Goal: Transaction & Acquisition: Purchase product/service

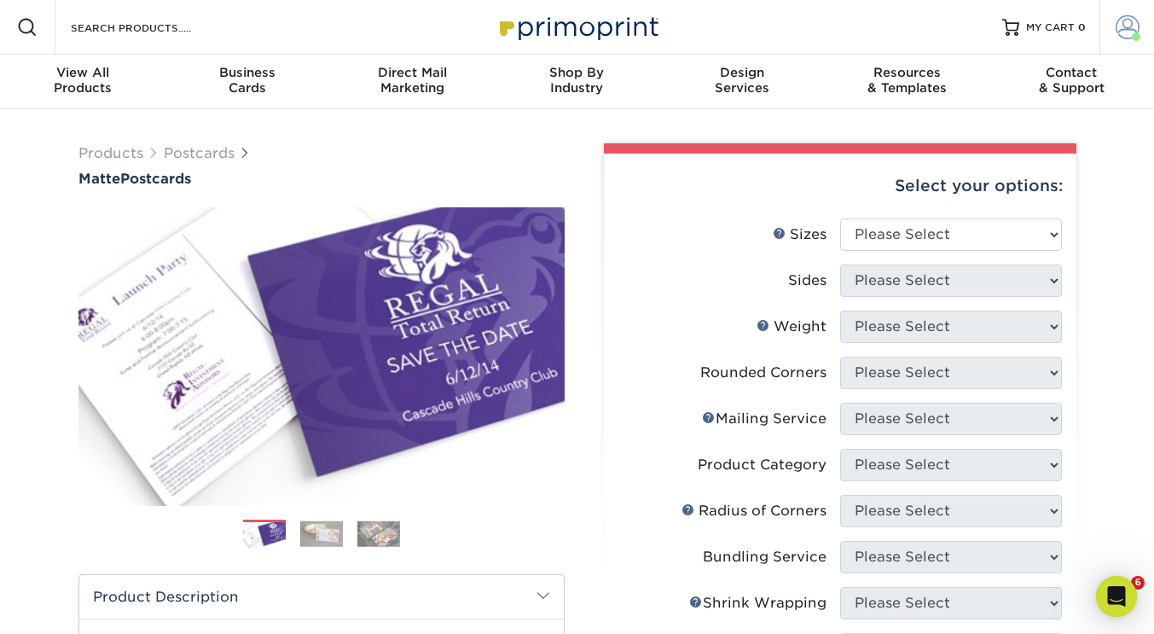
click at [1127, 27] on span at bounding box center [1127, 27] width 24 height 24
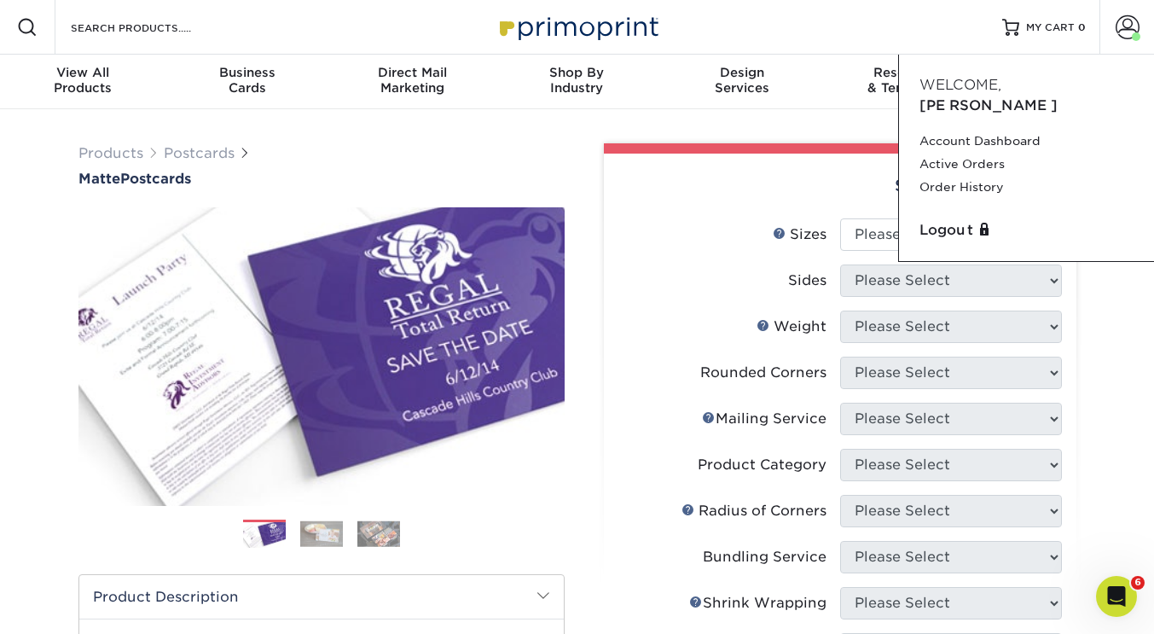
click at [739, 159] on div "Select your options:" at bounding box center [839, 185] width 445 height 65
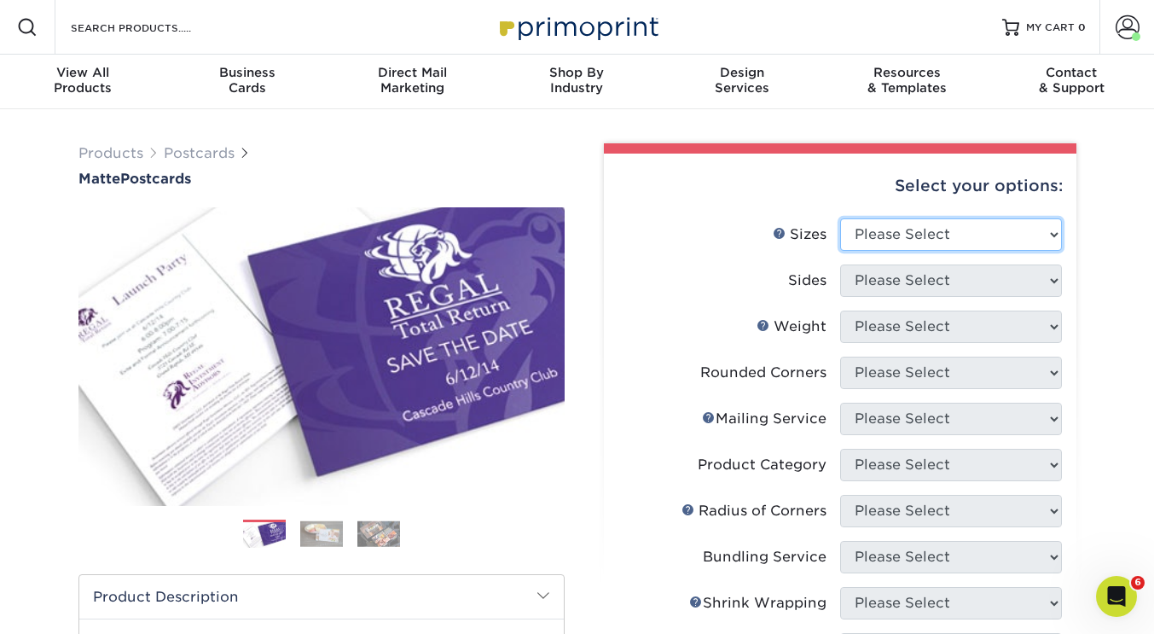
click at [844, 239] on select "Please Select 1.5" x 7" 2" x 4" 2" x 6" 2" x 7" 2" x 8" 2.12" x 5.5" 2.125" x 5…" at bounding box center [951, 234] width 222 height 32
select select "4.25x6.00"
click at [840, 218] on select "Please Select 1.5" x 7" 2" x 4" 2" x 6" 2" x 7" 2" x 8" 2.12" x 5.5" 2.125" x 5…" at bounding box center [951, 234] width 222 height 32
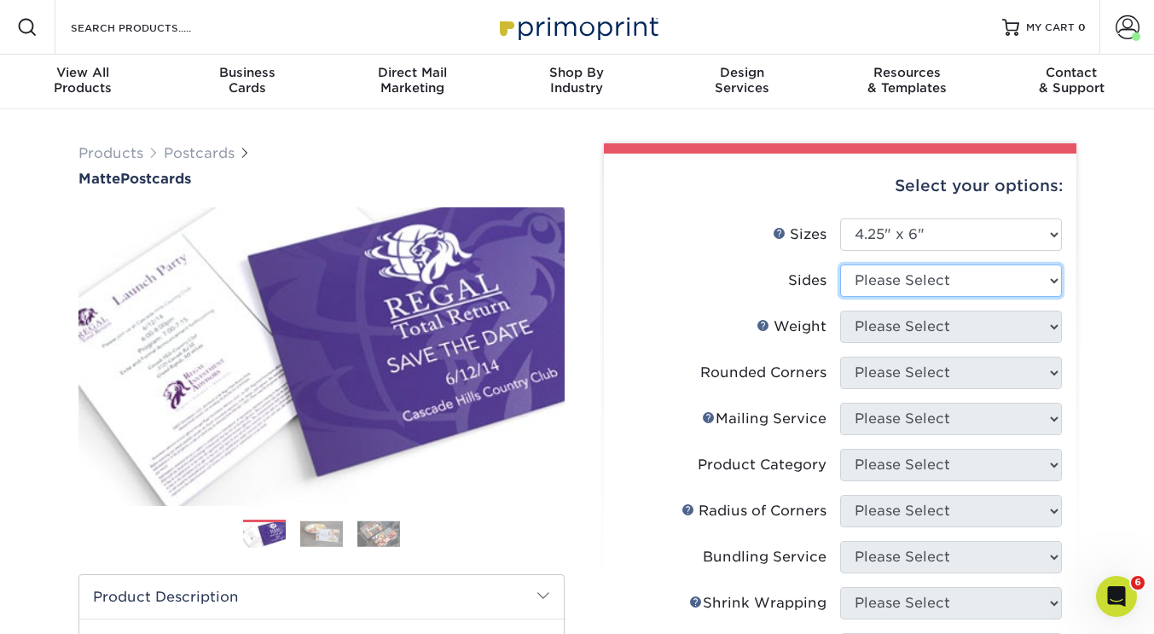
click at [935, 280] on select "Please Select Print Both Sides Print Front Only" at bounding box center [951, 280] width 222 height 32
select select "13abbda7-1d64-4f25-8bb2-c179b224825d"
click at [840, 264] on select "Please Select Print Both Sides Print Front Only" at bounding box center [951, 280] width 222 height 32
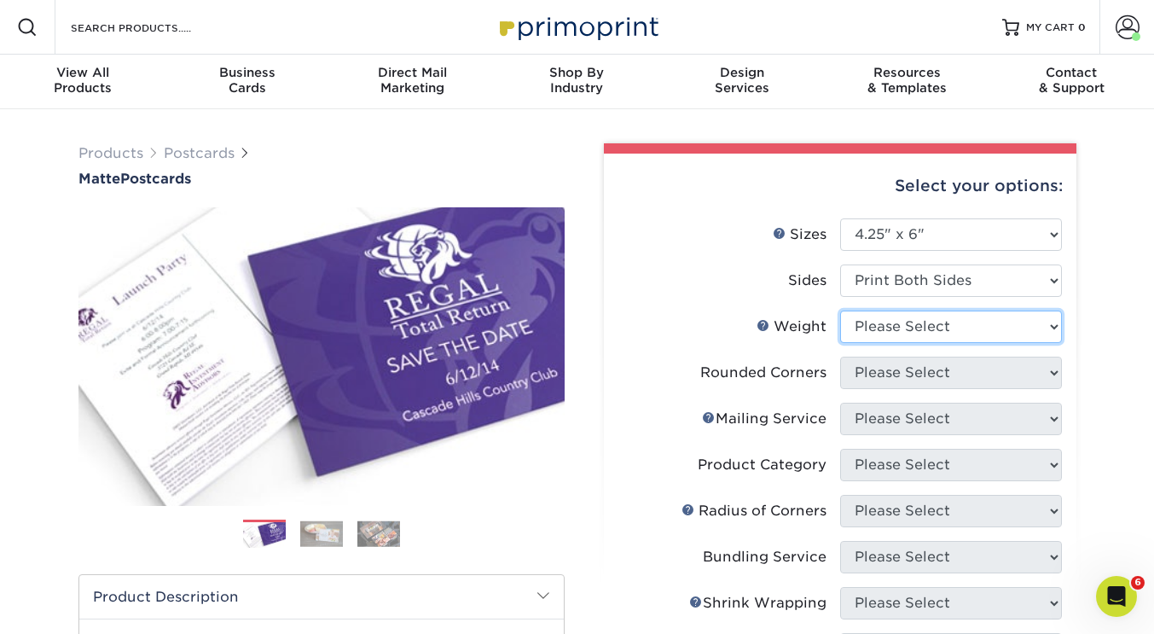
click at [924, 328] on select "Please Select 14PT 16PT" at bounding box center [951, 326] width 222 height 32
select select "16PT"
click at [840, 310] on select "Please Select 14PT 16PT" at bounding box center [951, 326] width 222 height 32
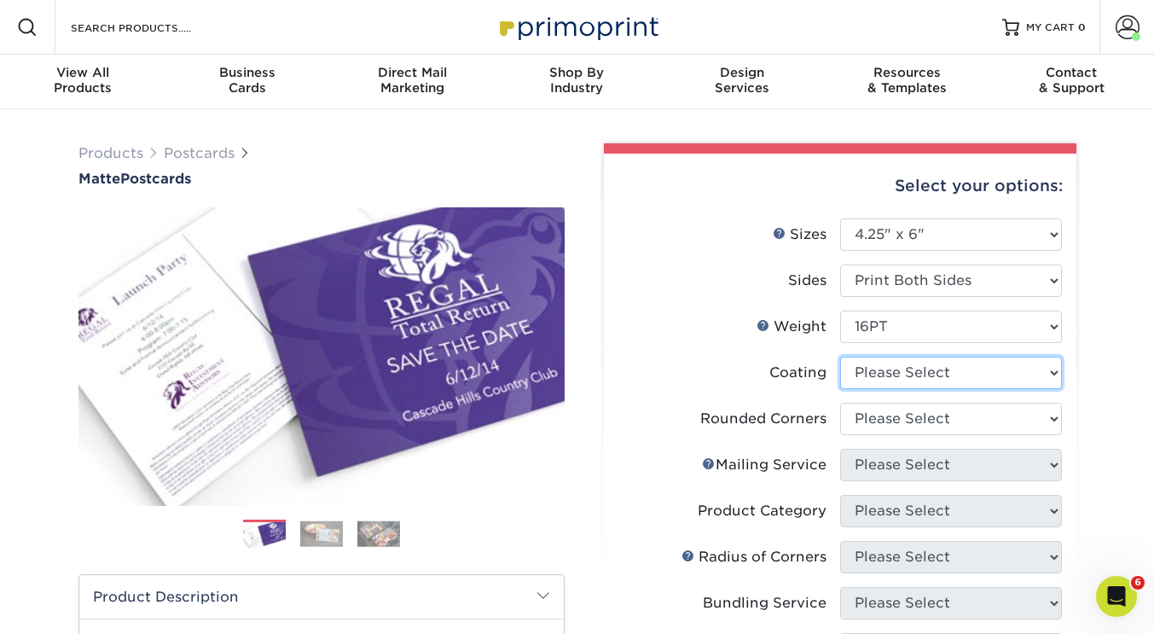
click at [931, 372] on select at bounding box center [951, 372] width 222 height 32
select select "121bb7b5-3b4d-429f-bd8d-bbf80e953313"
click at [840, 356] on select at bounding box center [951, 372] width 222 height 32
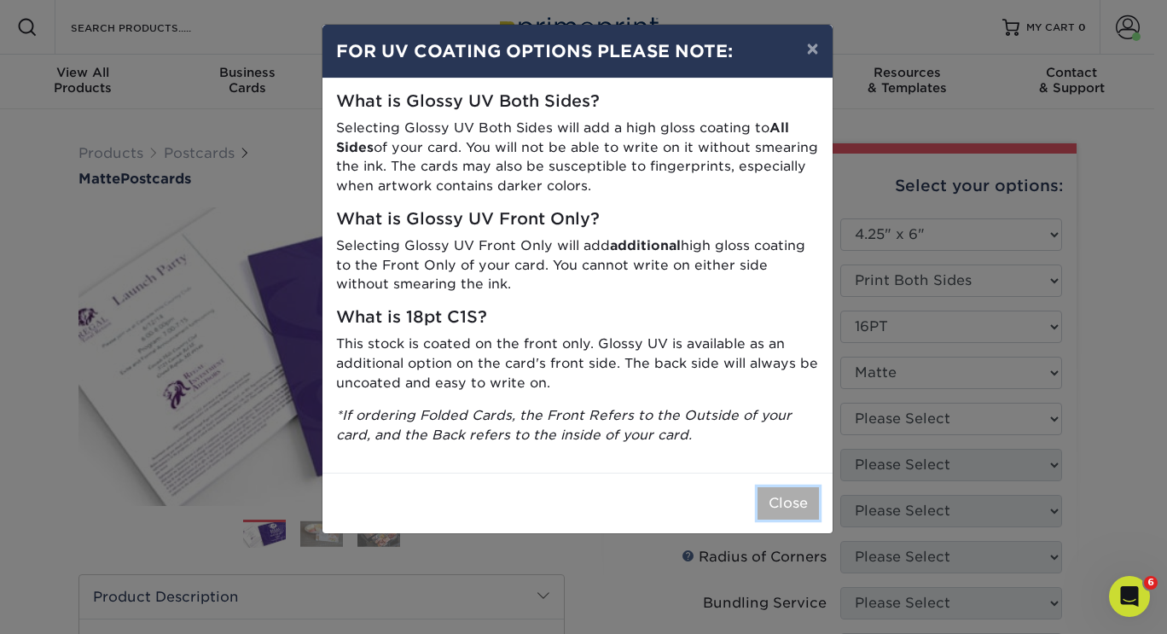
click at [775, 509] on button "Close" at bounding box center [787, 503] width 61 height 32
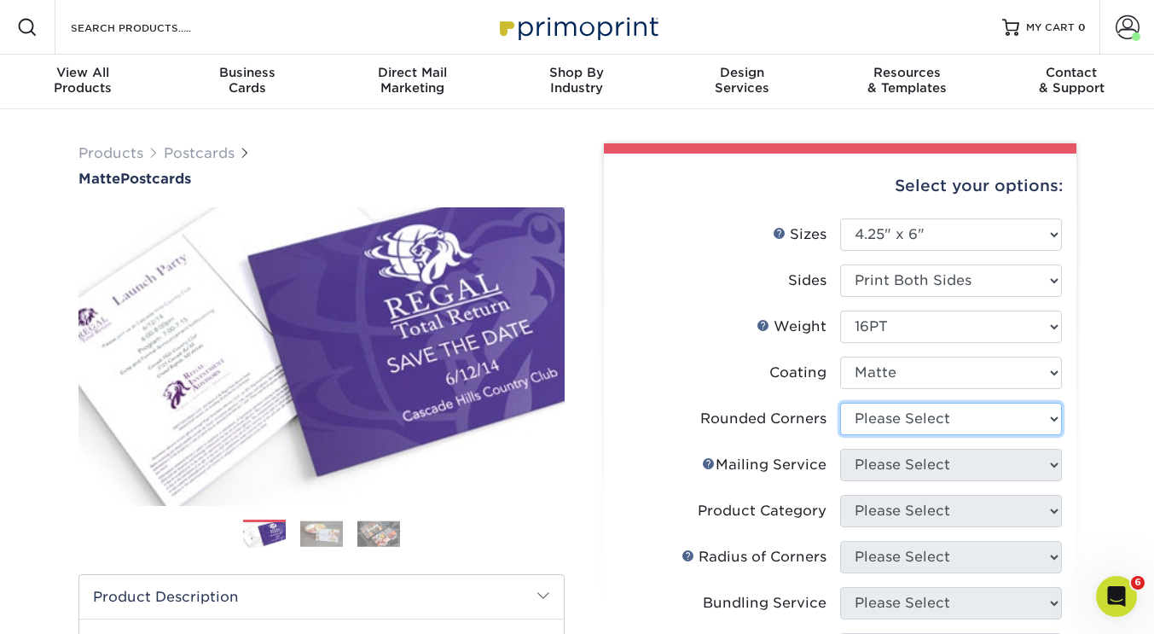
click at [893, 421] on select "Please Select Yes - Round 4 Corners No" at bounding box center [951, 418] width 222 height 32
select select "0"
click at [840, 402] on select "Please Select Yes - Round 4 Corners No" at bounding box center [951, 418] width 222 height 32
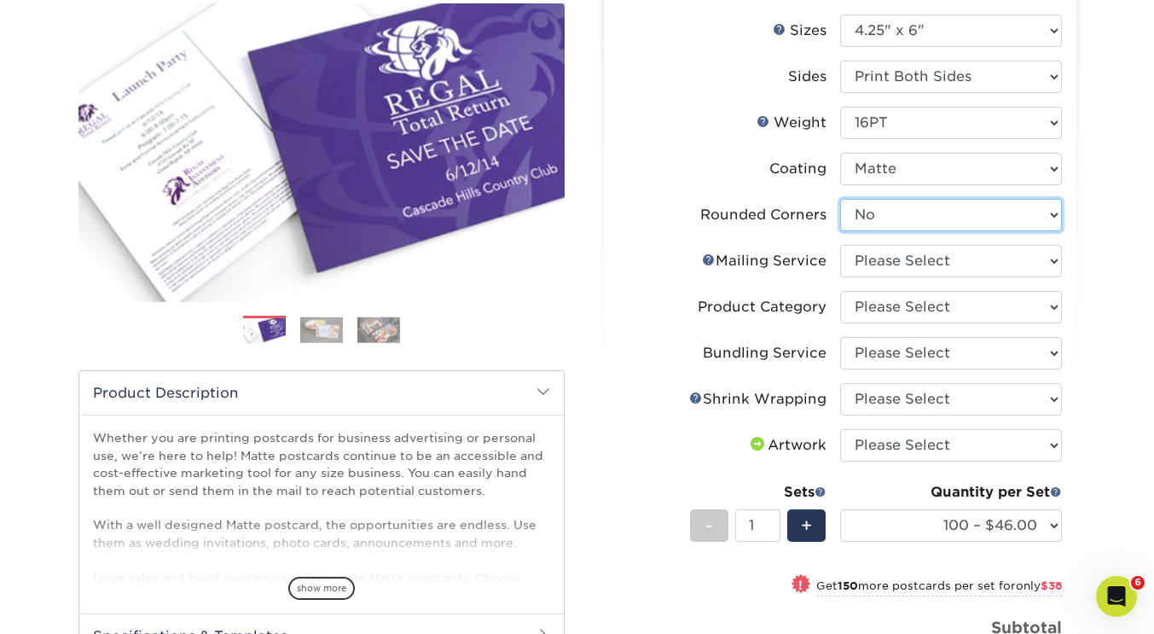
scroll to position [233, 0]
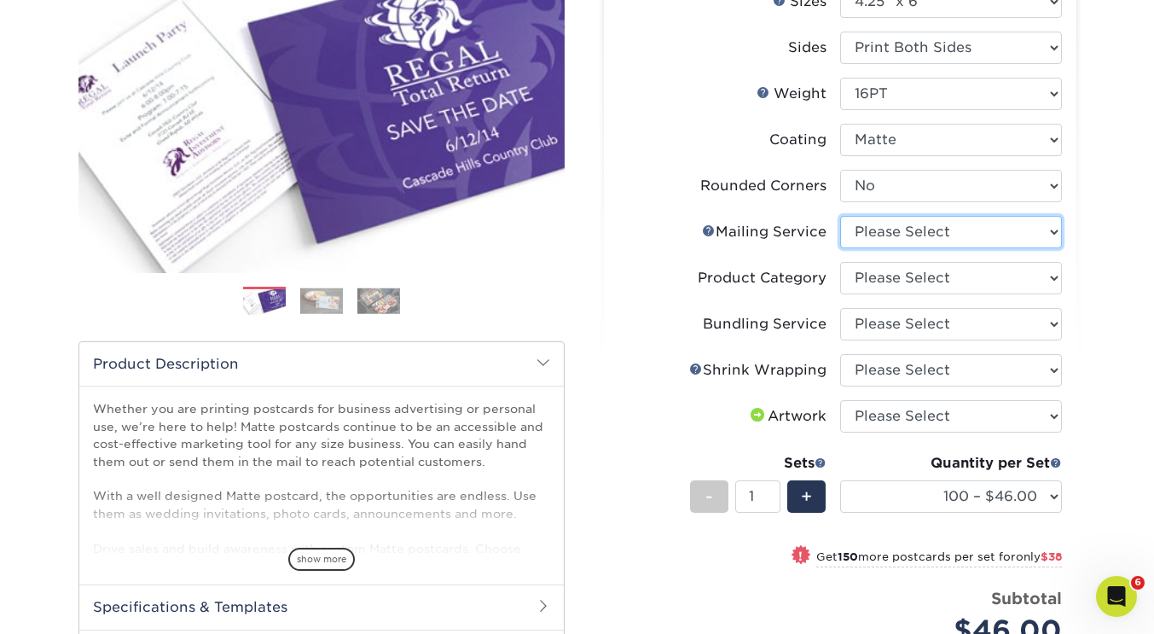
click at [926, 225] on select "Please Select No Direct Mailing Service No, I will mail/stamp/imprint Direct Ma…" at bounding box center [951, 232] width 222 height 32
select select "3e5e9bdd-d78a-4c28-a41d-fe1407925ca6"
click at [840, 216] on select "Please Select No Direct Mailing Service No, I will mail/stamp/imprint Direct Ma…" at bounding box center [951, 232] width 222 height 32
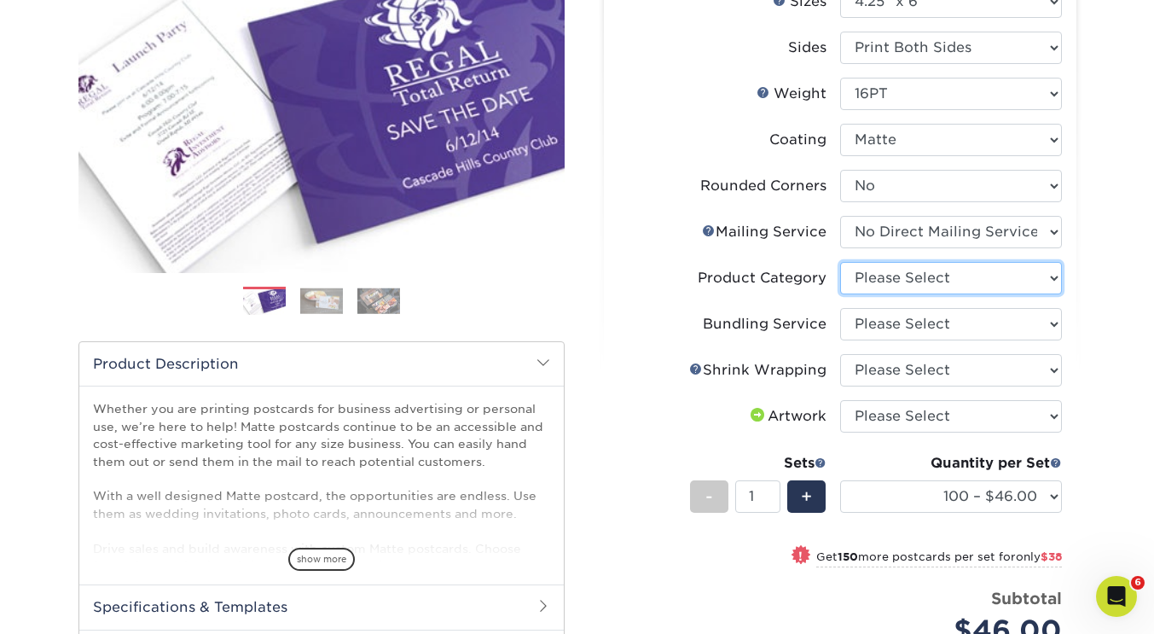
click at [902, 277] on select "Please Select Postcards" at bounding box center [951, 278] width 222 height 32
select select "9b7272e0-d6c8-4c3c-8e97-d3a1bcdab858"
click at [840, 262] on select "Please Select Postcards" at bounding box center [951, 278] width 222 height 32
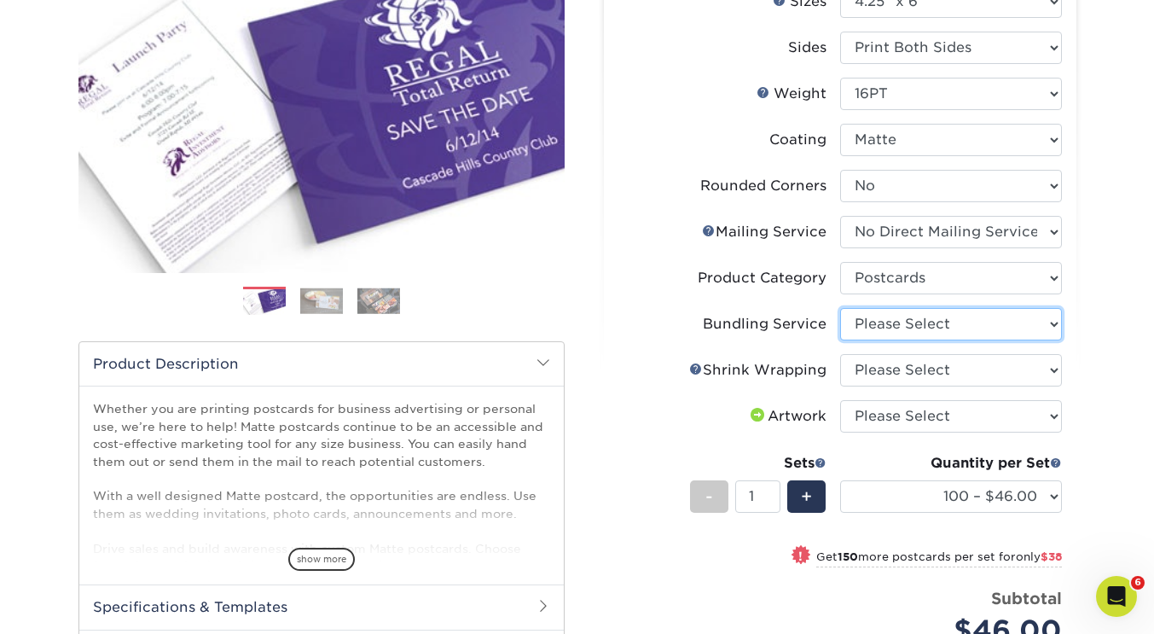
click at [906, 318] on select "Please Select No Bundling Services Yes, Bundles of 50 (+2 Days) Yes, Bundles of…" at bounding box center [951, 324] width 222 height 32
select select "58689abb-25c0-461c-a4c3-a80b627d6649"
click at [840, 308] on select "Please Select No Bundling Services Yes, Bundles of 50 (+2 Days) Yes, Bundles of…" at bounding box center [951, 324] width 222 height 32
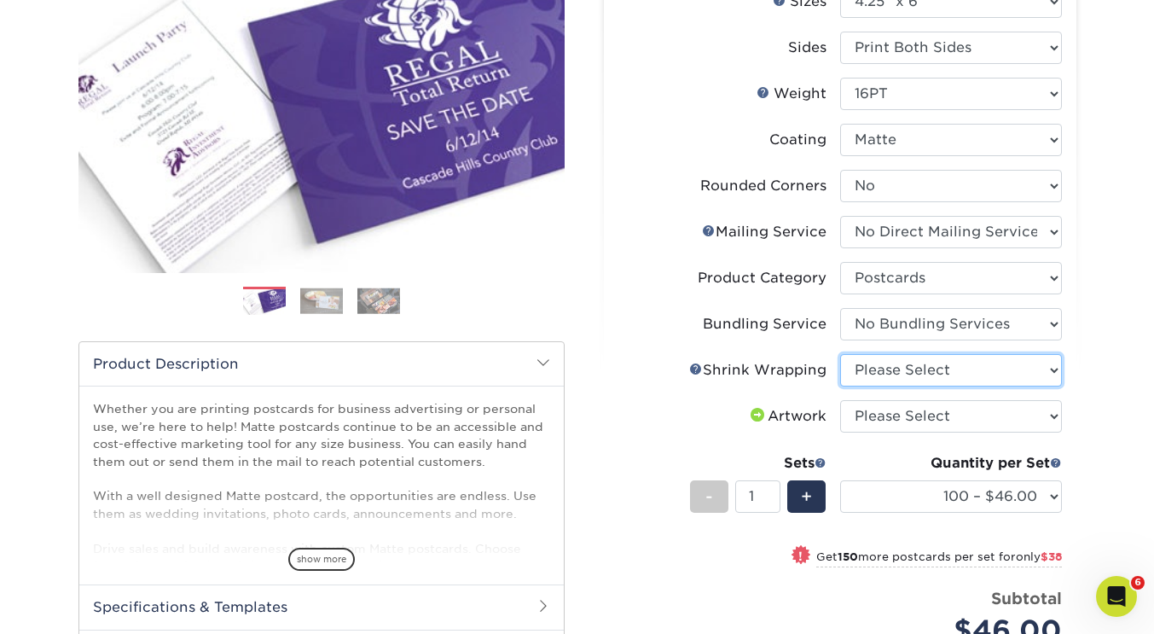
click at [907, 371] on select "Please Select No Shrink Wrapping Shrink Wrap 100 Per Package Shrink Wrap 50 Per…" at bounding box center [951, 370] width 222 height 32
select select "c8749376-e7da-41d0-b3dc-647faf84d907"
click at [840, 354] on select "Please Select No Shrink Wrapping Shrink Wrap 100 Per Package Shrink Wrap 50 Per…" at bounding box center [951, 370] width 222 height 32
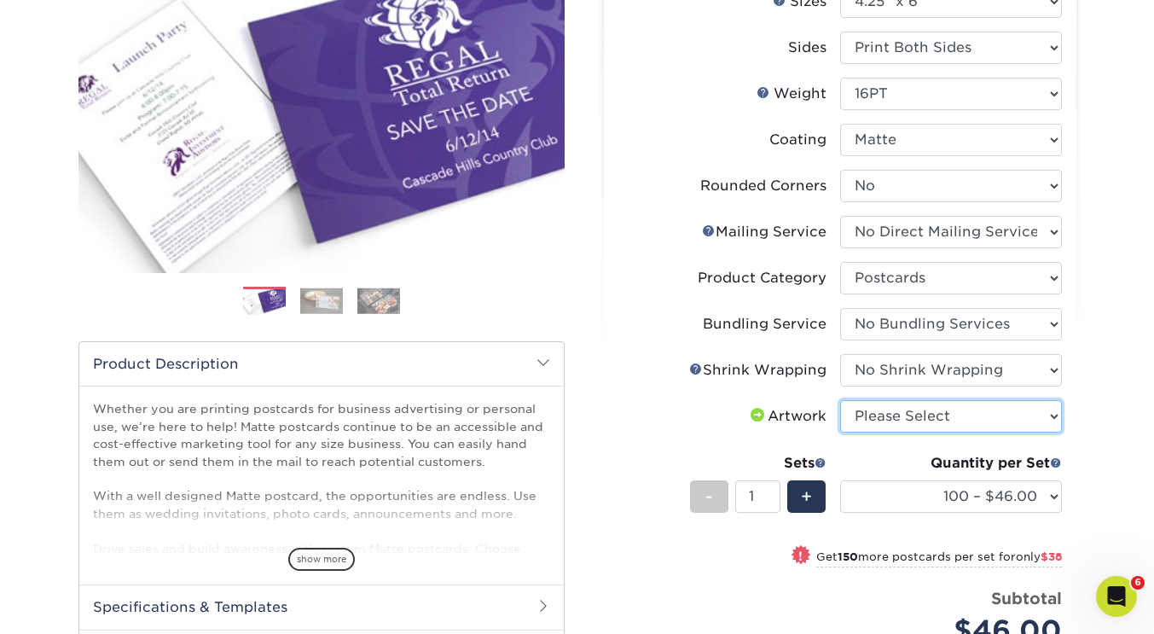
click at [902, 415] on select "Please Select I will upload files I need a design - $150" at bounding box center [951, 416] width 222 height 32
select select "upload"
click at [840, 400] on select "Please Select I will upload files I need a design - $150" at bounding box center [951, 416] width 222 height 32
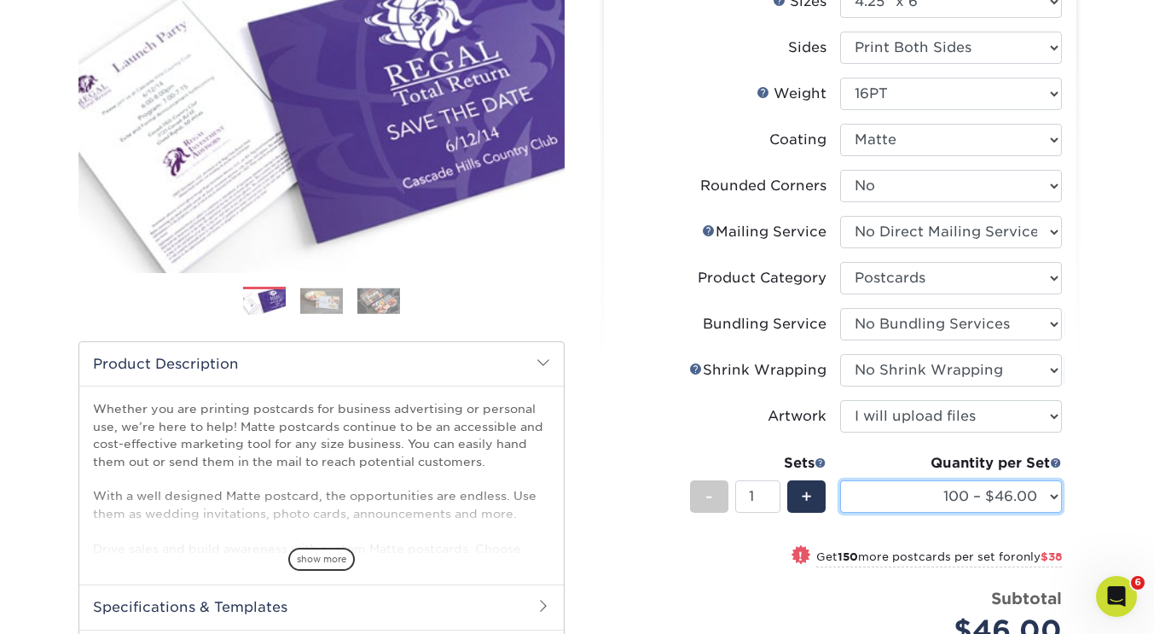
click at [936, 495] on select "100 – $46.00 250 – $84.00 500 – $100.00 1000 – $113.00 2500 – $234.00 5000 – $3…" at bounding box center [951, 496] width 222 height 32
select select "250 – $84.00"
click at [840, 480] on select "100 – $46.00 250 – $84.00 500 – $100.00 1000 – $113.00 2500 – $234.00 5000 – $3…" at bounding box center [951, 496] width 222 height 32
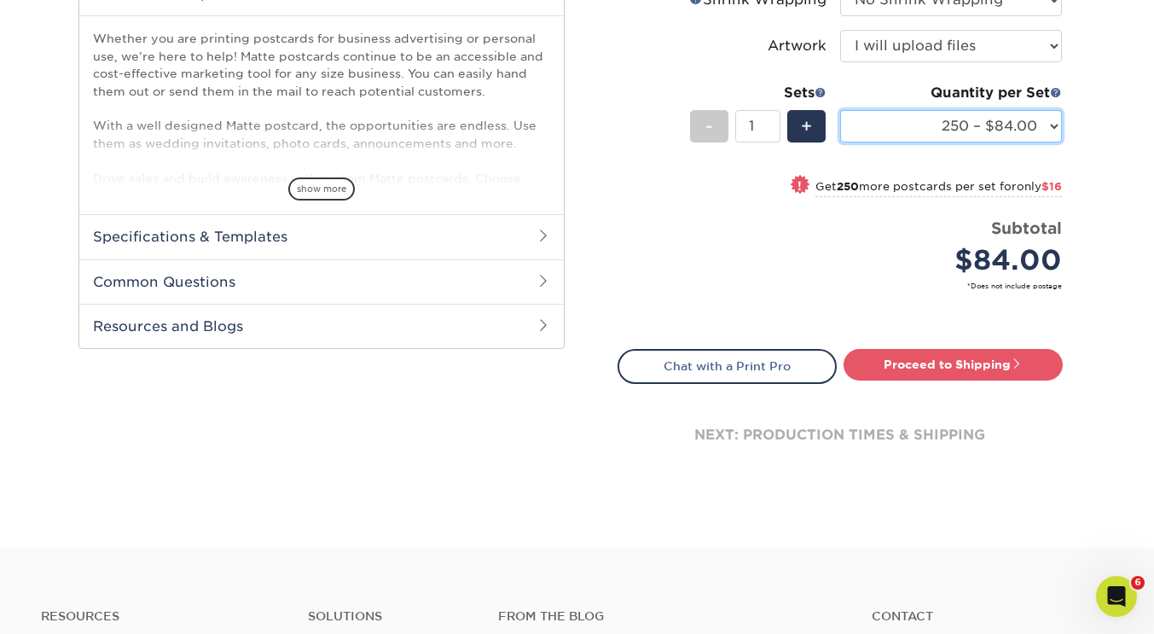
scroll to position [605, 0]
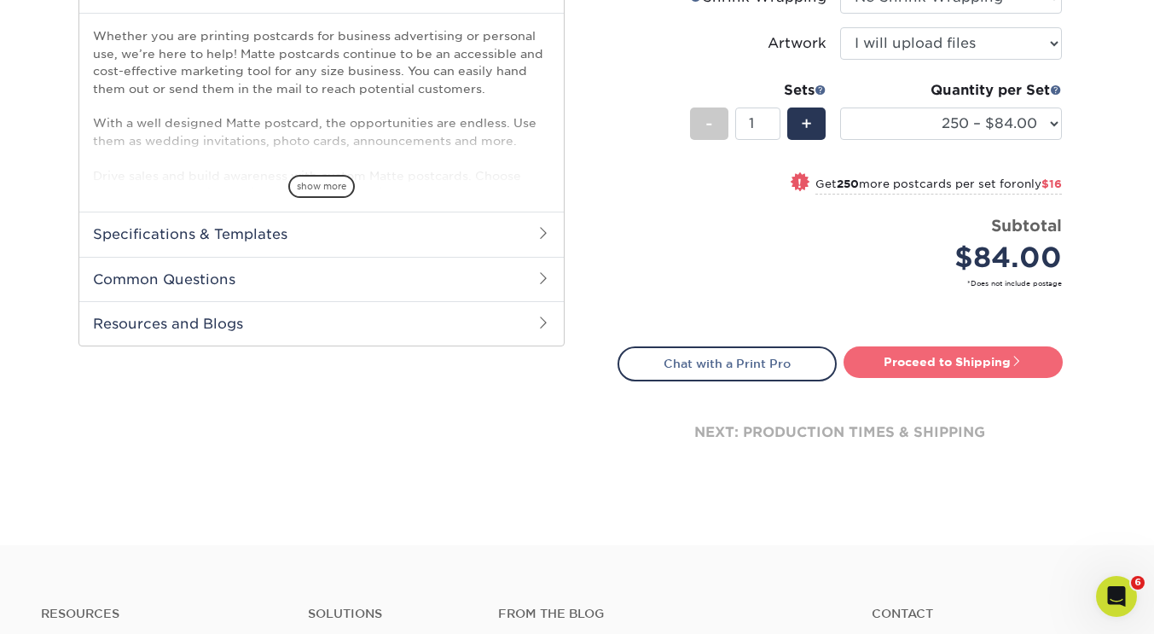
click at [956, 364] on link "Proceed to Shipping" at bounding box center [952, 361] width 219 height 31
type input "Set 1"
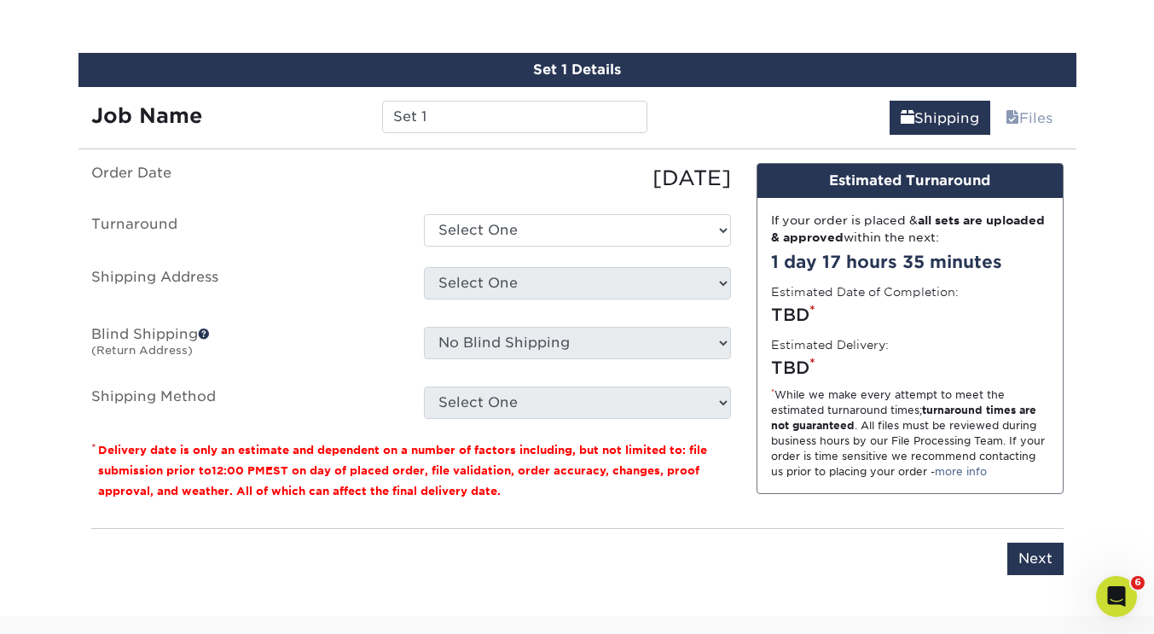
scroll to position [998, 0]
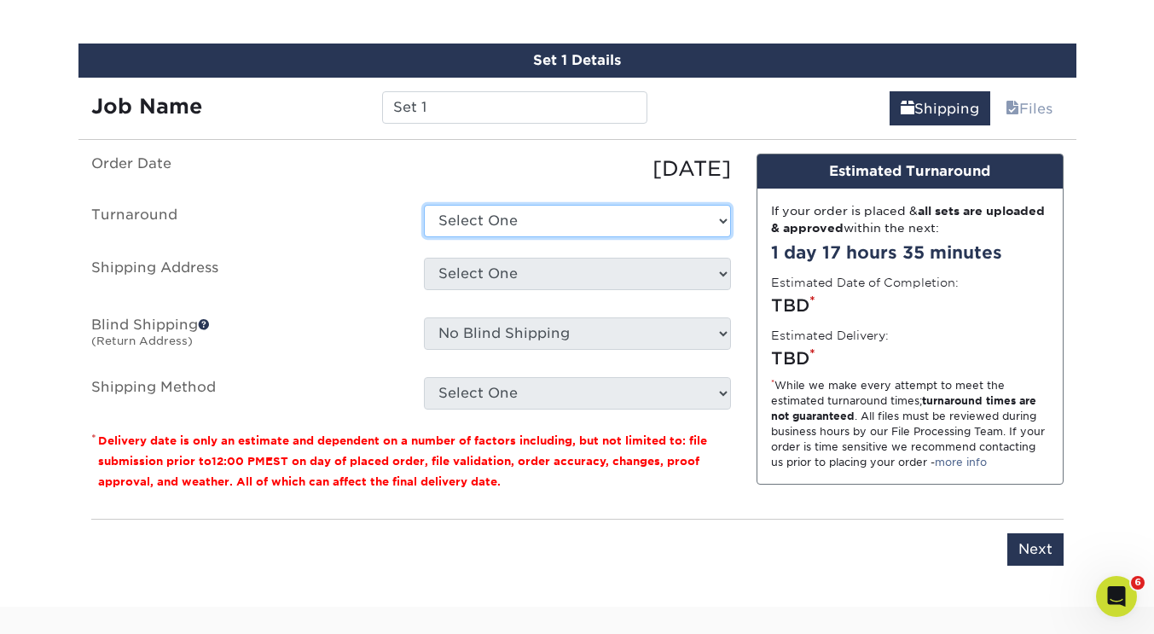
click at [583, 222] on select "Select One 2-4 Business Days 2 Day Next Business Day" at bounding box center [577, 221] width 307 height 32
select select "77745aee-449b-4a72-86d1-9f1737b6af3d"
click at [424, 205] on select "Select One 2-4 Business Days 2 Day Next Business Day" at bounding box center [577, 221] width 307 height 32
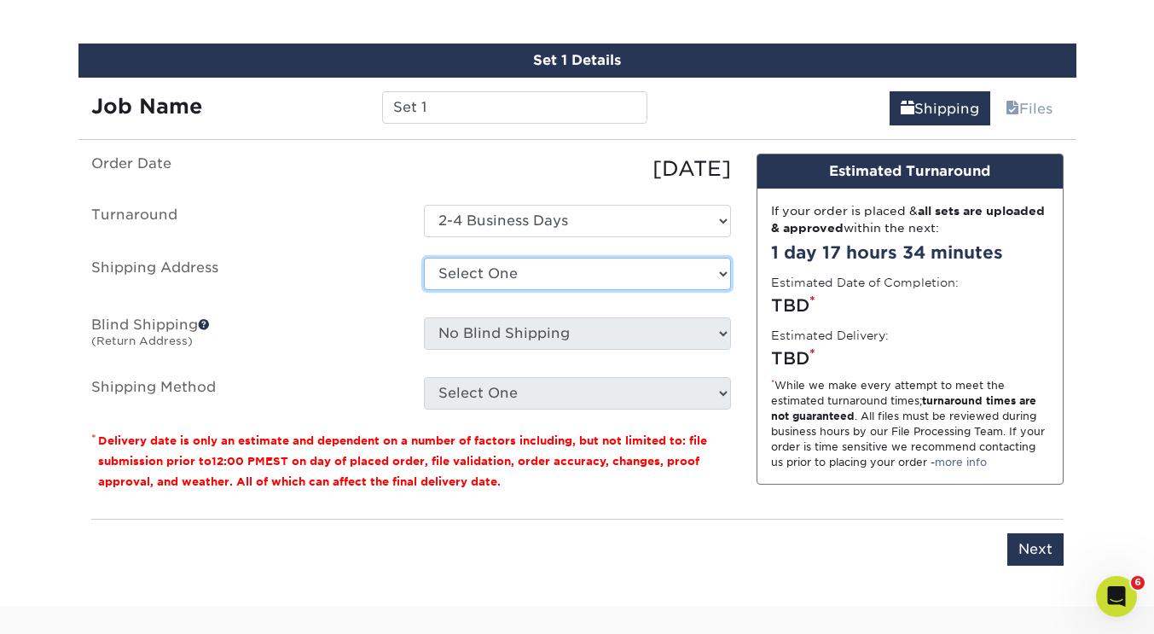
click at [542, 269] on select "Select One Karen's House Karen's House KK's House November Updates + Add New Ad…" at bounding box center [577, 274] width 307 height 32
select select "260111"
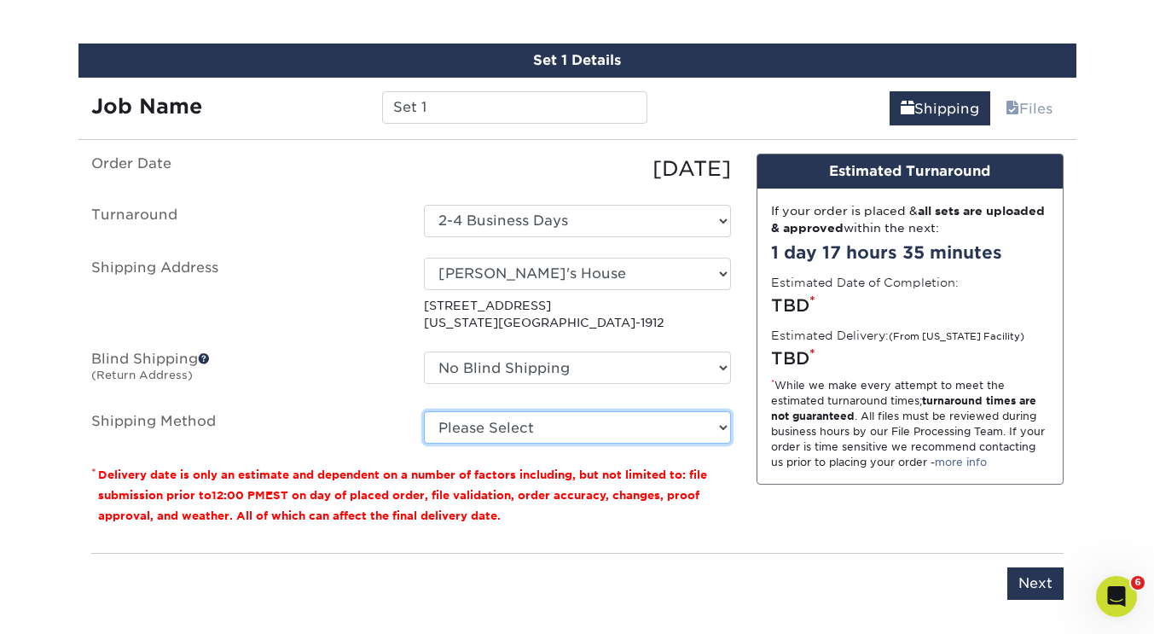
click at [509, 427] on select "Please Select Ground Shipping (+$25.02) 3 Day Shipping Service (+$31.21) 2 Day …" at bounding box center [577, 427] width 307 height 32
select select "03"
click at [424, 411] on select "Please Select Ground Shipping (+$25.02) 3 Day Shipping Service (+$31.21) 2 Day …" at bounding box center [577, 427] width 307 height 32
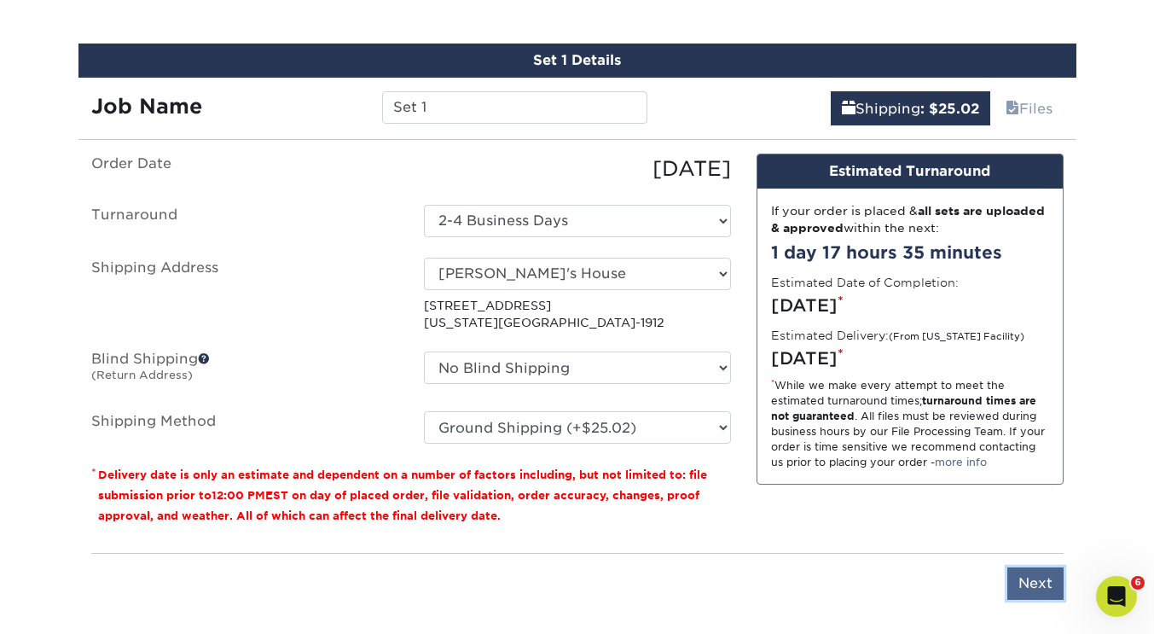
click at [1037, 580] on input "Next" at bounding box center [1035, 583] width 56 height 32
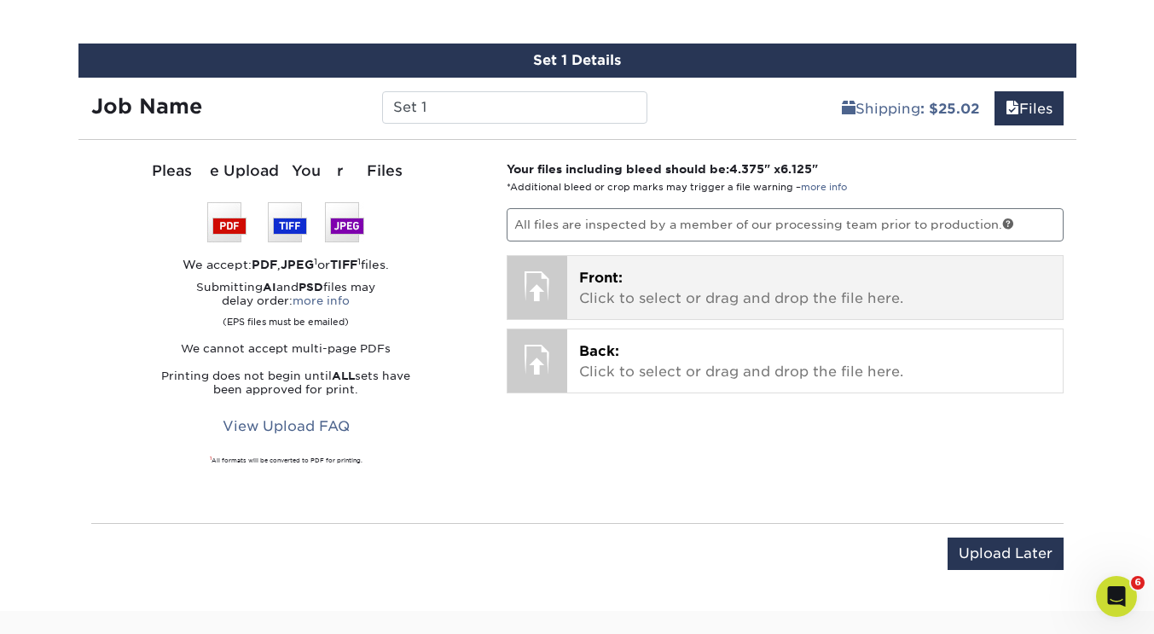
click at [761, 286] on p "Front: Click to select or drag and drop the file here." at bounding box center [815, 288] width 472 height 41
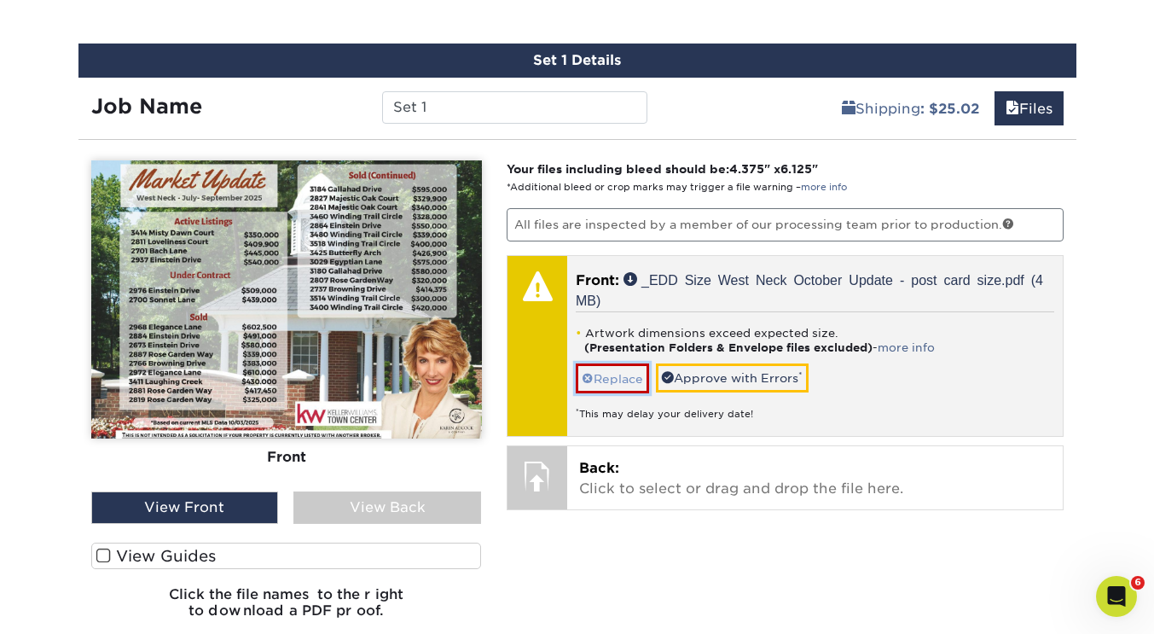
click at [631, 375] on link "Replace" at bounding box center [612, 378] width 73 height 30
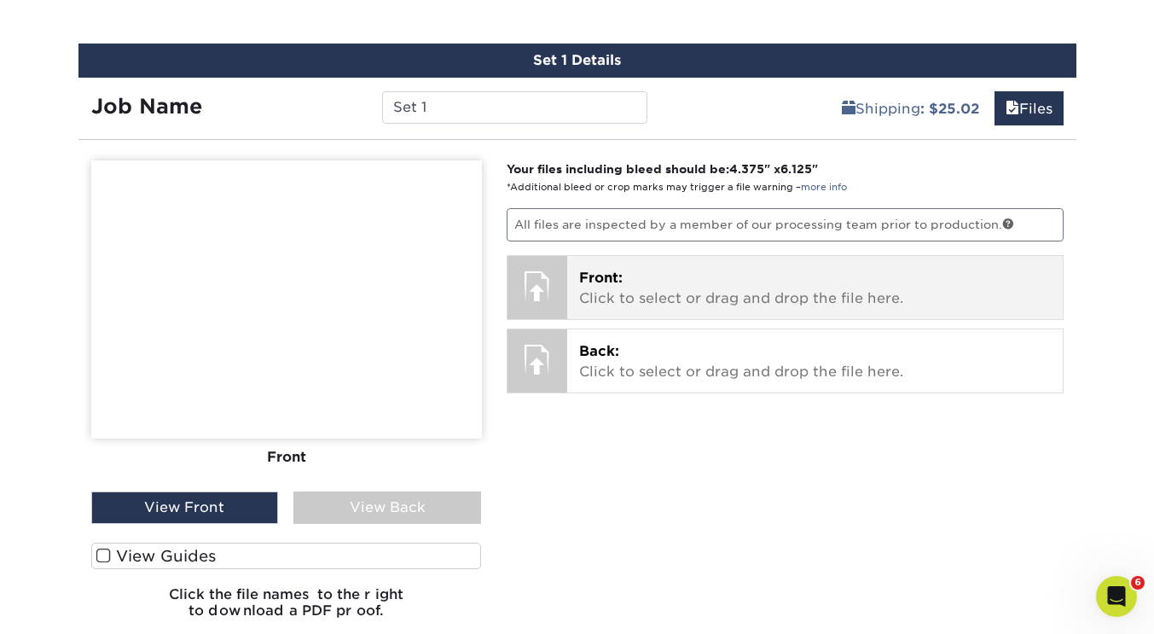
click at [655, 310] on div "Front: Click to select or drag and drop the file here. Choose file _EDD Size We…" at bounding box center [814, 287] width 495 height 63
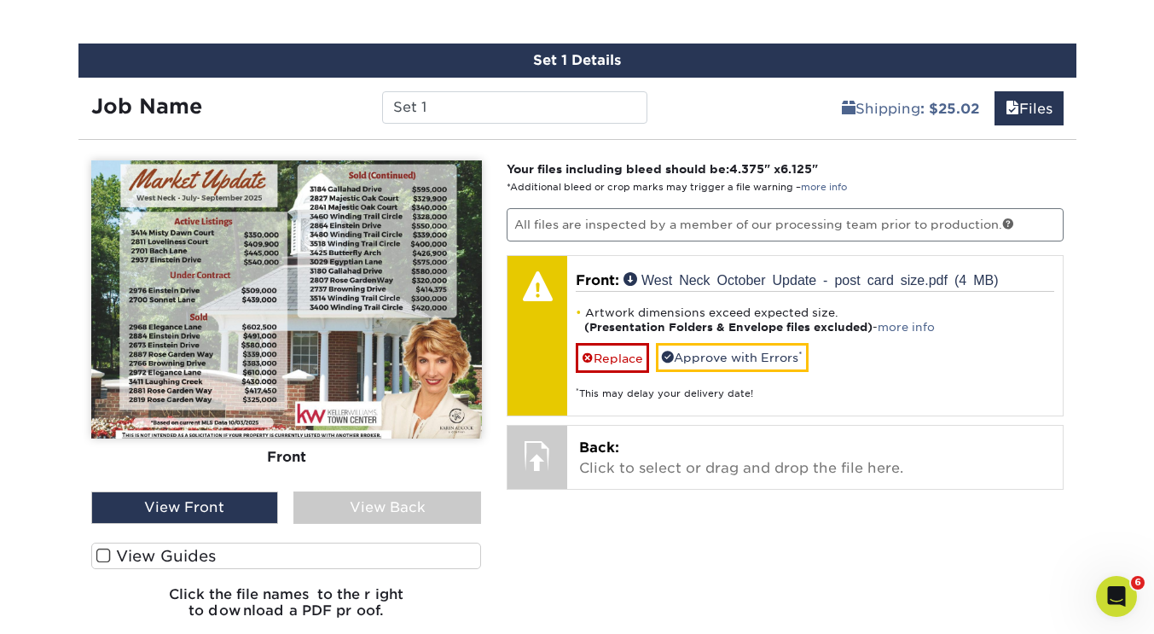
click at [100, 556] on span at bounding box center [103, 555] width 14 height 16
click at [0, 0] on input "View Guides" at bounding box center [0, 0] width 0 height 0
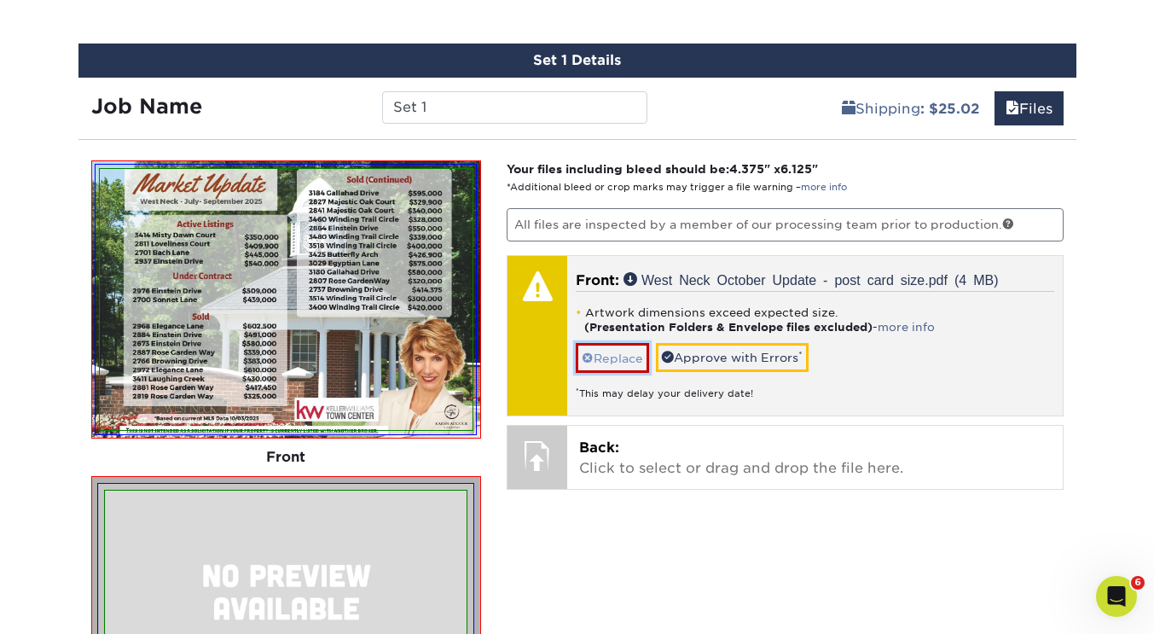
click at [632, 356] on link "Replace" at bounding box center [612, 358] width 73 height 30
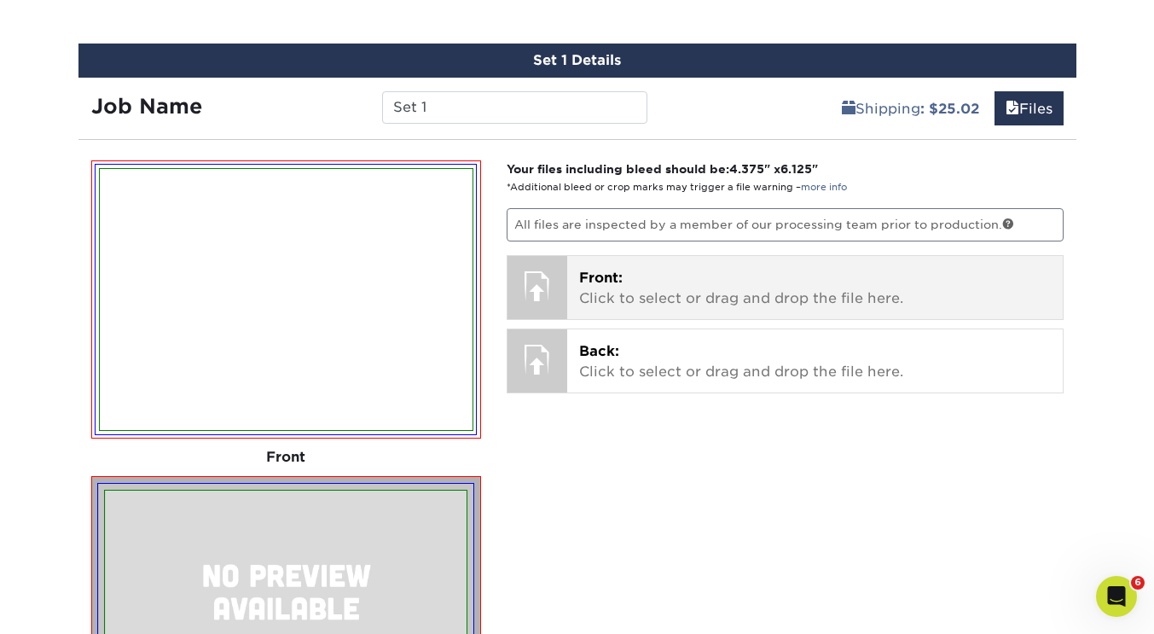
click at [670, 282] on p "Front: Click to select or drag and drop the file here." at bounding box center [815, 288] width 472 height 41
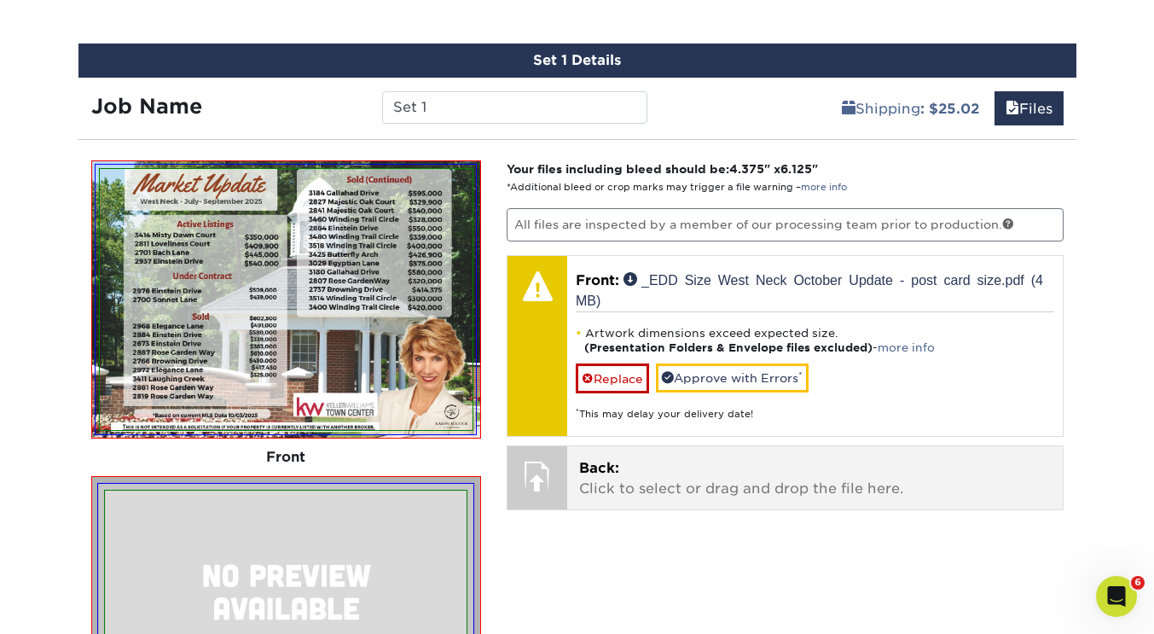
click at [631, 478] on p "Back: Click to select or drag and drop the file here." at bounding box center [815, 478] width 472 height 41
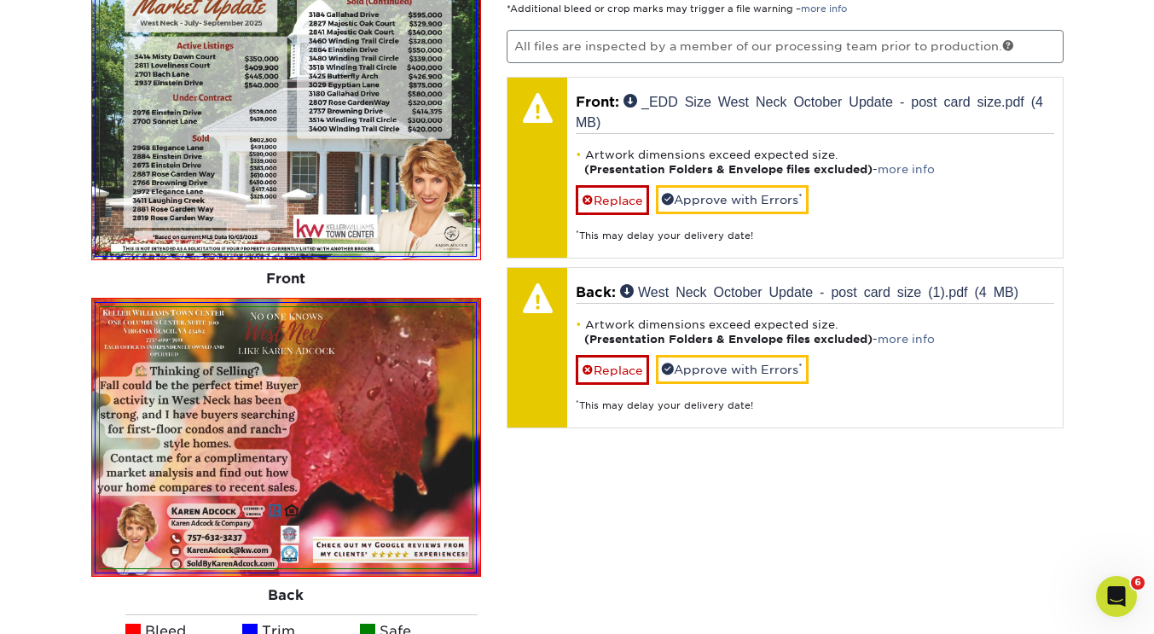
scroll to position [1172, 0]
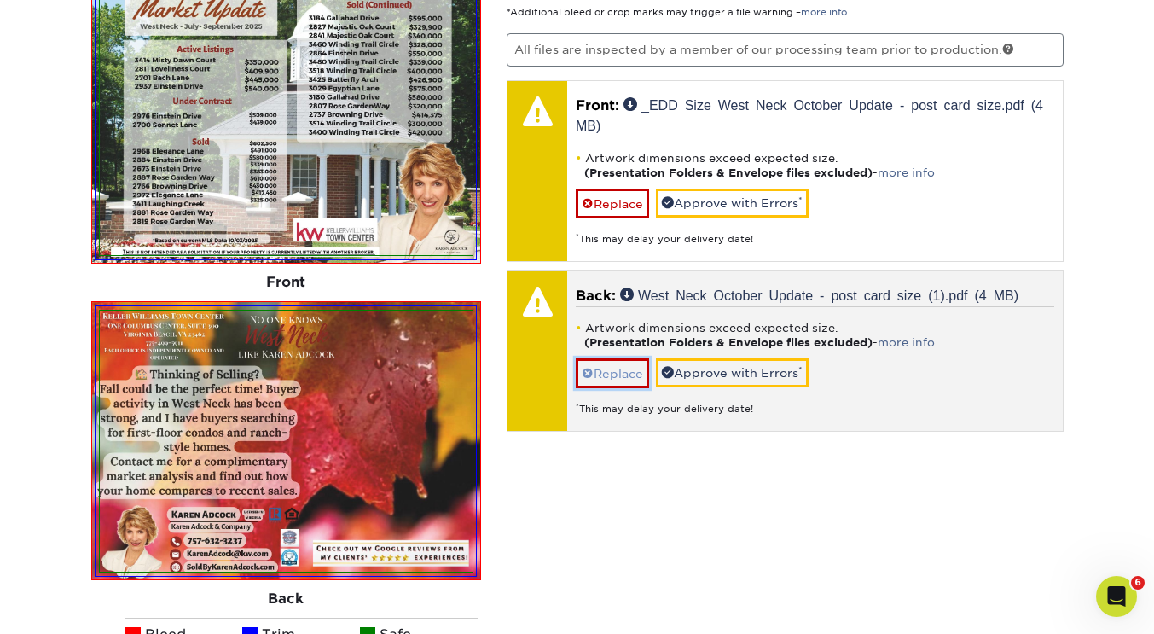
click at [611, 373] on link "Replace" at bounding box center [612, 373] width 73 height 30
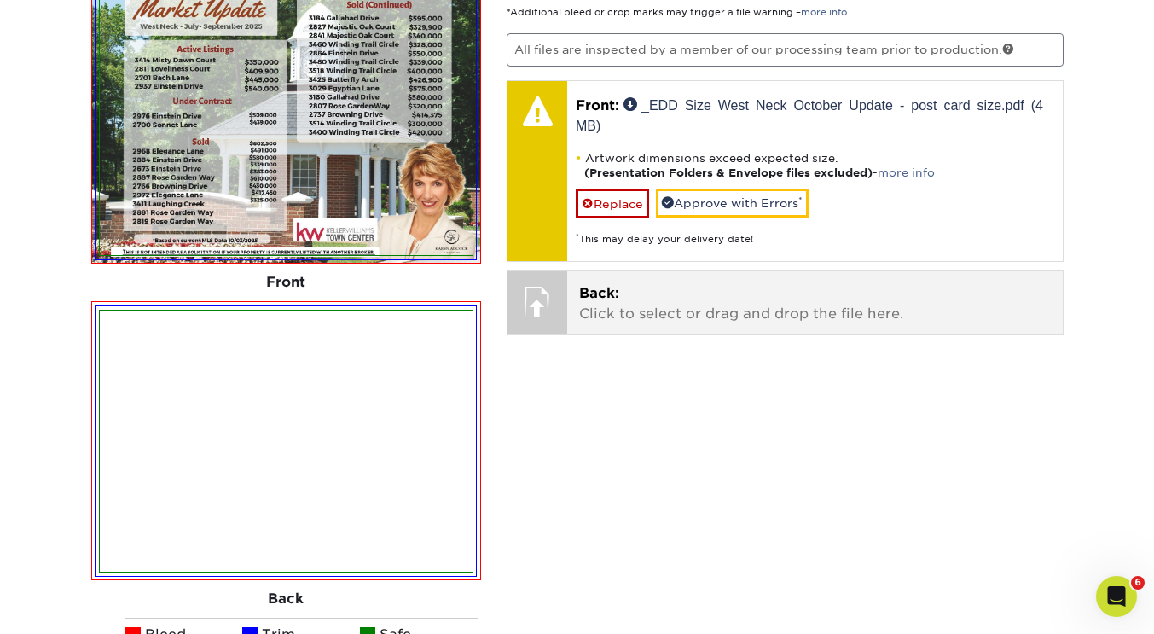
click at [618, 306] on p "Back: Click to select or drag and drop the file here." at bounding box center [815, 303] width 472 height 41
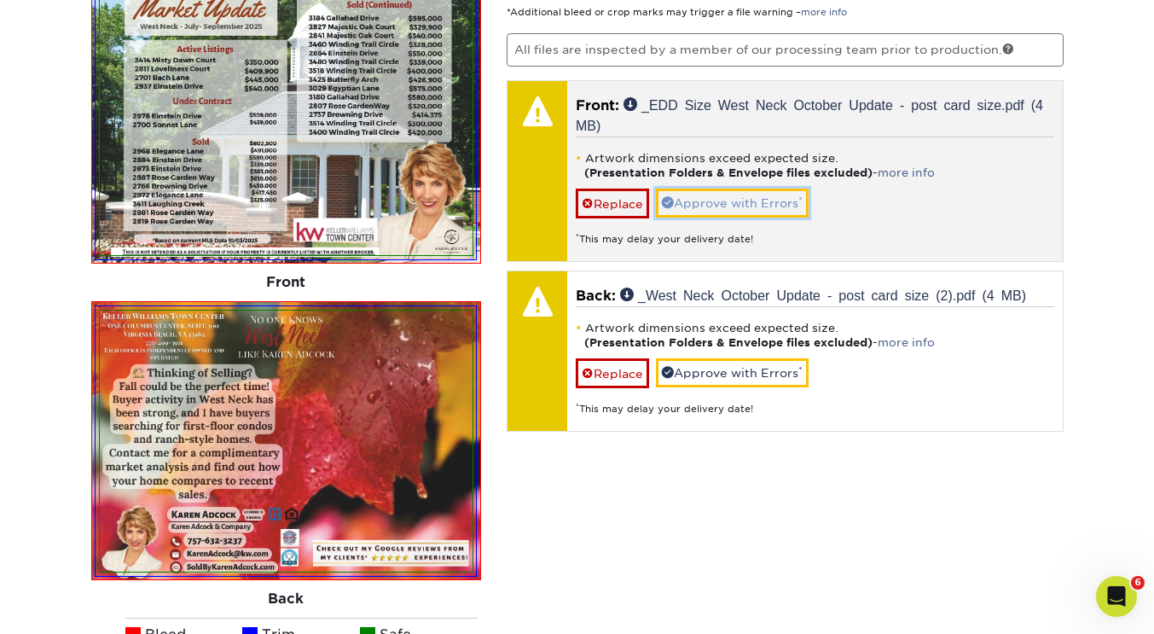
click at [732, 197] on link "Approve with Errors *" at bounding box center [732, 202] width 153 height 29
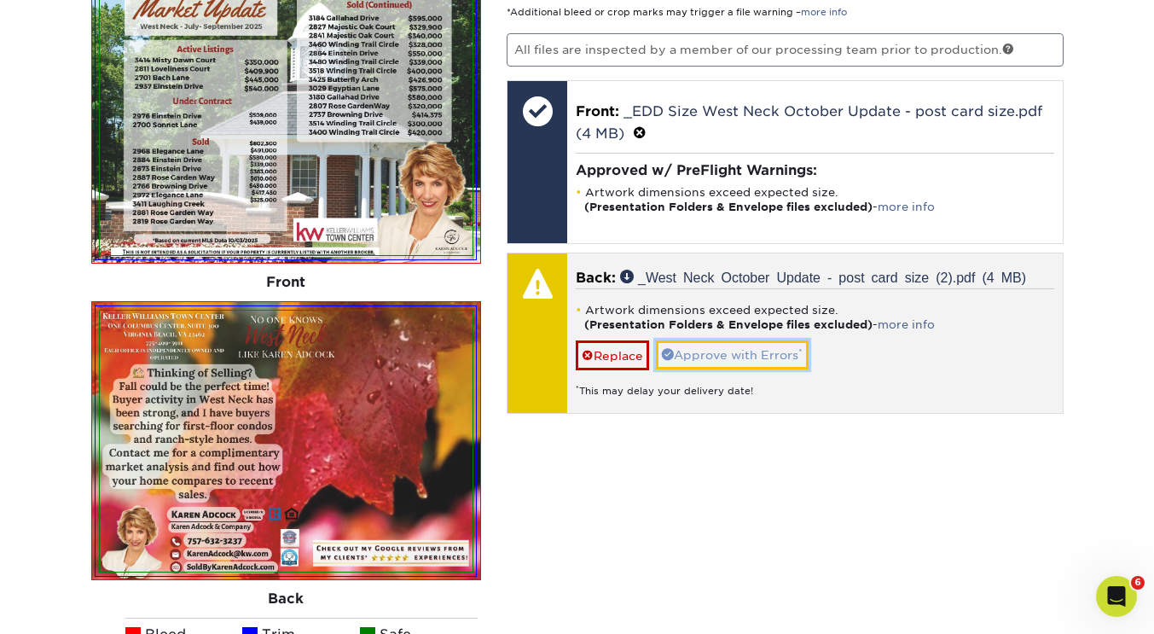
click at [715, 349] on link "Approve with Errors *" at bounding box center [732, 354] width 153 height 29
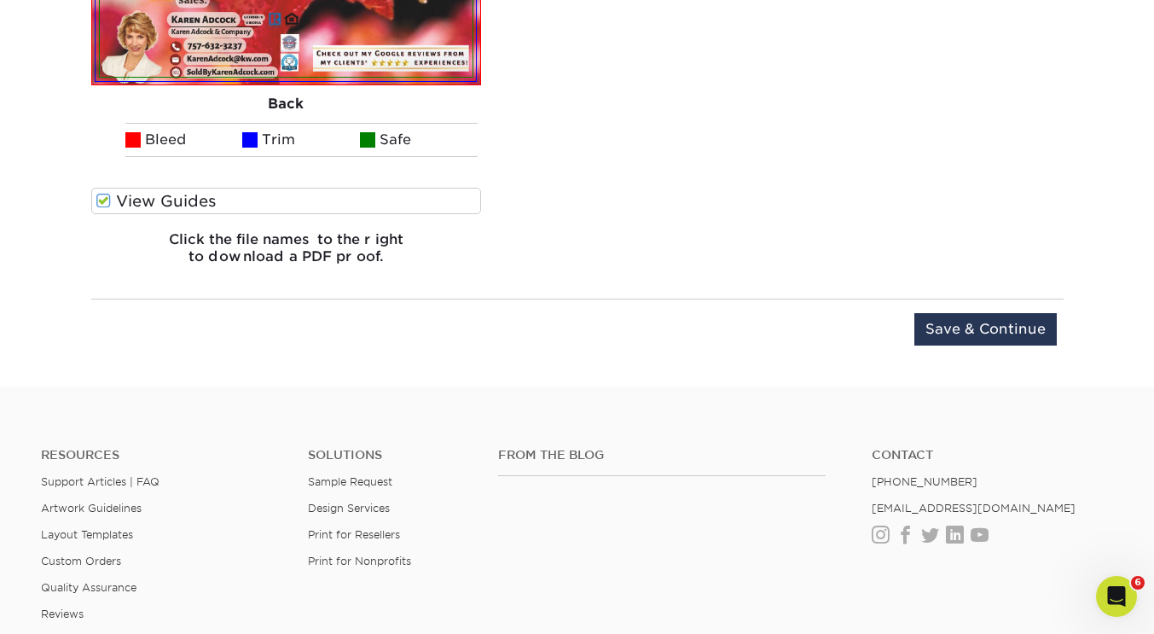
scroll to position [1669, 0]
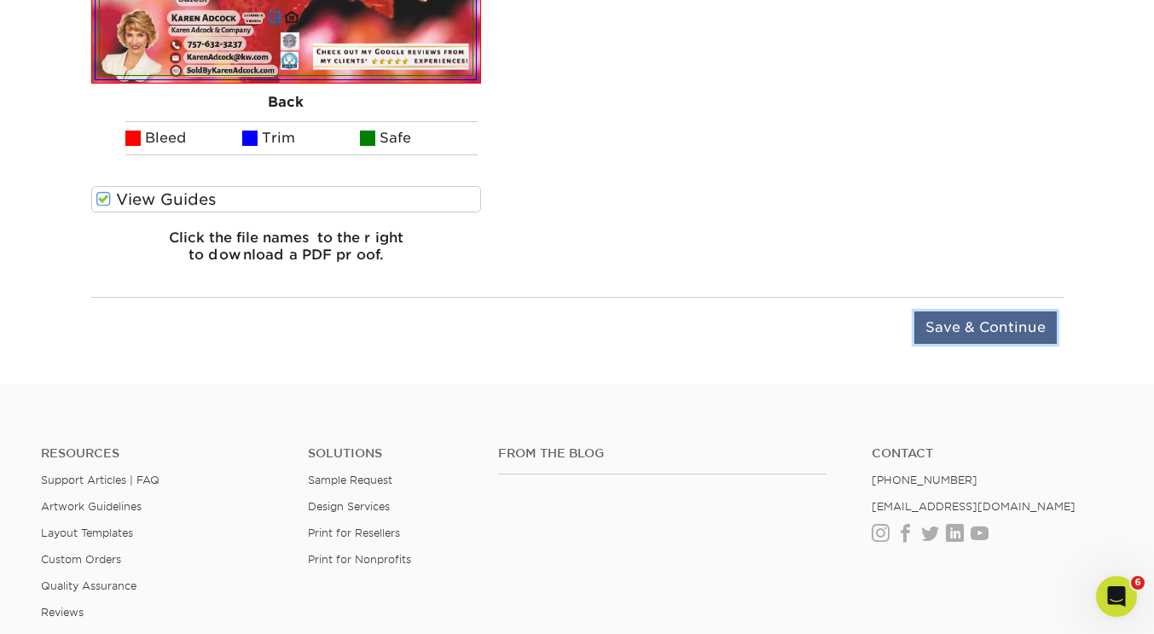
click at [1010, 327] on input "Save & Continue" at bounding box center [985, 327] width 142 height 32
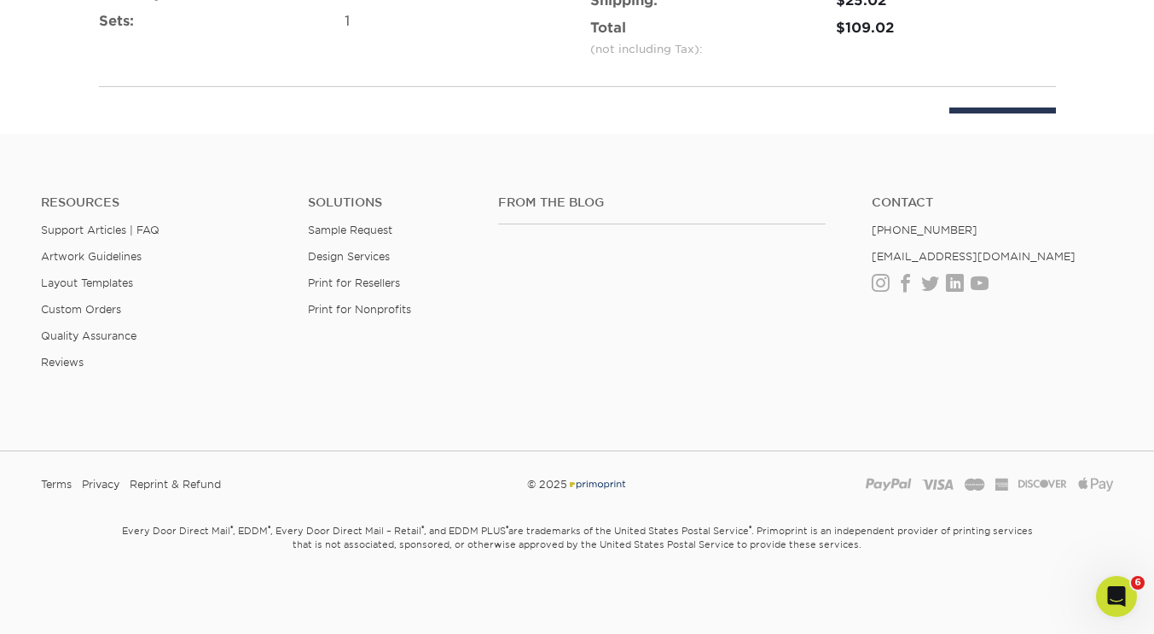
scroll to position [1315, 0]
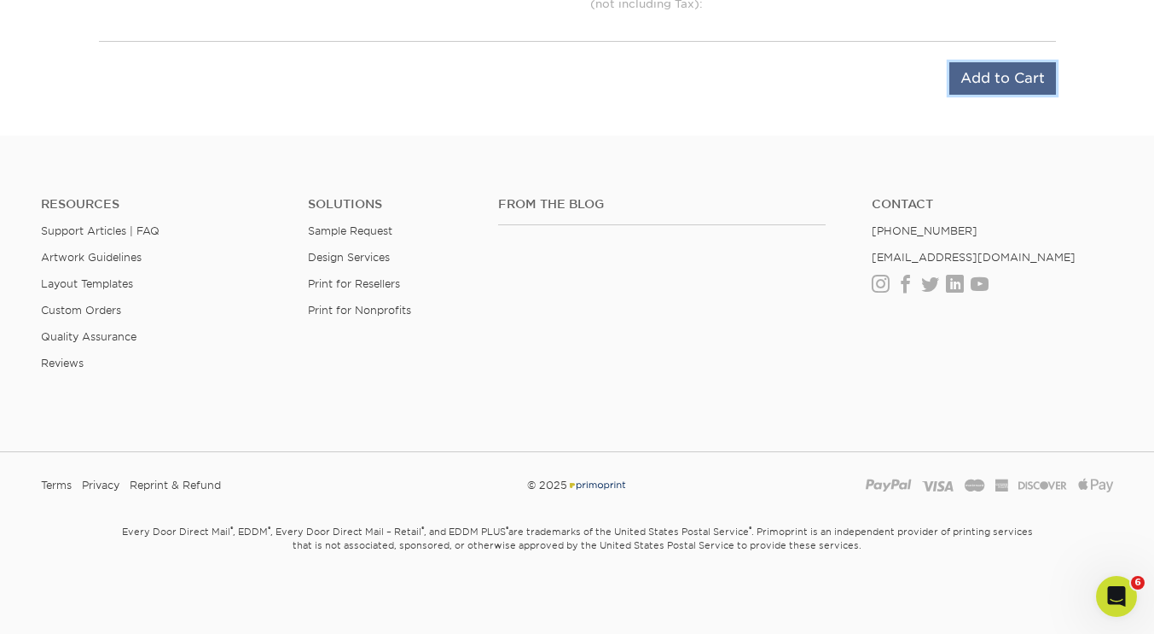
click at [1010, 87] on input "Add to Cart" at bounding box center [1002, 78] width 107 height 32
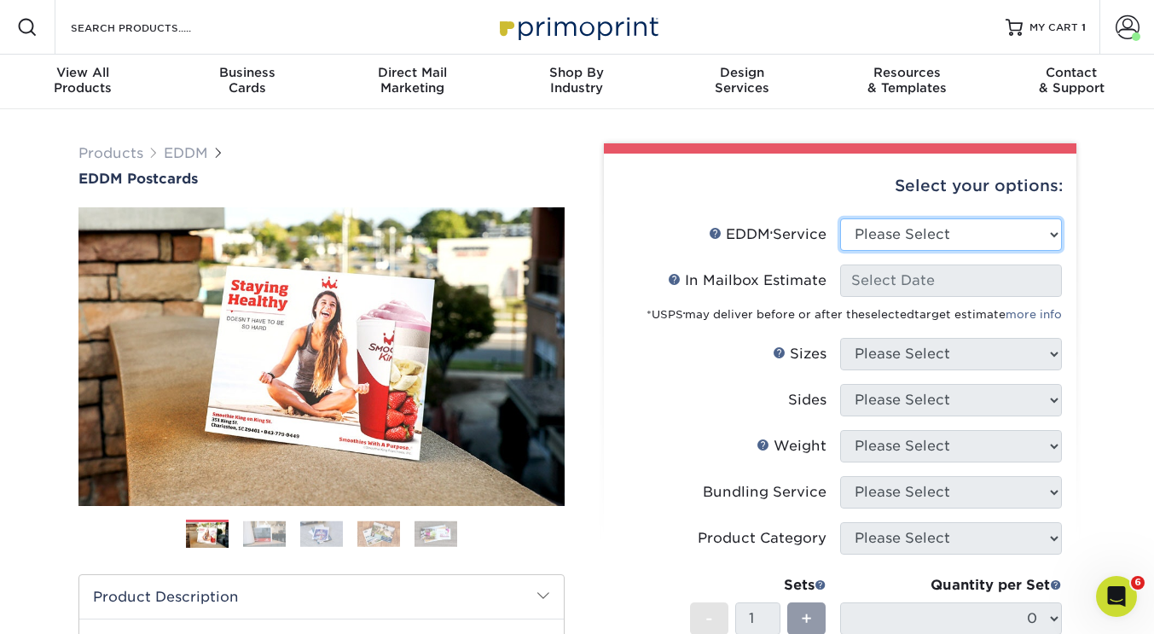
click at [934, 236] on select "Please Select Full Service Print Only" at bounding box center [951, 234] width 222 height 32
select select "full_service"
click at [840, 218] on select "Please Select Full Service Print Only" at bounding box center [951, 234] width 222 height 32
select select "-1"
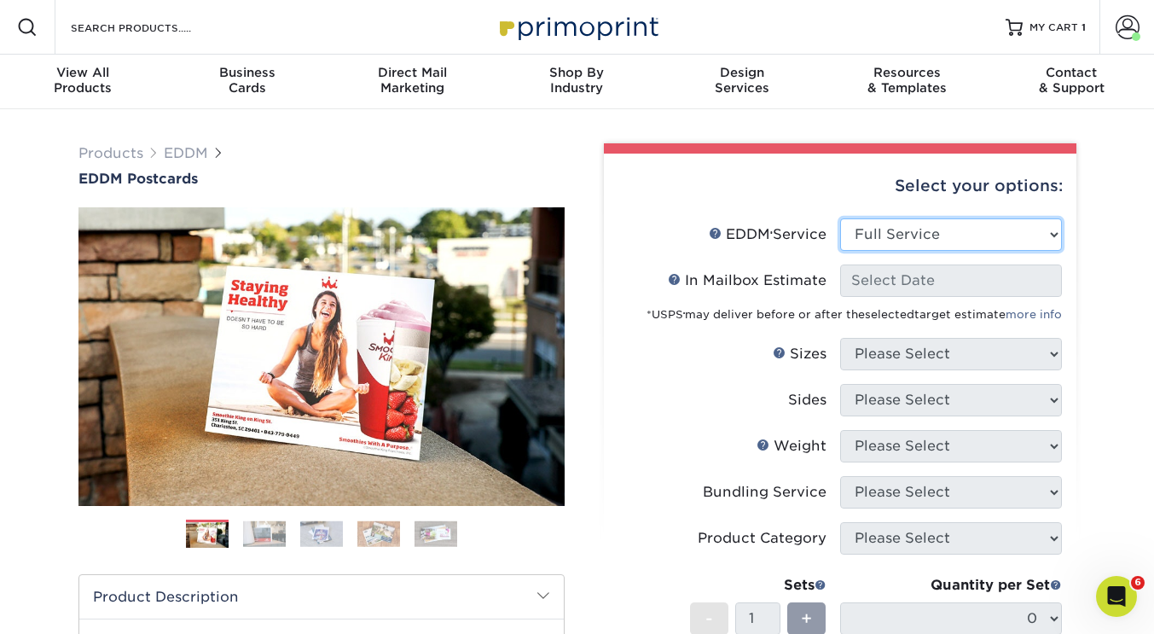
select select "-1"
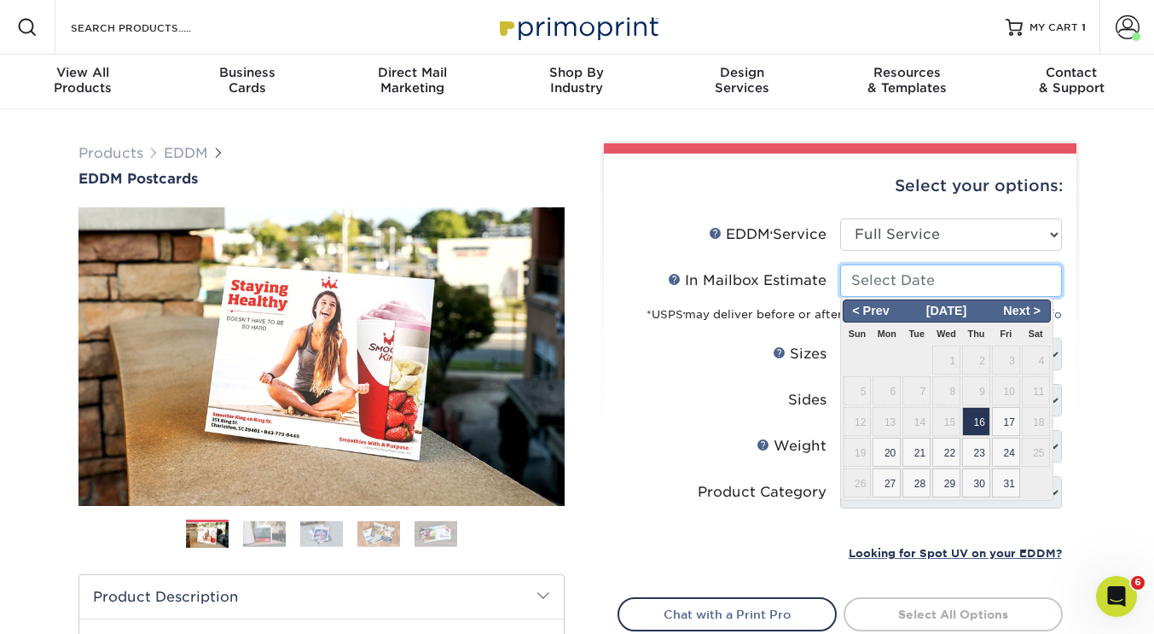
click at [890, 295] on input "In Mailbox Estimate Help In Mailbox Estimate" at bounding box center [951, 280] width 222 height 32
click at [975, 419] on span "16" at bounding box center [976, 421] width 28 height 29
type input "2025-10-16"
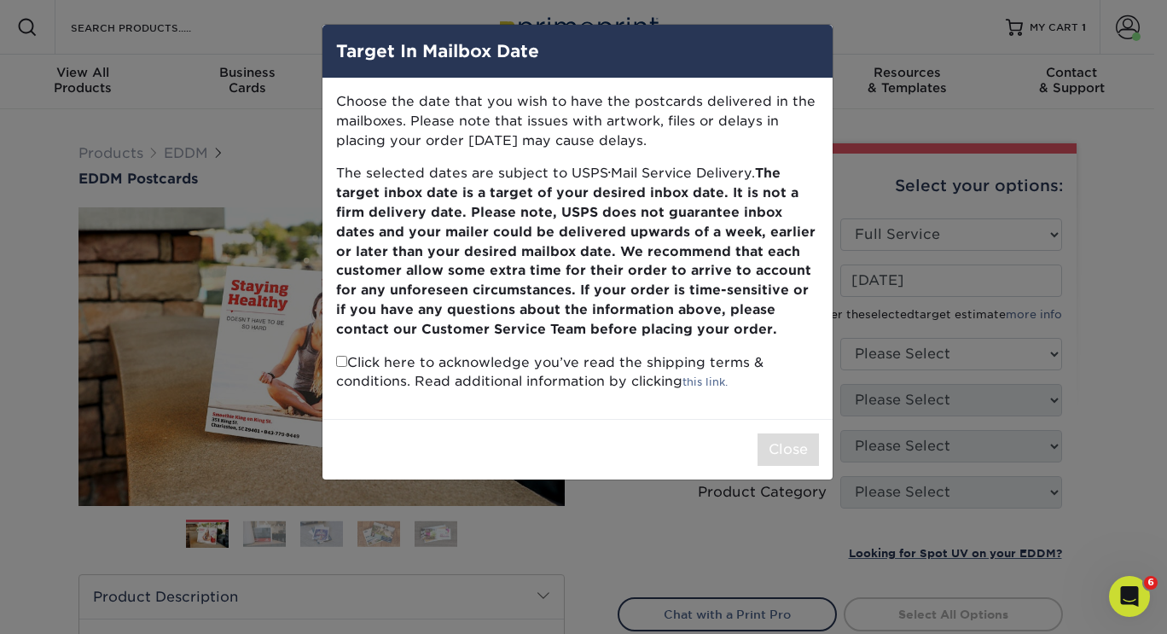
click at [340, 370] on p "Click here to acknowledge you’ve read the shipping terms & conditions. Read add…" at bounding box center [577, 372] width 483 height 39
click at [341, 364] on input "checkbox" at bounding box center [341, 361] width 11 height 11
checkbox input "true"
click at [791, 448] on button "Close" at bounding box center [787, 449] width 61 height 32
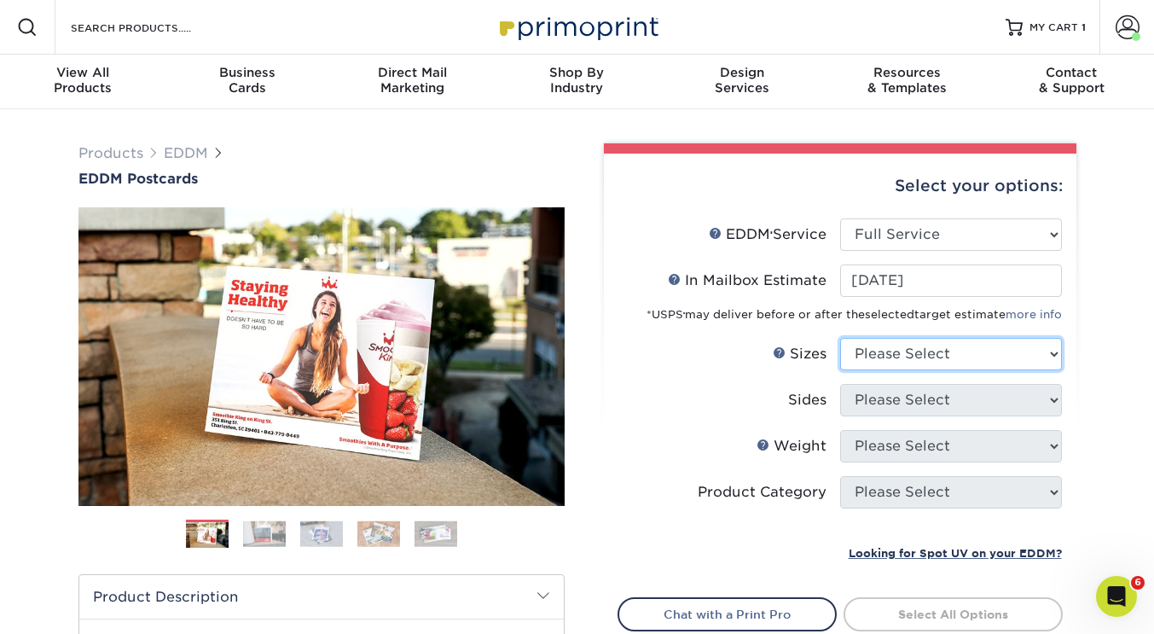
click at [902, 353] on select "Please Select 4.5" x 12" 6" x 12" 6.5" x 8" 6.5" x 9" 6.5" x 12" 7" x 8.5" 8" x…" at bounding box center [951, 354] width 222 height 32
select select "6.50x8.00"
click at [840, 338] on select "Please Select 4.5" x 12" 6" x 12" 6.5" x 8" 6.5" x 9" 6.5" x 12" 7" x 8.5" 8" x…" at bounding box center [951, 354] width 222 height 32
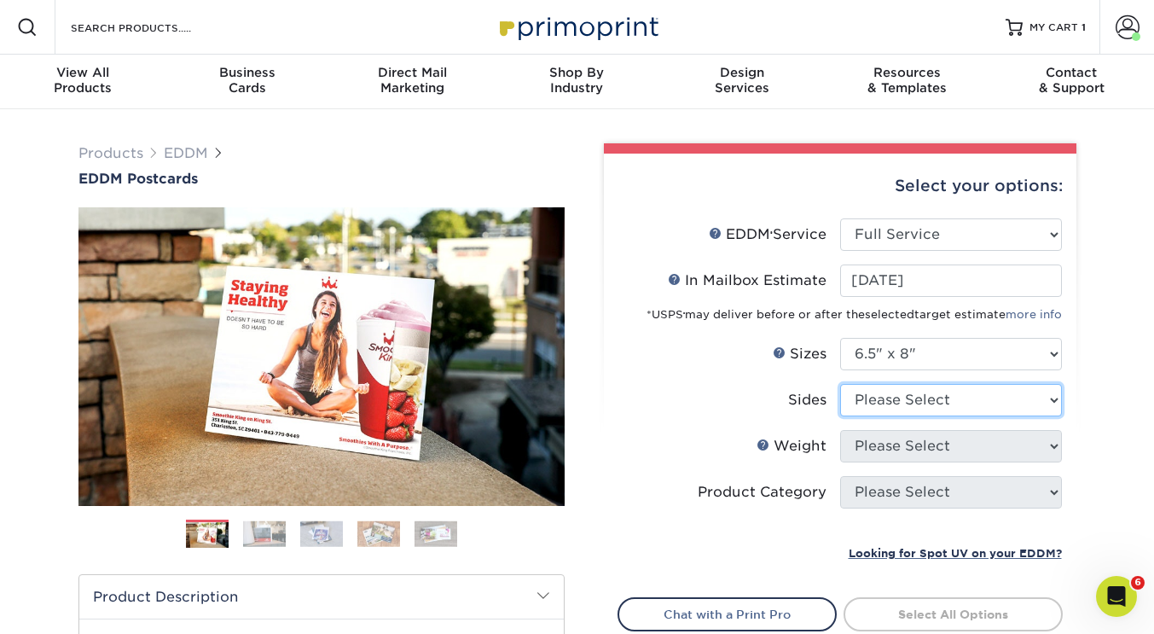
click at [906, 399] on select "Please Select Print Both Sides Print Front Only" at bounding box center [951, 400] width 222 height 32
select select "13abbda7-1d64-4f25-8bb2-c179b224825d"
click at [840, 384] on select "Please Select Print Both Sides Print Front Only" at bounding box center [951, 400] width 222 height 32
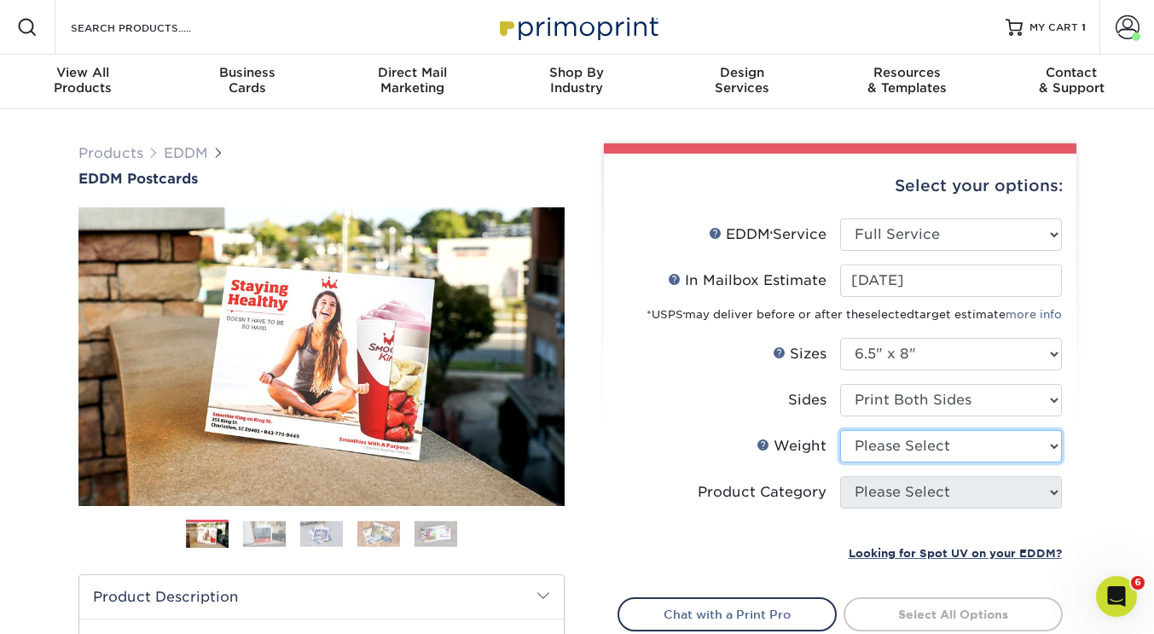
click at [910, 449] on select "Please Select 16PT 14PT" at bounding box center [951, 446] width 222 height 32
select select "16PT"
click at [840, 430] on select "Please Select 16PT 14PT" at bounding box center [951, 446] width 222 height 32
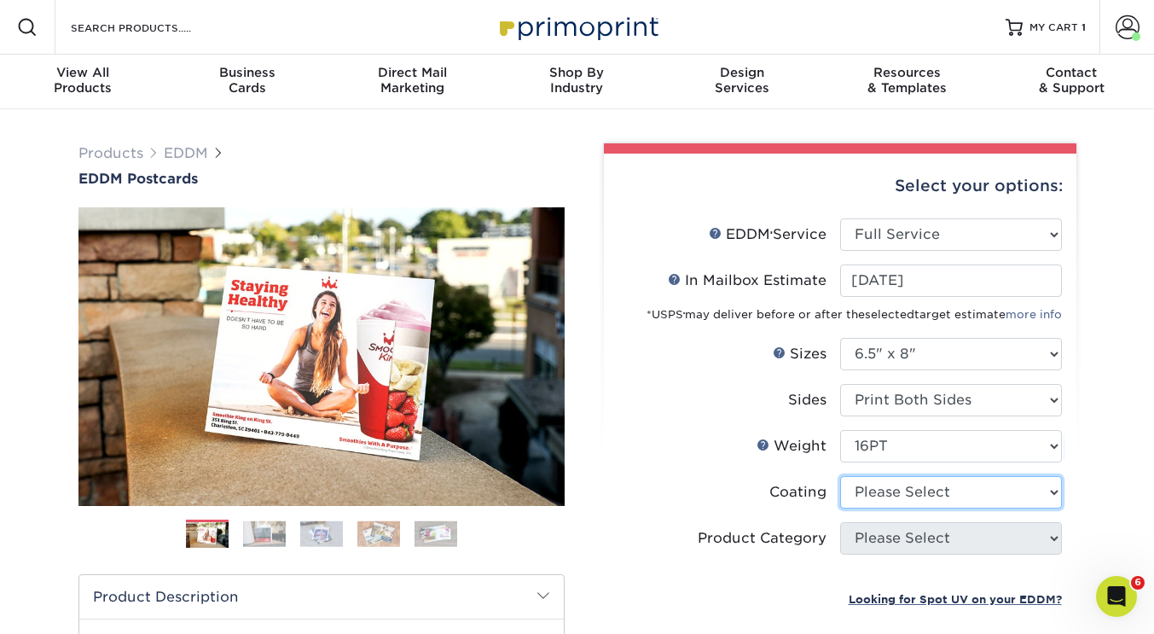
click at [901, 496] on select at bounding box center [951, 492] width 222 height 32
select select "ae367451-b2b8-45df-a344-0f05b6a12993"
click at [840, 476] on select at bounding box center [951, 492] width 222 height 32
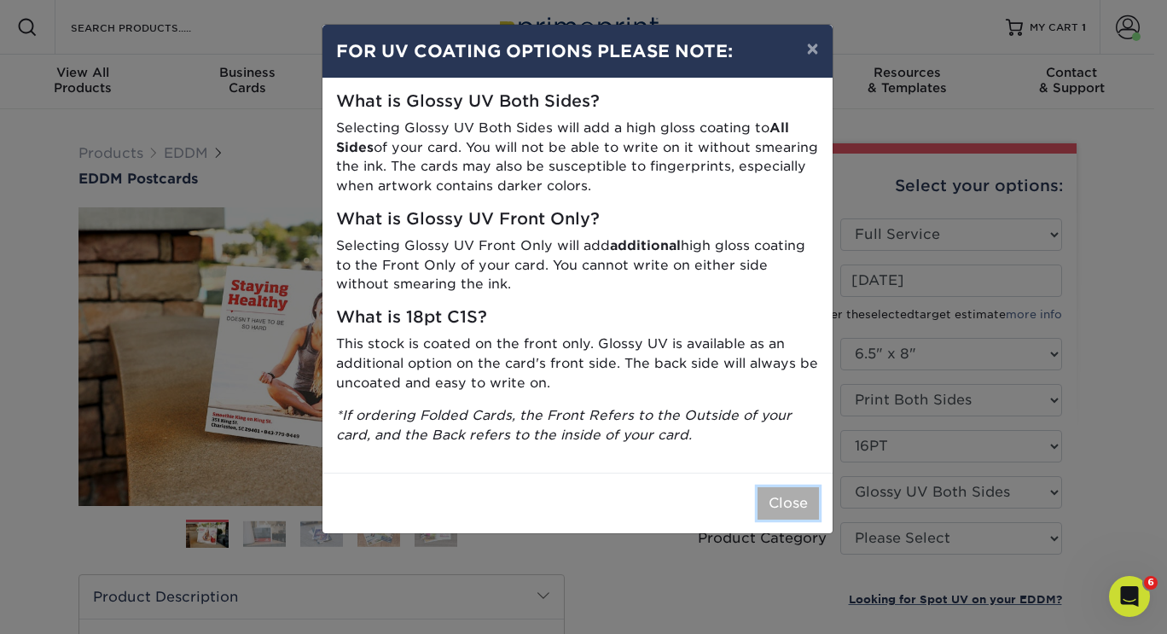
click at [789, 499] on button "Close" at bounding box center [787, 503] width 61 height 32
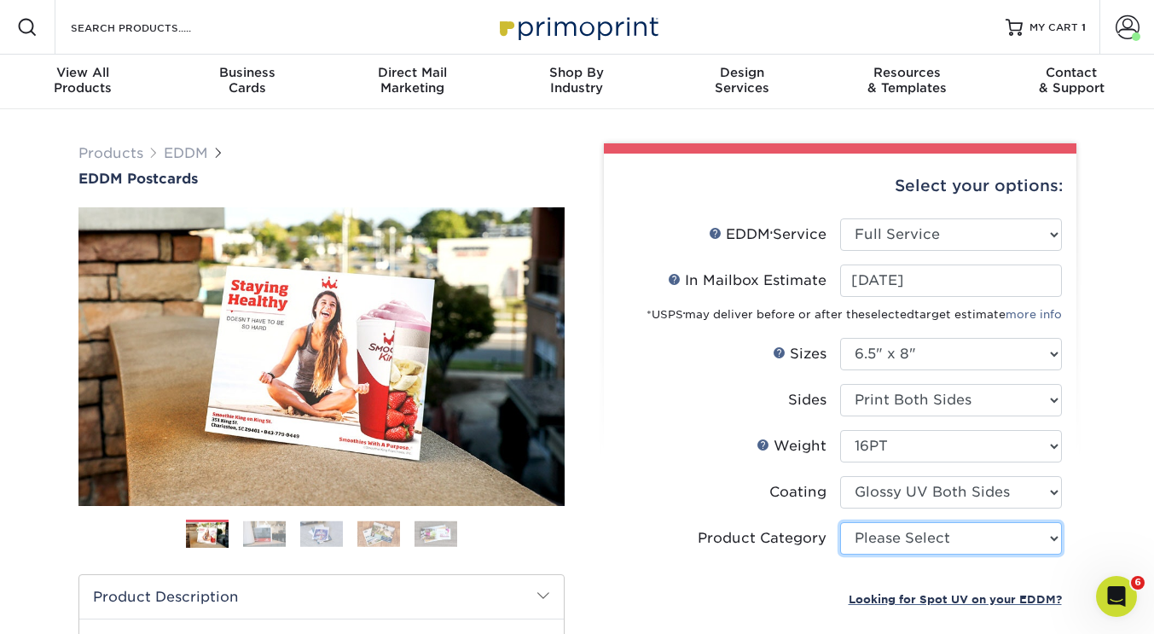
click at [876, 537] on select "Please Select Postcards" at bounding box center [951, 538] width 222 height 32
select select "9b7272e0-d6c8-4c3c-8e97-d3a1bcdab858"
click at [840, 522] on select "Please Select Postcards" at bounding box center [951, 538] width 222 height 32
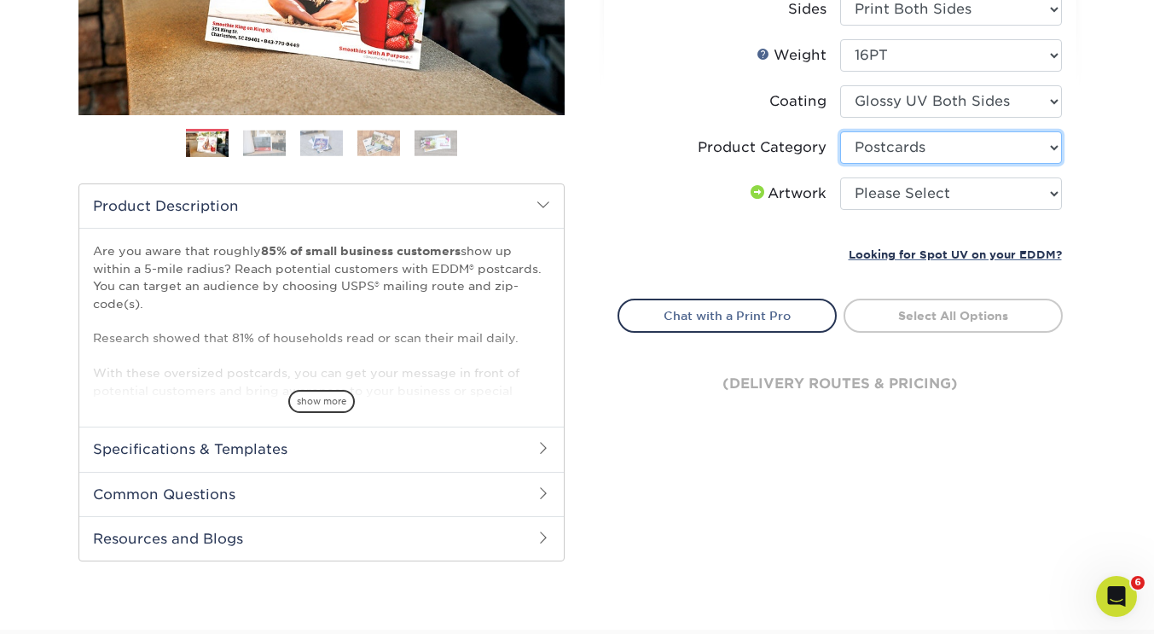
scroll to position [397, 0]
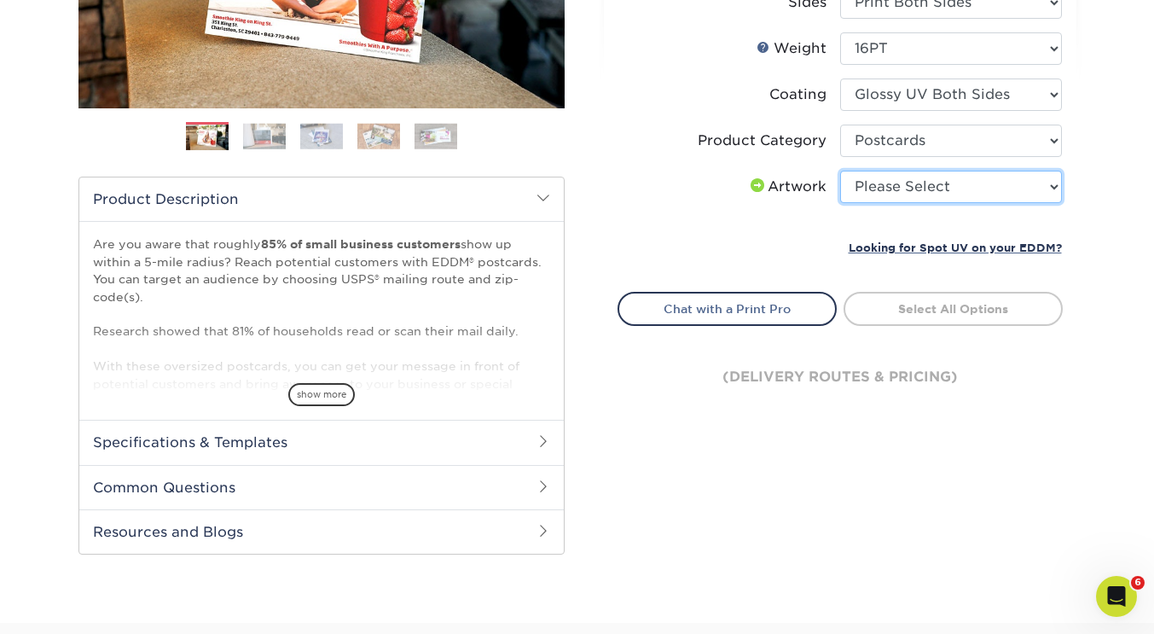
click at [953, 179] on select "Please Select I will upload files I need a design - $150" at bounding box center [951, 187] width 222 height 32
select select "upload"
click at [840, 171] on select "Please Select I will upload files I need a design - $150" at bounding box center [951, 187] width 222 height 32
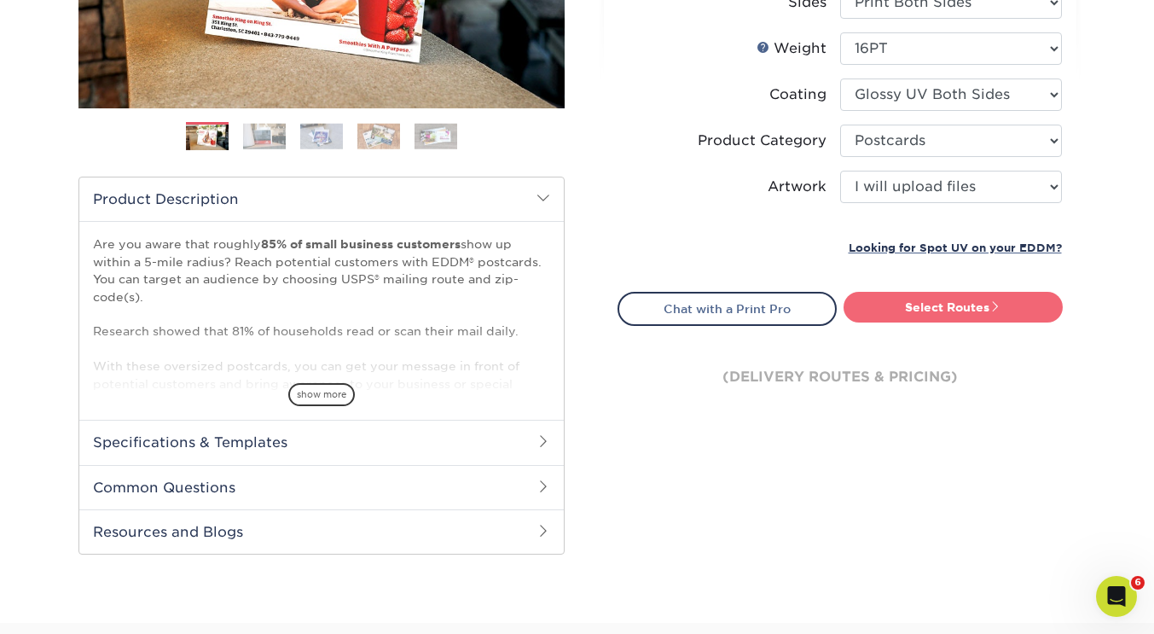
click at [924, 313] on link "Select Routes" at bounding box center [952, 307] width 219 height 31
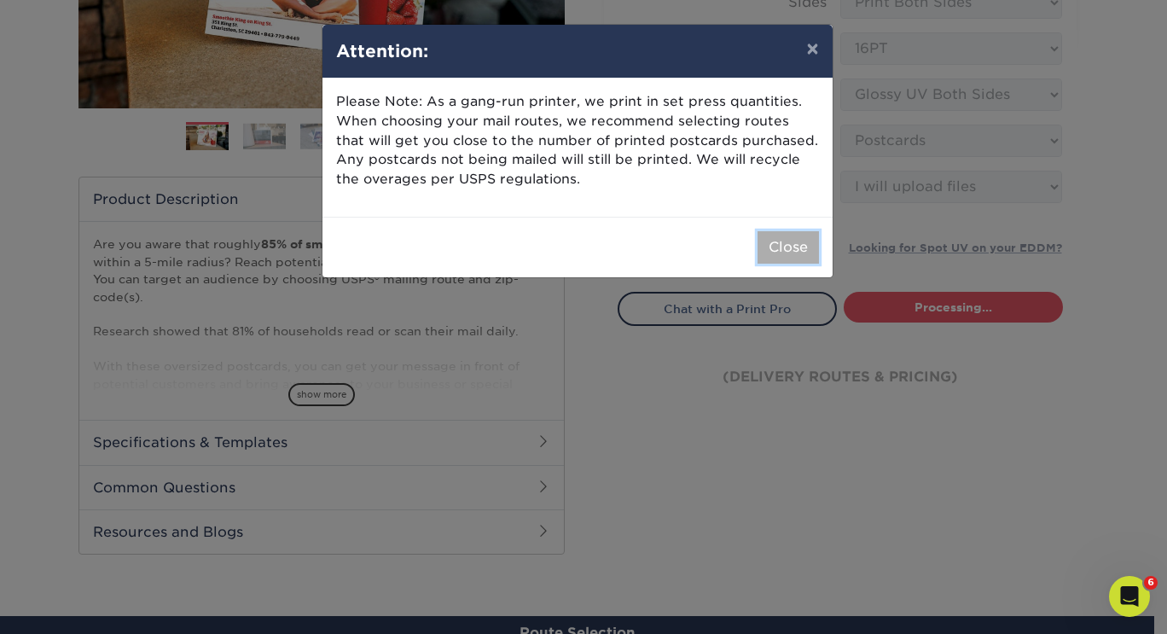
click at [772, 249] on button "Close" at bounding box center [787, 247] width 61 height 32
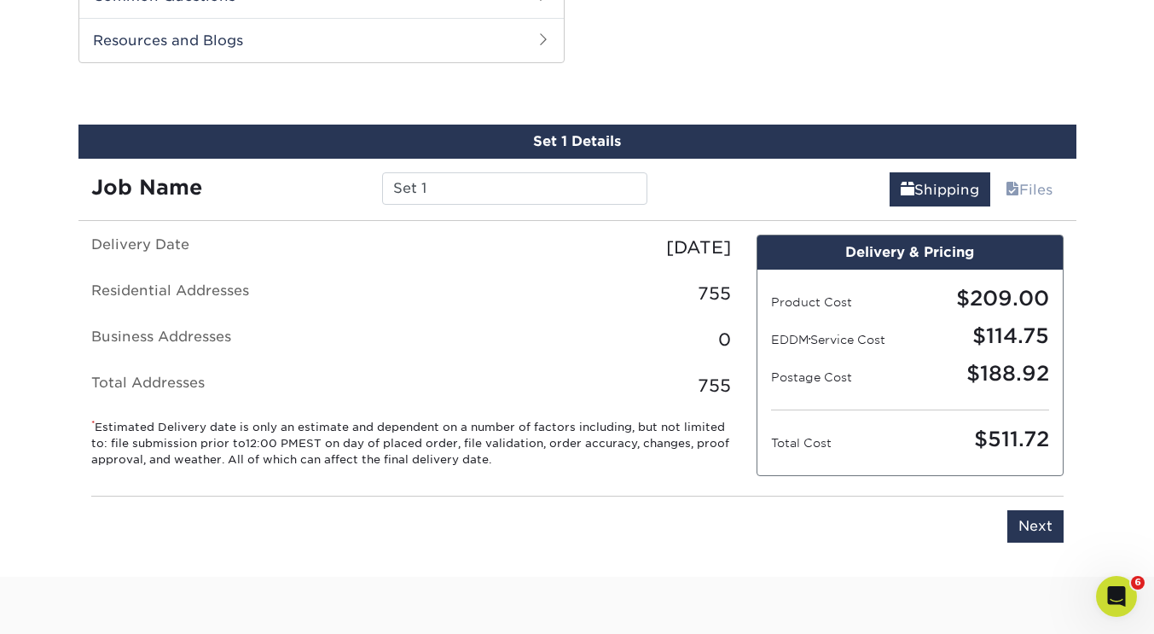
scroll to position [867, 0]
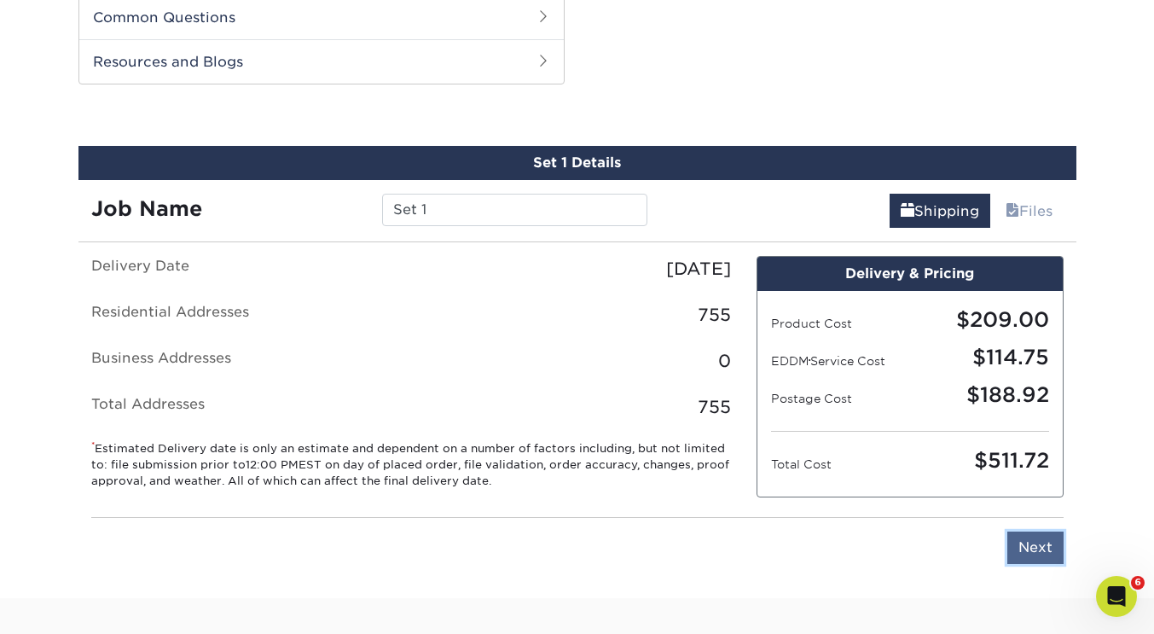
click at [1039, 541] on input "Next" at bounding box center [1035, 547] width 56 height 32
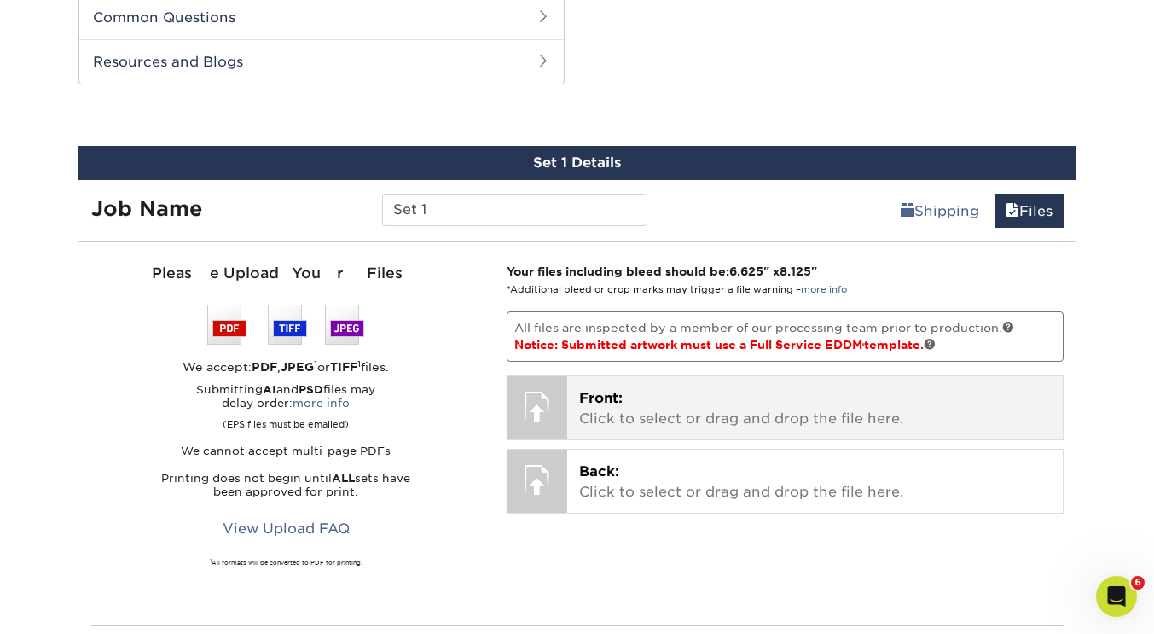
click at [651, 407] on p "Front: Click to select or drag and drop the file here." at bounding box center [815, 408] width 472 height 41
click at [672, 408] on p "Front: Click to select or drag and drop the file here." at bounding box center [815, 408] width 472 height 41
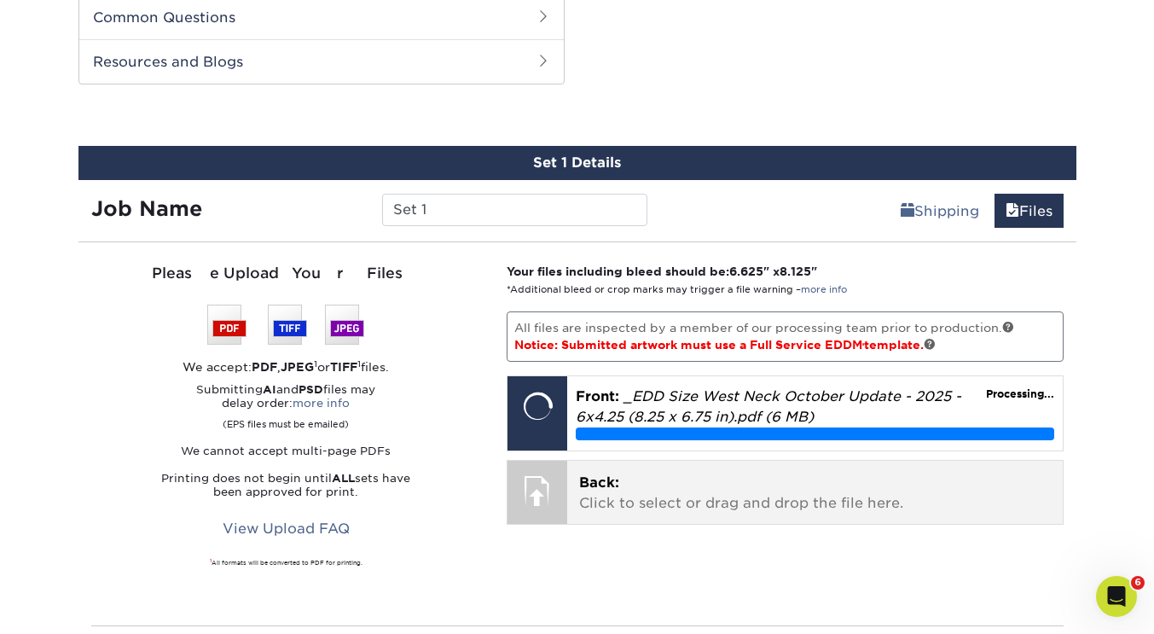
click at [836, 494] on p "Back: Click to select or drag and drop the file here." at bounding box center [815, 492] width 472 height 41
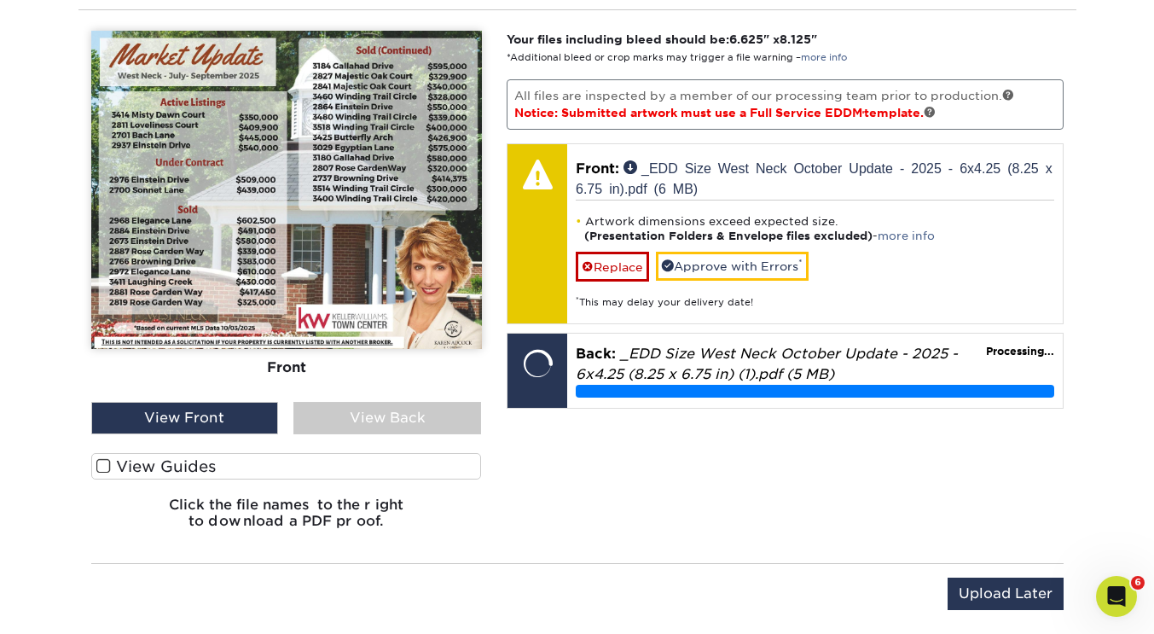
scroll to position [1115, 0]
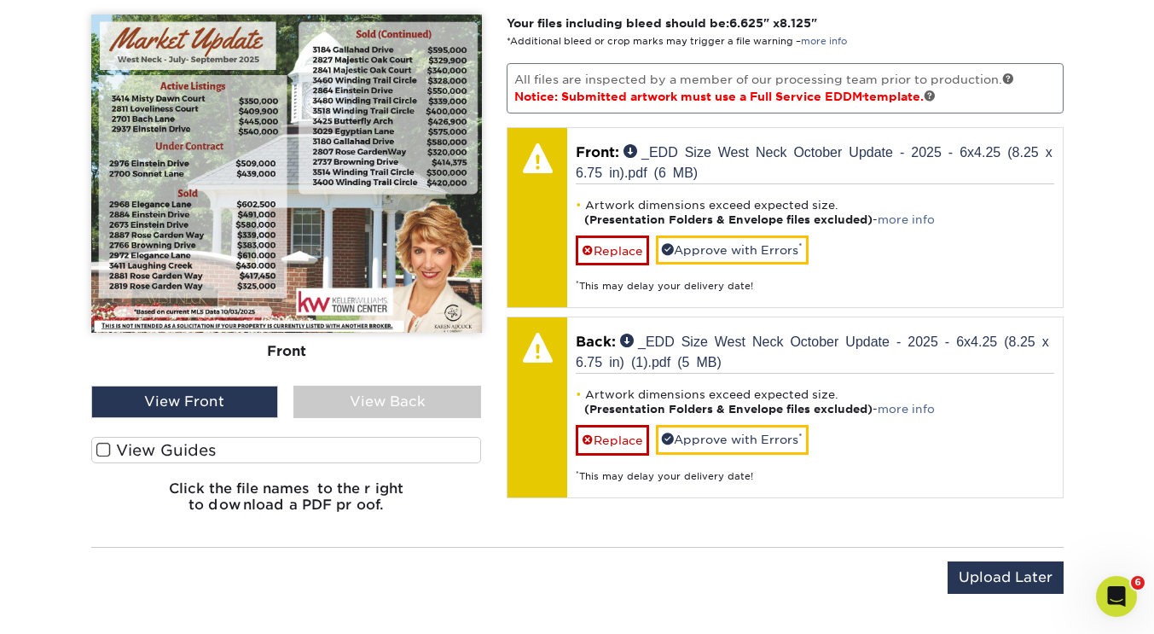
click at [426, 393] on div "View Back" at bounding box center [387, 401] width 188 height 32
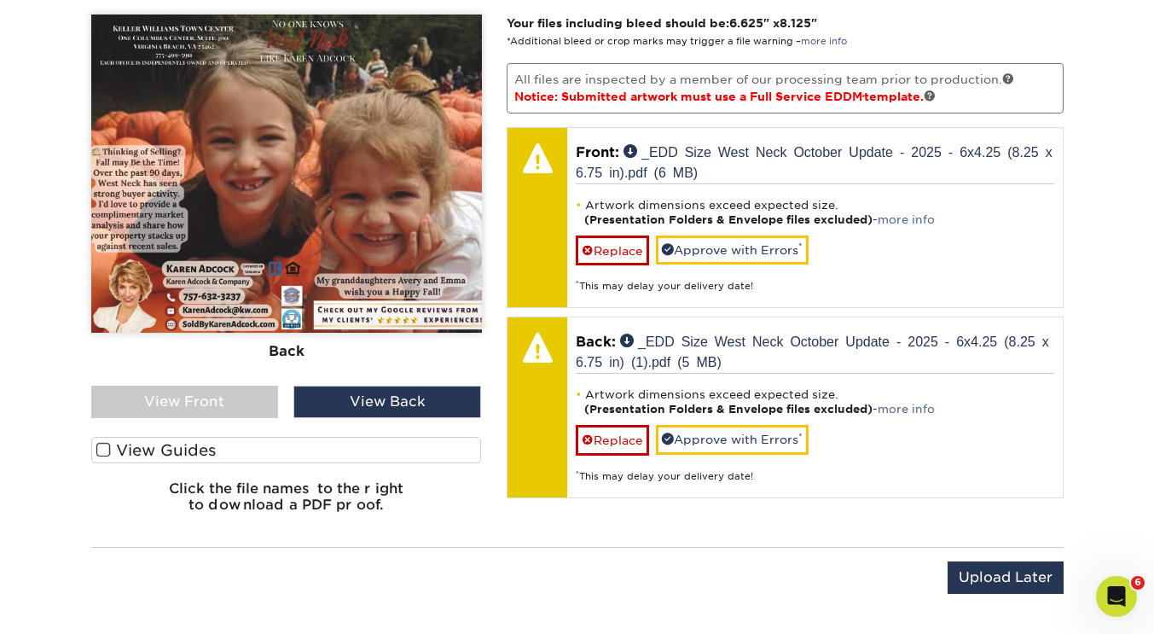
click at [107, 442] on span at bounding box center [103, 450] width 14 height 16
click at [0, 0] on input "View Guides" at bounding box center [0, 0] width 0 height 0
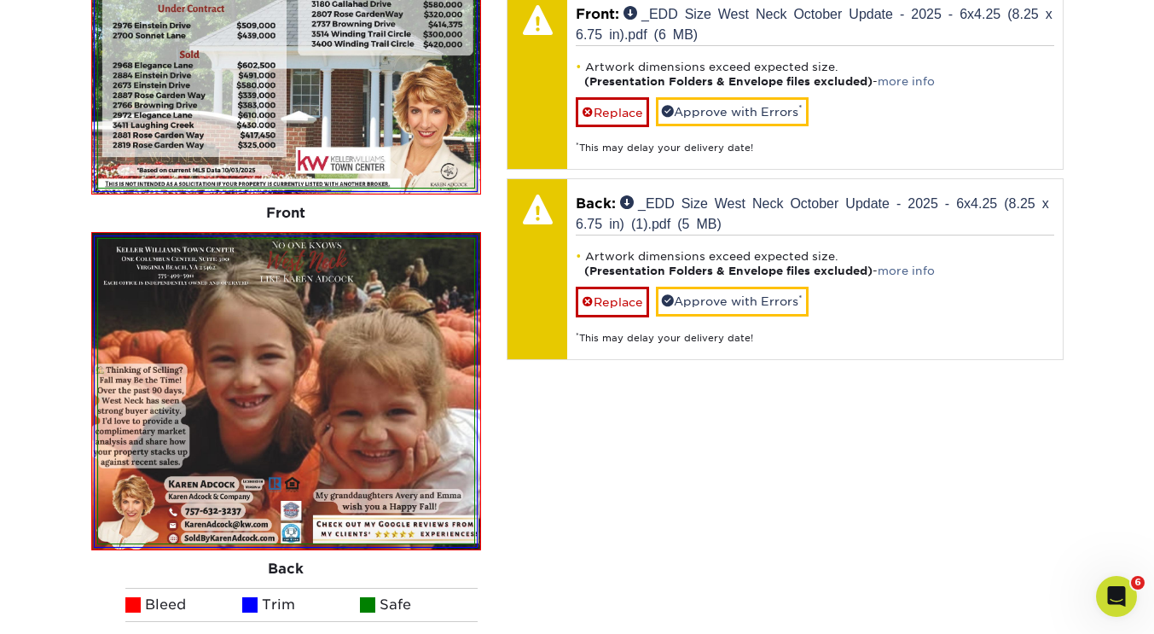
scroll to position [1259, 0]
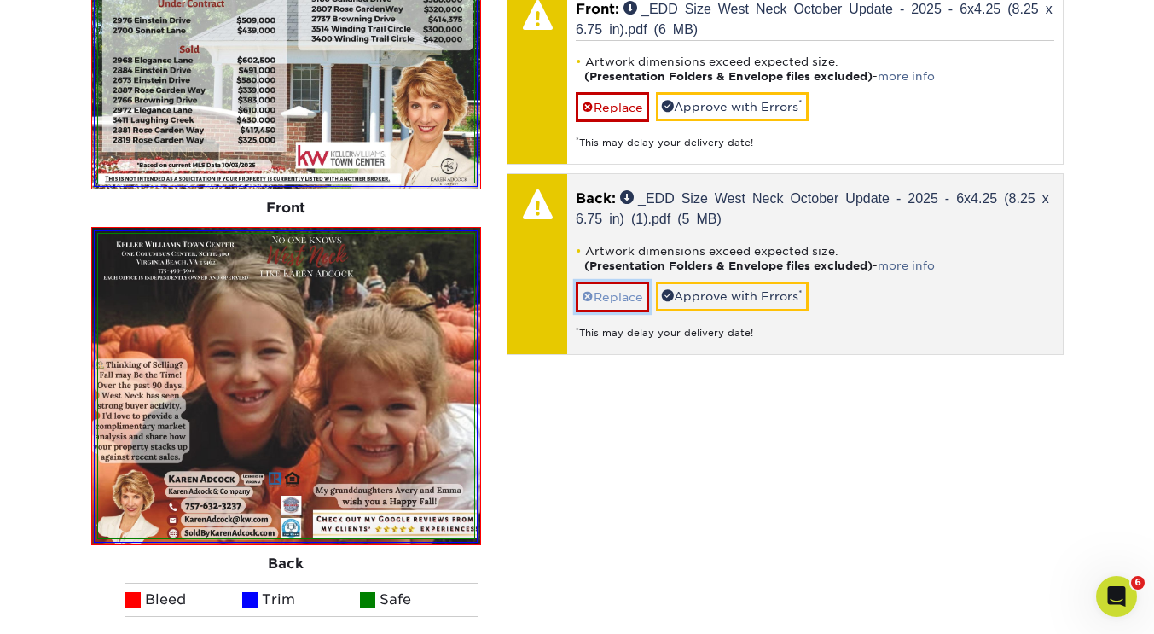
click at [609, 298] on link "Replace" at bounding box center [612, 296] width 73 height 30
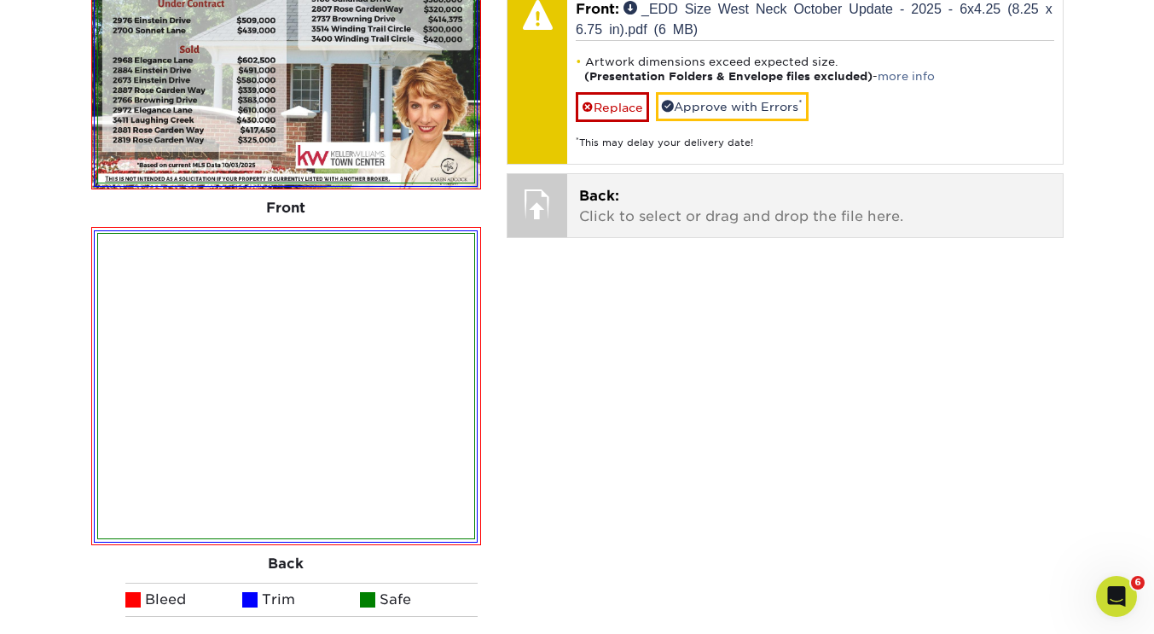
click at [624, 206] on p "Back: Click to select or drag and drop the file here." at bounding box center [815, 206] width 472 height 41
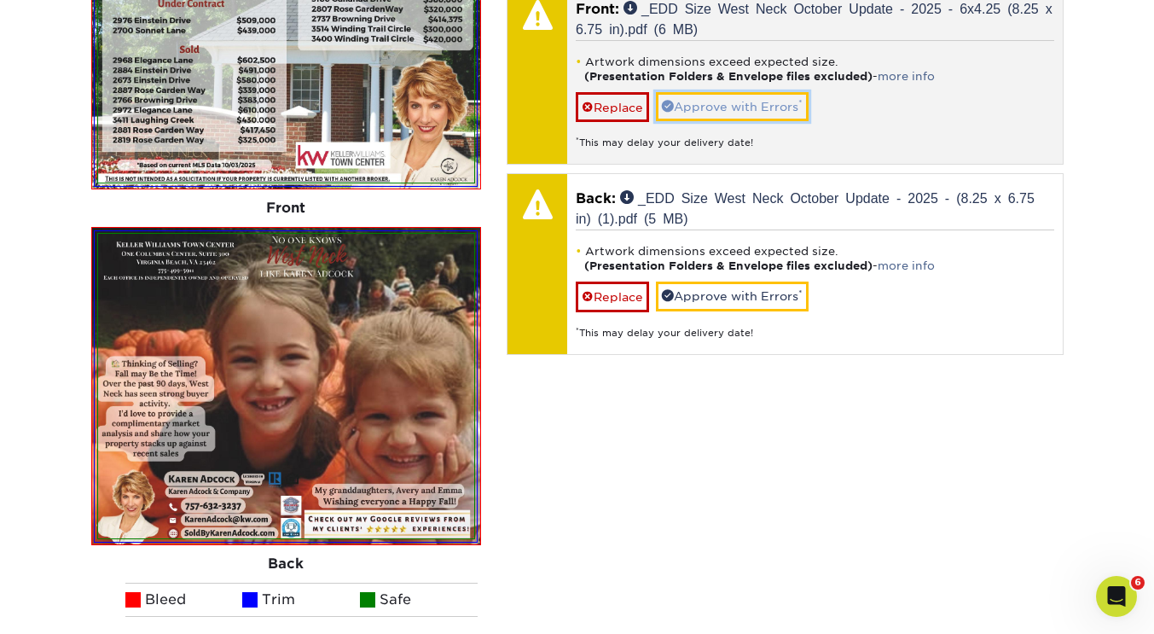
click at [750, 99] on link "Approve with Errors *" at bounding box center [732, 106] width 153 height 29
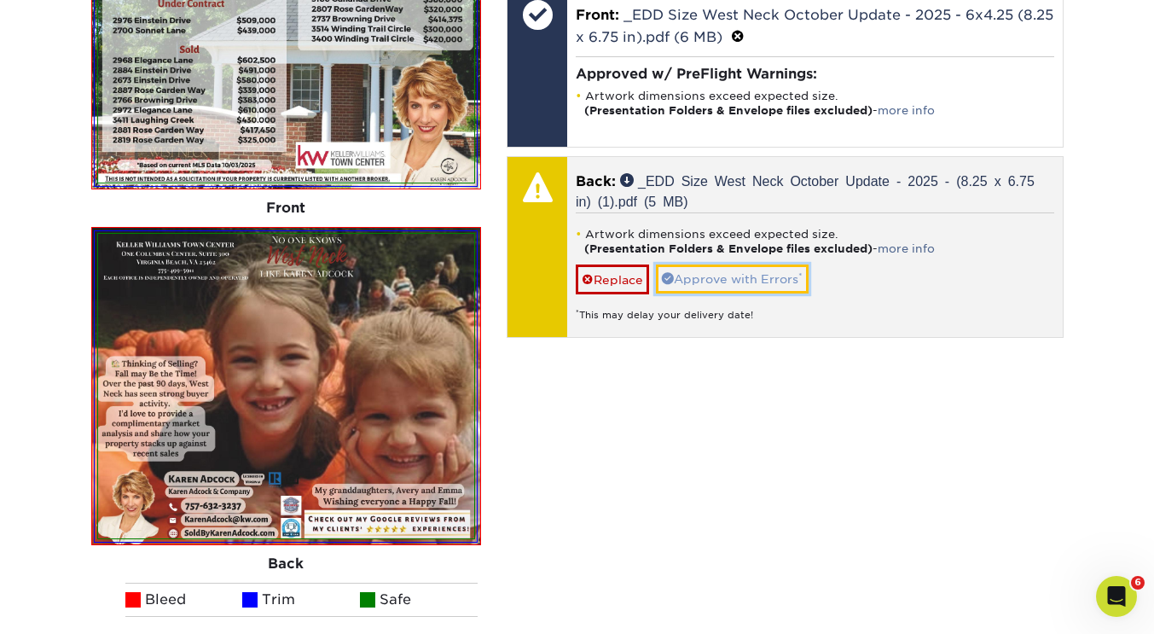
click at [735, 279] on link "Approve with Errors *" at bounding box center [732, 278] width 153 height 29
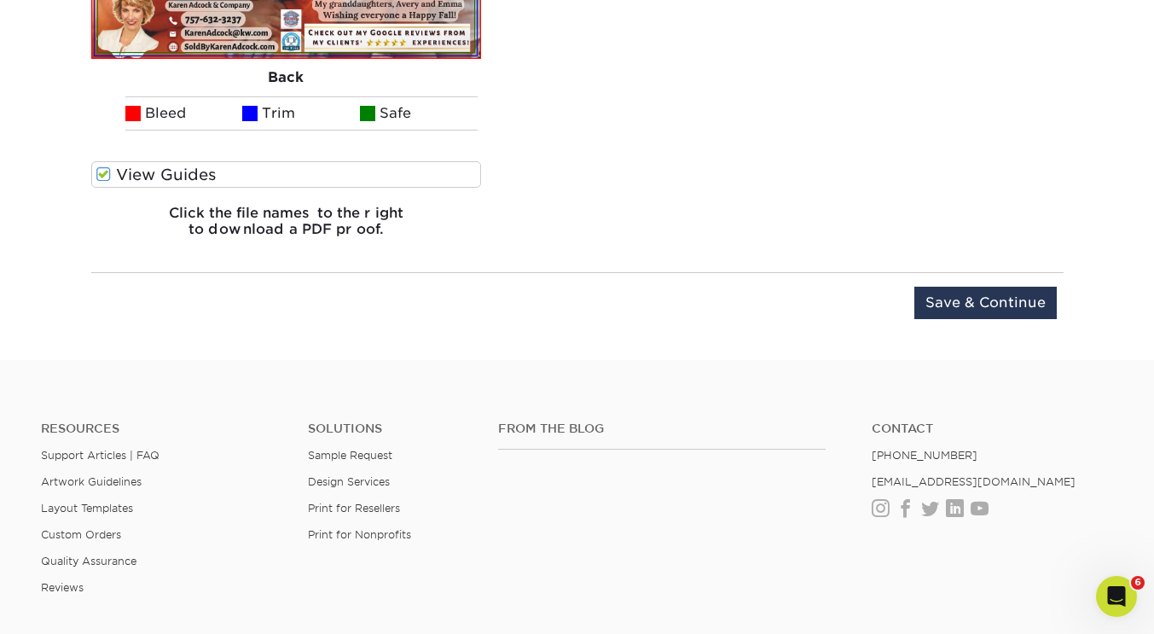
scroll to position [1746, 0]
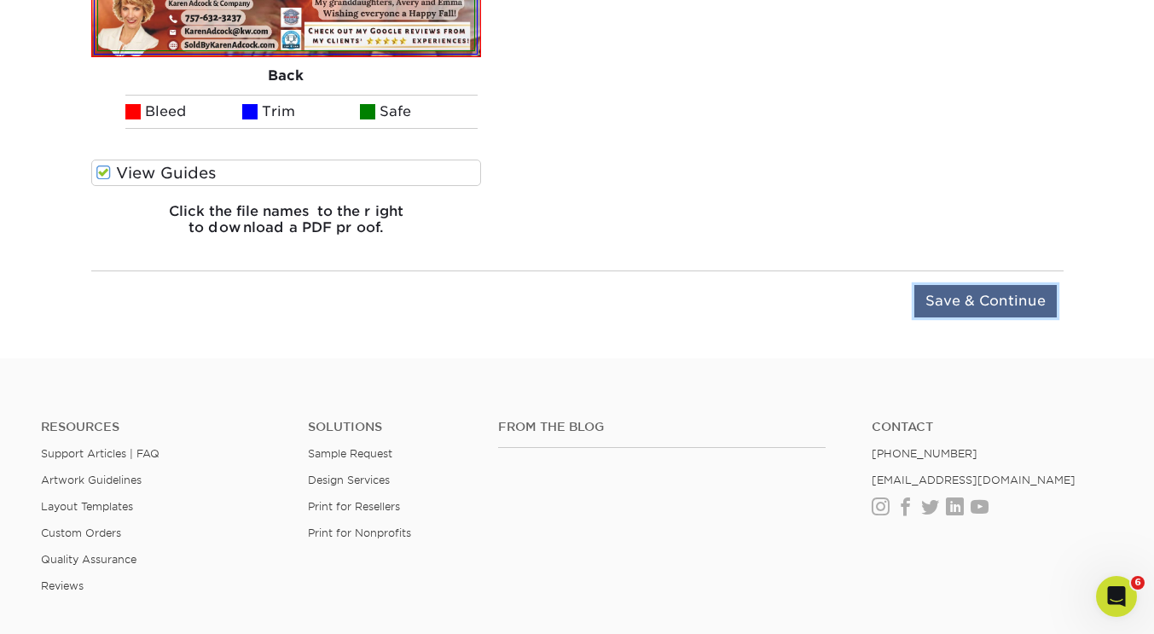
click at [998, 308] on input "Save & Continue" at bounding box center [985, 301] width 142 height 32
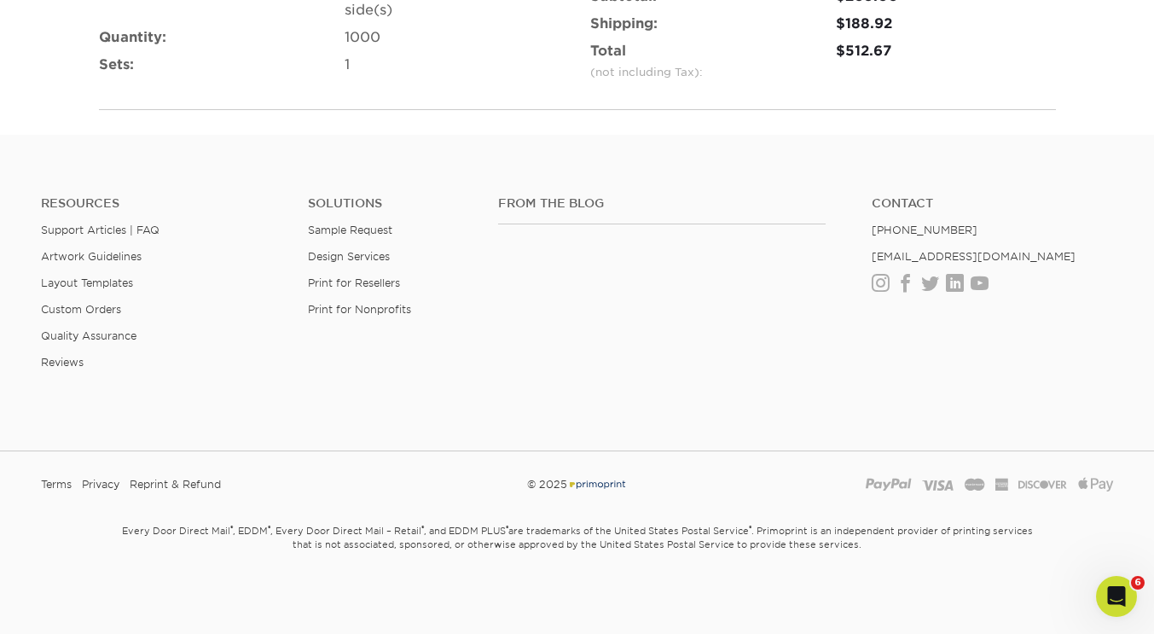
scroll to position [1287, 0]
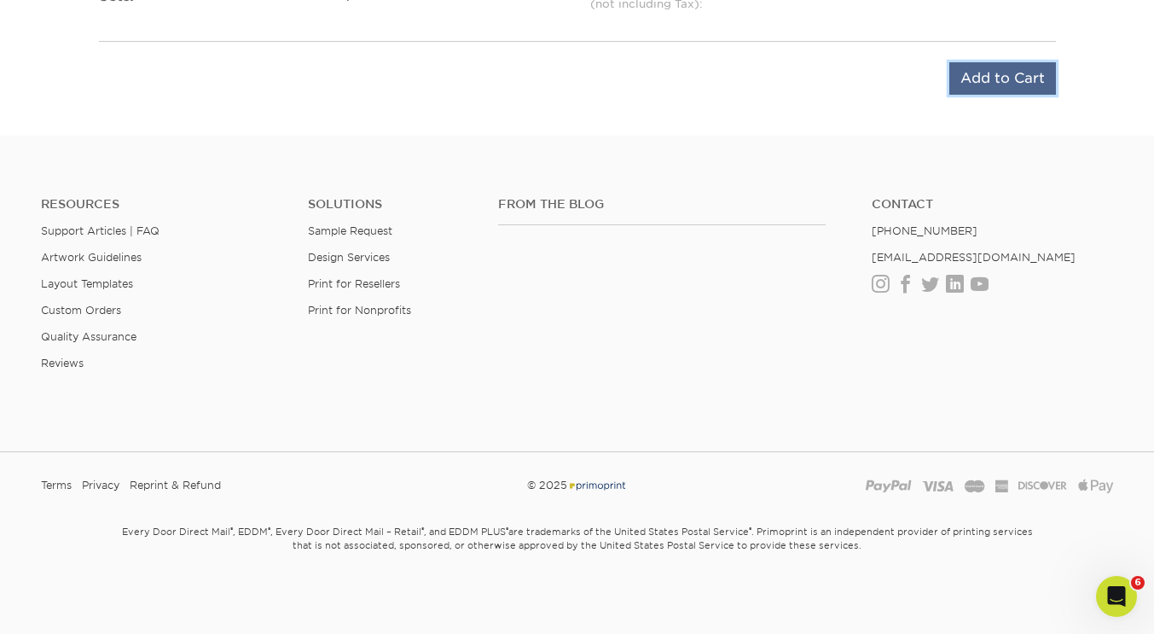
click at [995, 84] on input "Add to Cart" at bounding box center [1002, 78] width 107 height 32
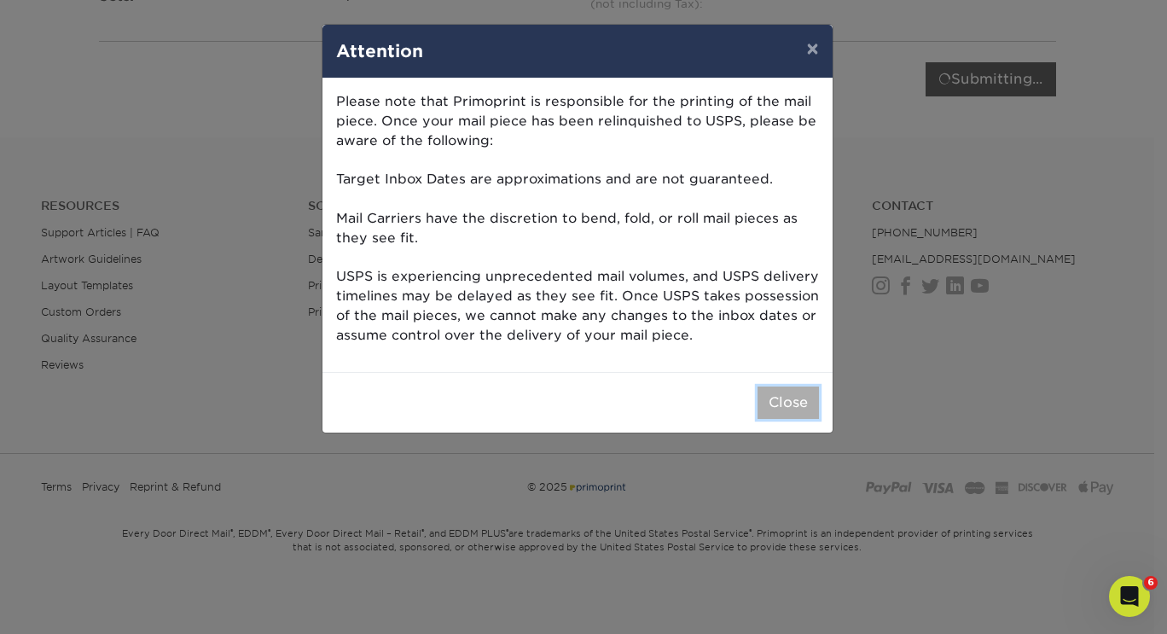
click at [784, 401] on button "Close" at bounding box center [787, 402] width 61 height 32
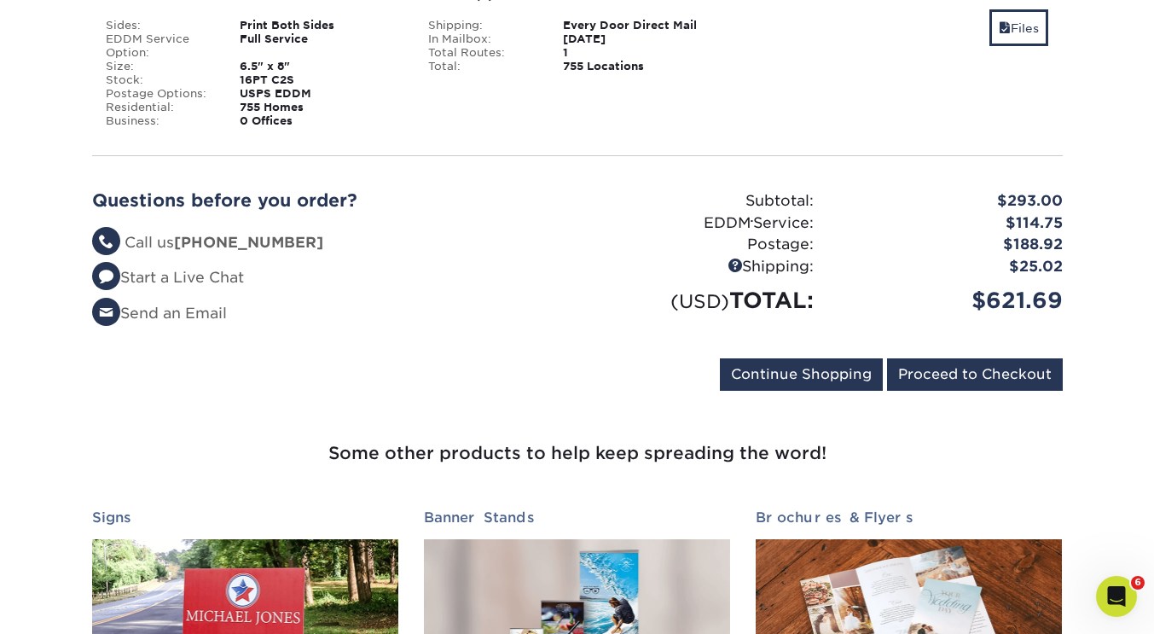
scroll to position [584, 0]
click at [992, 358] on input "Proceed to Checkout" at bounding box center [975, 374] width 176 height 32
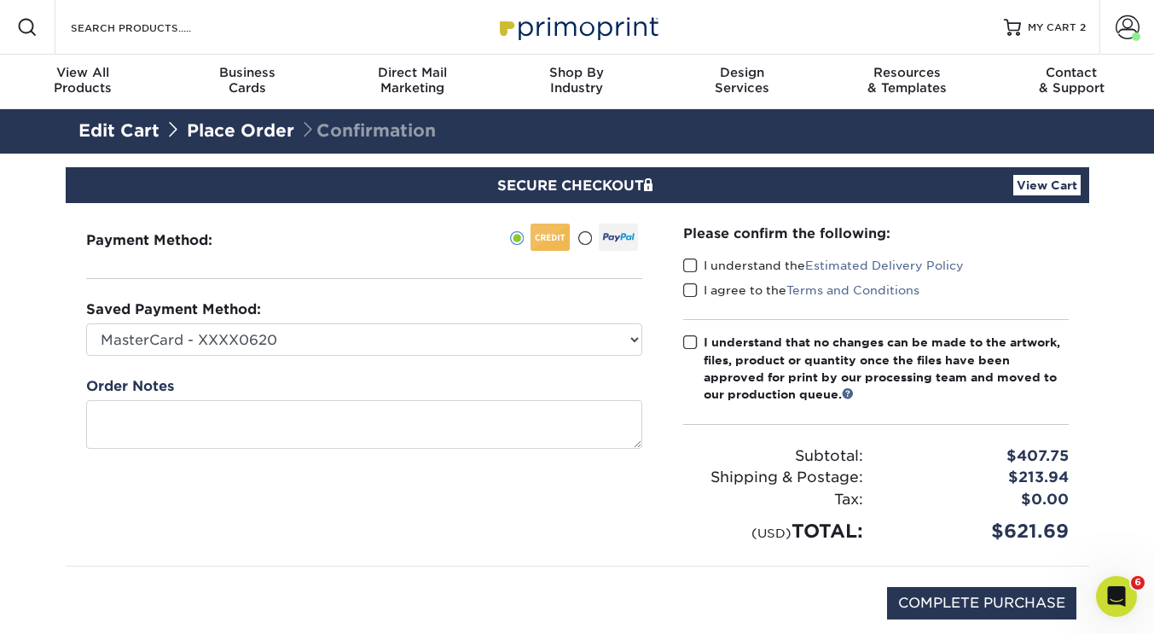
click at [588, 239] on span at bounding box center [584, 238] width 14 height 16
click at [0, 0] on input "radio" at bounding box center [0, 0] width 0 height 0
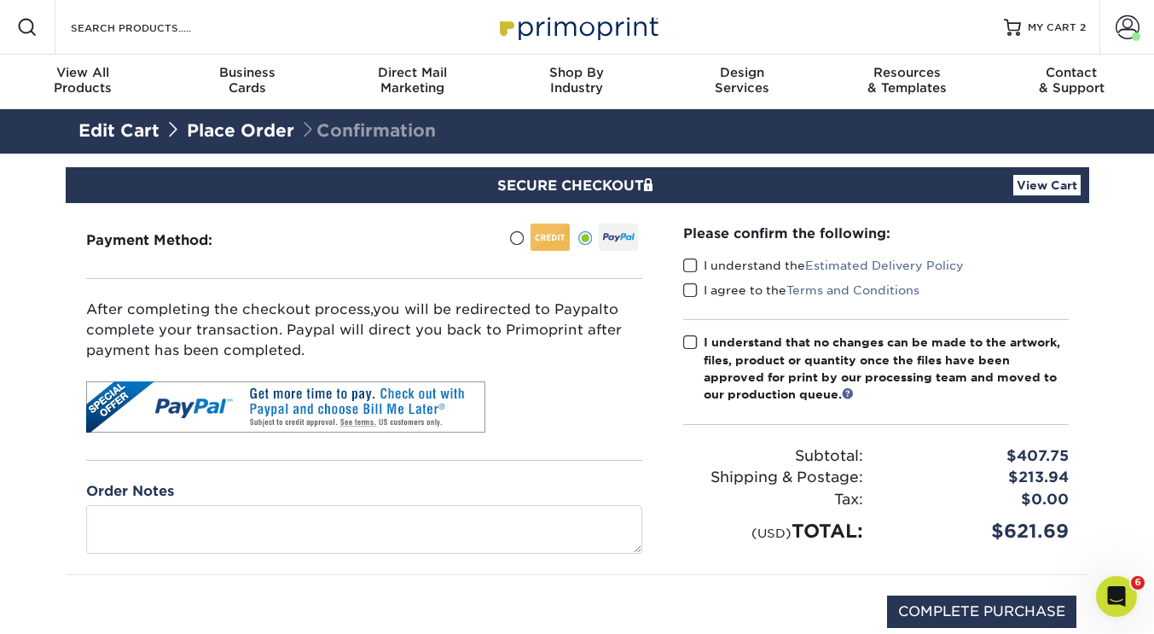
click at [516, 240] on span at bounding box center [516, 238] width 14 height 16
click at [0, 0] on input "radio" at bounding box center [0, 0] width 0 height 0
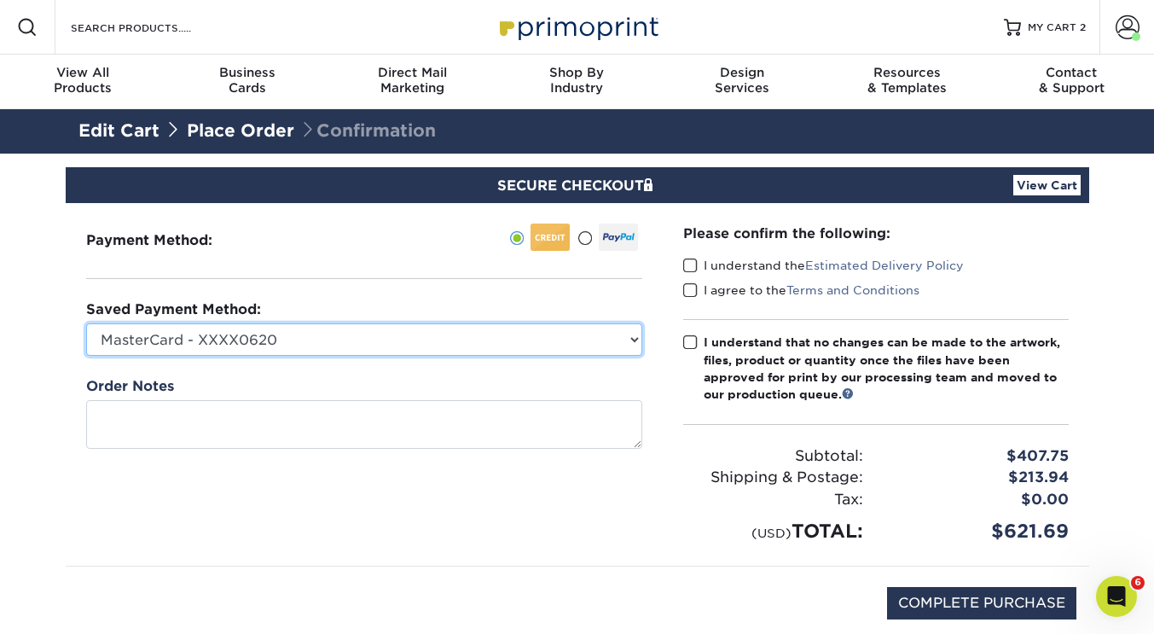
click at [599, 332] on select "MasterCard - XXXX0620 New Credit Card" at bounding box center [364, 339] width 556 height 32
select select
click at [86, 323] on select "MasterCard - XXXX0620 New Credit Card" at bounding box center [364, 339] width 556 height 32
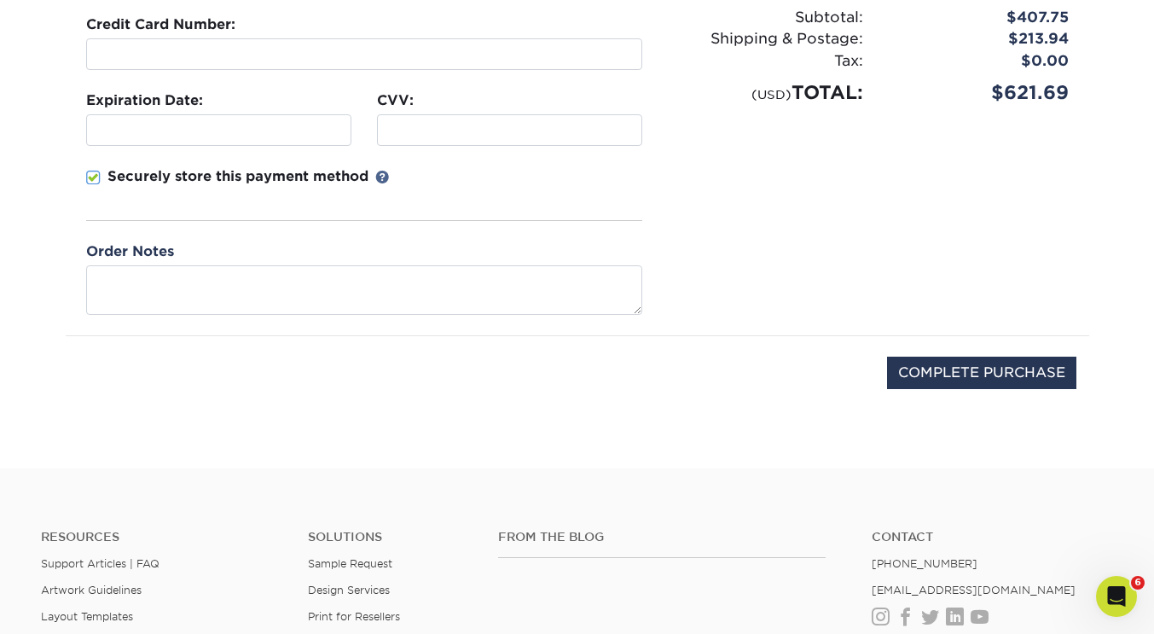
scroll to position [440, 0]
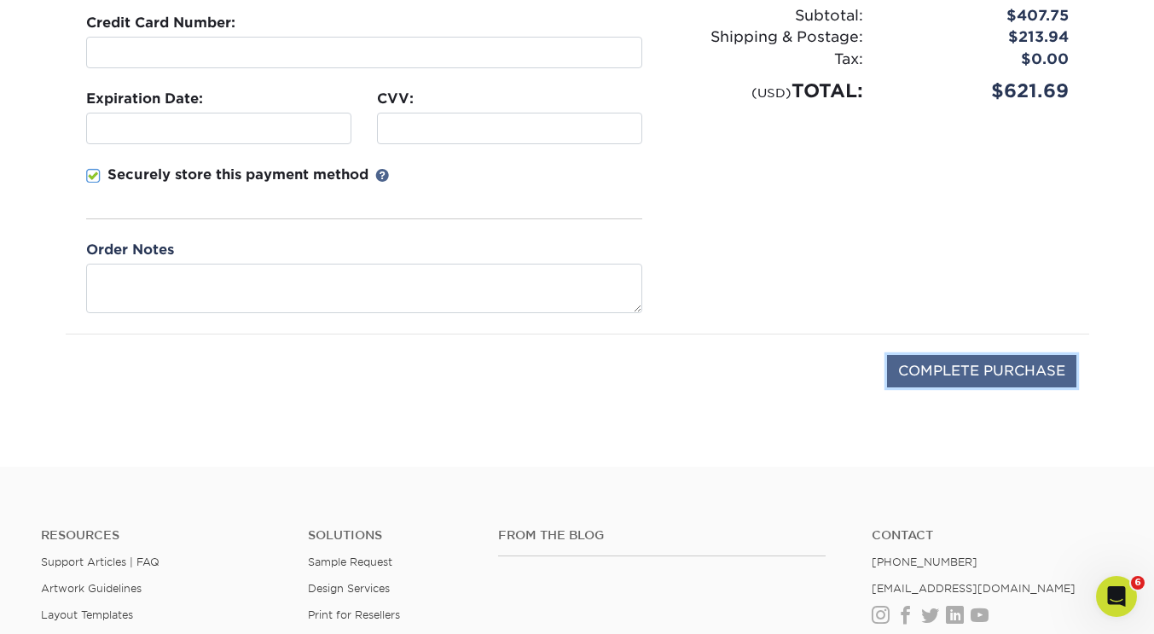
click at [1013, 373] on input "COMPLETE PURCHASE" at bounding box center [981, 371] width 189 height 32
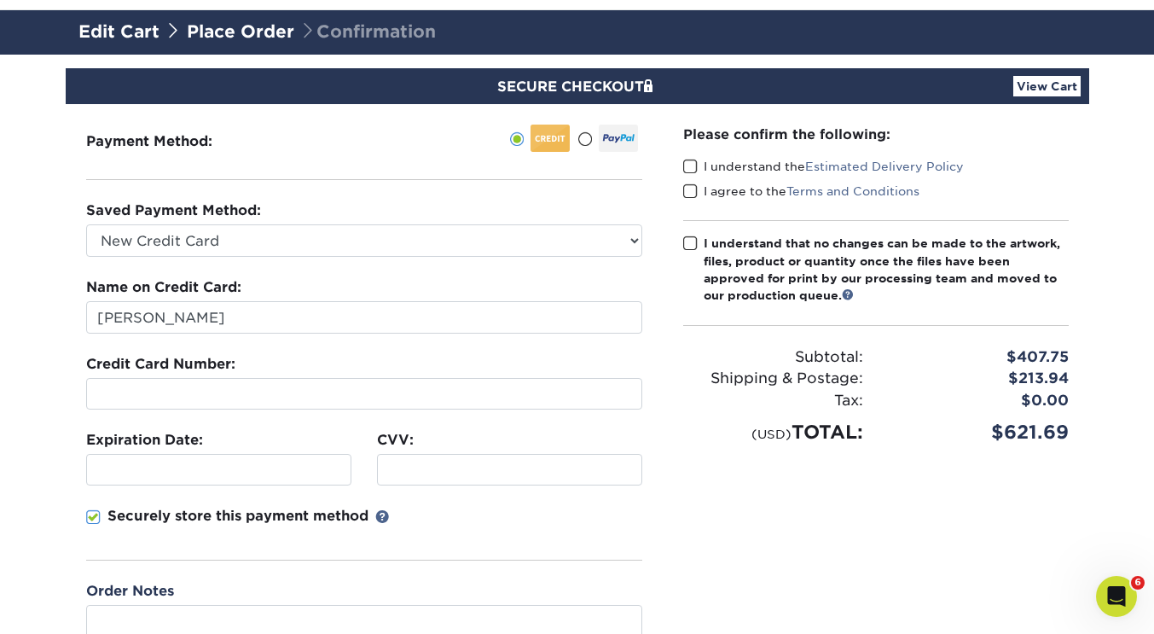
scroll to position [98, 0]
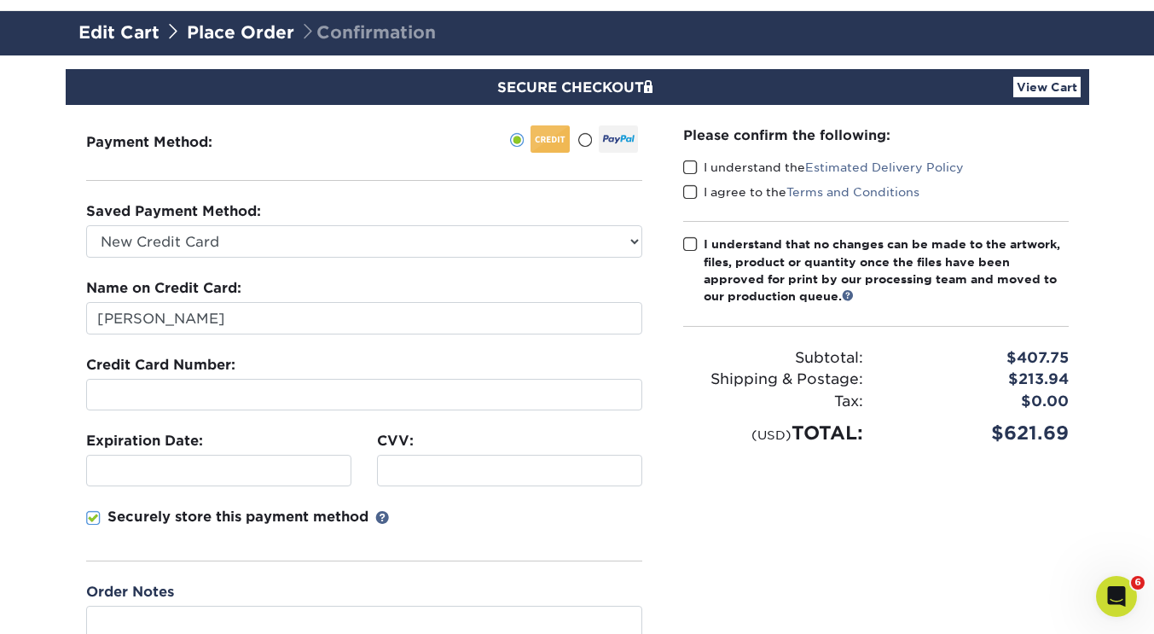
click at [691, 161] on span at bounding box center [690, 167] width 14 height 16
click at [0, 0] on input "I understand the Estimated Delivery Policy" at bounding box center [0, 0] width 0 height 0
click at [691, 181] on div "I understand the Estimated Delivery Policy" at bounding box center [875, 171] width 385 height 24
click at [686, 191] on span at bounding box center [690, 192] width 14 height 16
click at [0, 0] on input "I agree to the Terms and Conditions" at bounding box center [0, 0] width 0 height 0
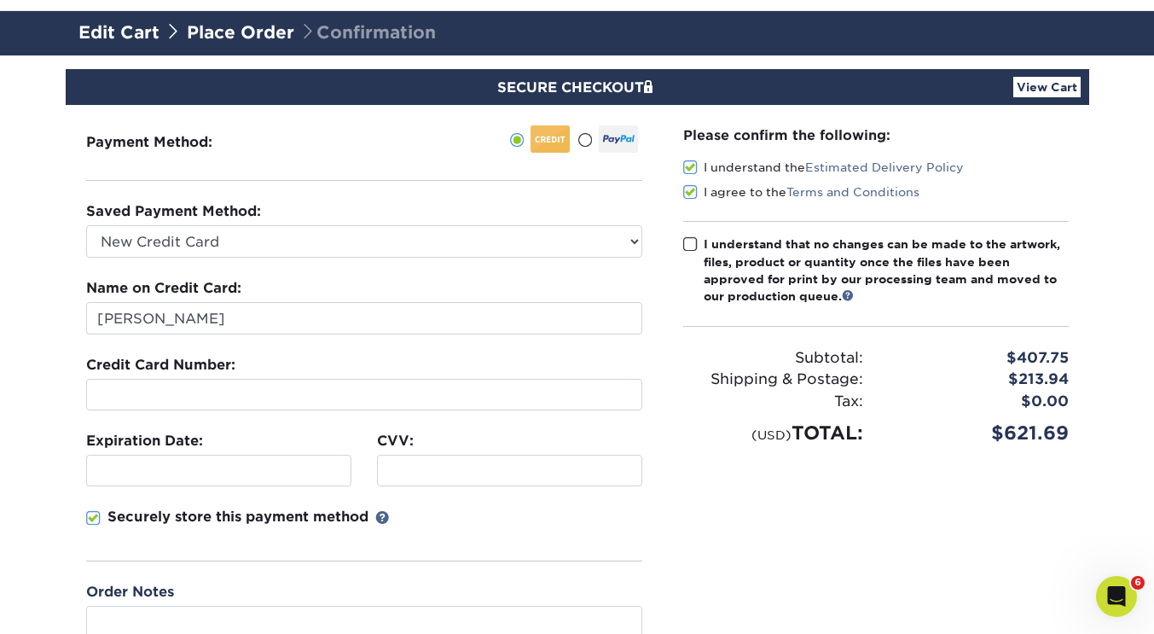
click at [689, 243] on span at bounding box center [690, 244] width 14 height 16
click at [0, 0] on input "I understand that no changes can be made to the artwork, files, product or quan…" at bounding box center [0, 0] width 0 height 0
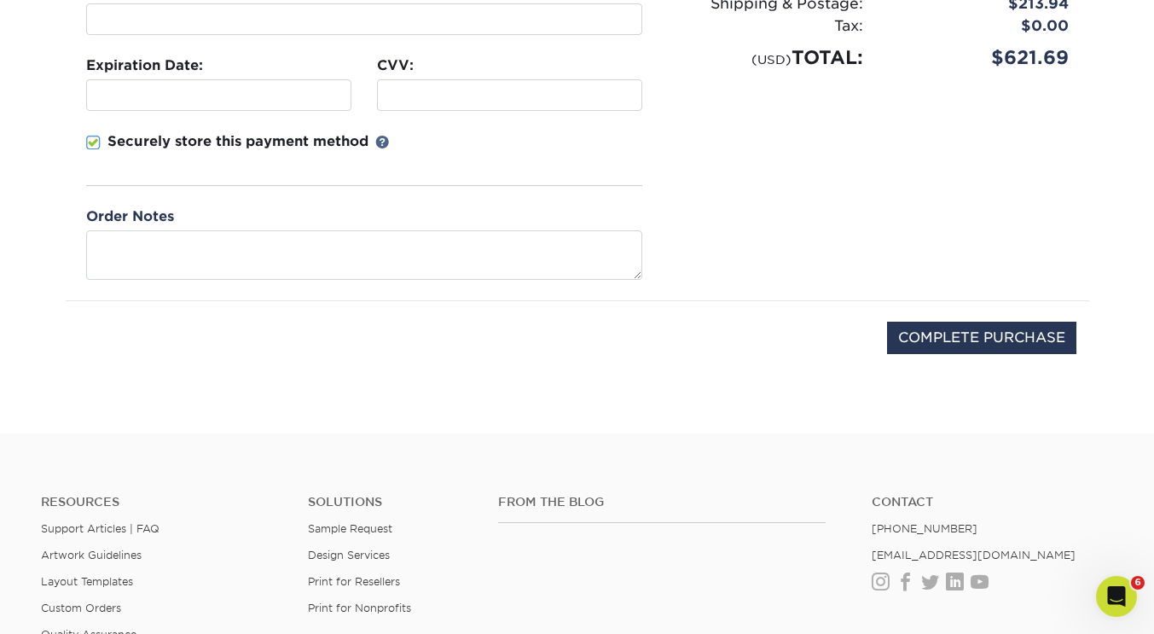
scroll to position [477, 0]
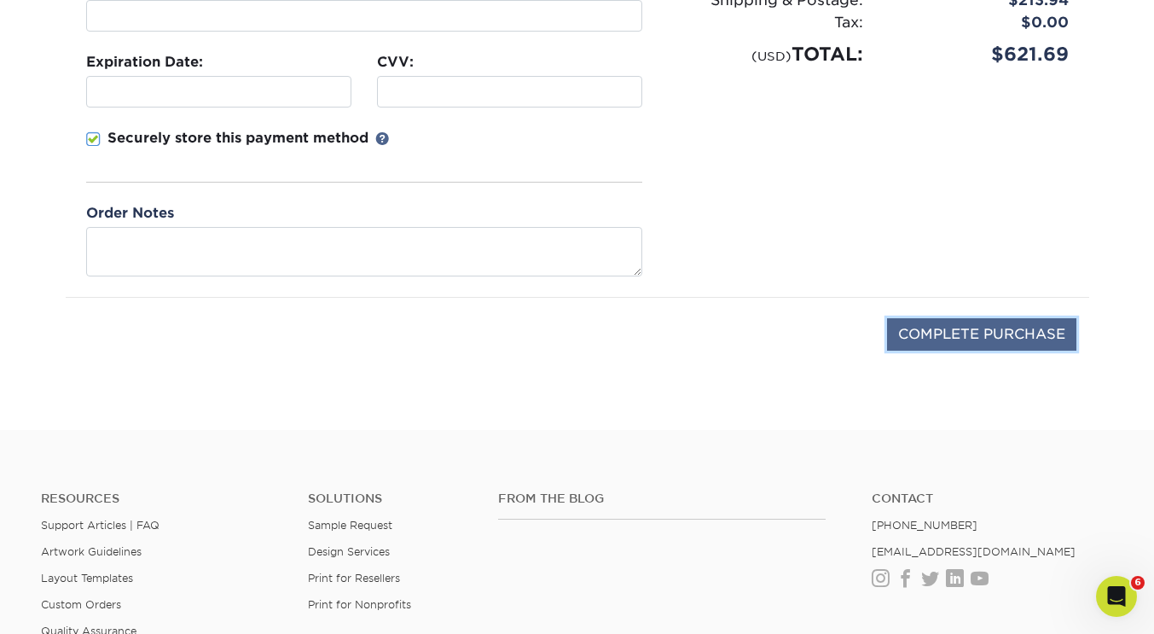
click at [989, 331] on input "COMPLETE PURCHASE" at bounding box center [981, 334] width 189 height 32
type input "PROCESSING, PLEASE WAIT..."
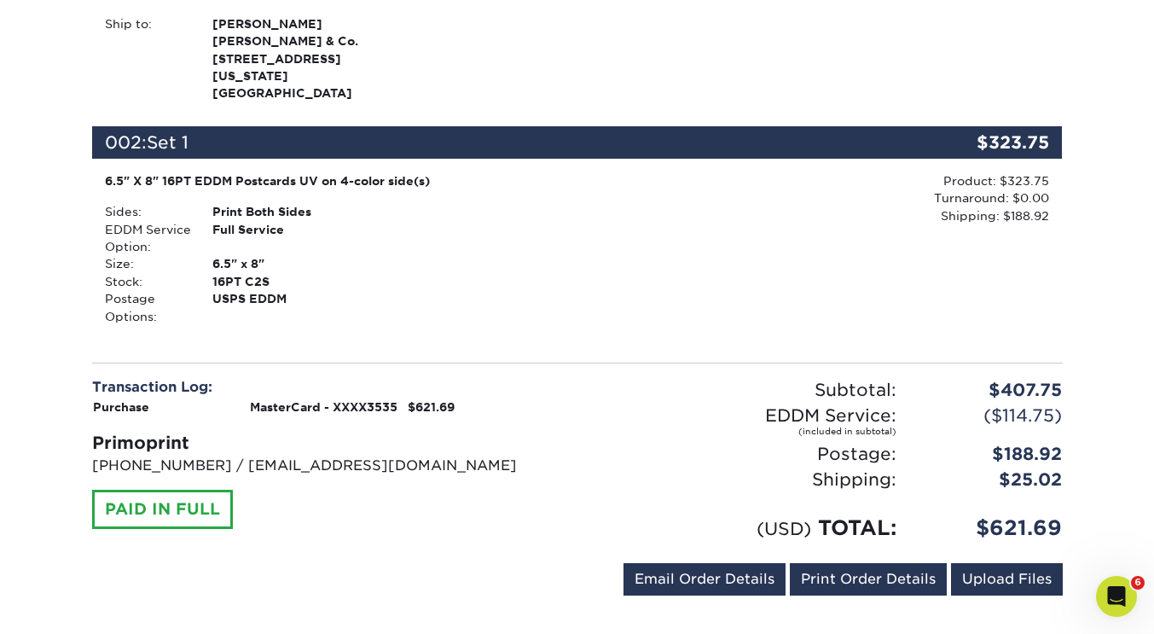
scroll to position [769, 0]
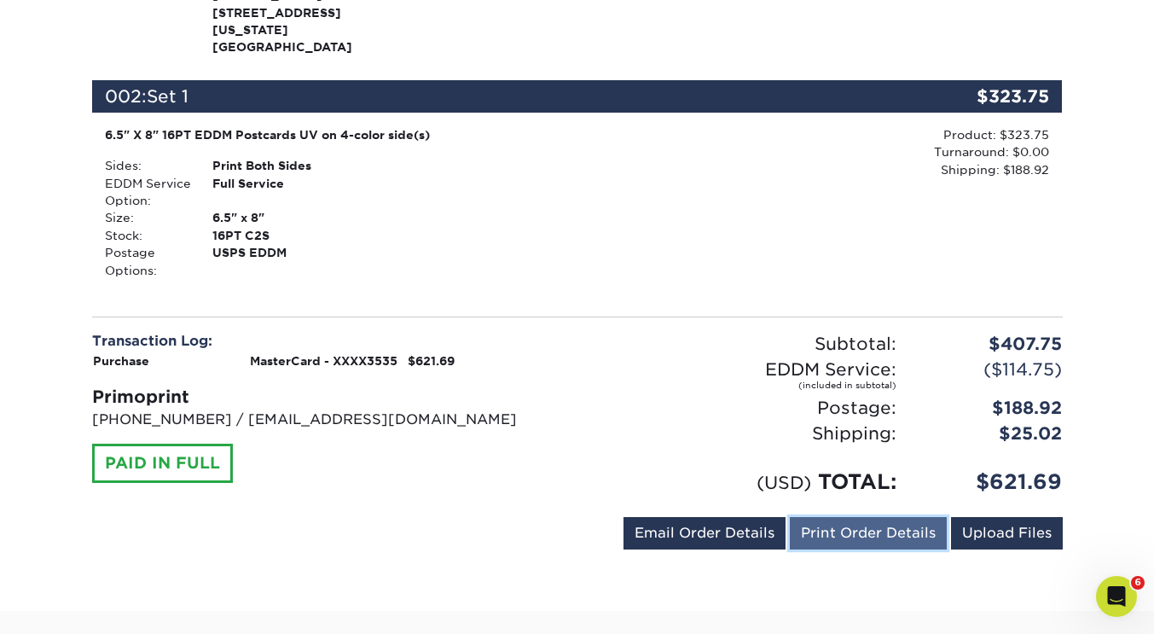
click at [888, 520] on link "Print Order Details" at bounding box center [868, 533] width 157 height 32
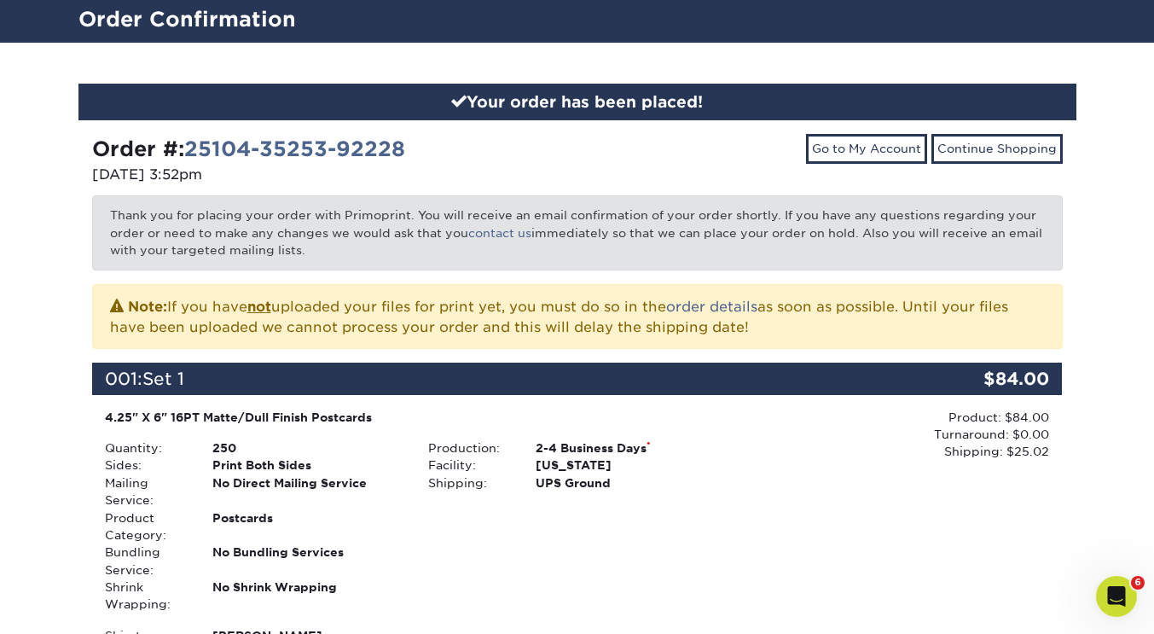
scroll to position [109, 0]
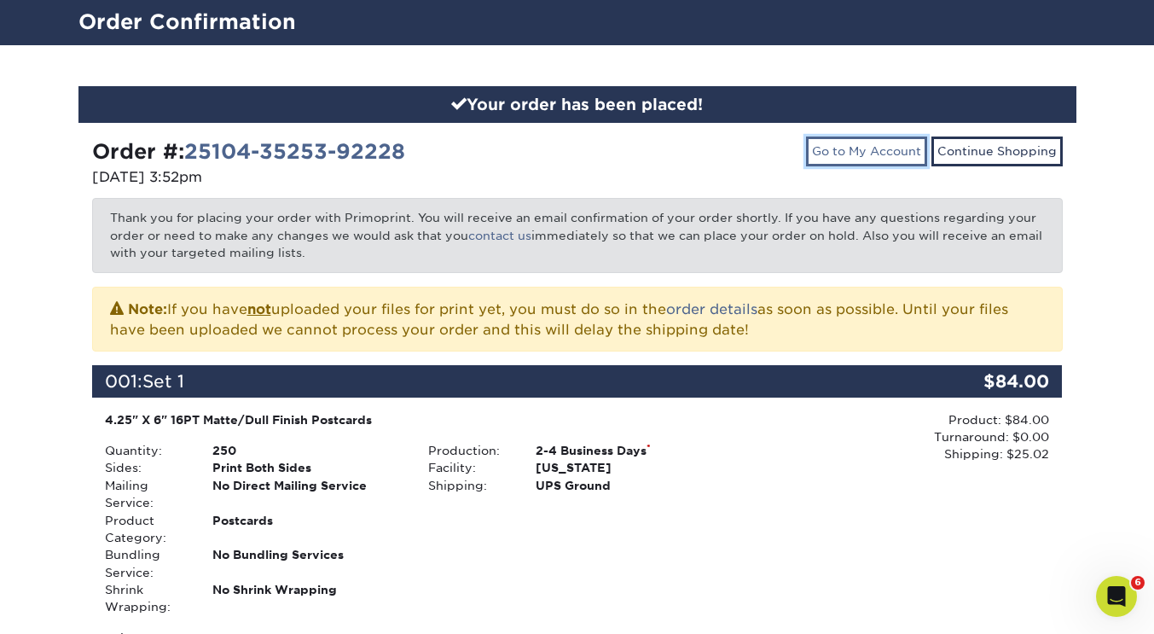
click at [900, 150] on link "Go to My Account" at bounding box center [866, 150] width 121 height 29
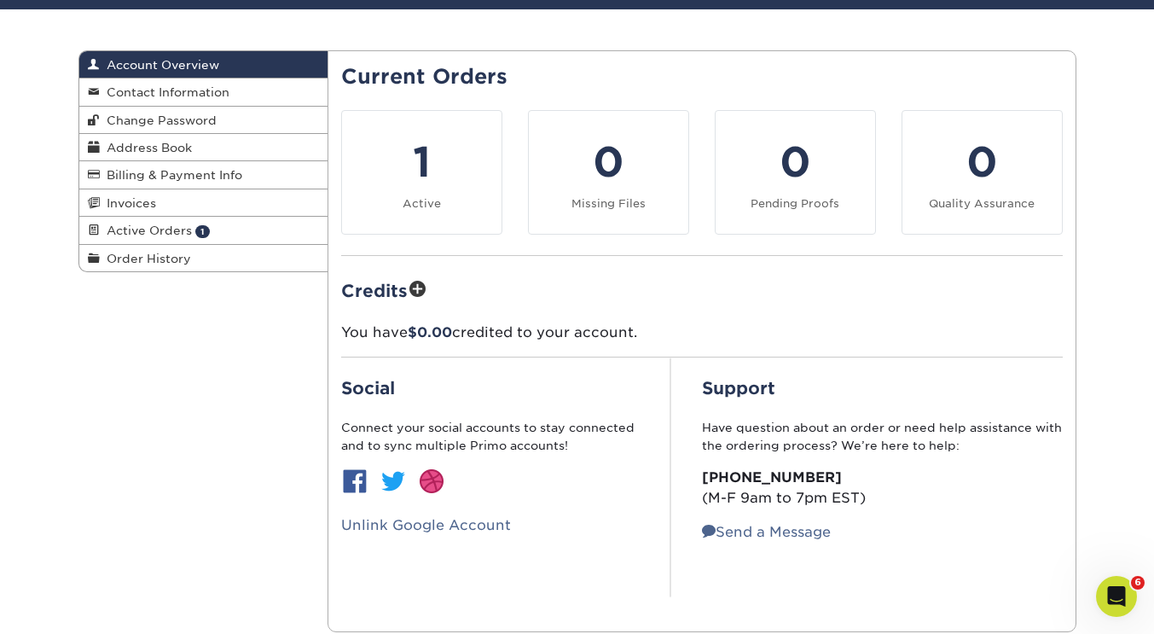
scroll to position [147, 0]
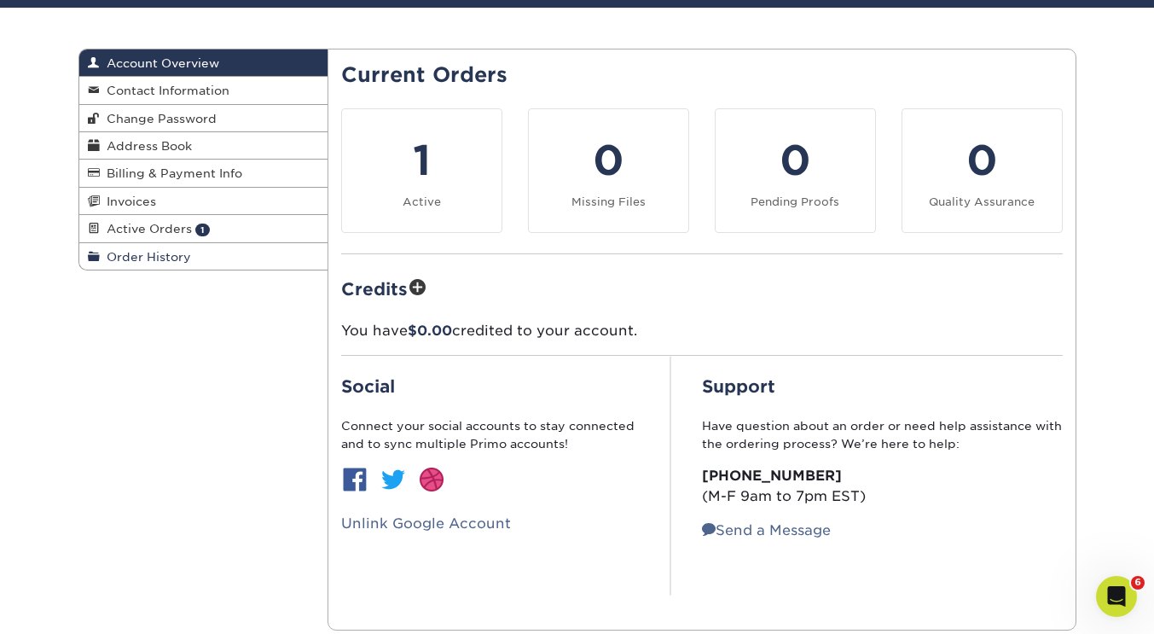
click at [139, 263] on span "Order History" at bounding box center [145, 257] width 91 height 14
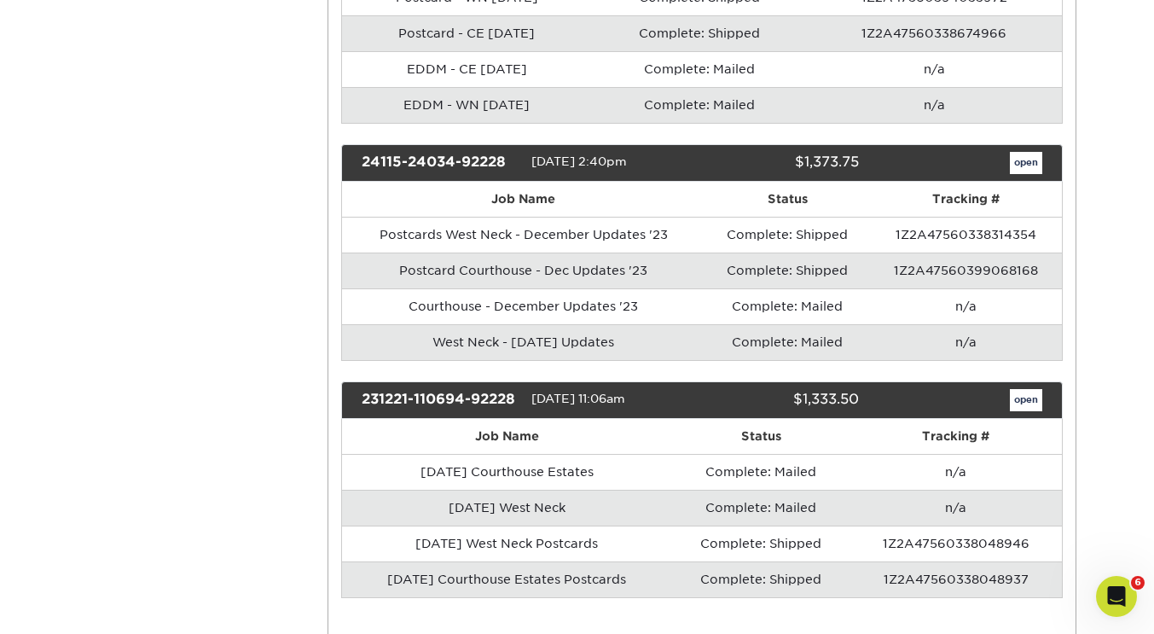
scroll to position [3326, 0]
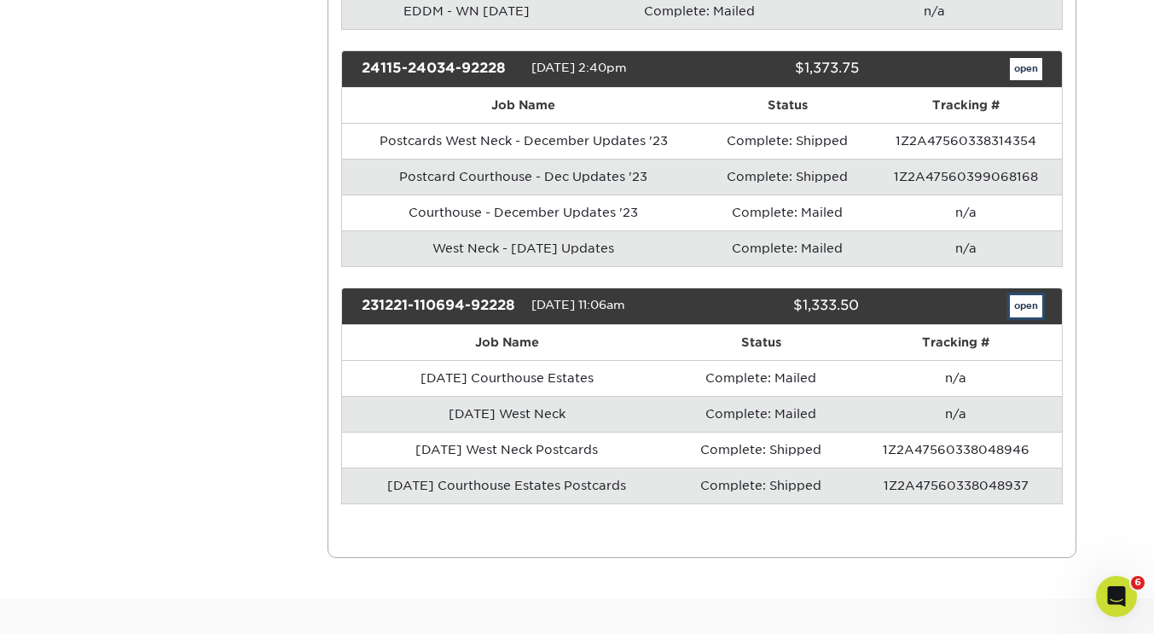
click at [1023, 317] on link "open" at bounding box center [1026, 306] width 32 height 22
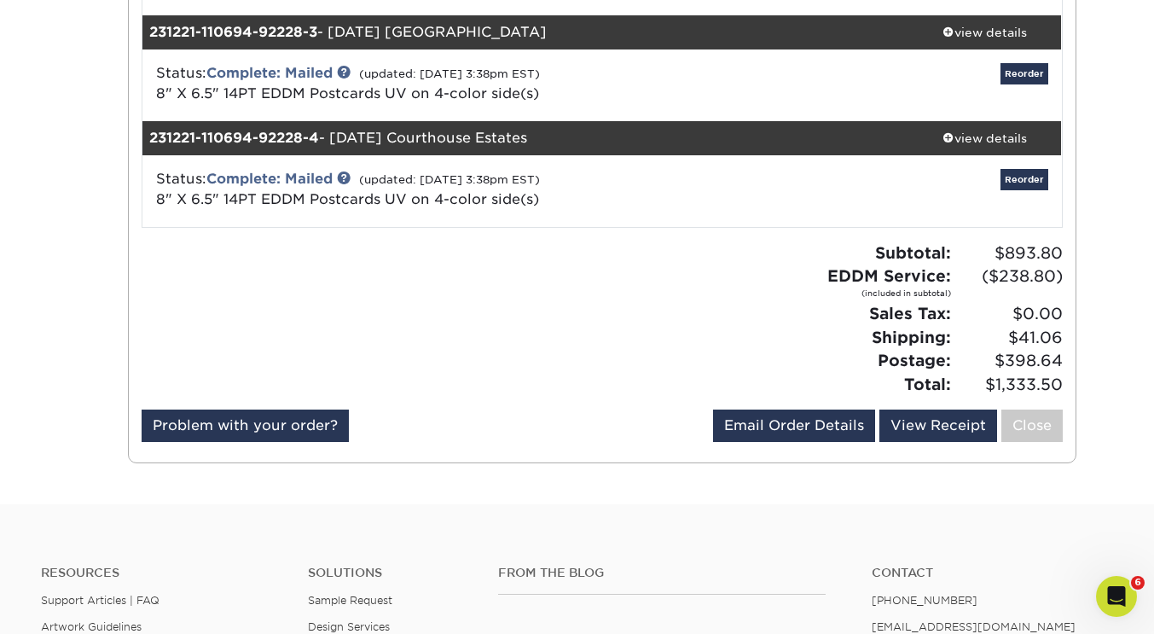
scroll to position [455, 0]
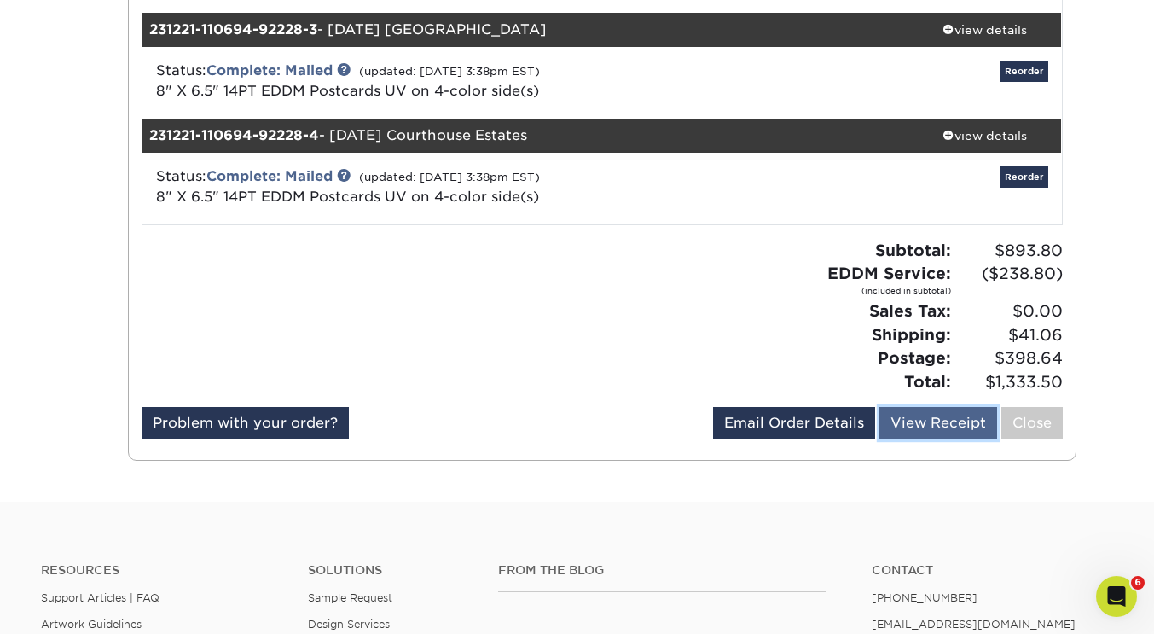
click at [933, 427] on link "View Receipt" at bounding box center [938, 423] width 118 height 32
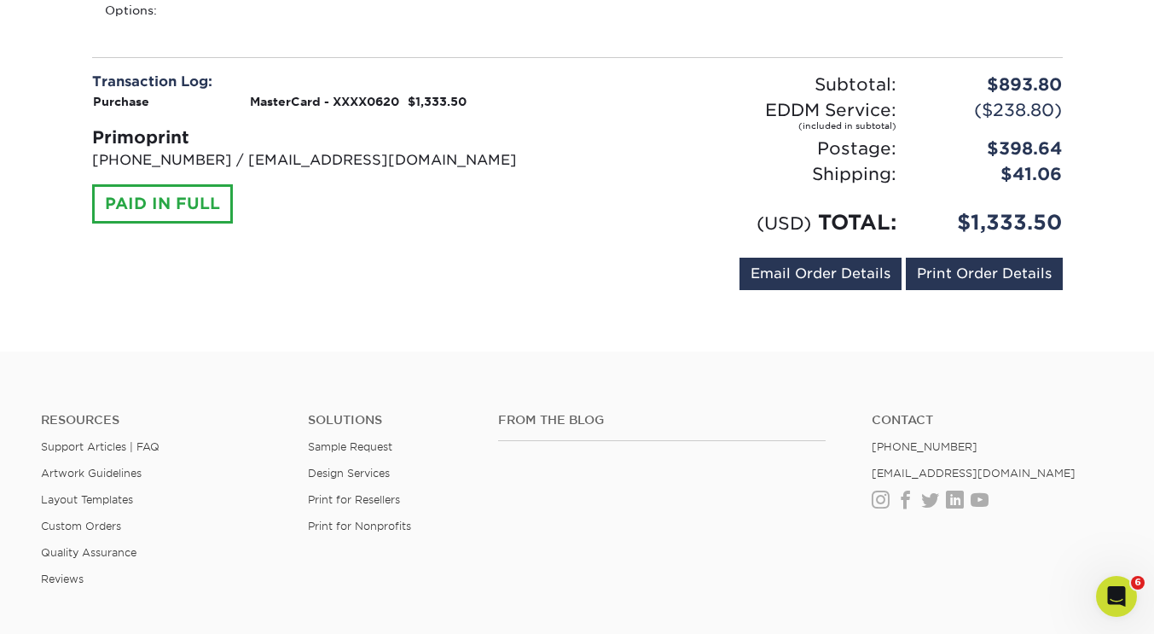
scroll to position [1469, 0]
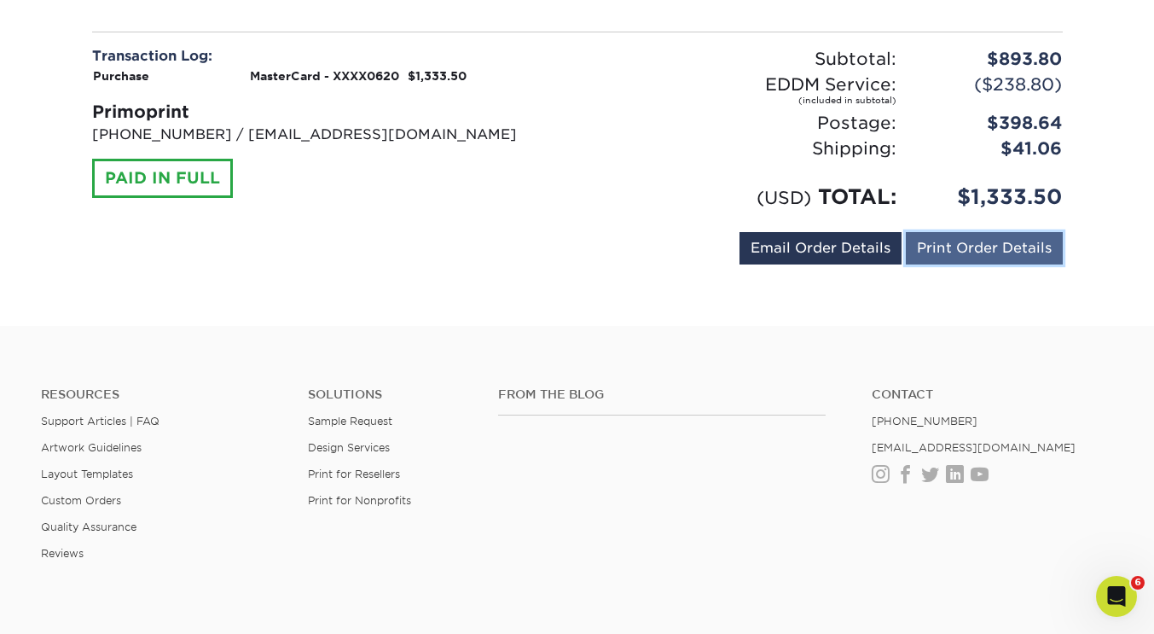
click at [998, 232] on link "Print Order Details" at bounding box center [984, 248] width 157 height 32
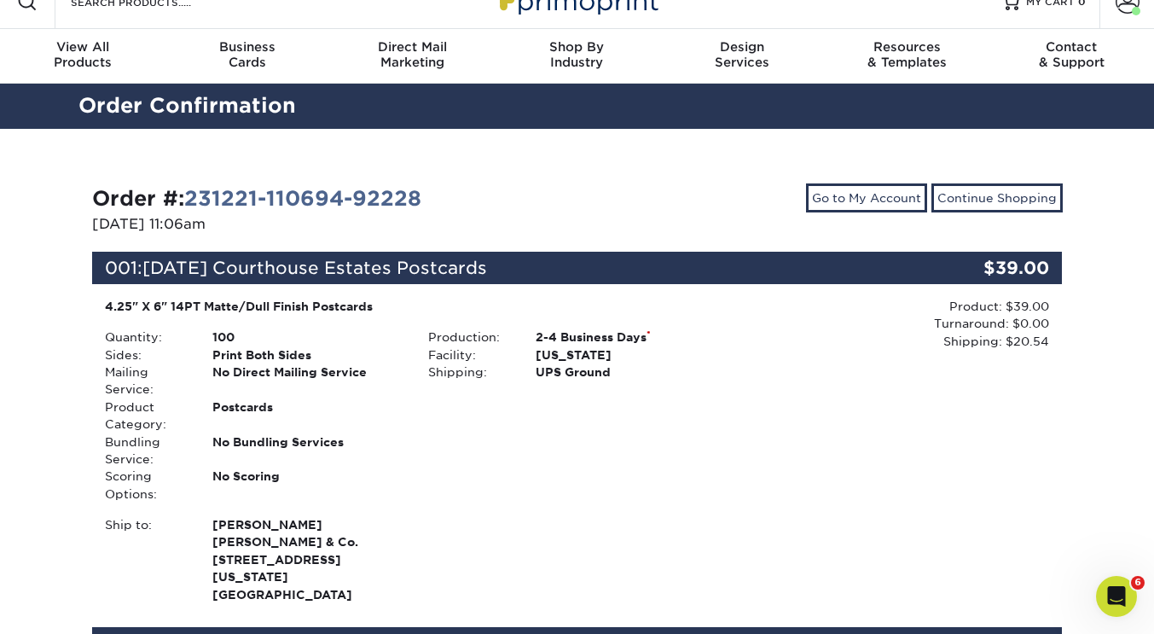
scroll to position [0, 0]
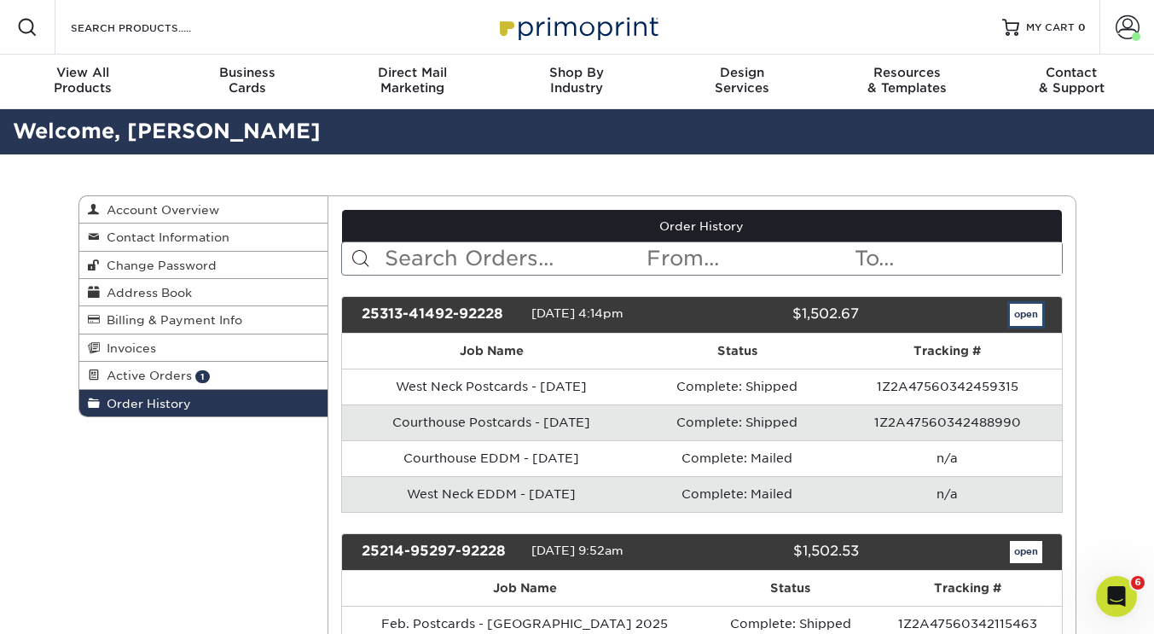
click at [1037, 312] on link "open" at bounding box center [1026, 315] width 32 height 22
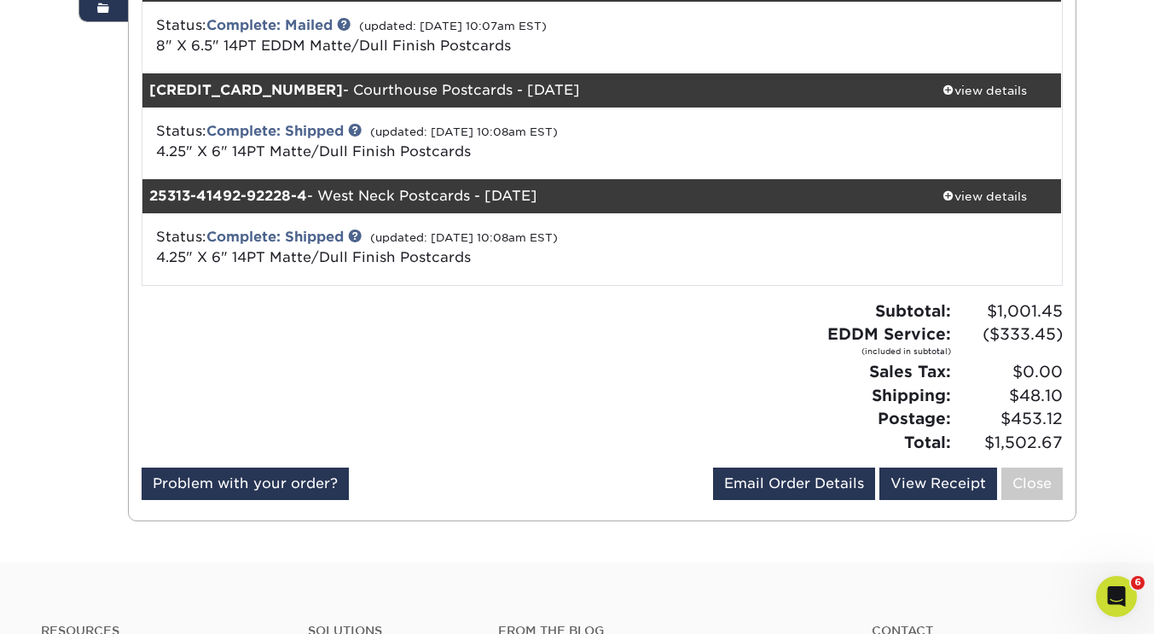
scroll to position [422, 0]
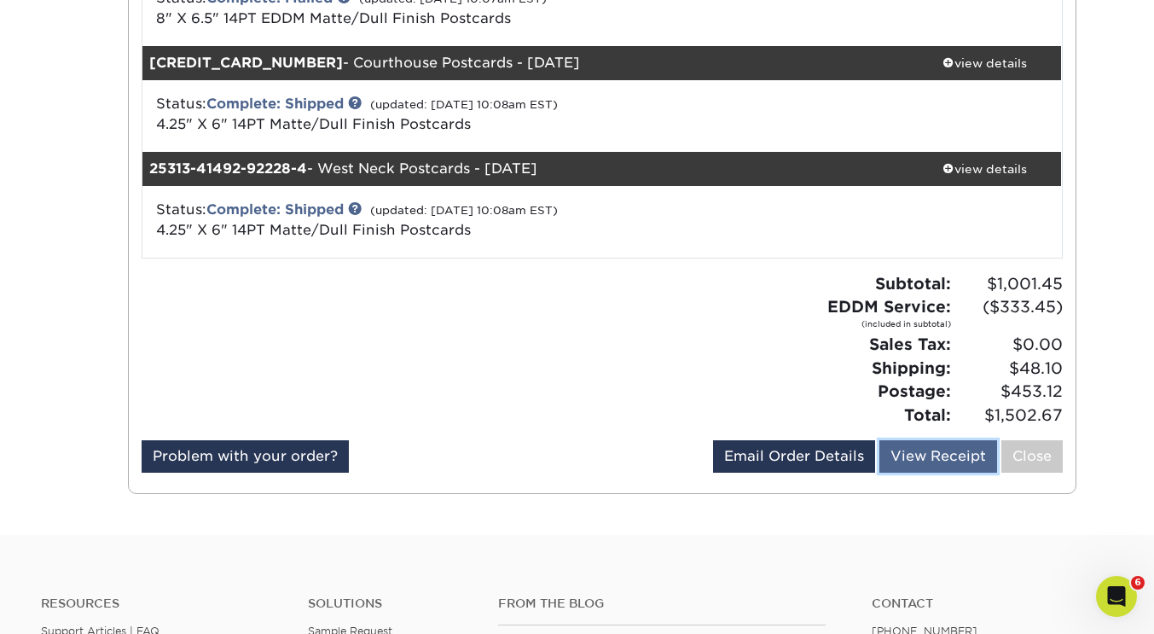
click at [921, 458] on link "View Receipt" at bounding box center [938, 456] width 118 height 32
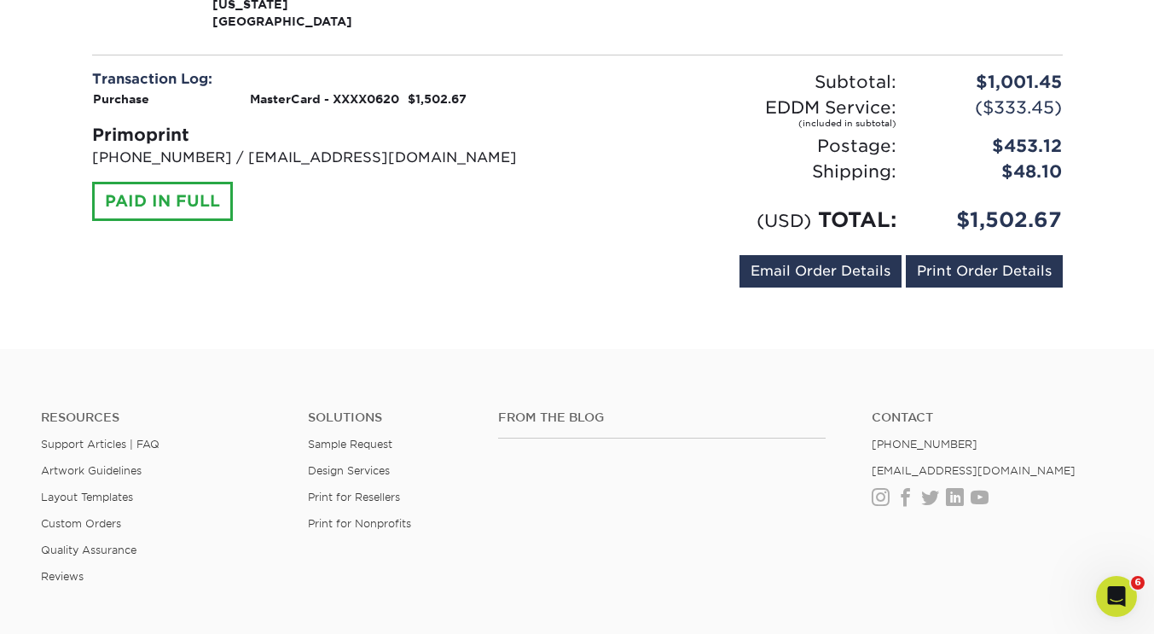
scroll to position [1451, 0]
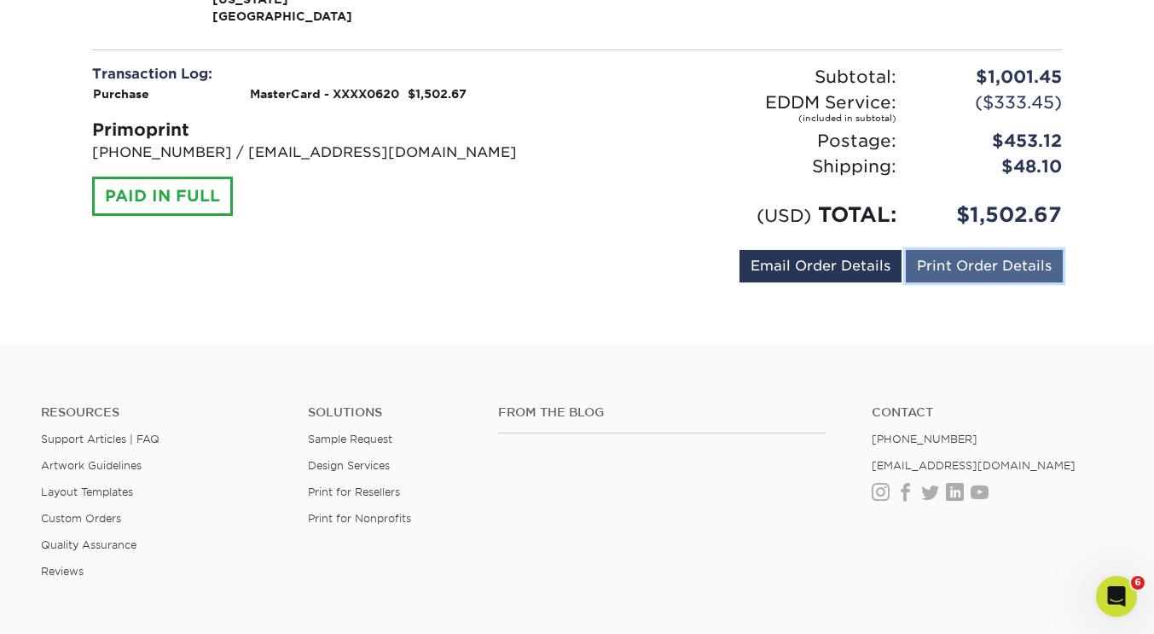
click at [965, 250] on link "Print Order Details" at bounding box center [984, 266] width 157 height 32
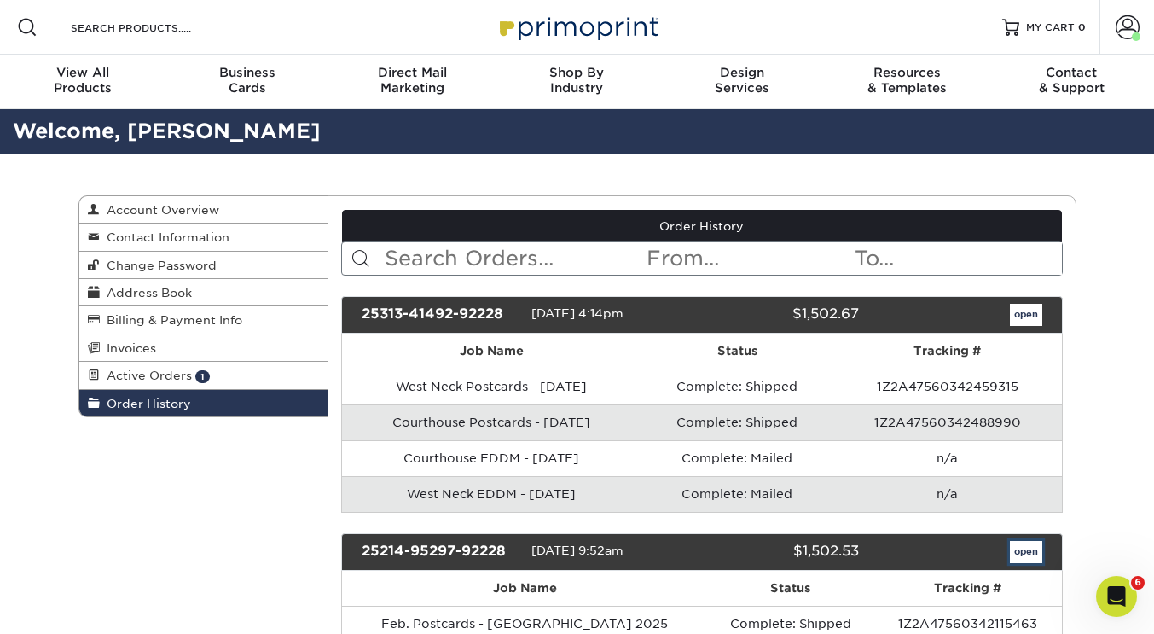
click at [1022, 553] on link "open" at bounding box center [1026, 552] width 32 height 22
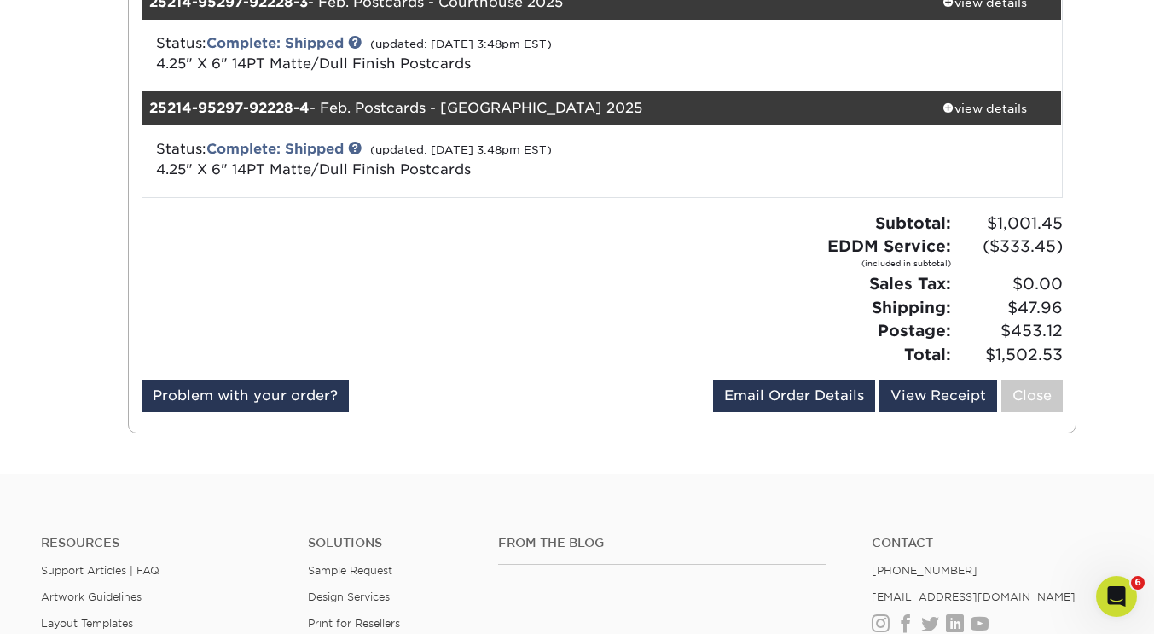
scroll to position [505, 0]
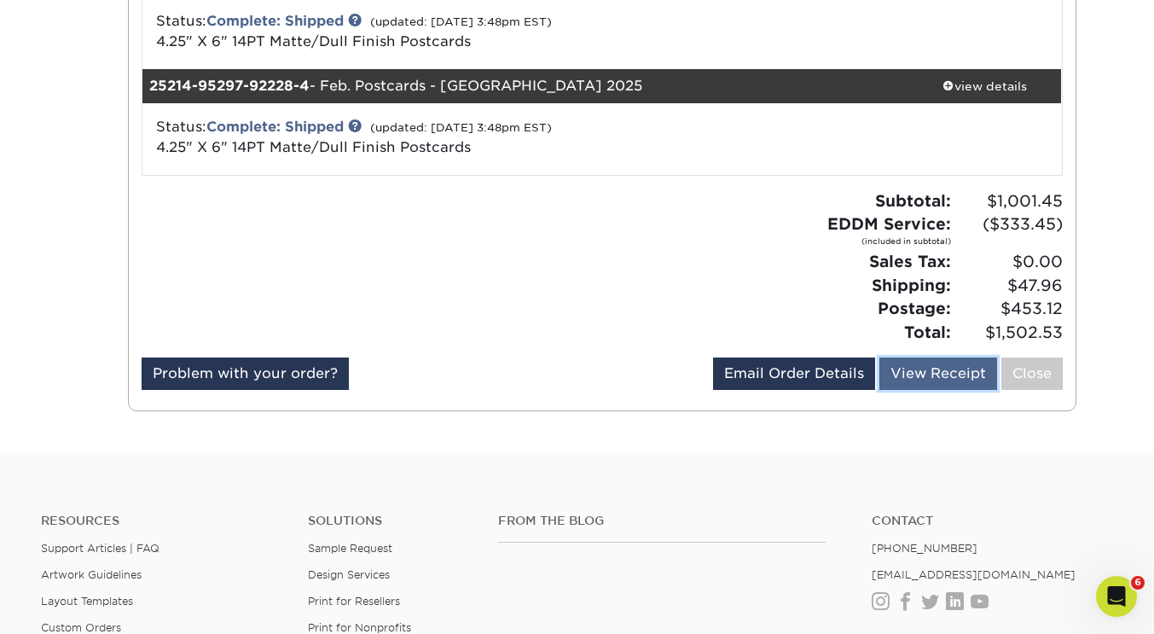
click at [954, 373] on link "View Receipt" at bounding box center [938, 373] width 118 height 32
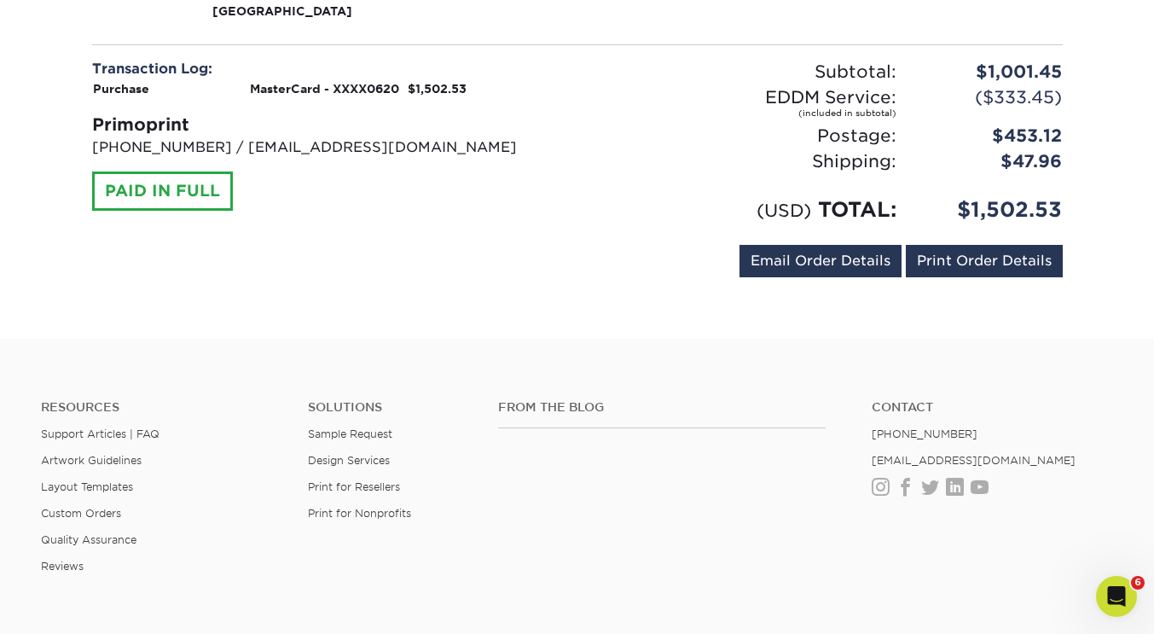
scroll to position [1461, 0]
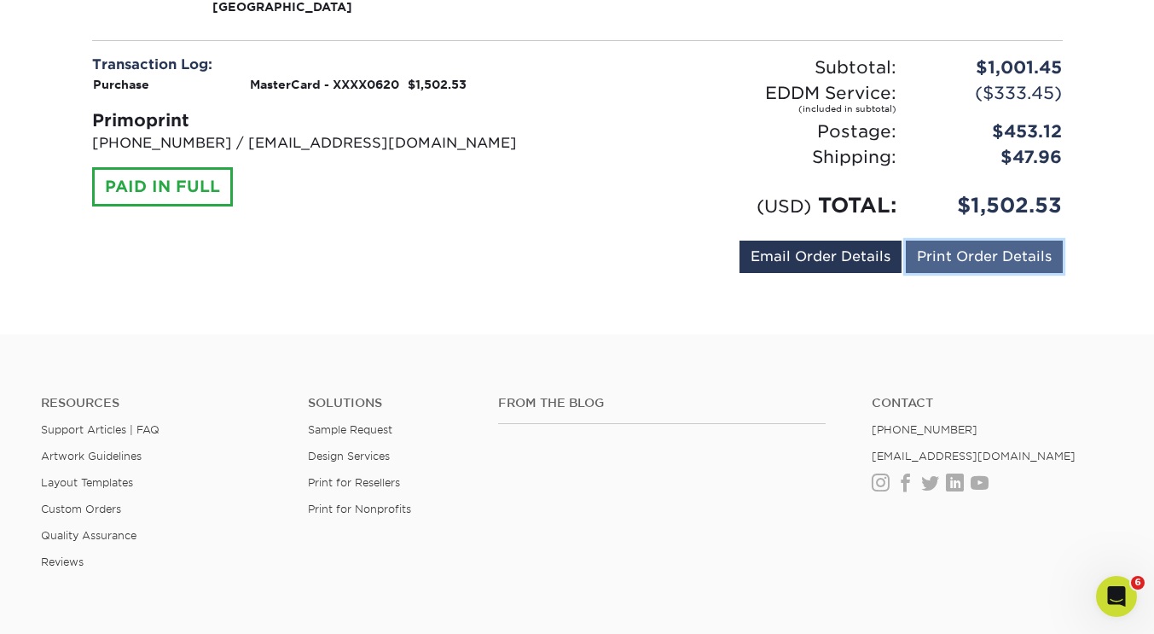
click at [964, 240] on link "Print Order Details" at bounding box center [984, 256] width 157 height 32
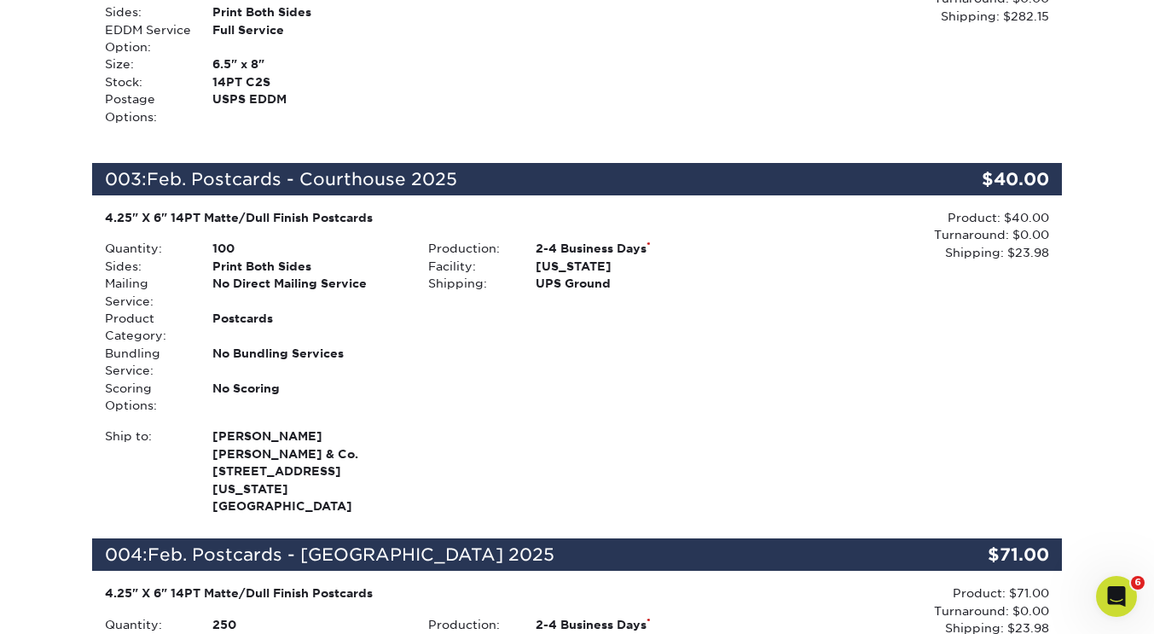
scroll to position [0, 0]
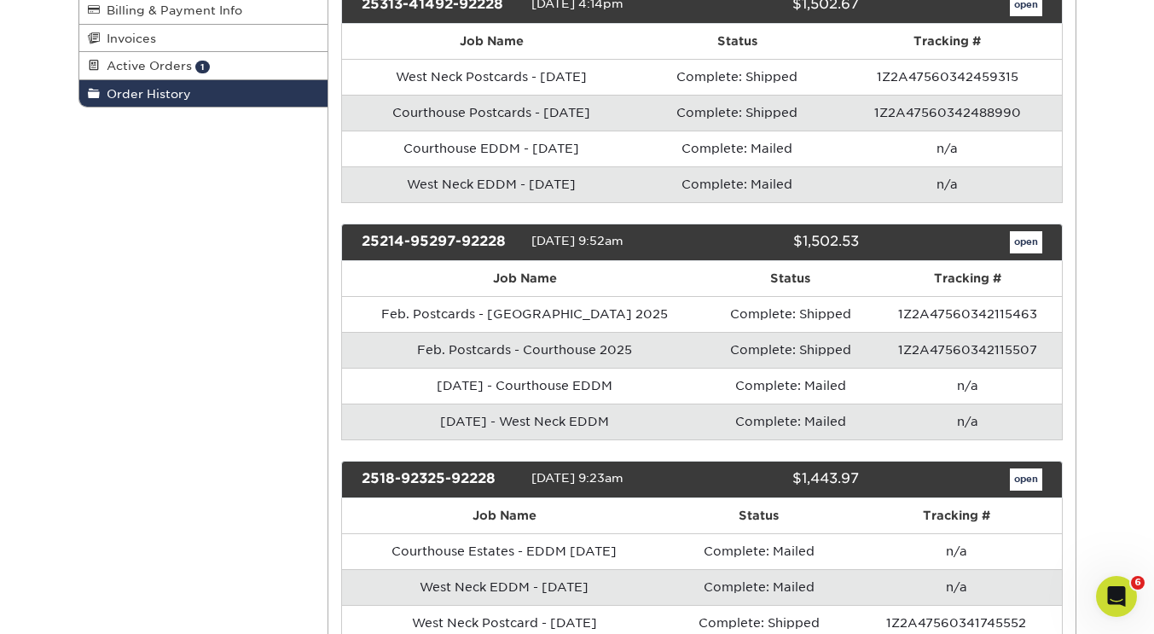
scroll to position [310, 0]
click at [1017, 473] on link "open" at bounding box center [1026, 479] width 32 height 22
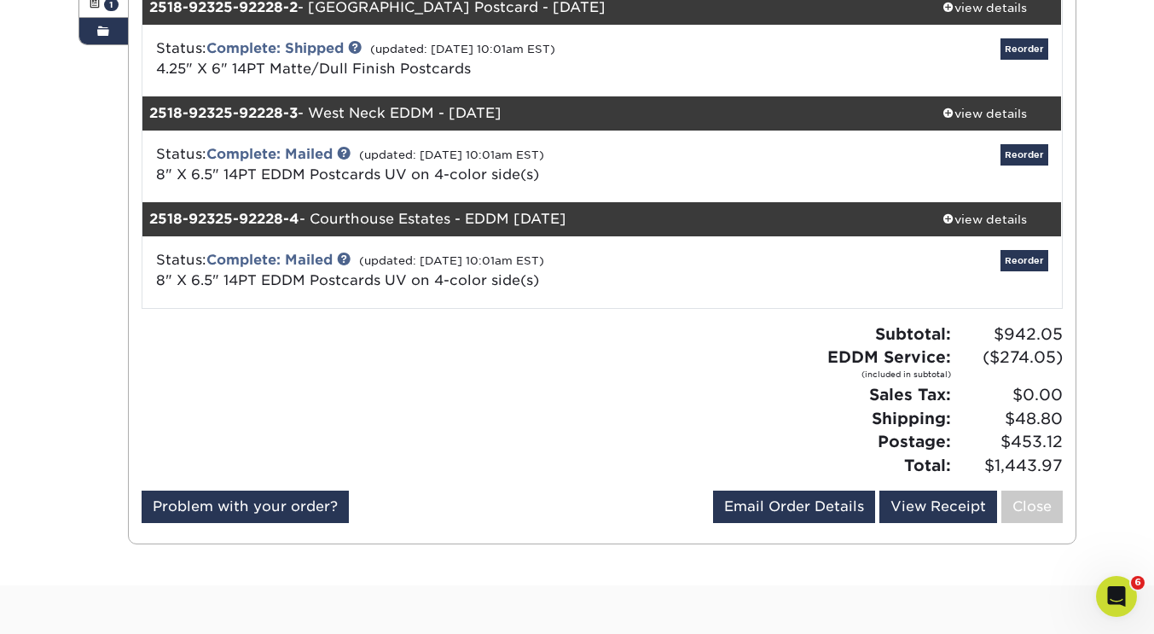
scroll to position [375, 0]
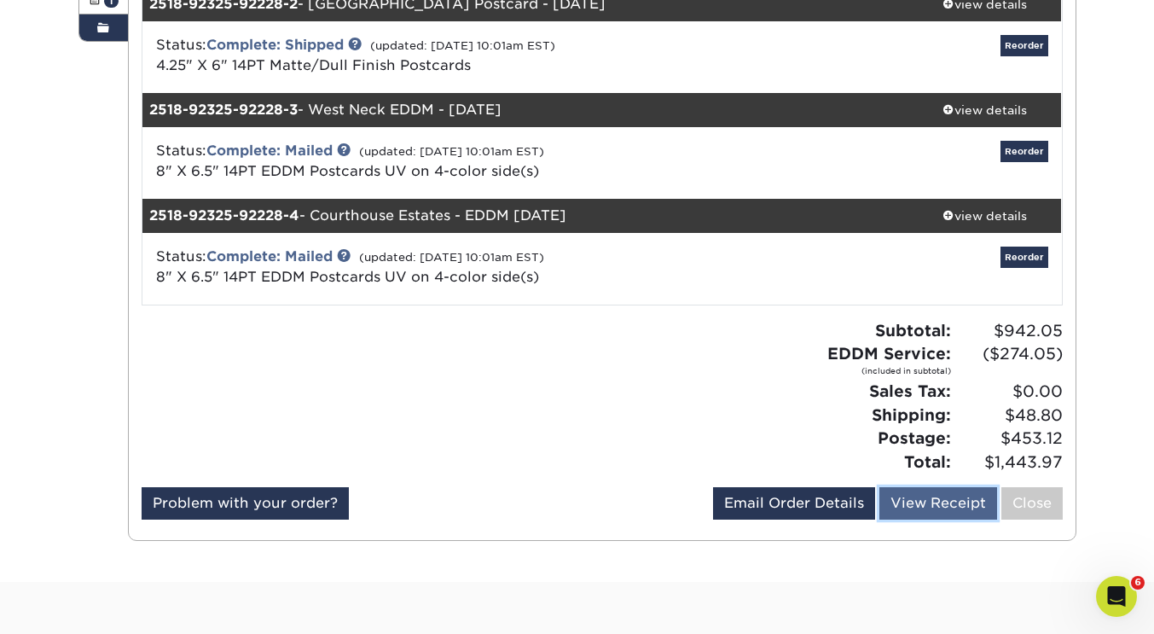
click at [894, 500] on link "View Receipt" at bounding box center [938, 503] width 118 height 32
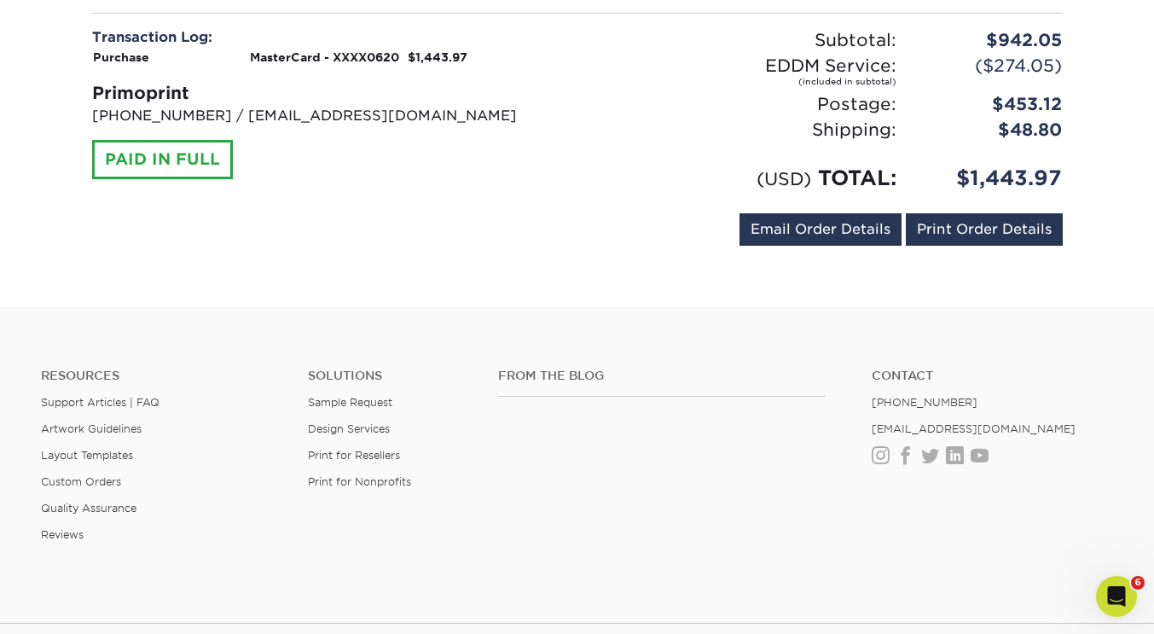
scroll to position [1525, 0]
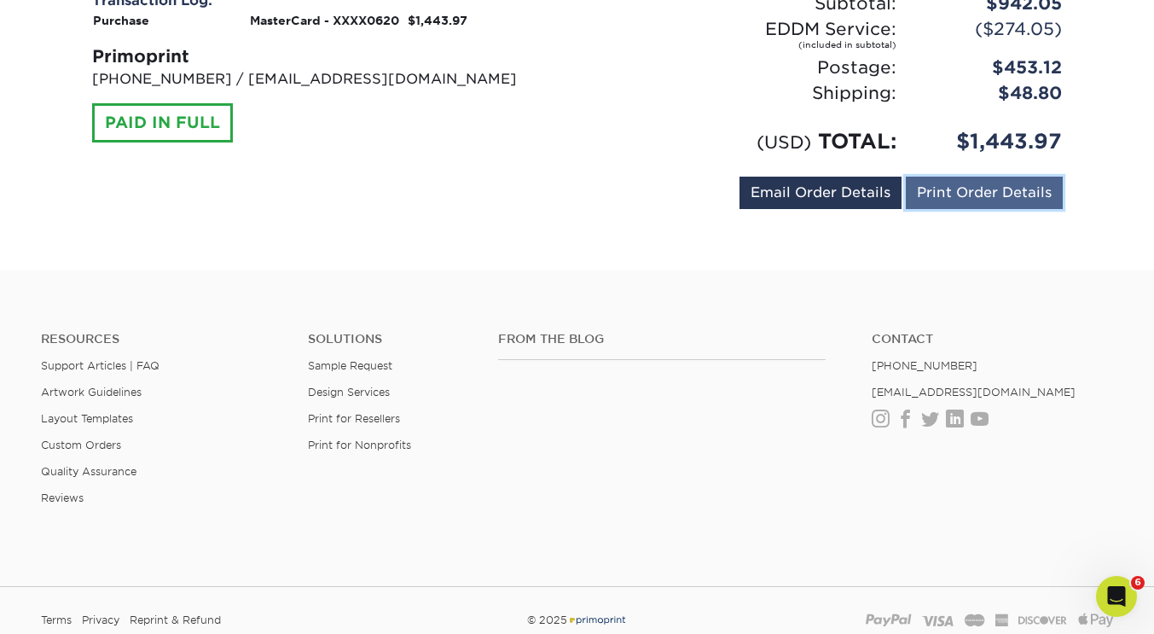
click at [938, 177] on link "Print Order Details" at bounding box center [984, 193] width 157 height 32
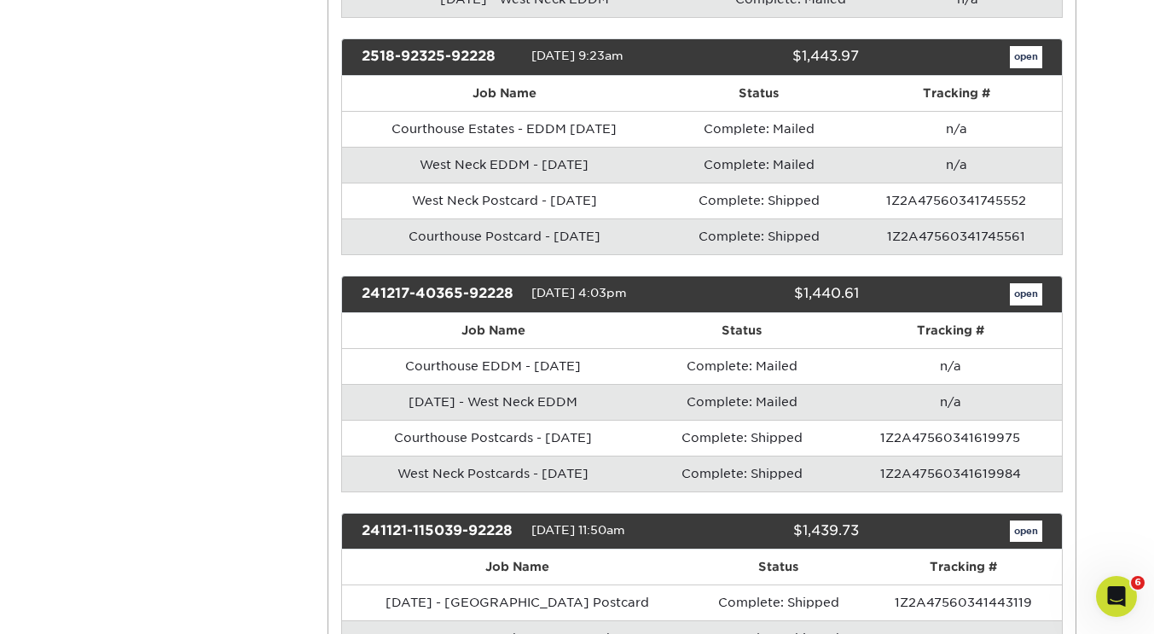
scroll to position [782, 0]
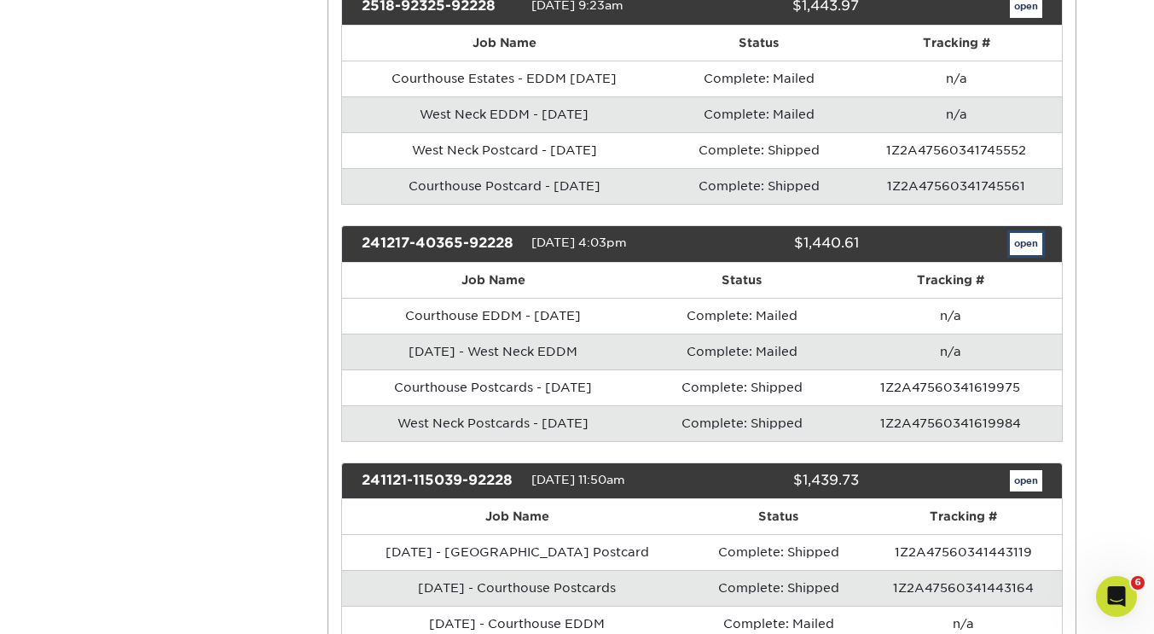
click at [1033, 239] on link "open" at bounding box center [1026, 244] width 32 height 22
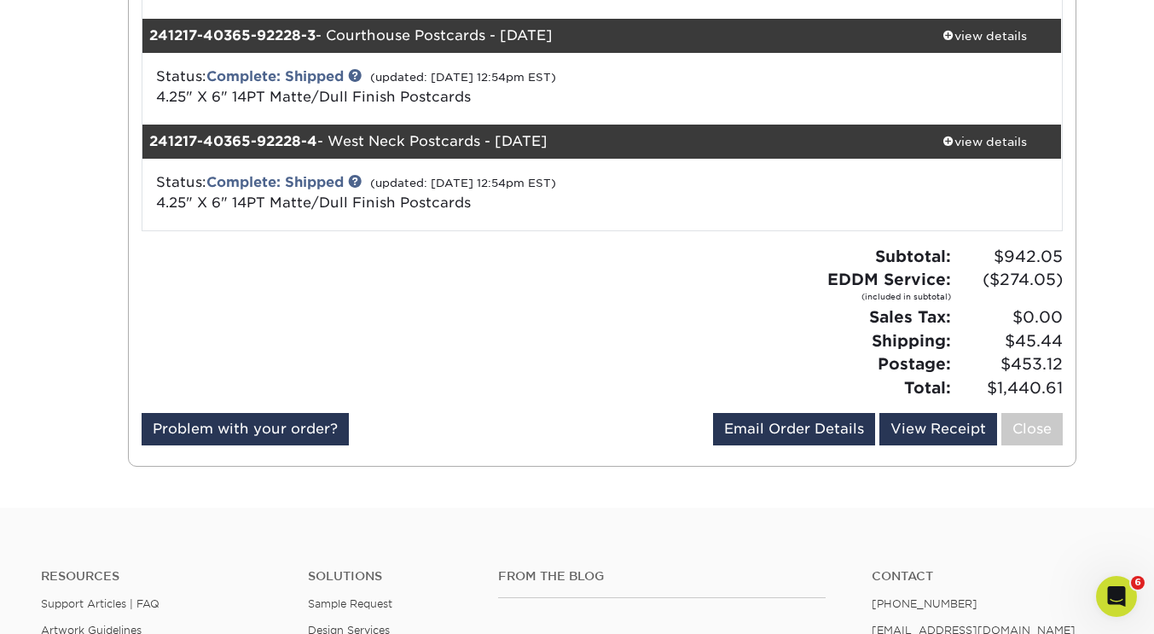
scroll to position [457, 0]
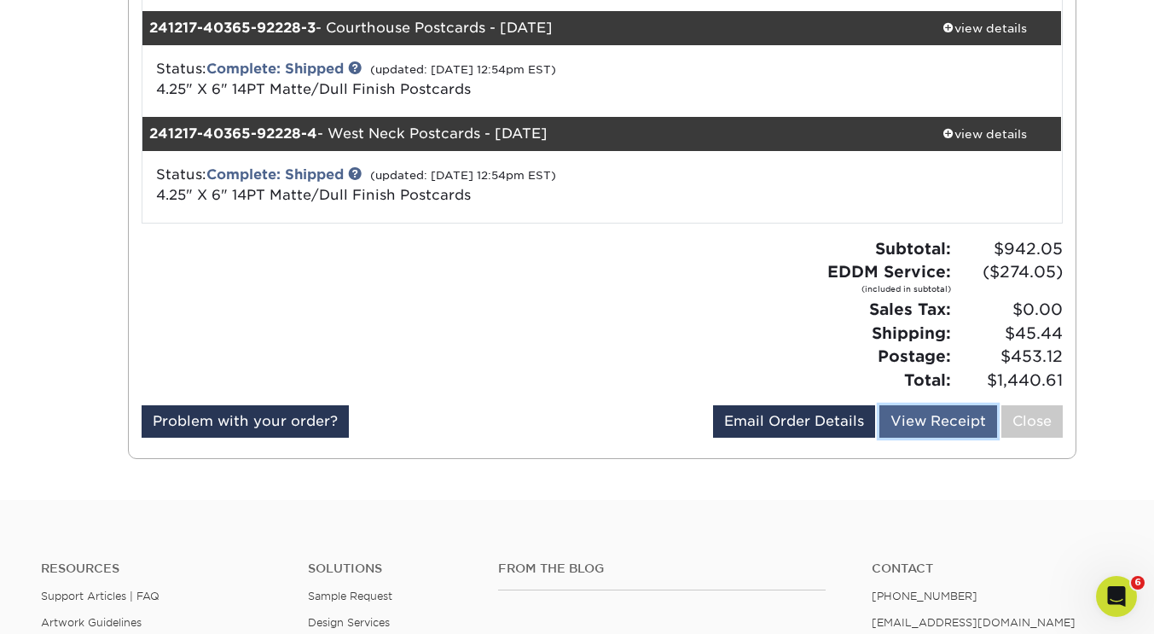
click at [904, 429] on link "View Receipt" at bounding box center [938, 421] width 118 height 32
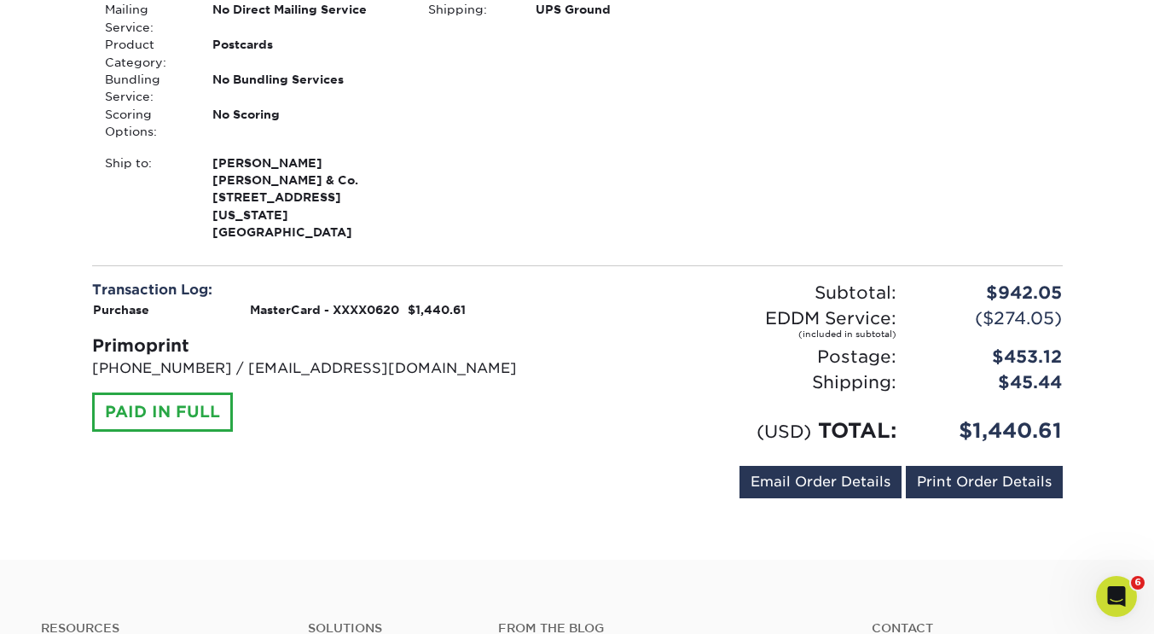
scroll to position [1293, 0]
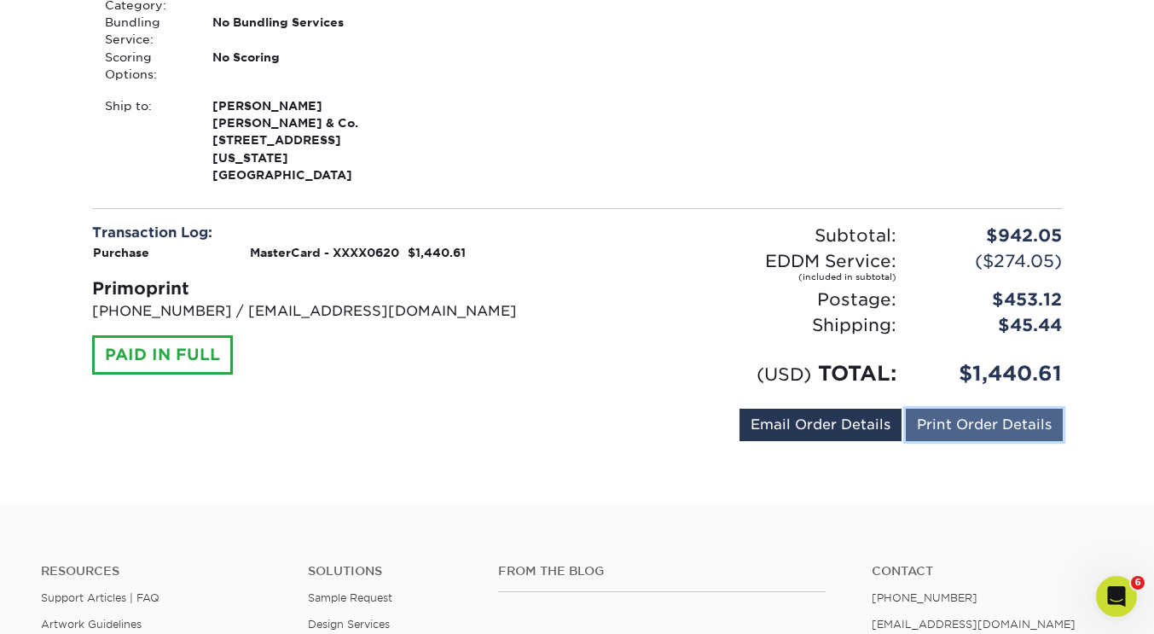
click at [988, 408] on link "Print Order Details" at bounding box center [984, 424] width 157 height 32
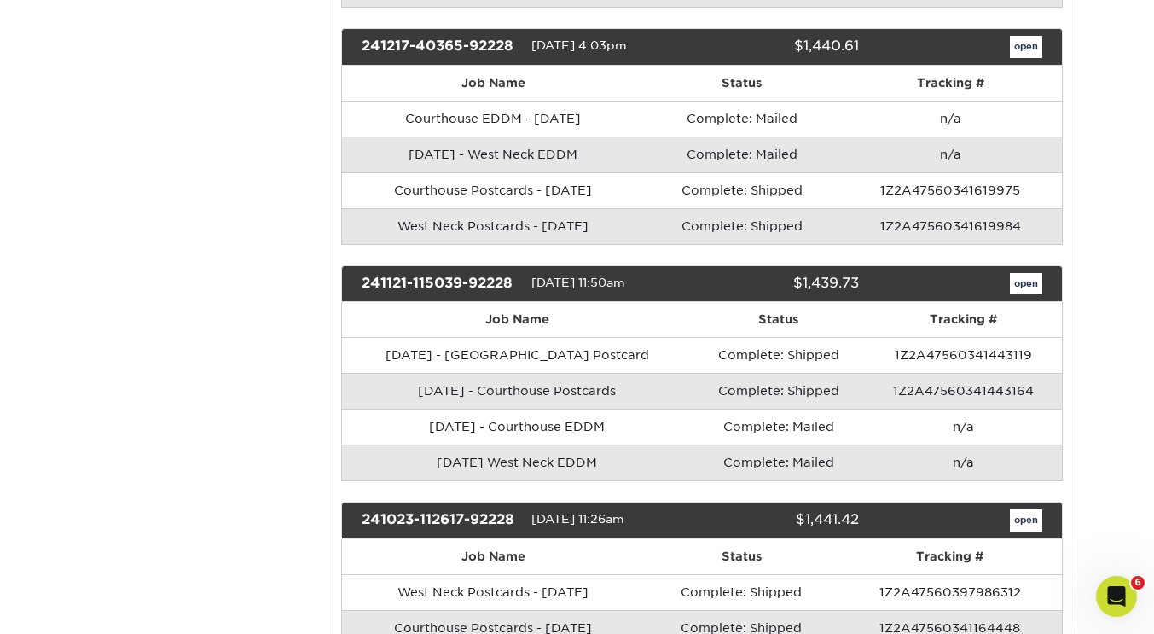
scroll to position [981, 0]
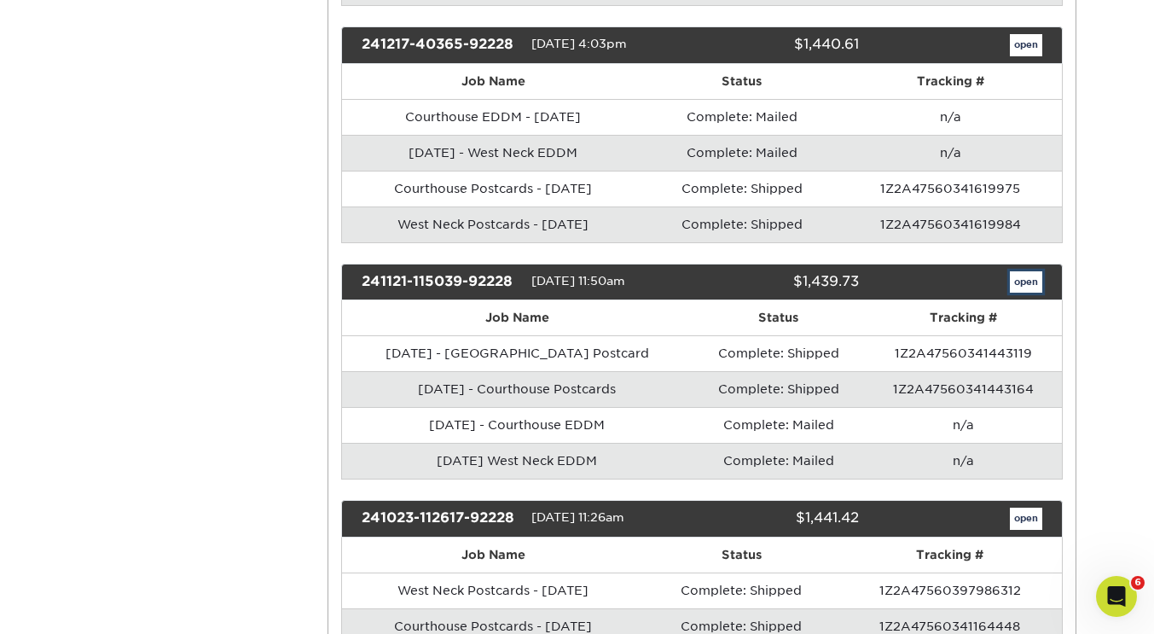
click at [1024, 283] on link "open" at bounding box center [1026, 282] width 32 height 22
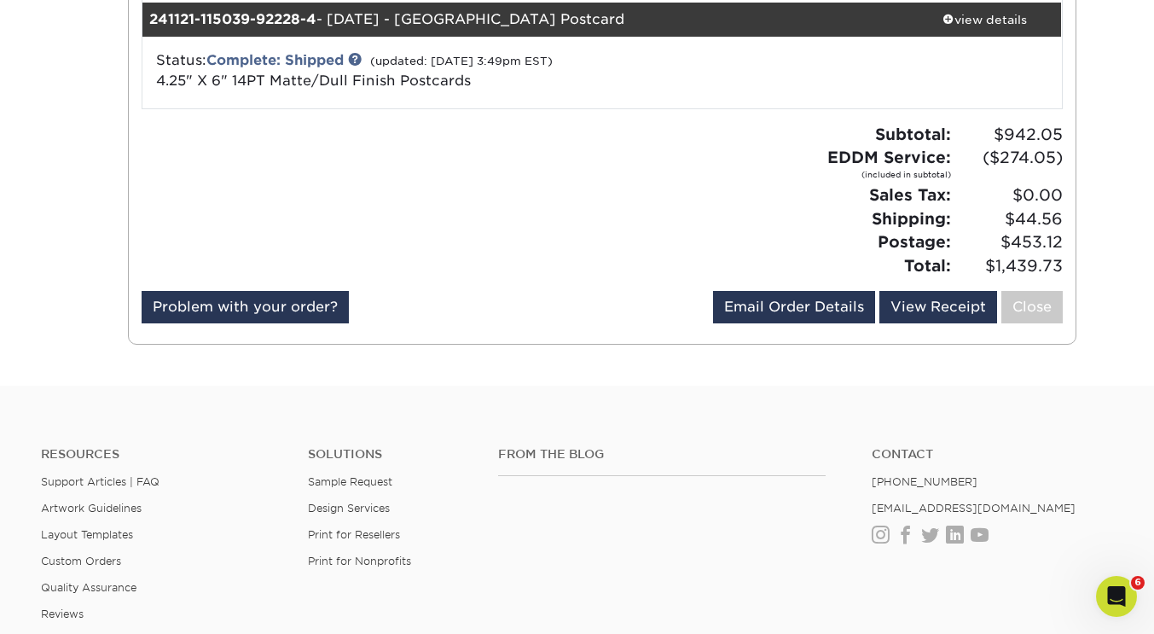
scroll to position [572, 0]
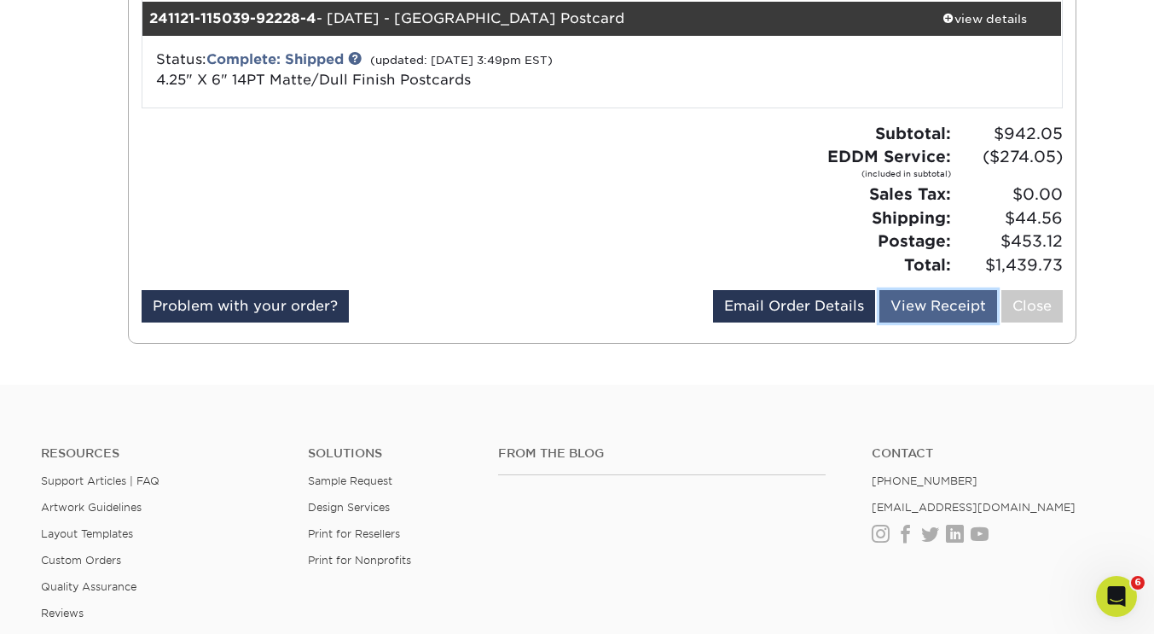
click at [938, 306] on link "View Receipt" at bounding box center [938, 306] width 118 height 32
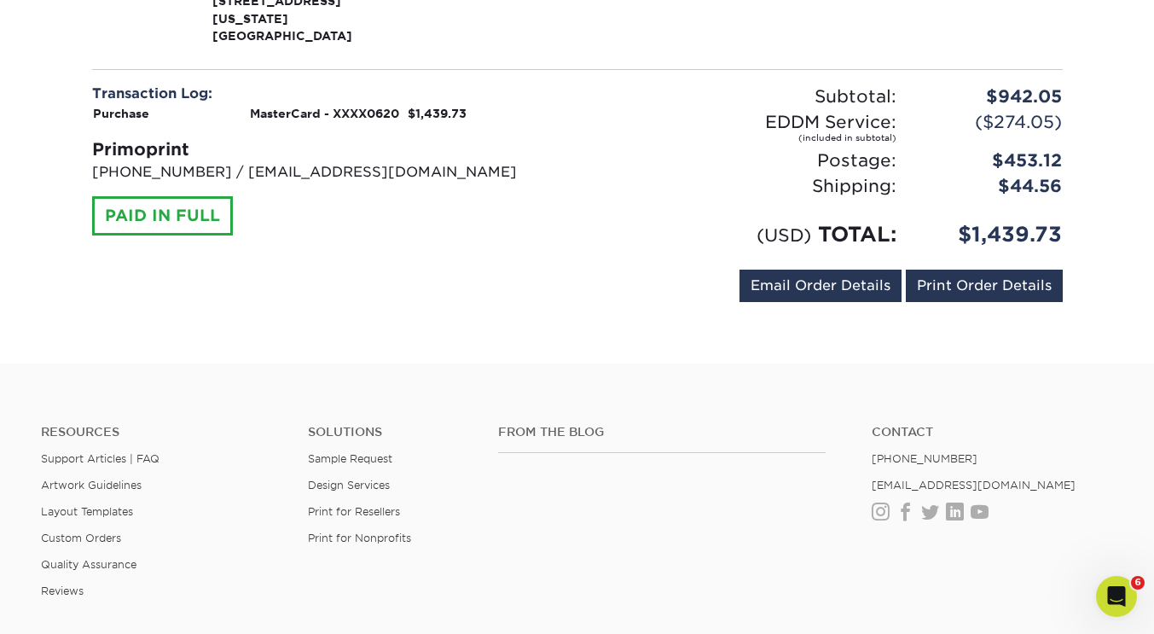
scroll to position [1587, 0]
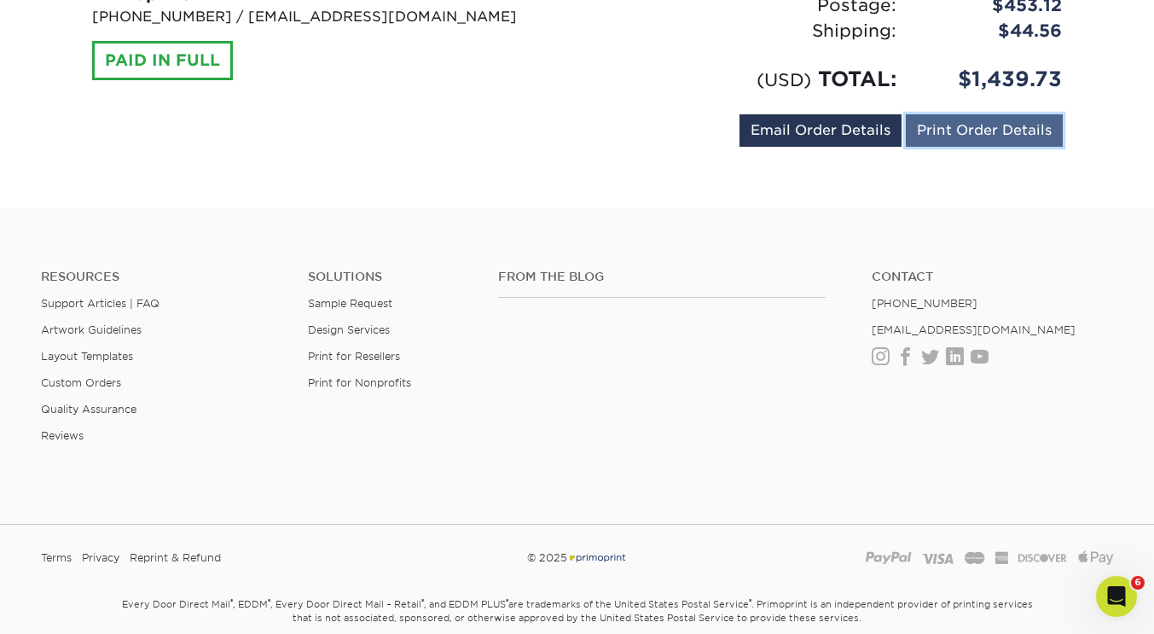
click at [965, 114] on link "Print Order Details" at bounding box center [984, 130] width 157 height 32
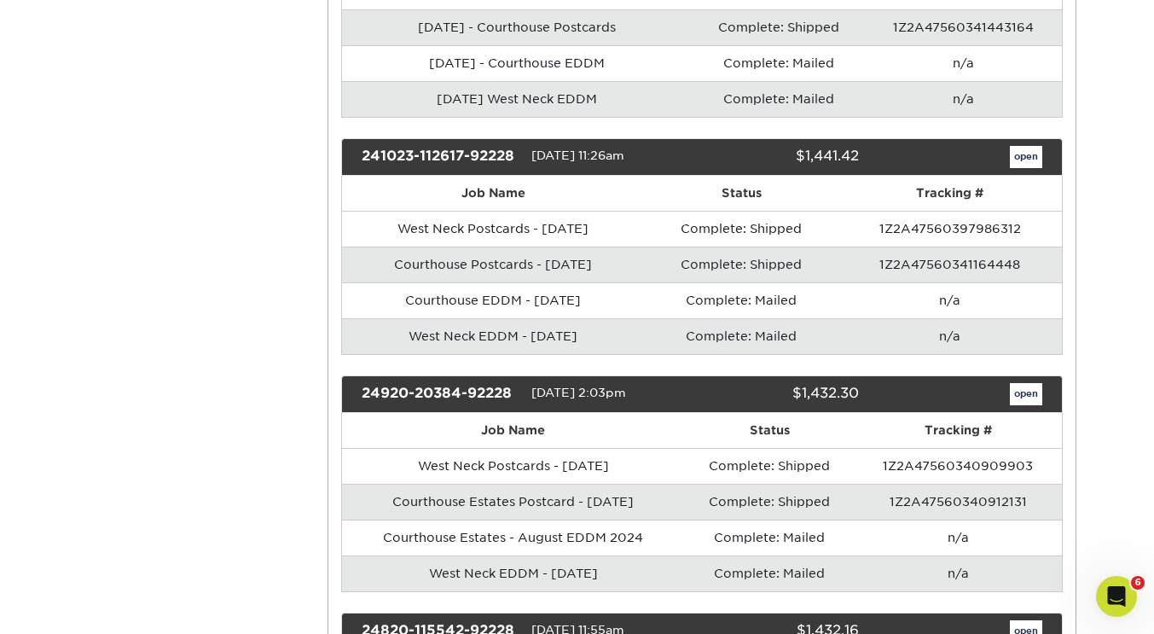
scroll to position [1370, 0]
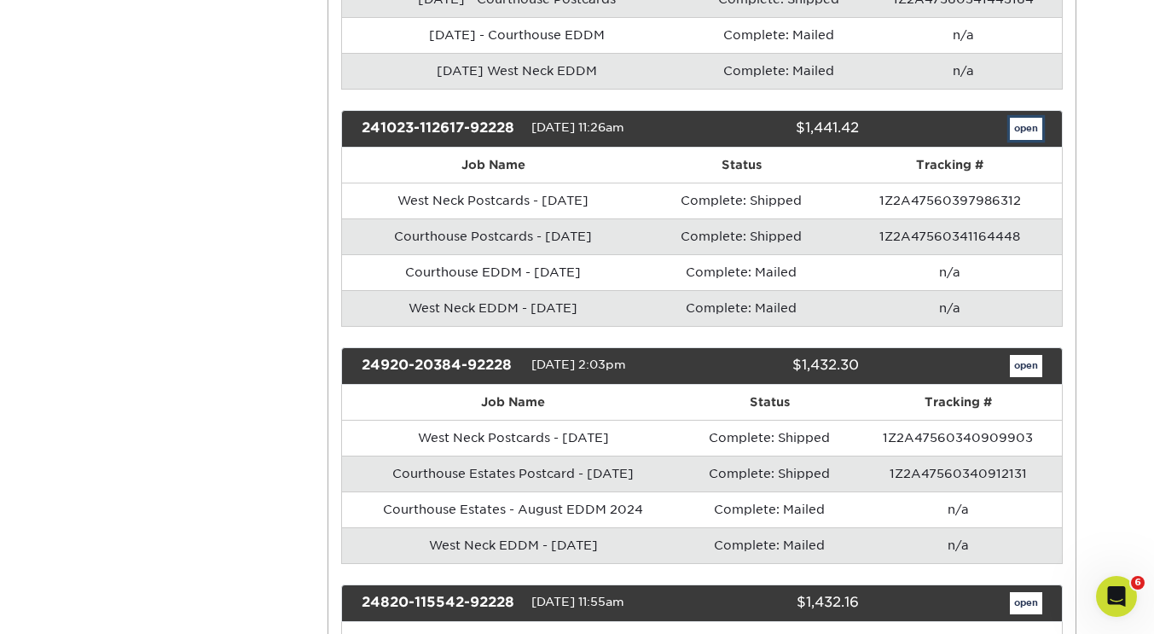
click at [1022, 129] on link "open" at bounding box center [1026, 129] width 32 height 22
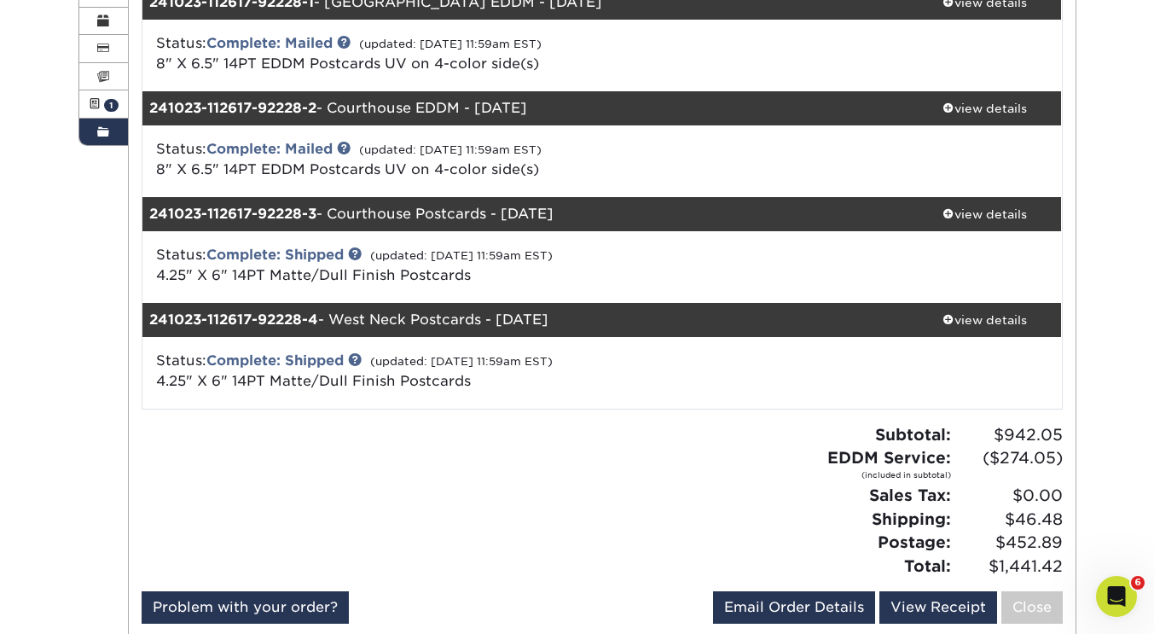
scroll to position [345, 0]
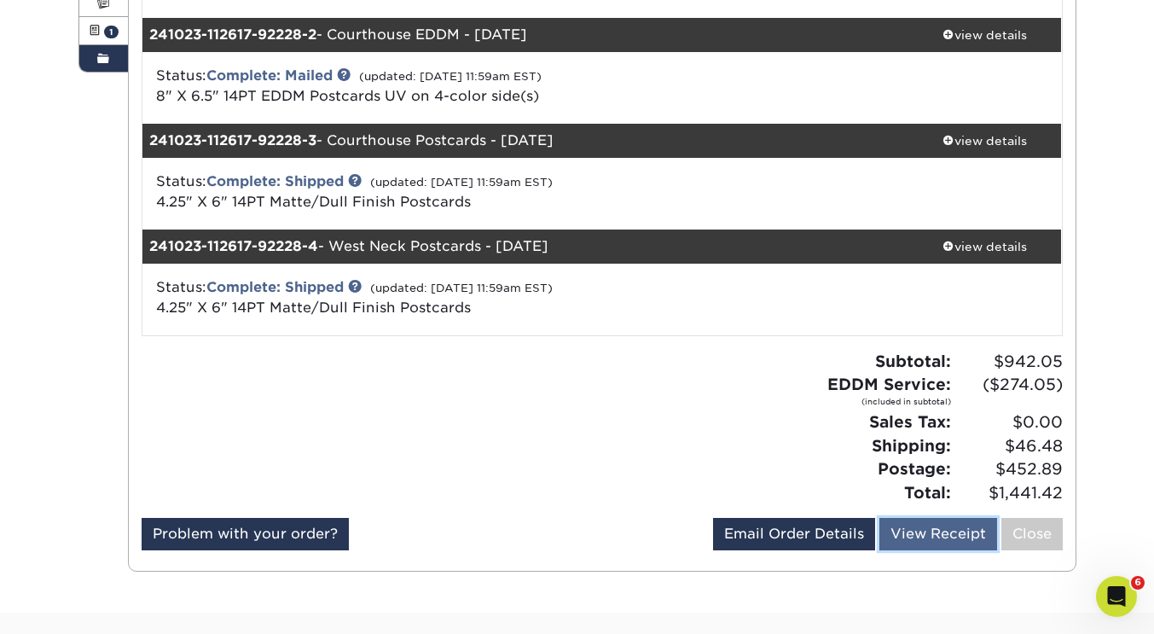
click at [914, 537] on link "View Receipt" at bounding box center [938, 534] width 118 height 32
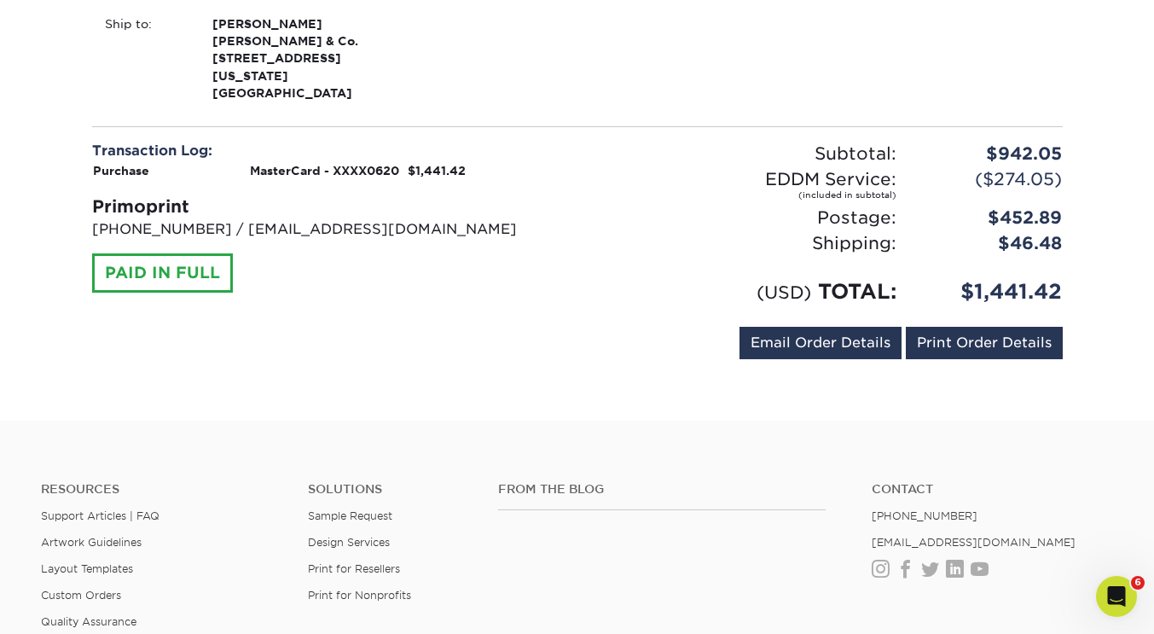
scroll to position [1387, 0]
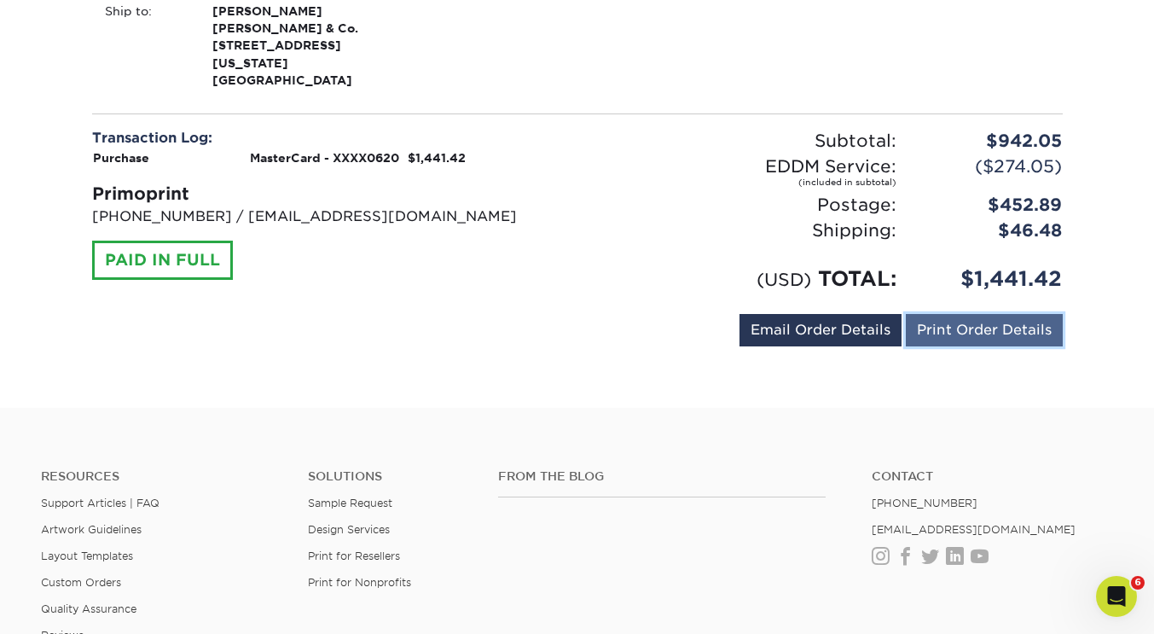
click at [951, 314] on link "Print Order Details" at bounding box center [984, 330] width 157 height 32
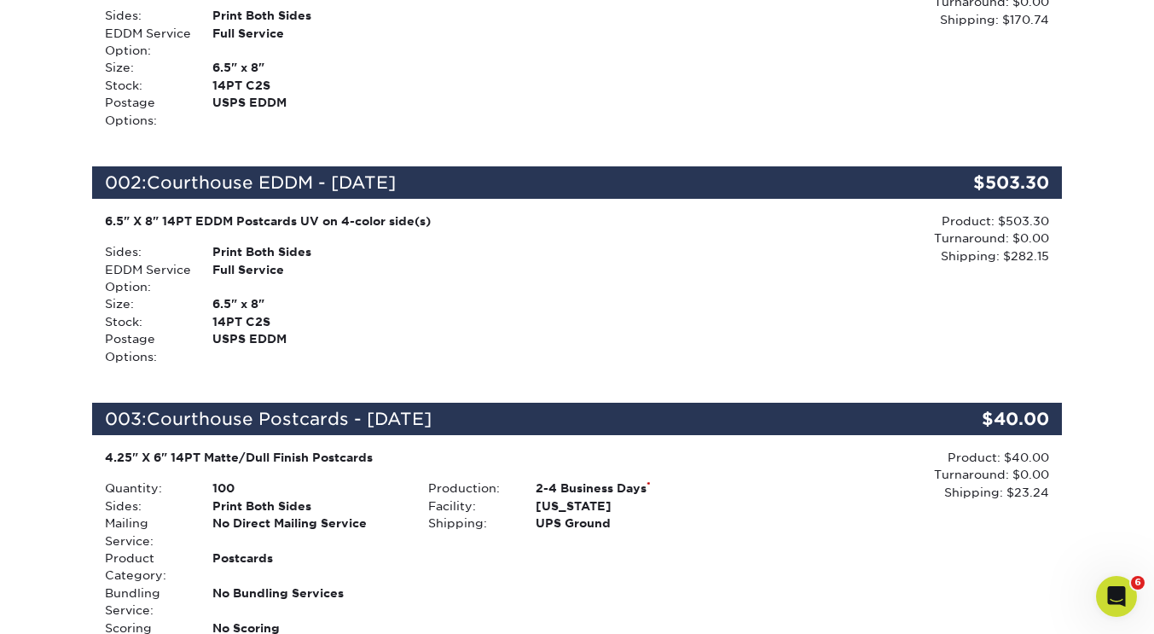
scroll to position [0, 0]
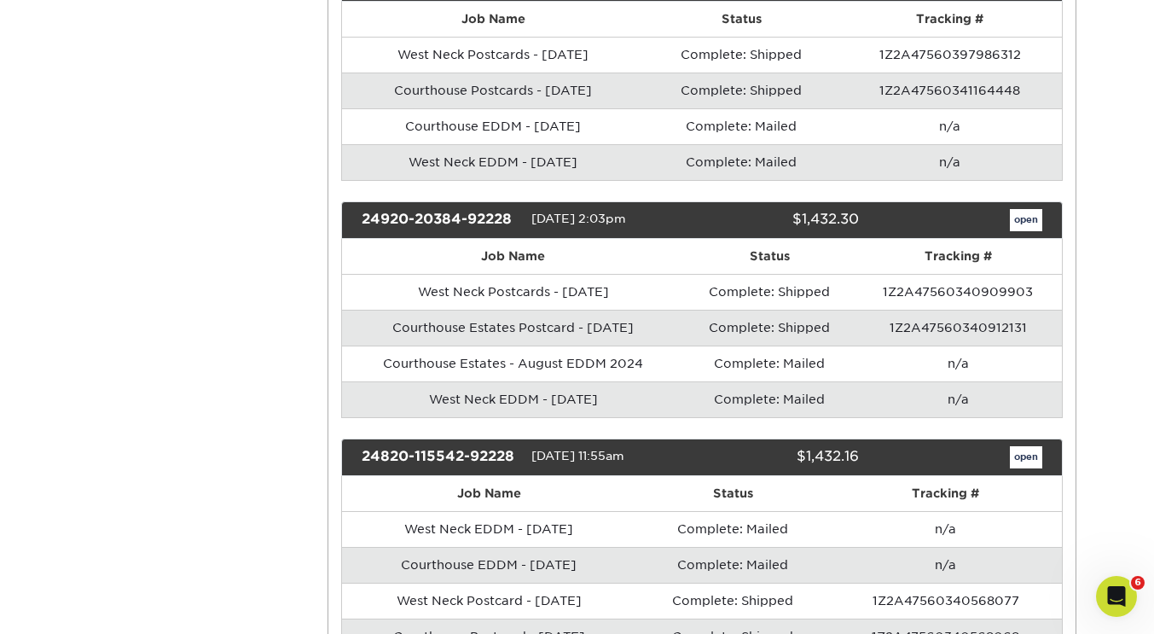
scroll to position [1518, 0]
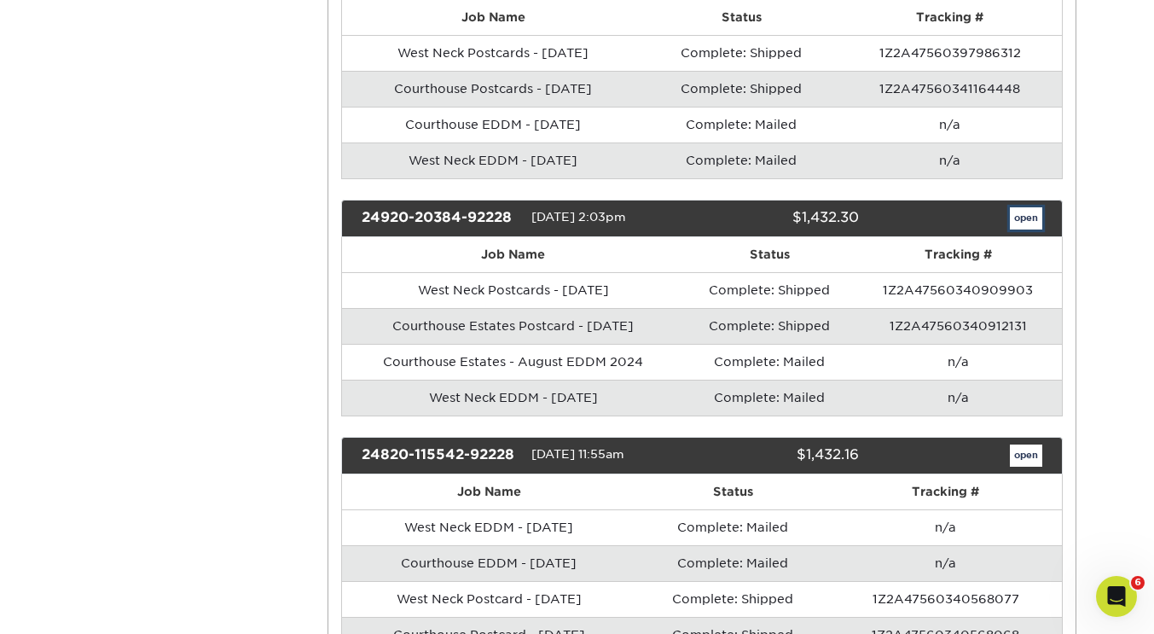
click at [1029, 214] on link "open" at bounding box center [1026, 218] width 32 height 22
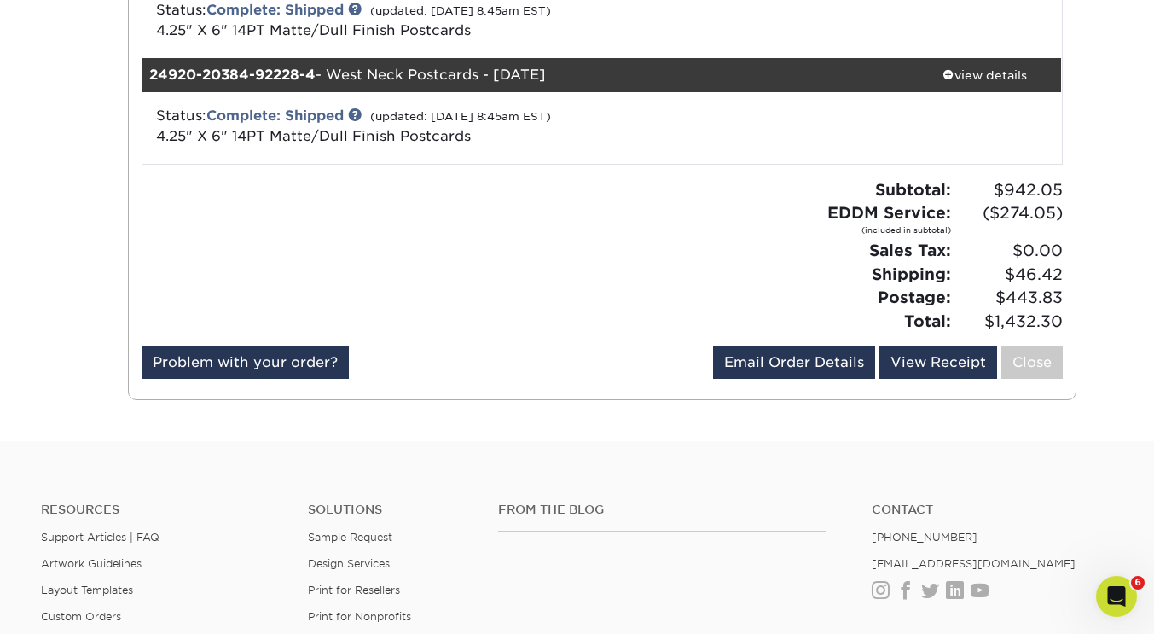
scroll to position [508, 0]
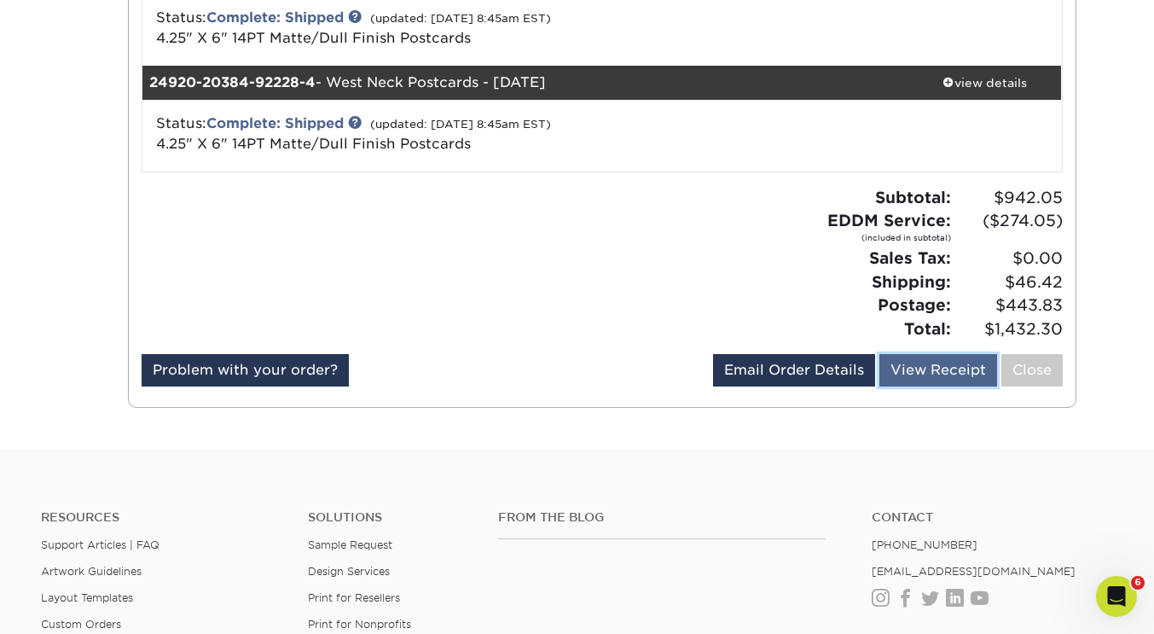
click at [905, 379] on link "View Receipt" at bounding box center [938, 370] width 118 height 32
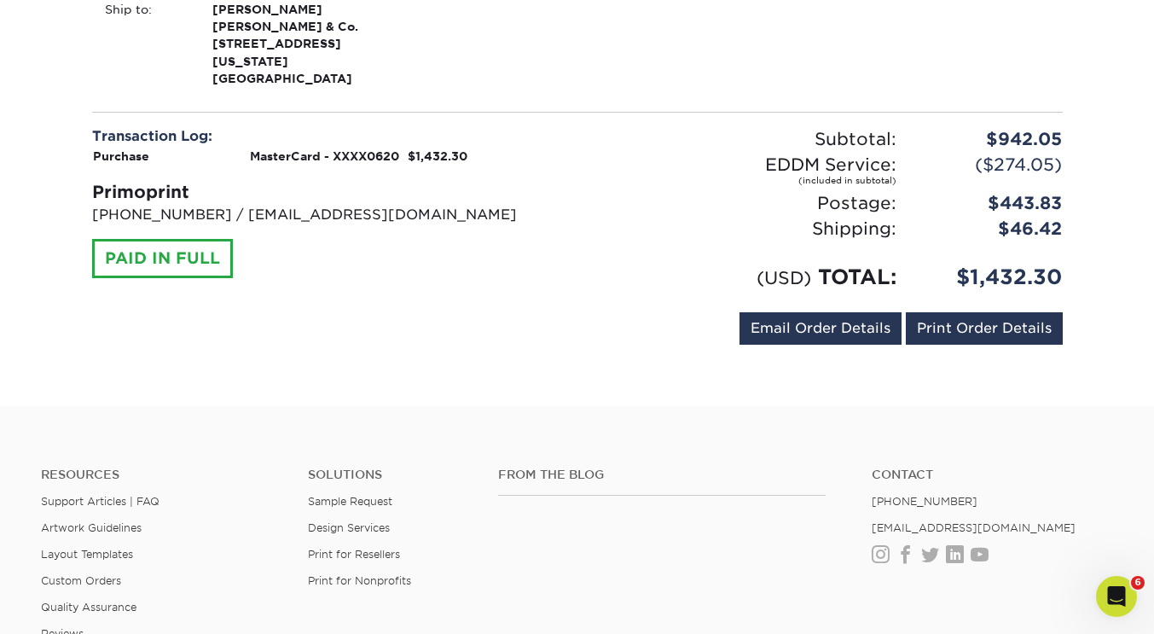
scroll to position [1375, 0]
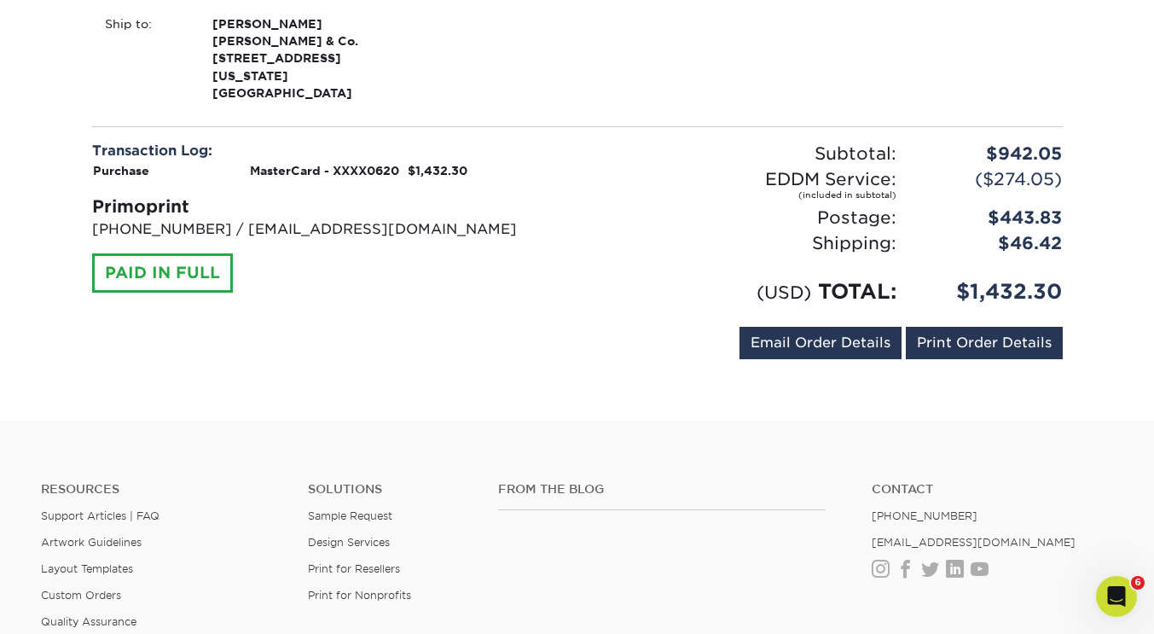
click at [951, 327] on div "karenadcock@kw.com Send Email Order Details Print Order Details" at bounding box center [900, 346] width 323 height 39
click at [950, 327] on link "Print Order Details" at bounding box center [984, 343] width 157 height 32
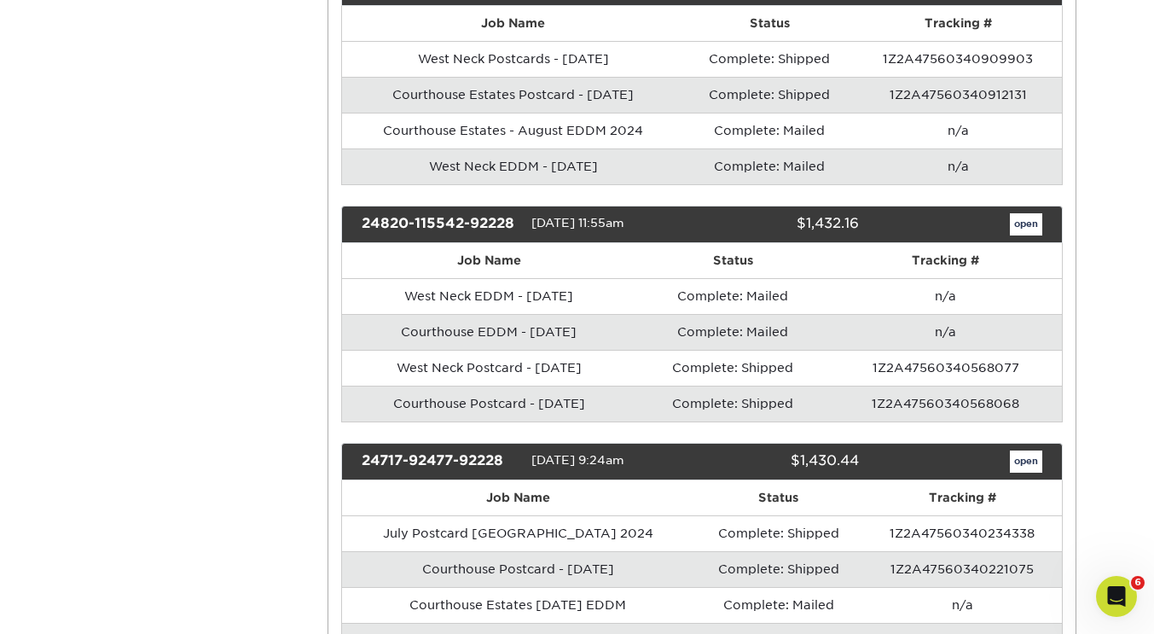
scroll to position [1774, 0]
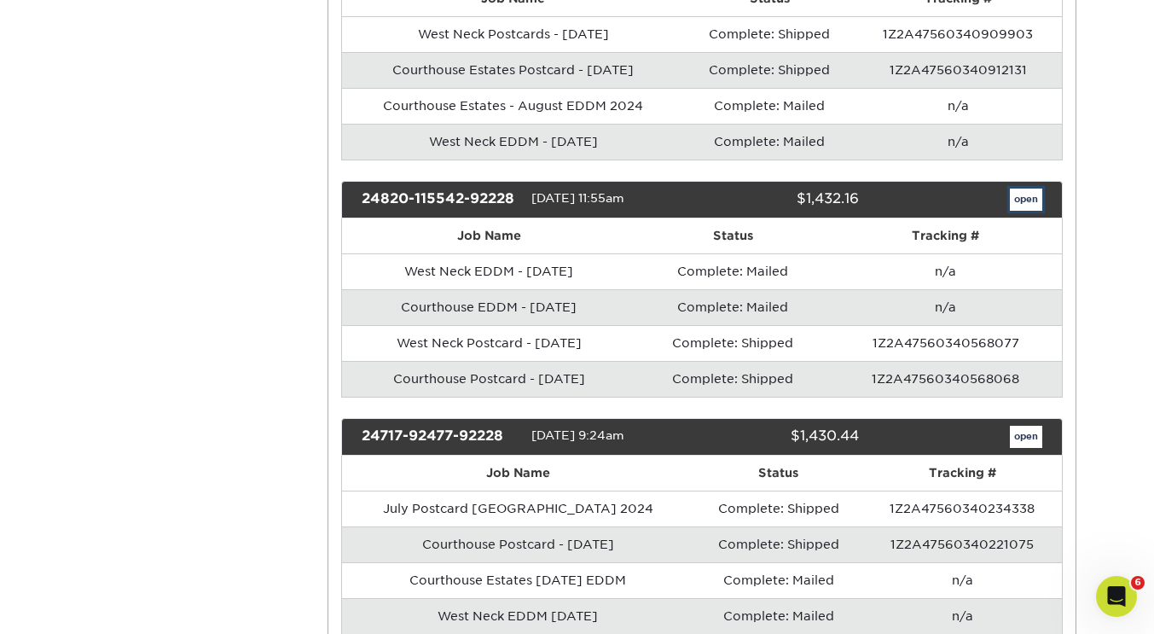
click at [1020, 199] on link "open" at bounding box center [1026, 199] width 32 height 22
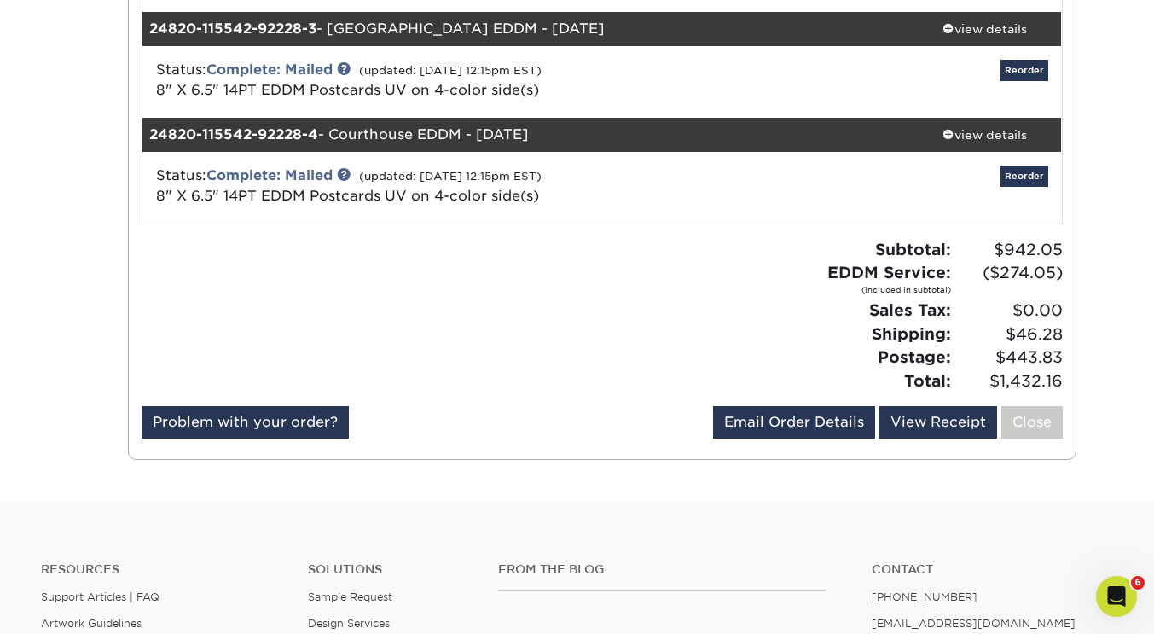
scroll to position [461, 0]
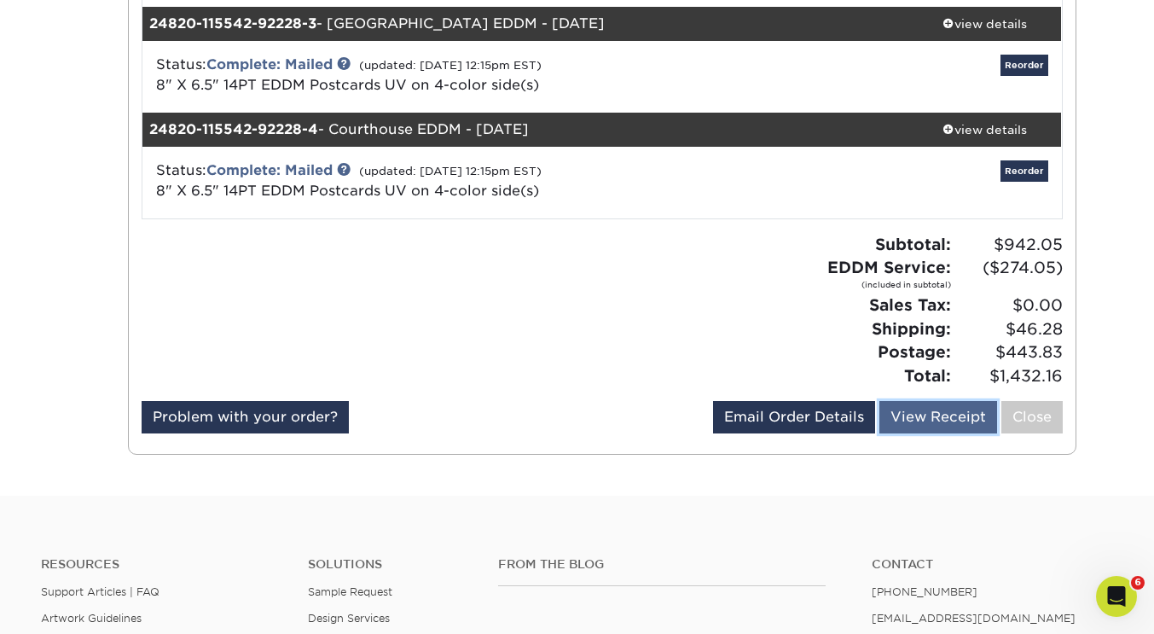
click at [896, 415] on link "View Receipt" at bounding box center [938, 417] width 118 height 32
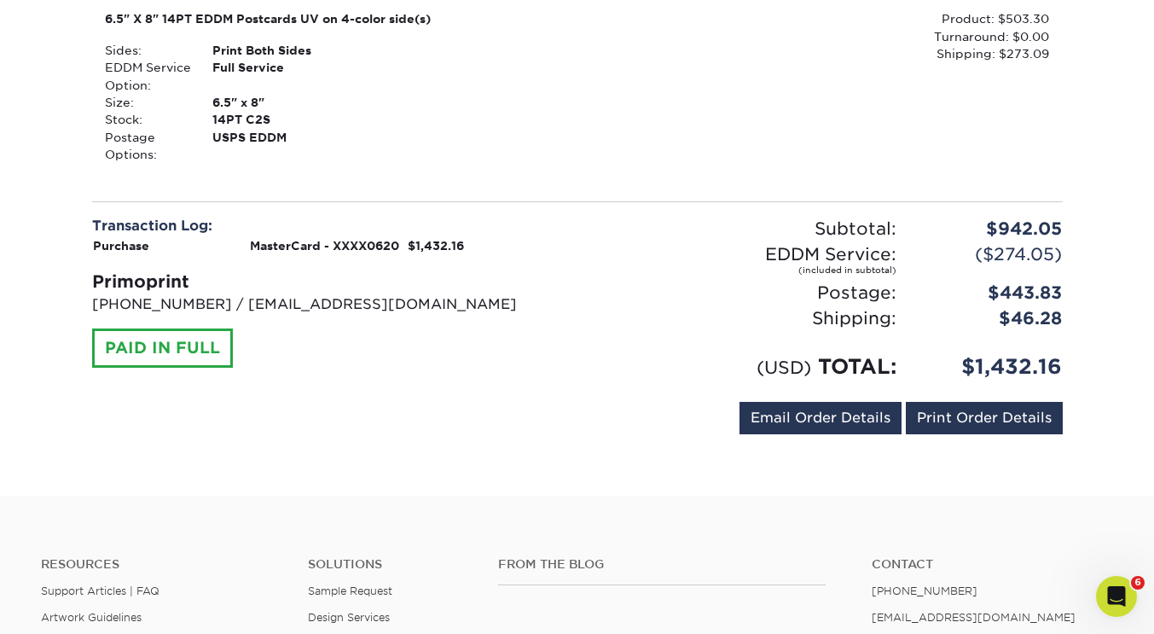
scroll to position [1317, 0]
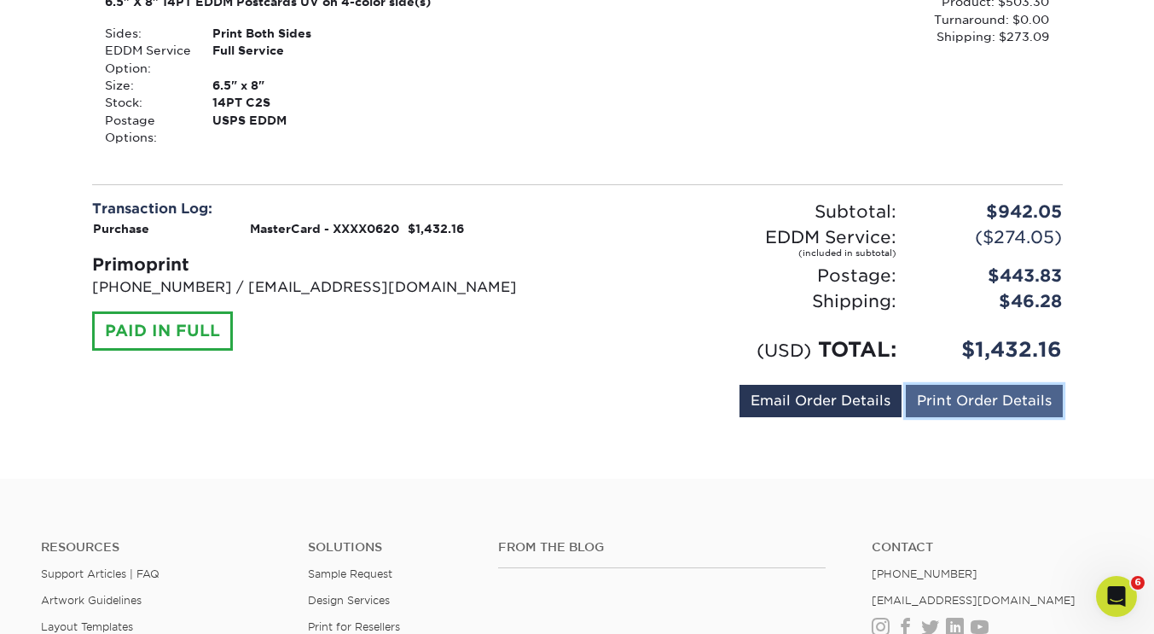
click at [929, 385] on link "Print Order Details" at bounding box center [984, 401] width 157 height 32
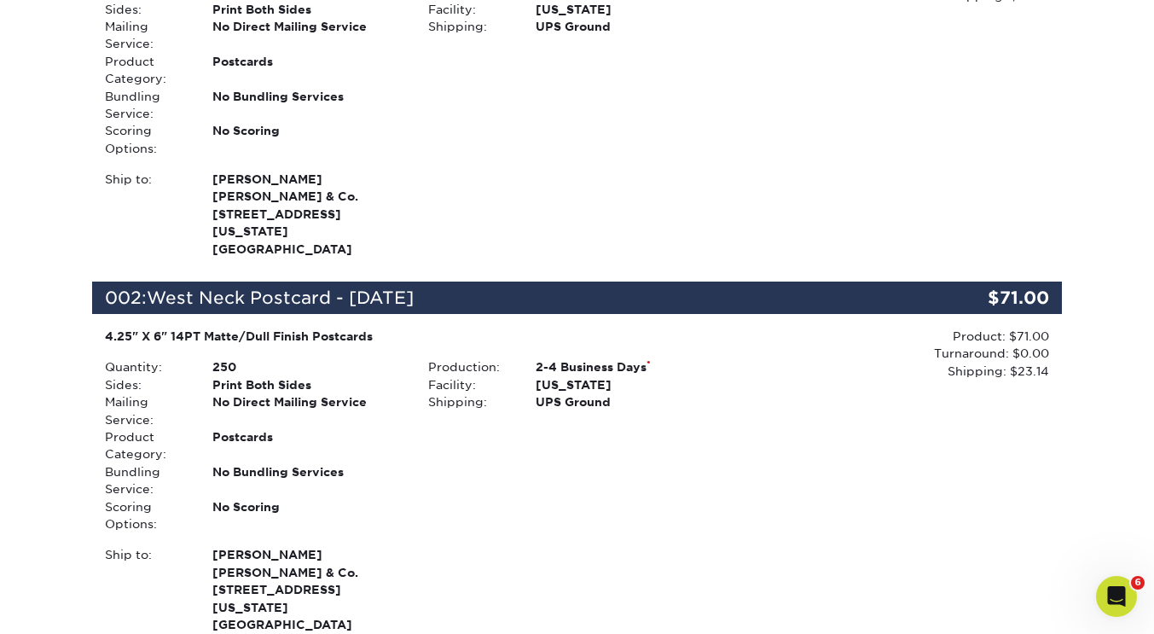
scroll to position [0, 0]
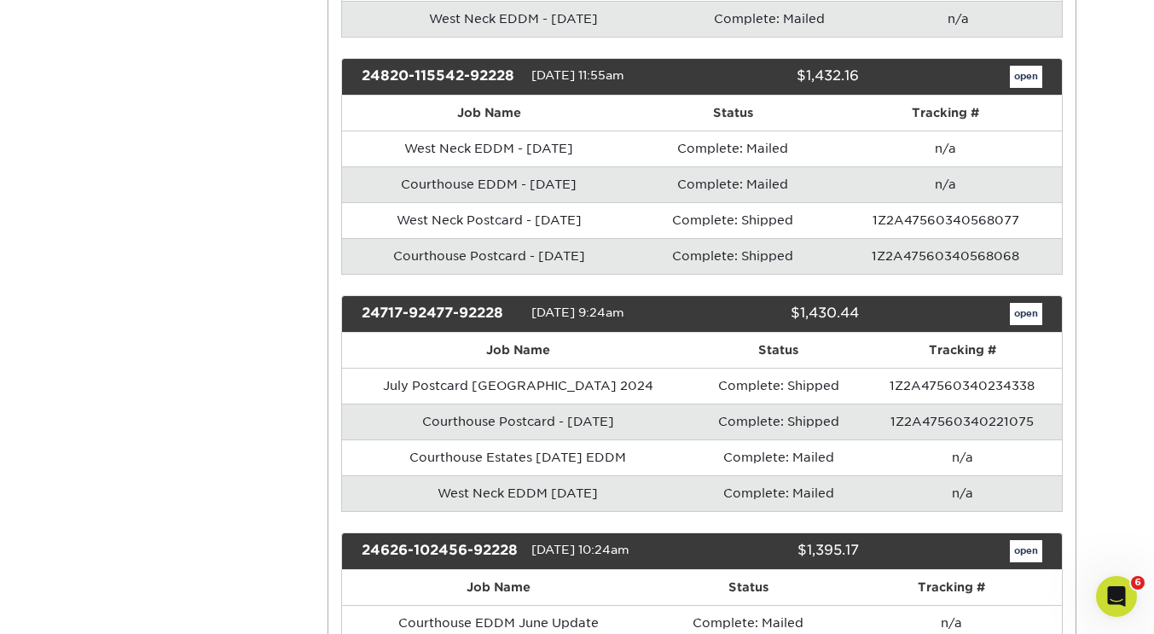
scroll to position [1931, 0]
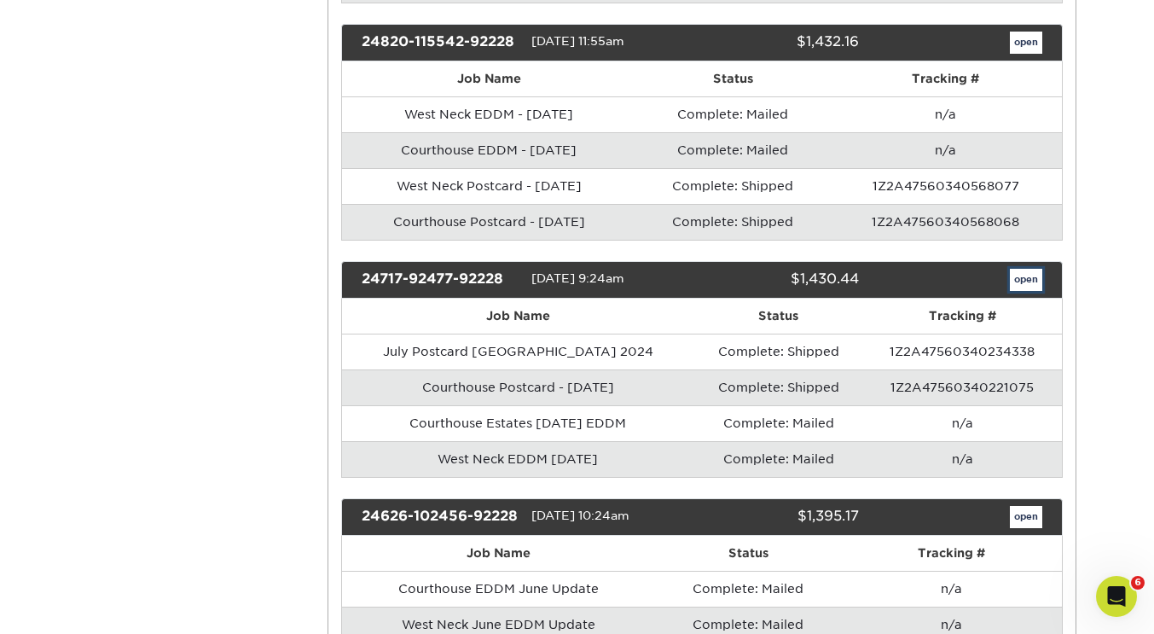
click at [1012, 280] on link "open" at bounding box center [1026, 280] width 32 height 22
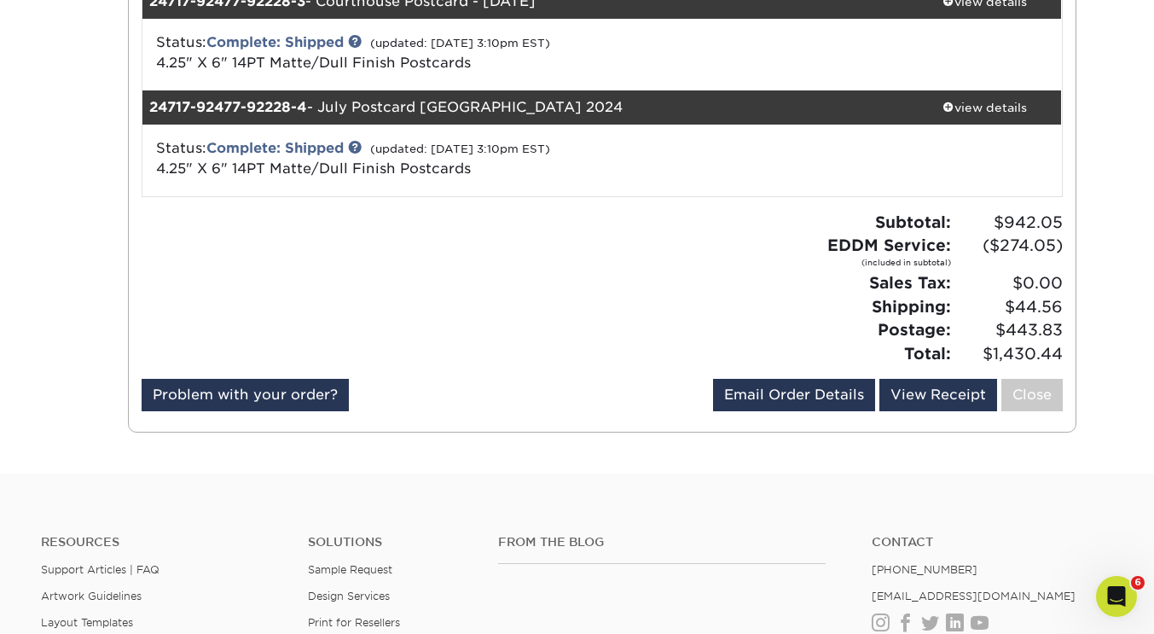
scroll to position [497, 0]
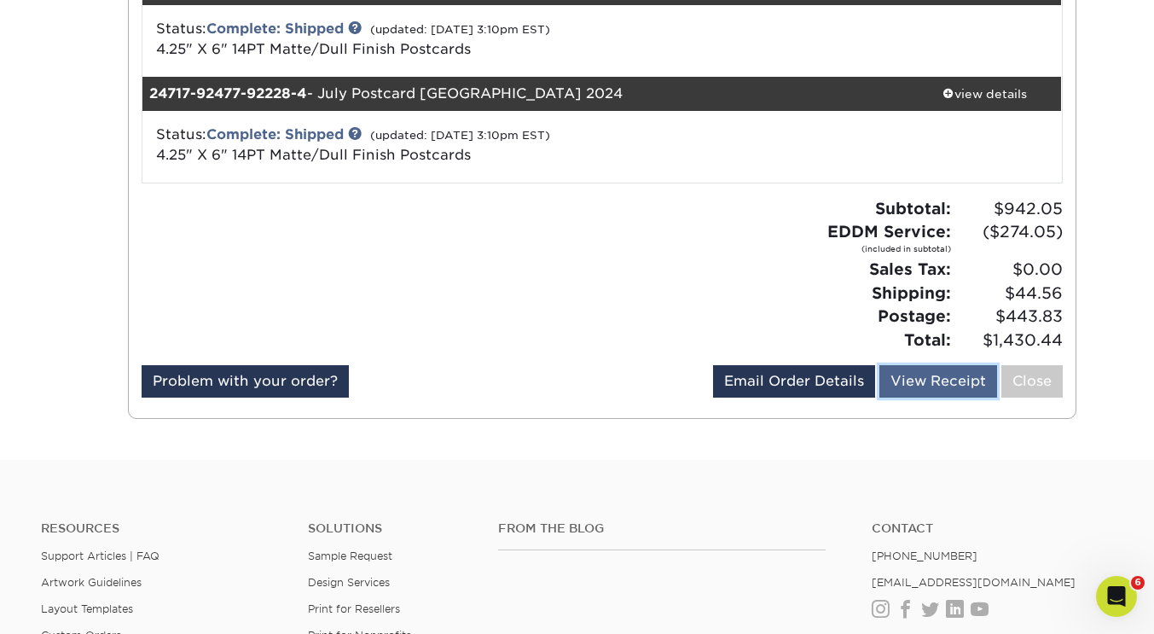
click at [970, 378] on link "View Receipt" at bounding box center [938, 381] width 118 height 32
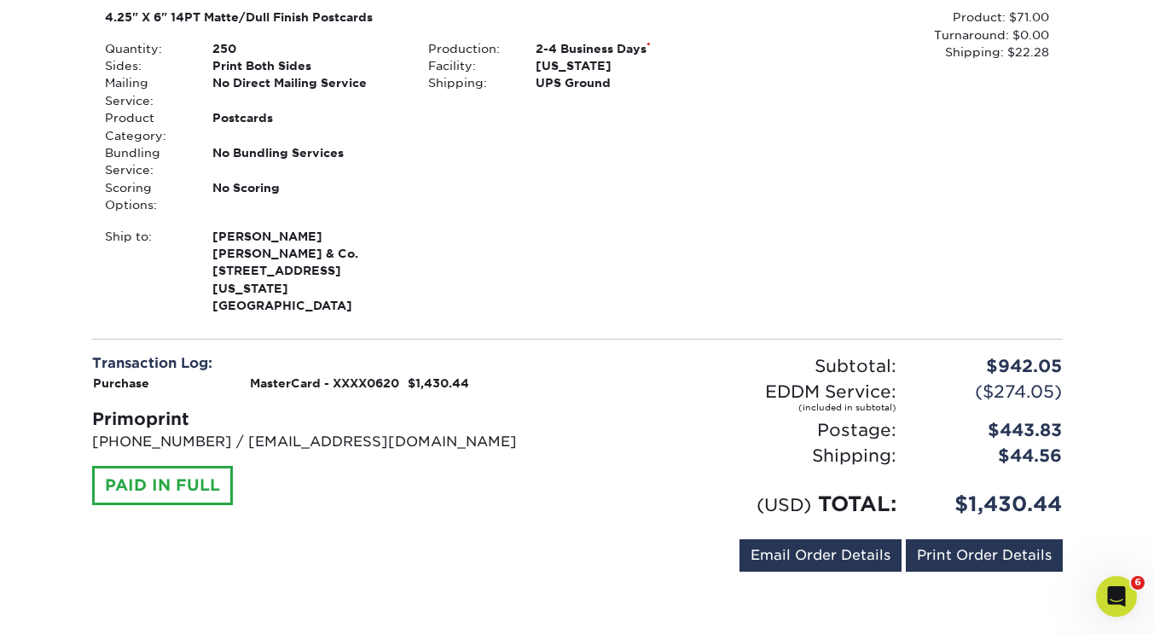
scroll to position [1252, 0]
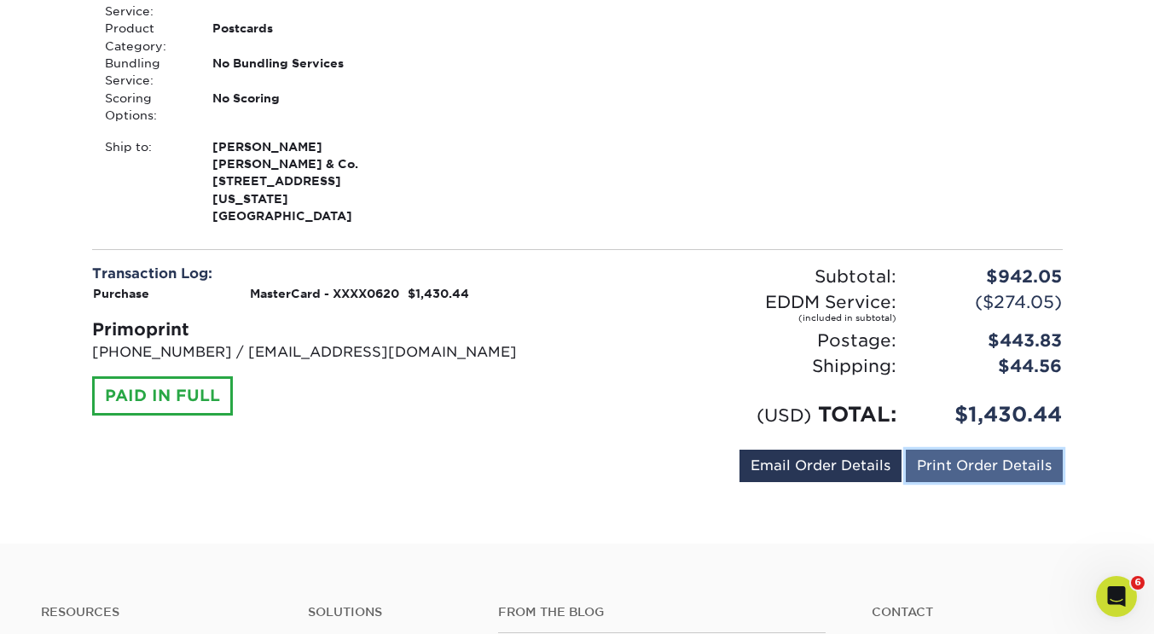
click at [958, 449] on link "Print Order Details" at bounding box center [984, 465] width 157 height 32
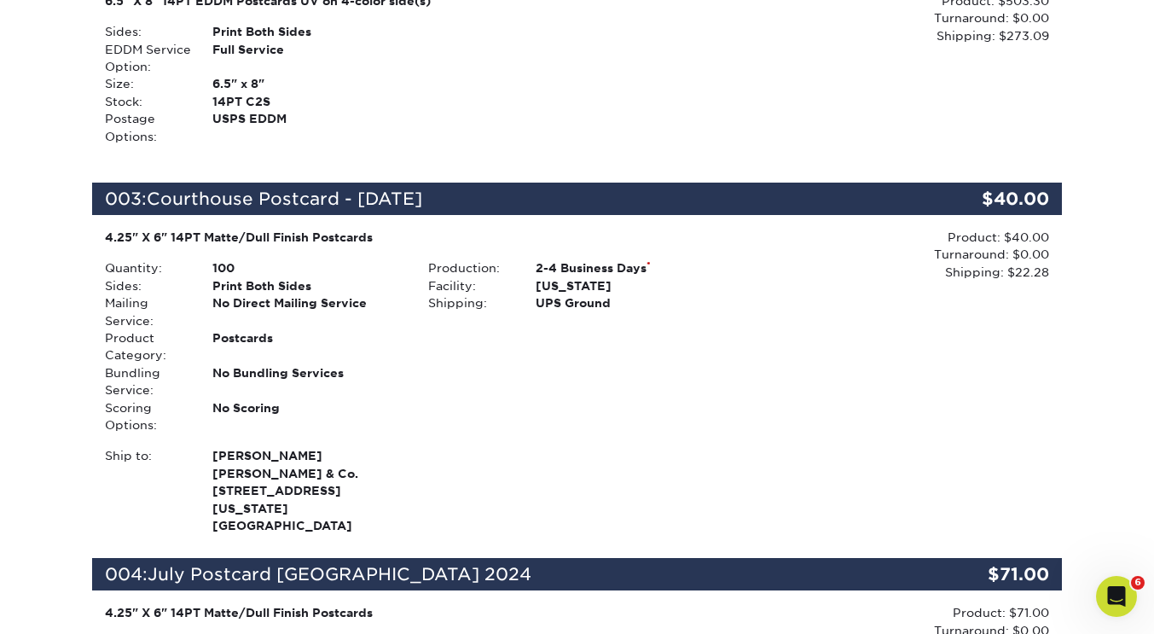
scroll to position [0, 0]
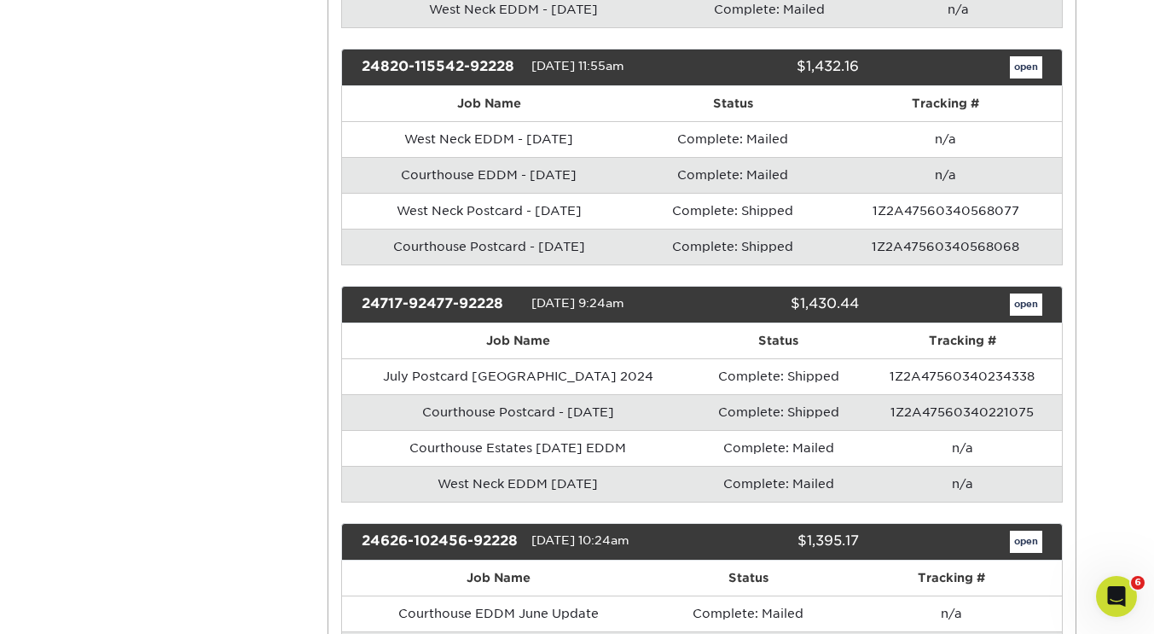
scroll to position [1915, 0]
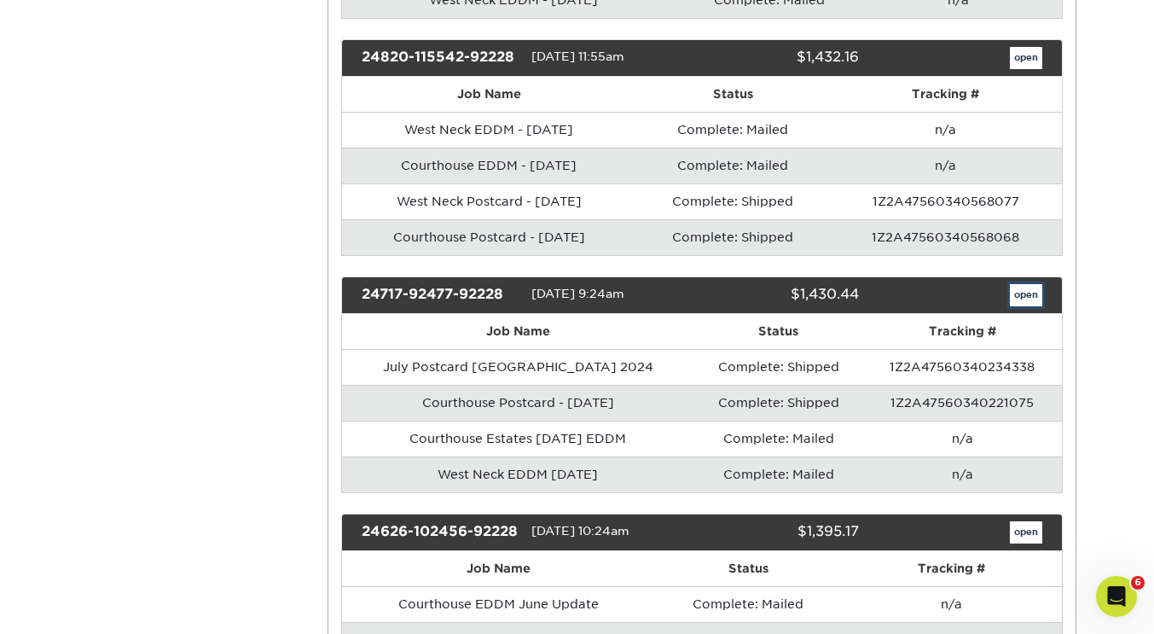
click at [1030, 294] on link "open" at bounding box center [1026, 295] width 32 height 22
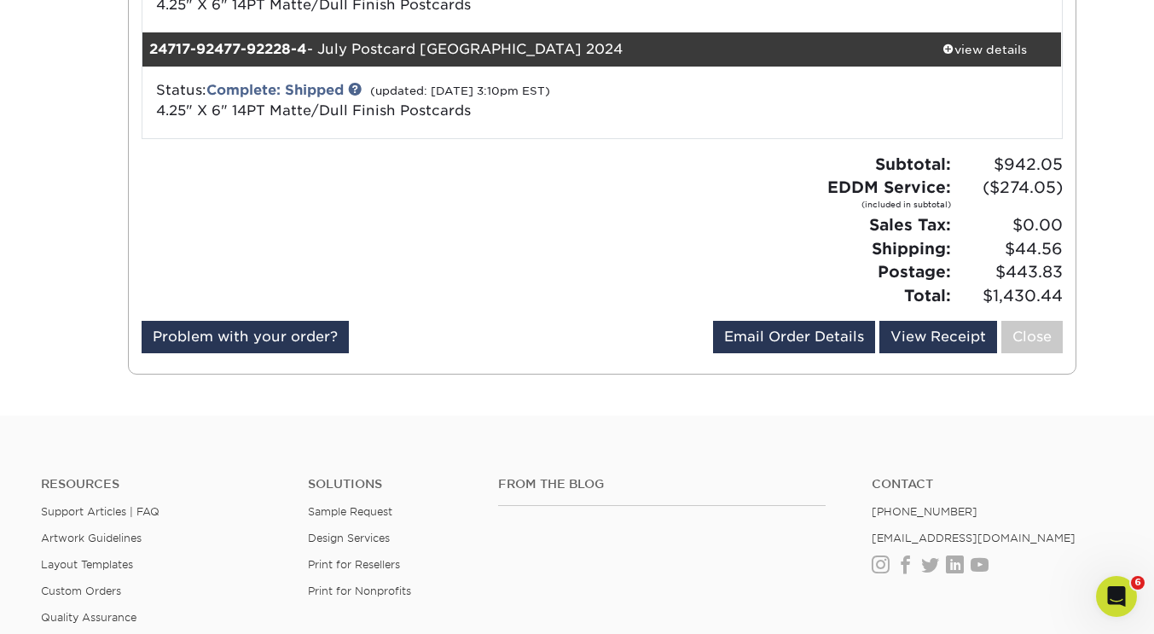
scroll to position [582, 0]
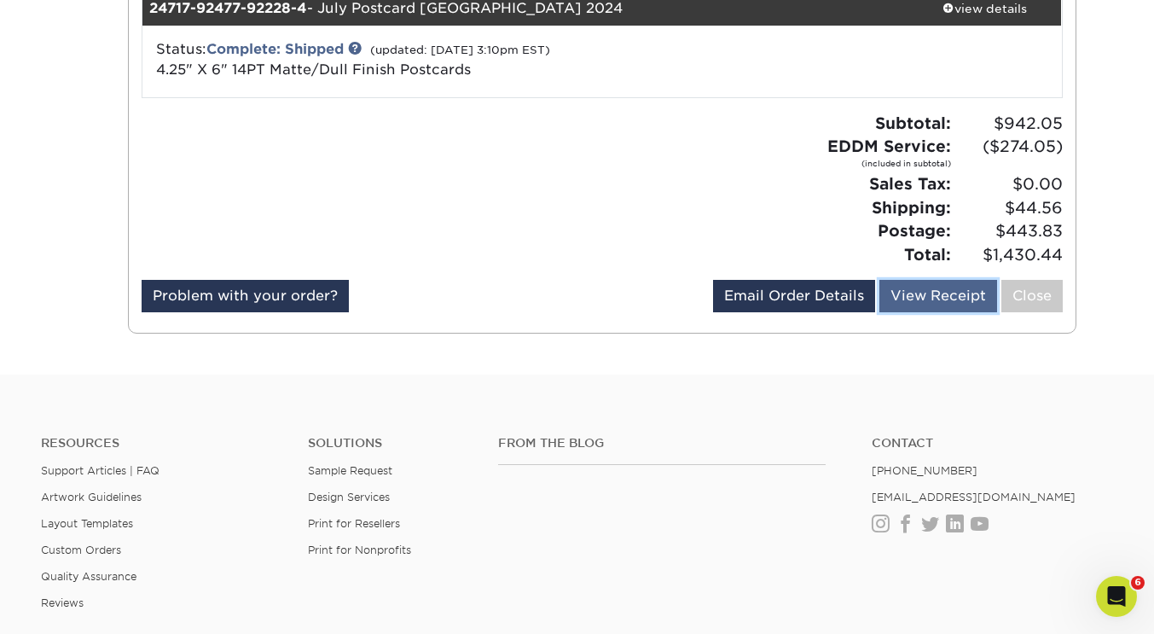
click at [938, 294] on link "View Receipt" at bounding box center [938, 296] width 118 height 32
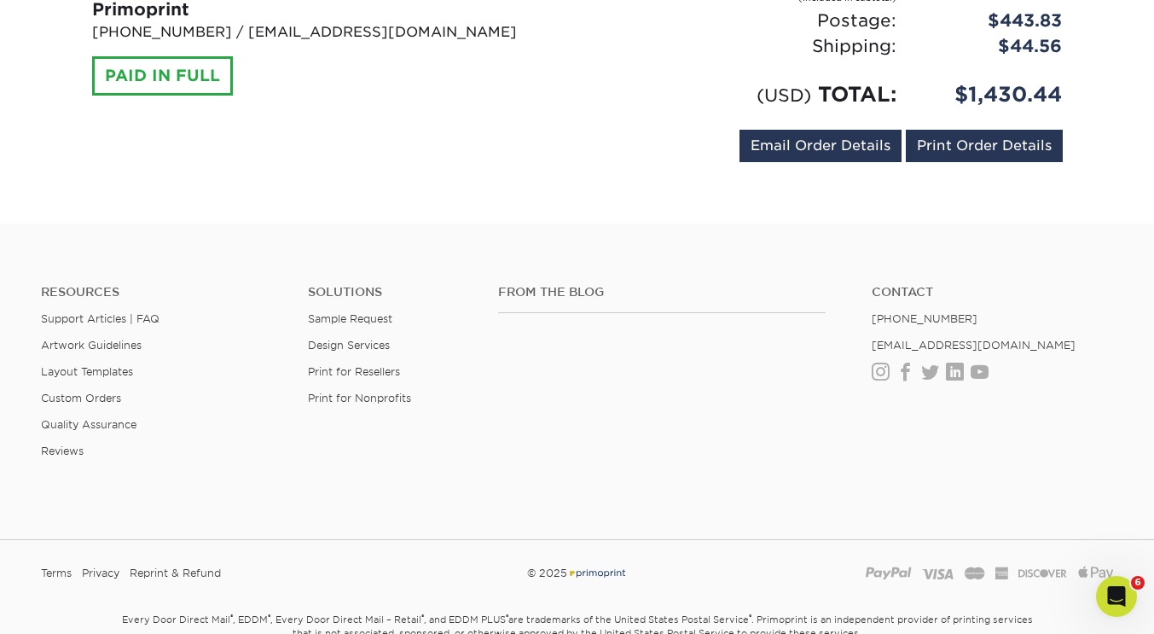
scroll to position [1572, 0]
click at [981, 129] on link "Print Order Details" at bounding box center [984, 145] width 157 height 32
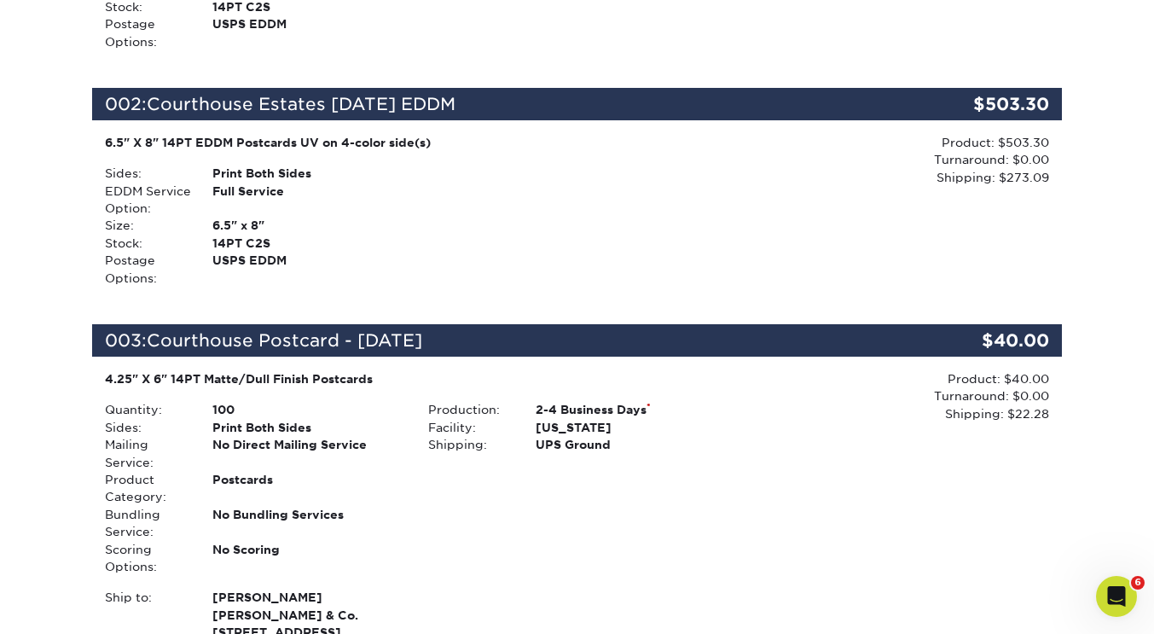
scroll to position [0, 0]
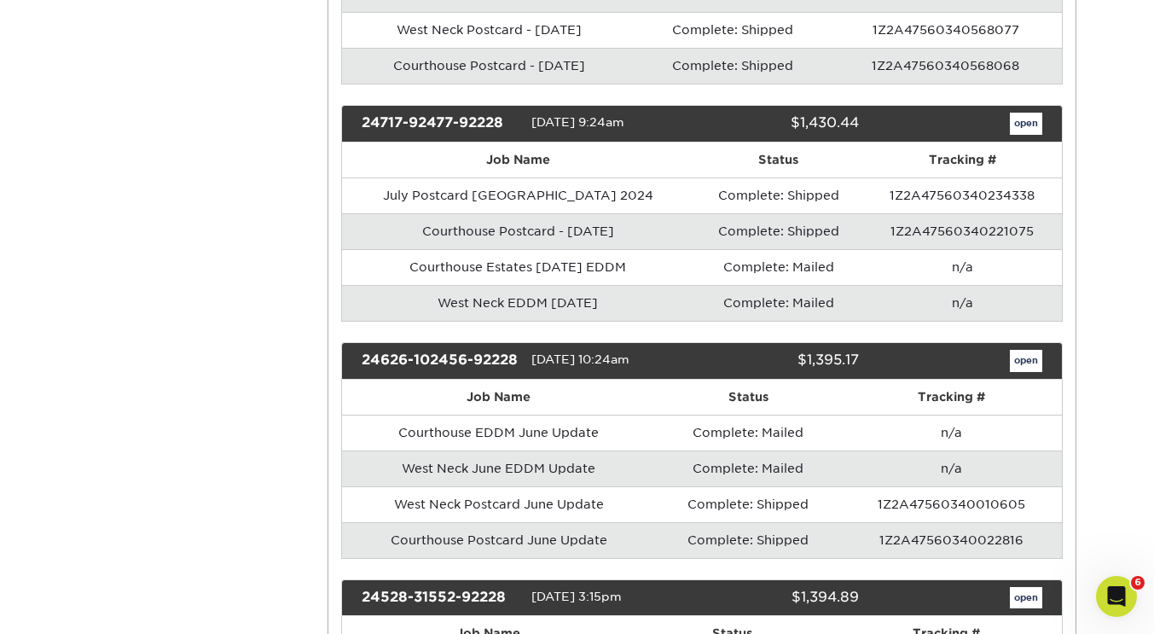
scroll to position [2105, 0]
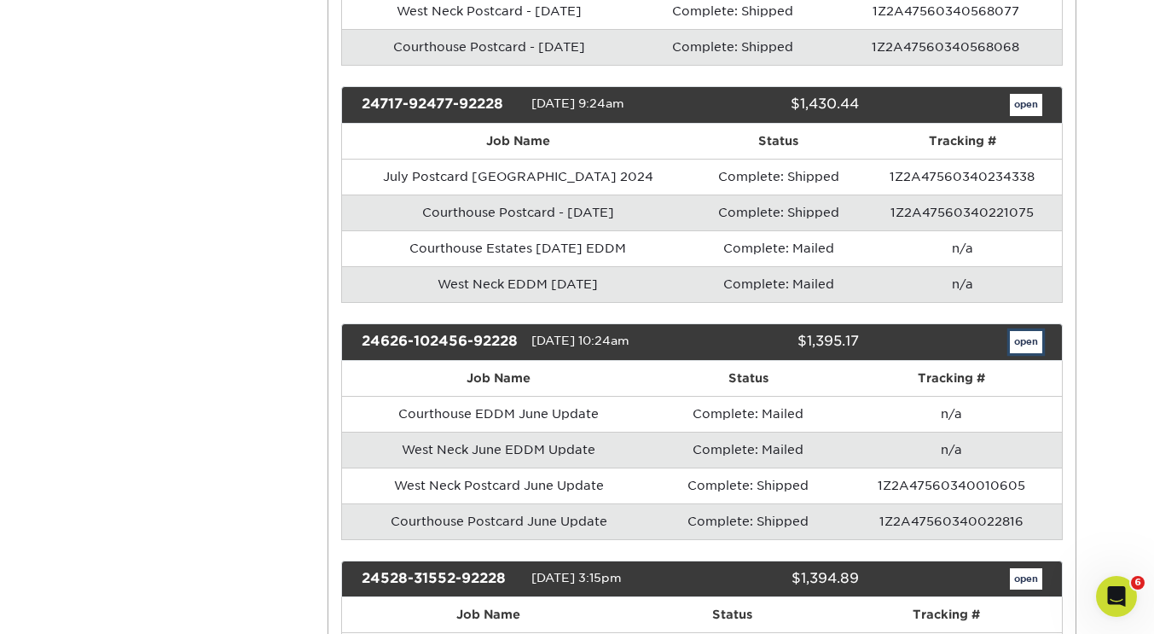
click at [1022, 340] on link "open" at bounding box center [1026, 342] width 32 height 22
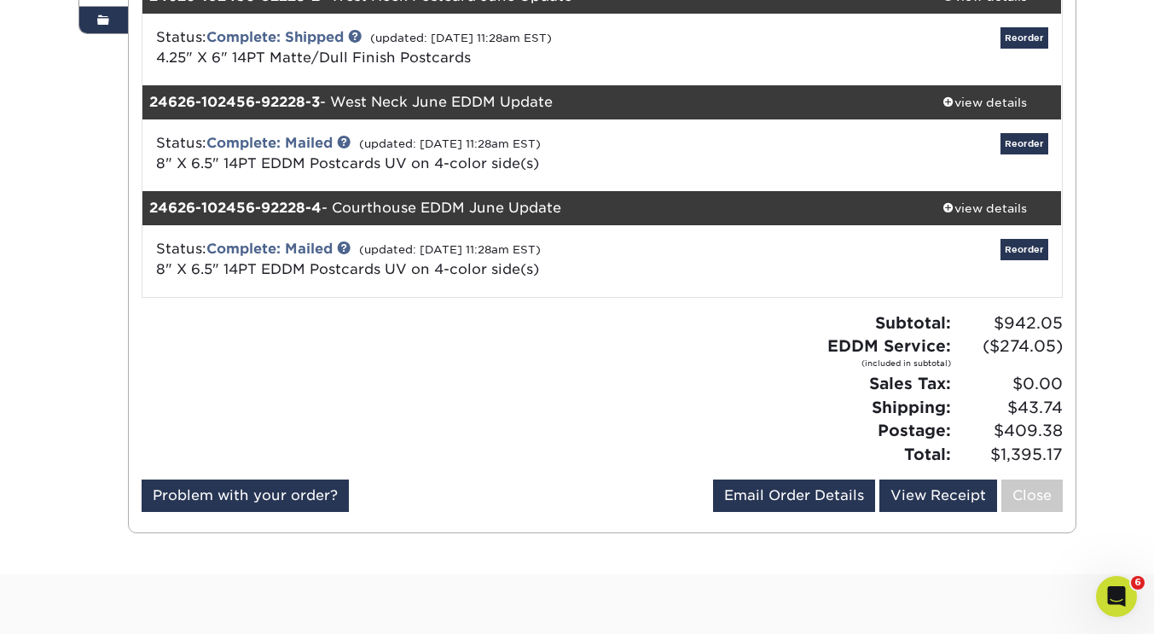
scroll to position [391, 0]
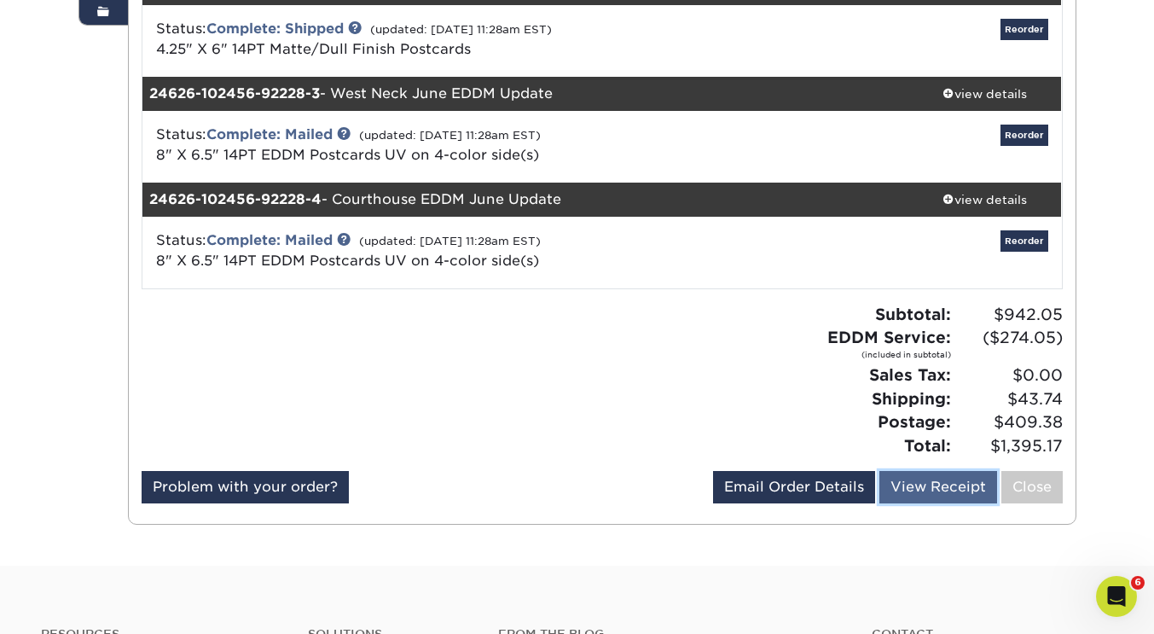
click at [918, 484] on link "View Receipt" at bounding box center [938, 487] width 118 height 32
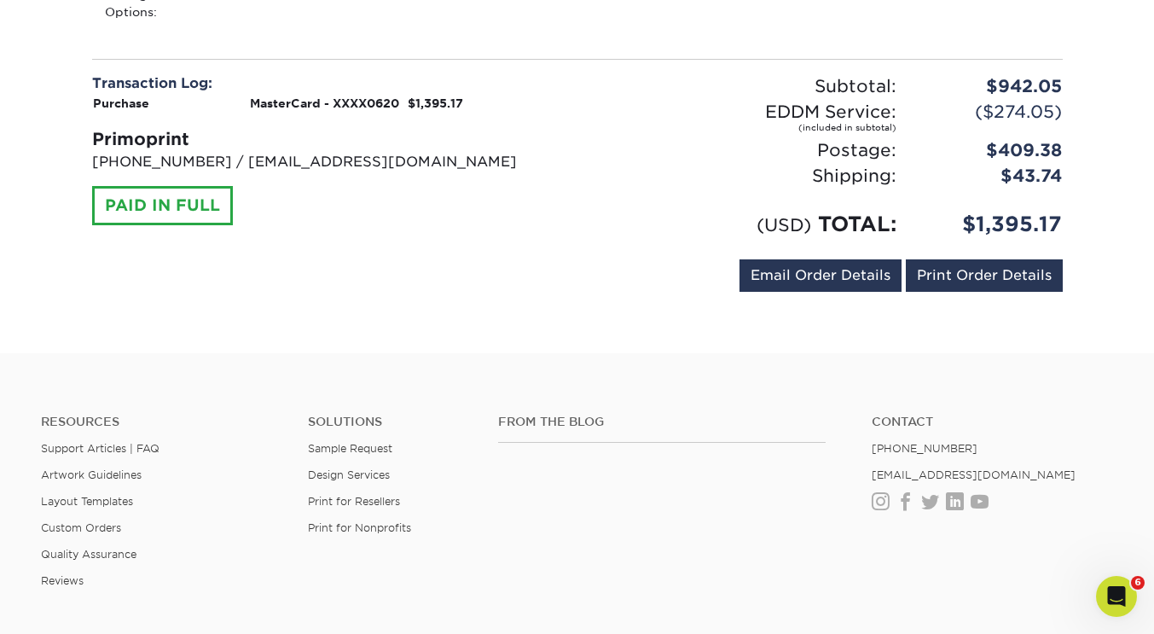
scroll to position [1525, 0]
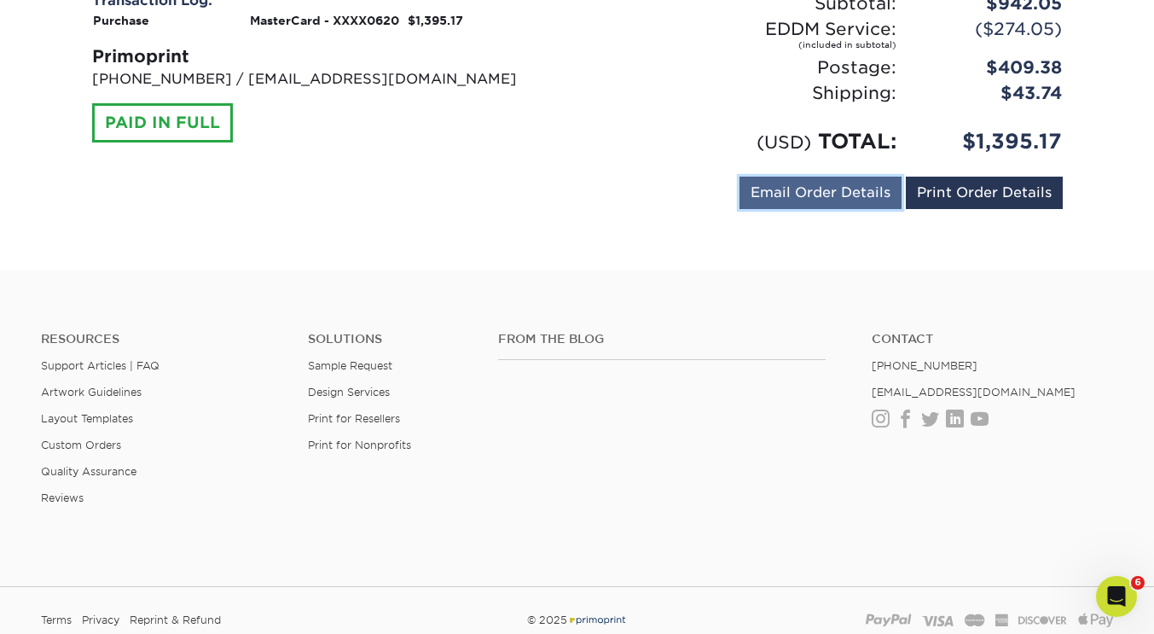
click at [835, 177] on link "Email Order Details" at bounding box center [820, 193] width 162 height 32
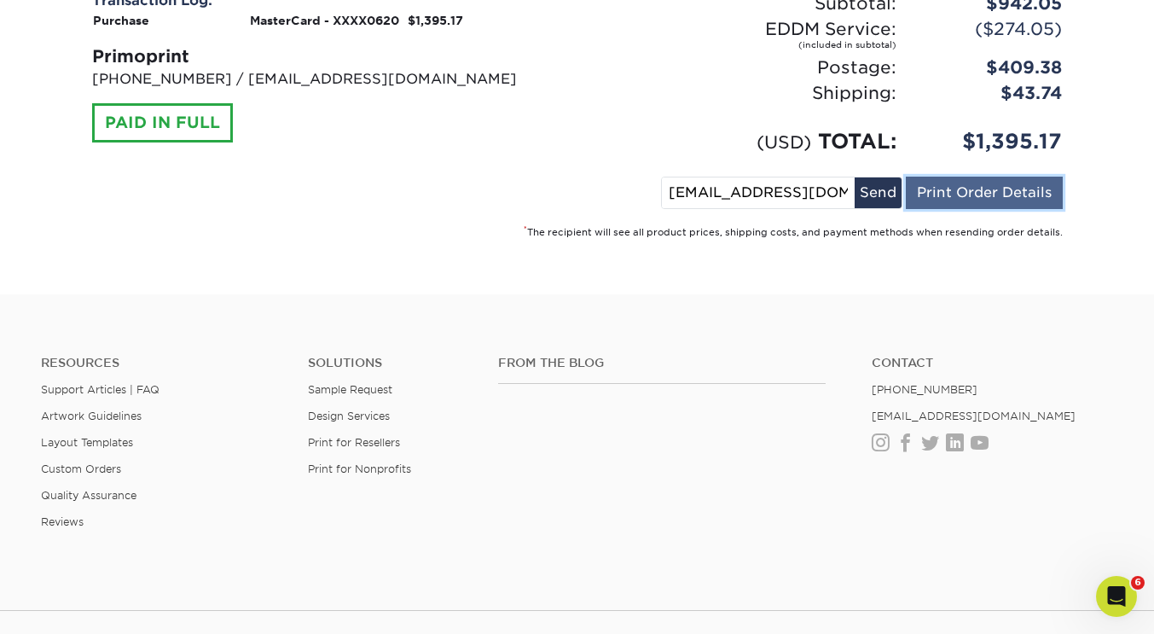
click at [950, 177] on link "Print Order Details" at bounding box center [984, 193] width 157 height 32
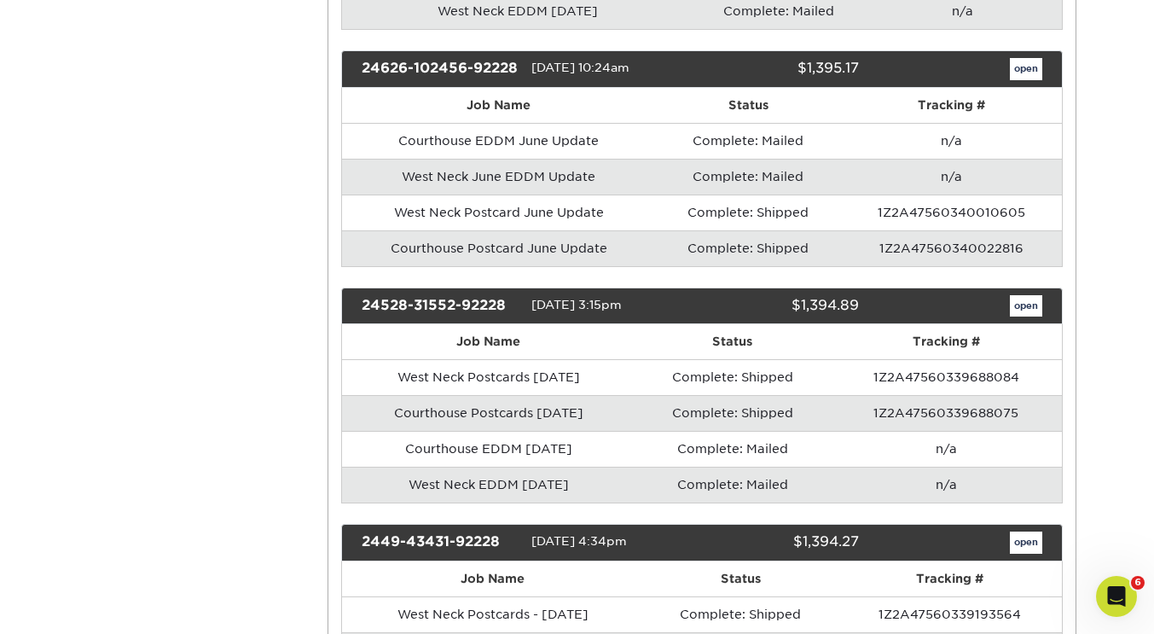
scroll to position [2532, 0]
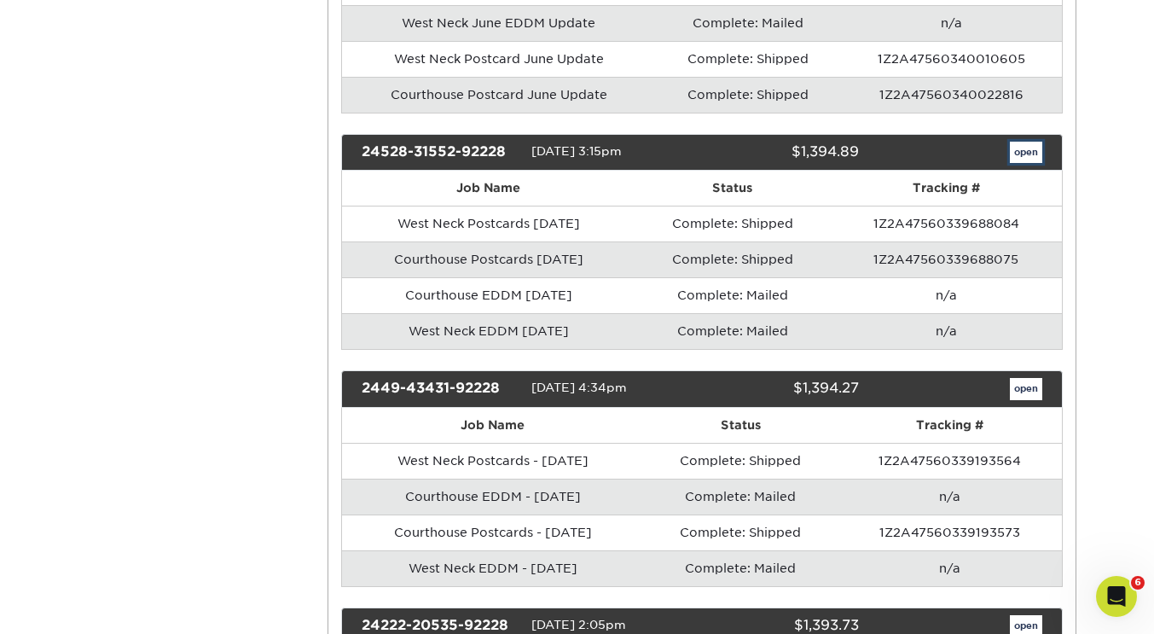
click at [1030, 164] on link "open" at bounding box center [1026, 153] width 32 height 22
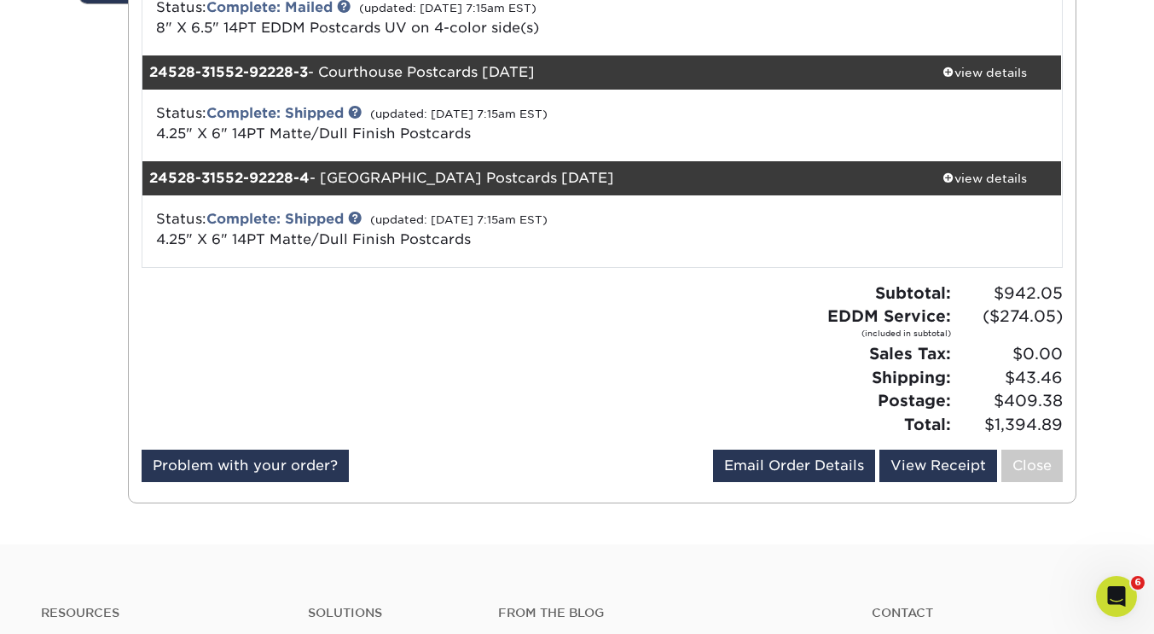
scroll to position [415, 0]
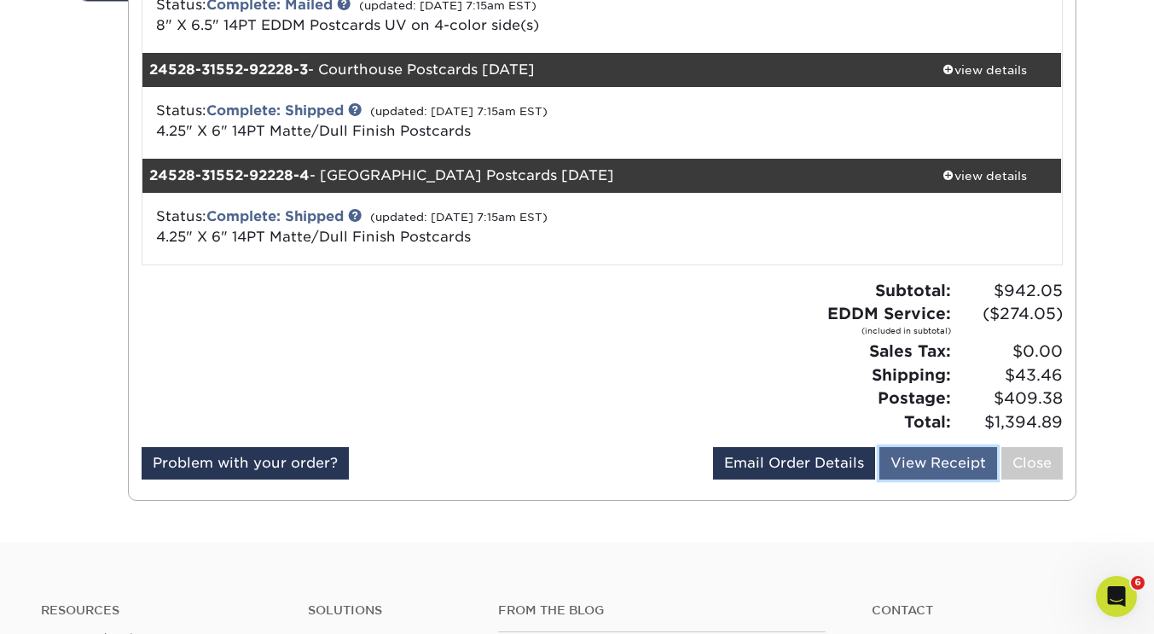
click at [921, 467] on link "View Receipt" at bounding box center [938, 463] width 118 height 32
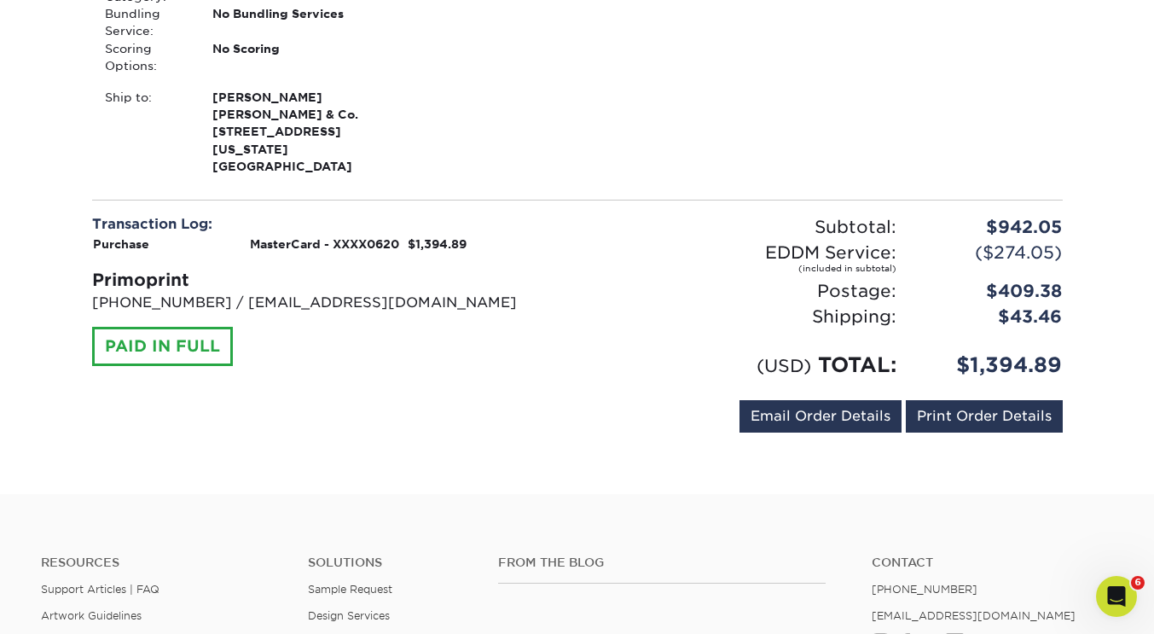
scroll to position [1304, 0]
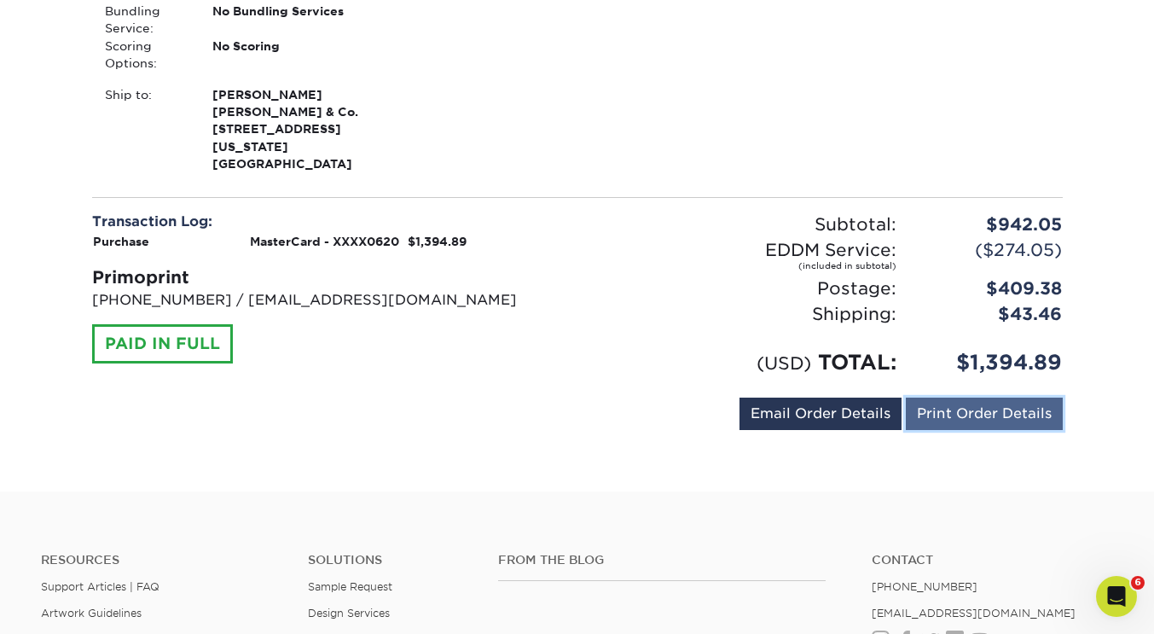
click at [943, 397] on link "Print Order Details" at bounding box center [984, 413] width 157 height 32
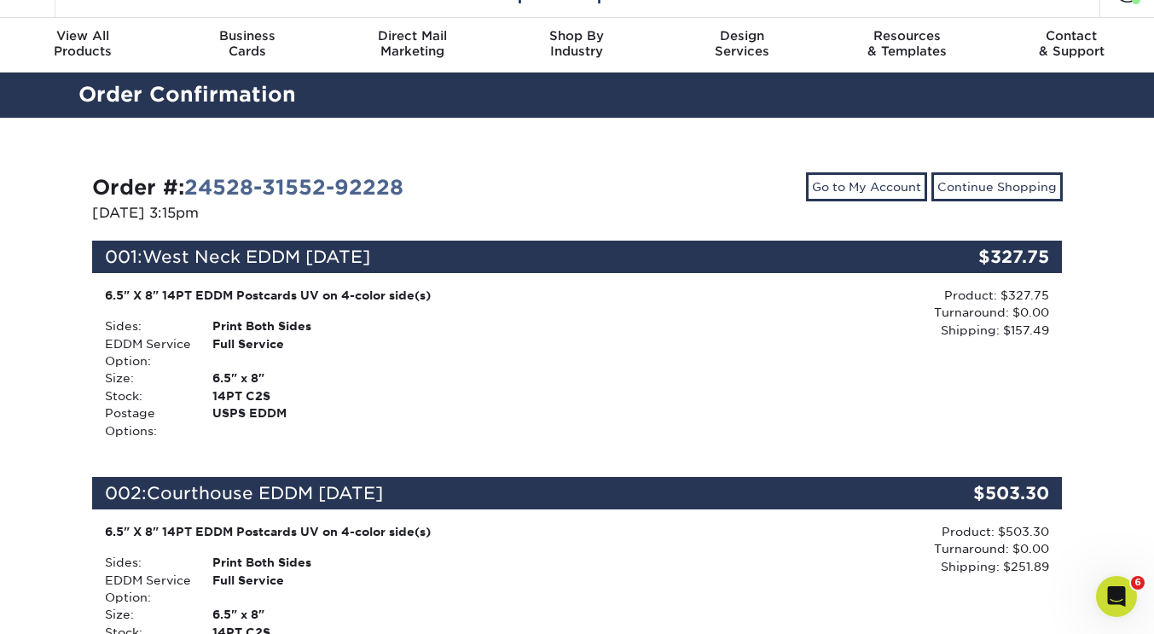
scroll to position [0, 0]
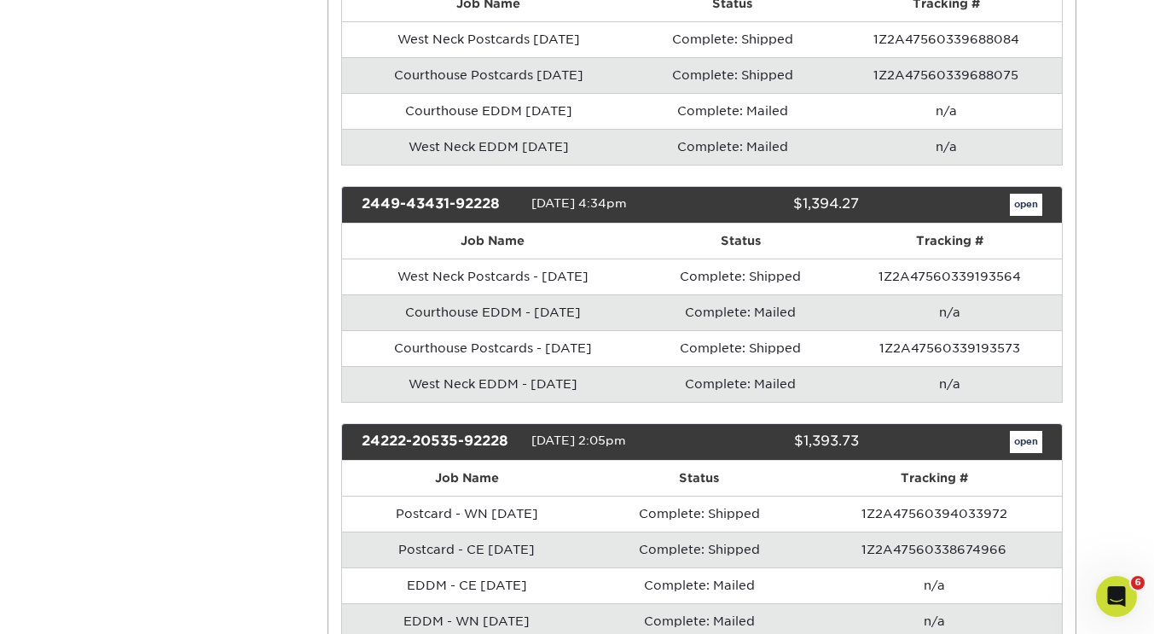
scroll to position [2731, 0]
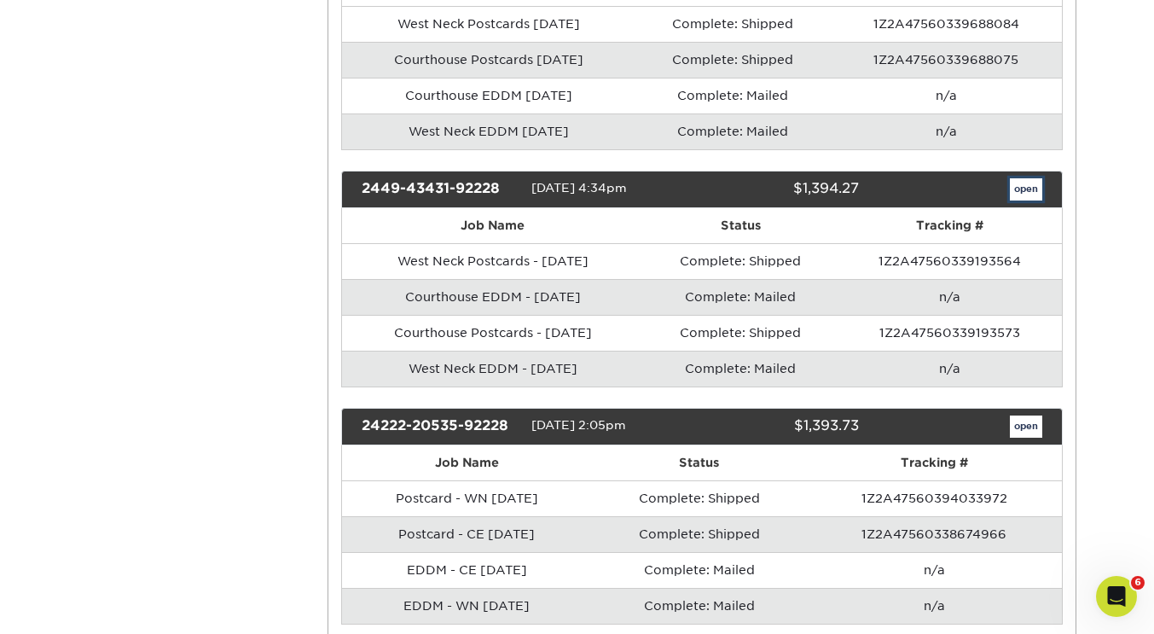
click at [1030, 200] on link "open" at bounding box center [1026, 189] width 32 height 22
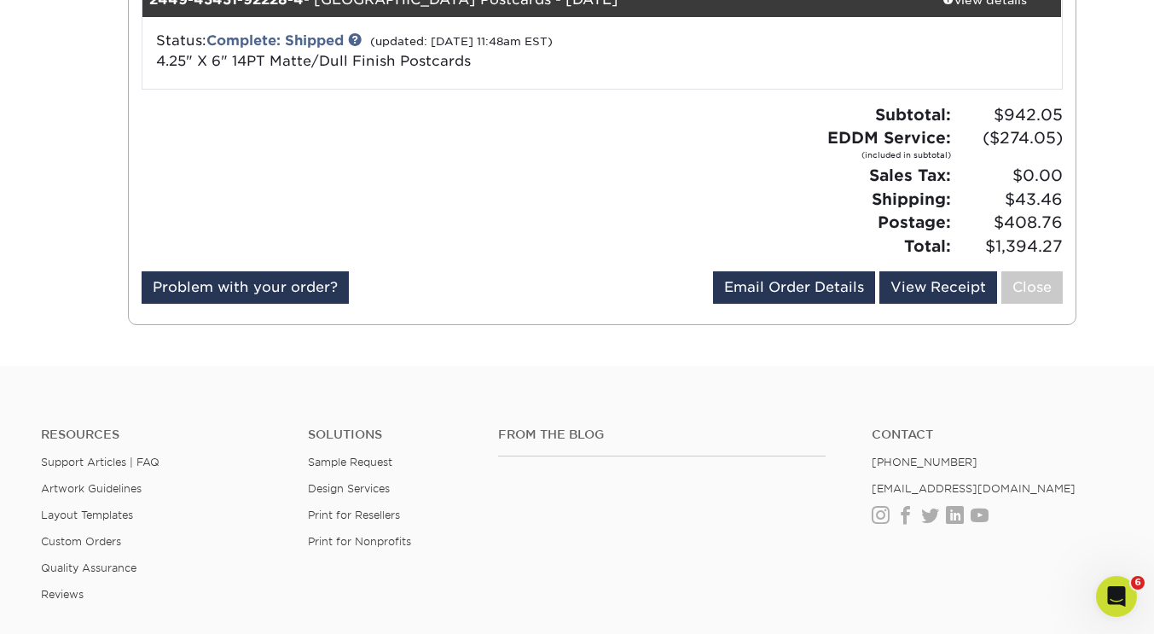
scroll to position [651, 0]
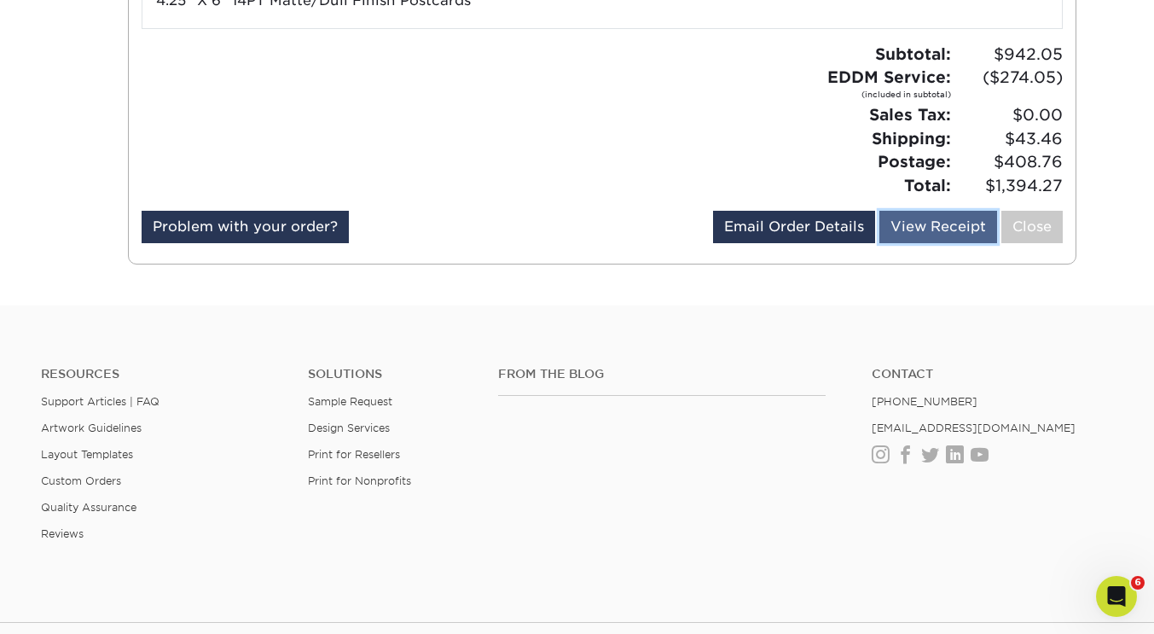
click at [954, 231] on link "View Receipt" at bounding box center [938, 227] width 118 height 32
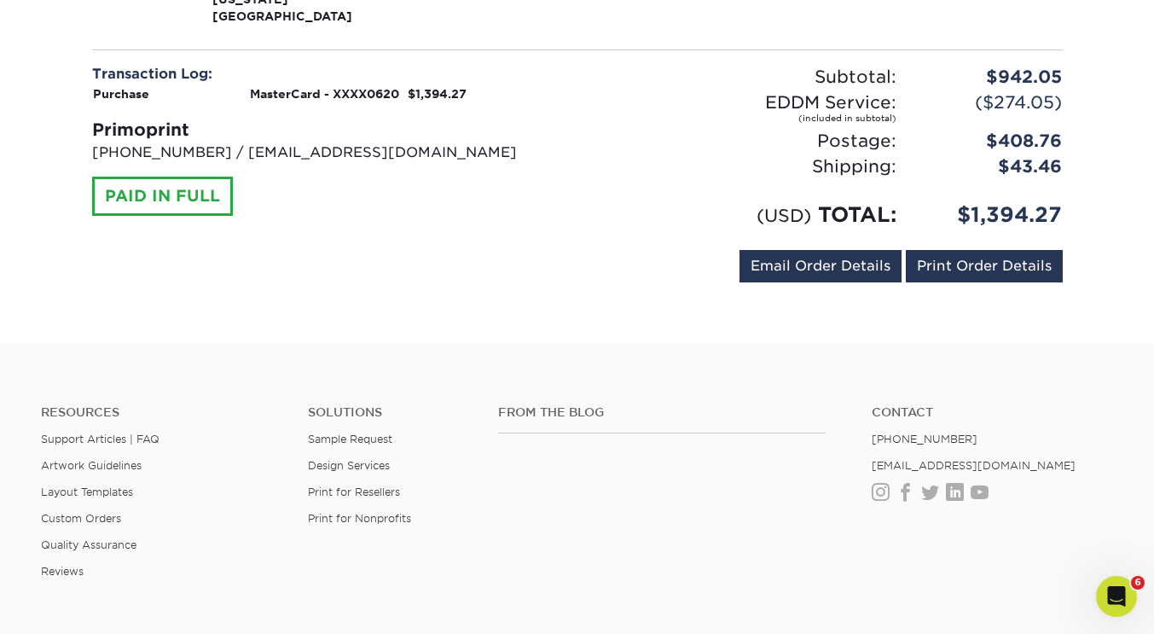
scroll to position [1503, 0]
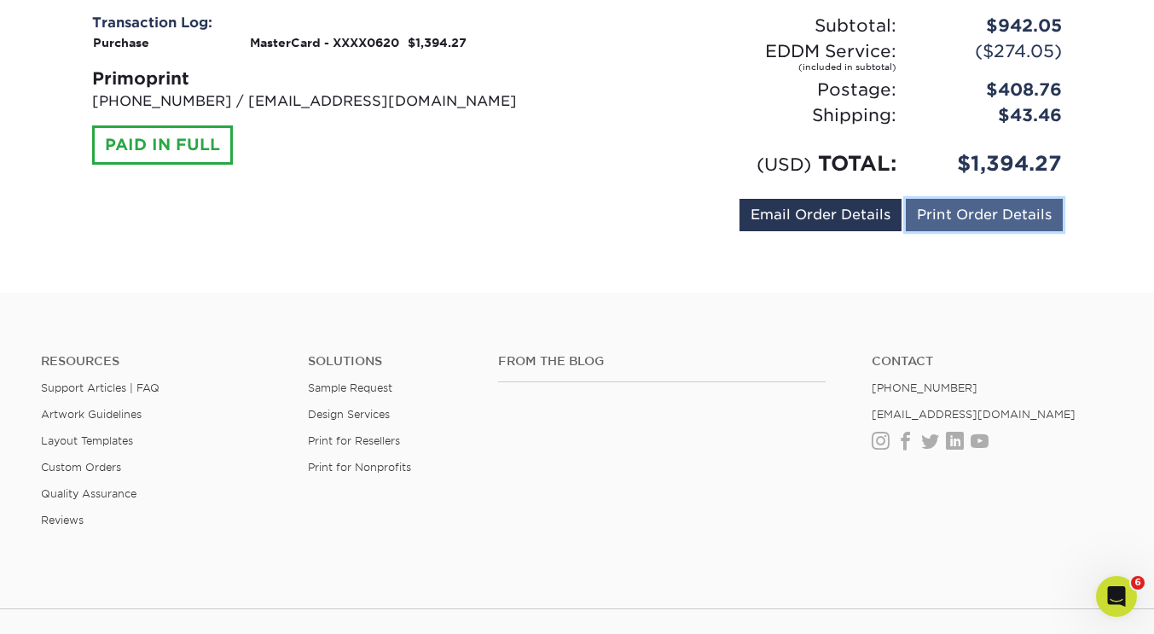
click at [997, 199] on link "Print Order Details" at bounding box center [984, 215] width 157 height 32
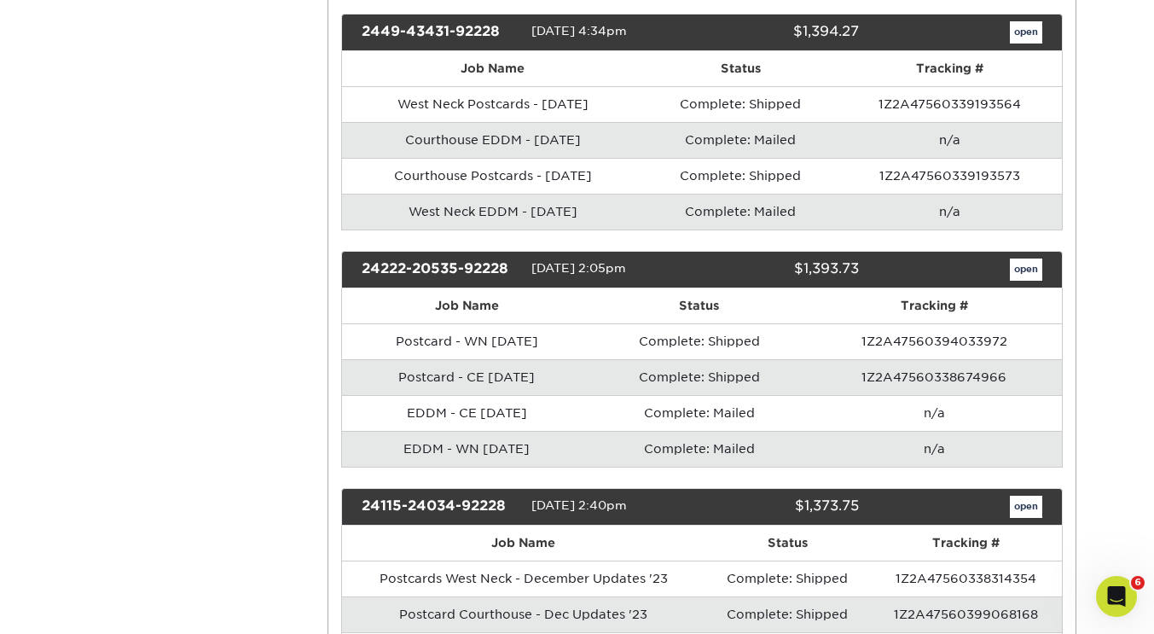
scroll to position [2894, 0]
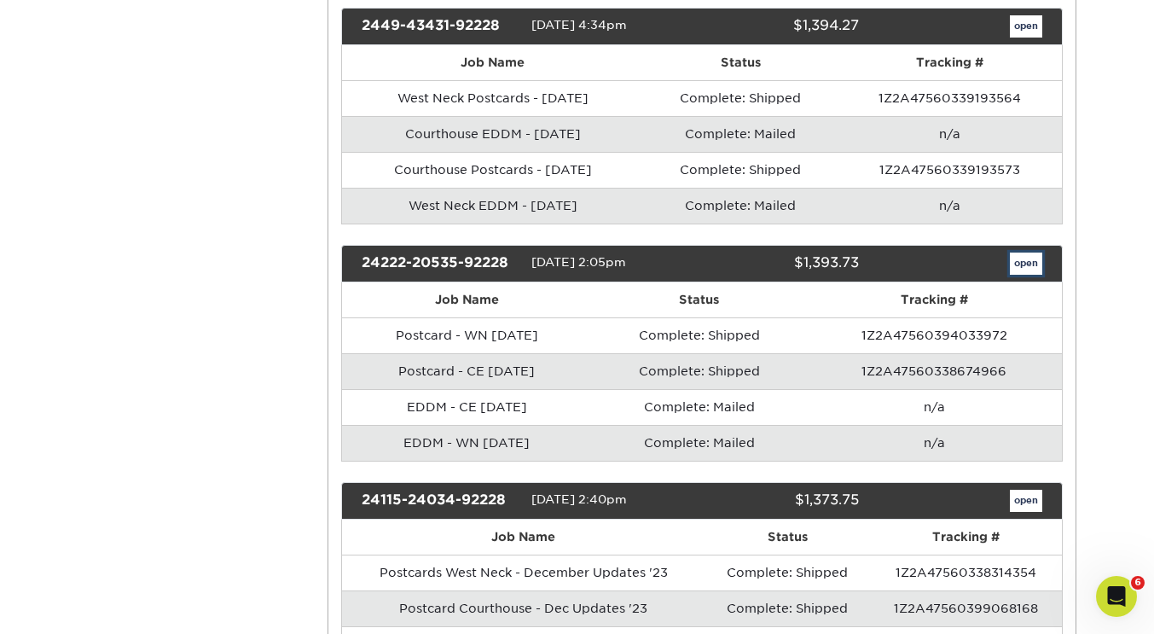
click at [1027, 275] on link "open" at bounding box center [1026, 263] width 32 height 22
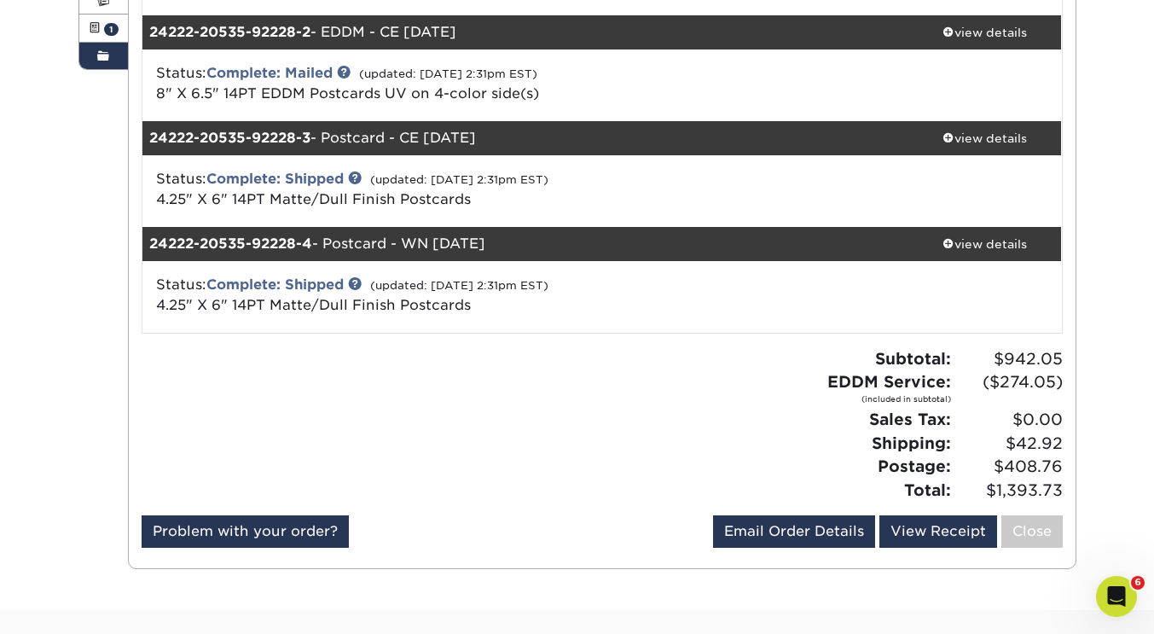
scroll to position [472, 0]
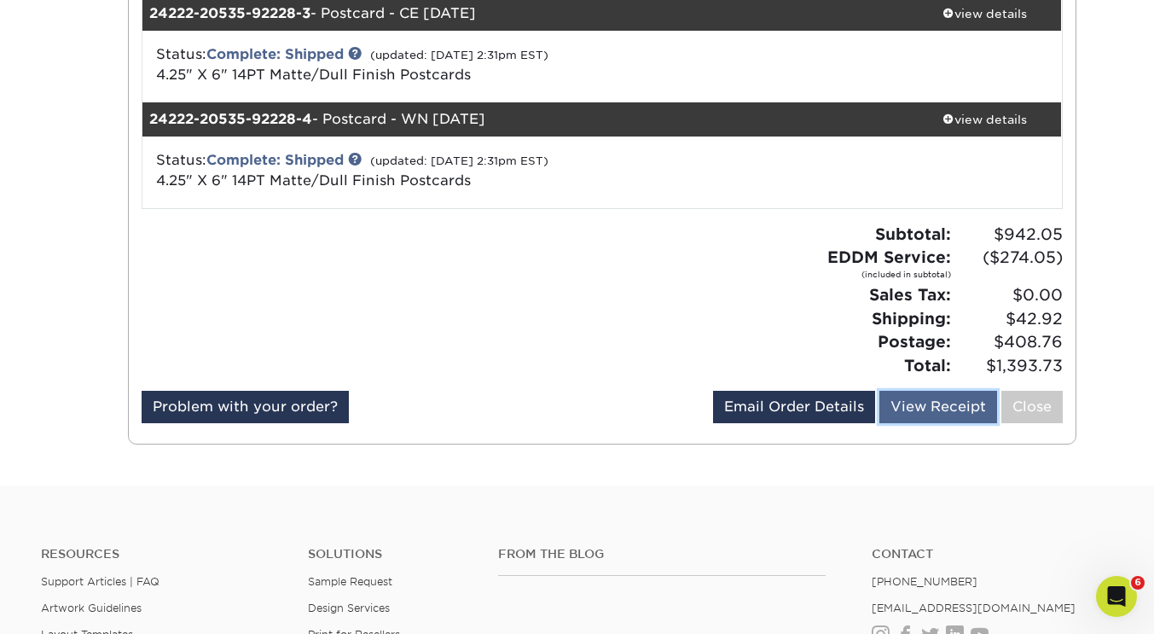
click at [917, 414] on link "View Receipt" at bounding box center [938, 407] width 118 height 32
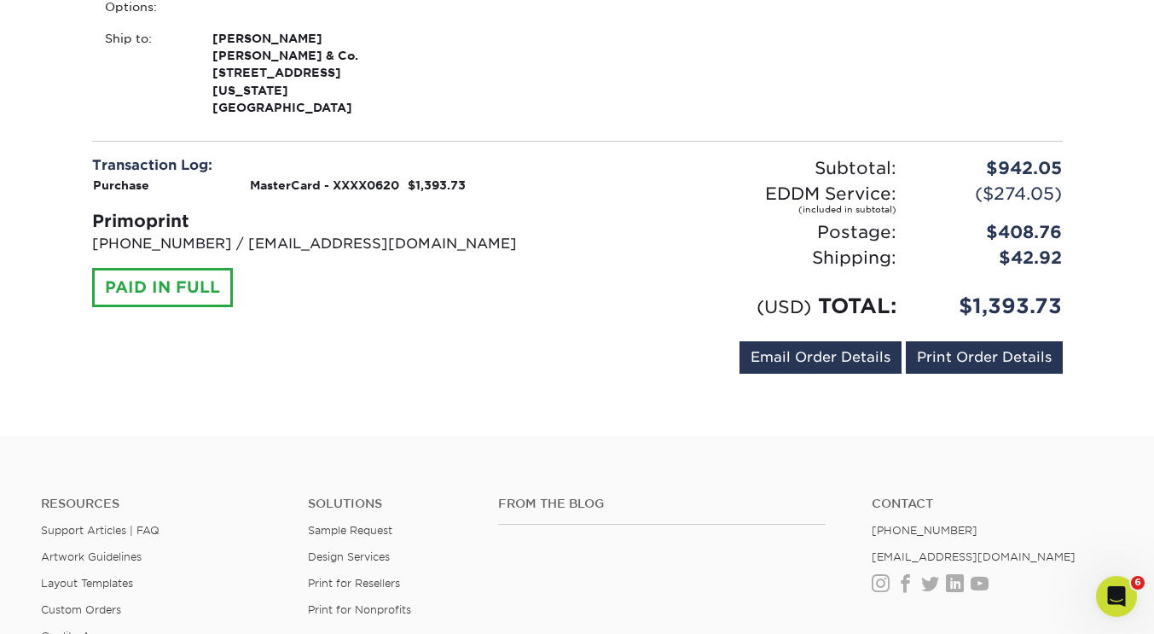
scroll to position [1395, 0]
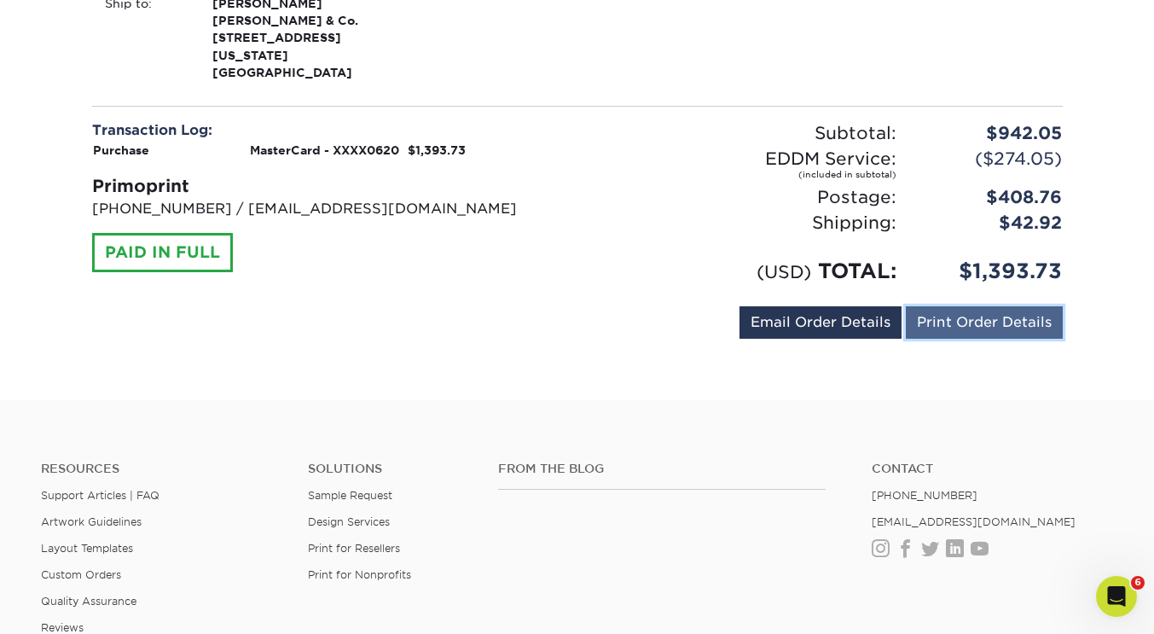
click at [984, 306] on link "Print Order Details" at bounding box center [984, 322] width 157 height 32
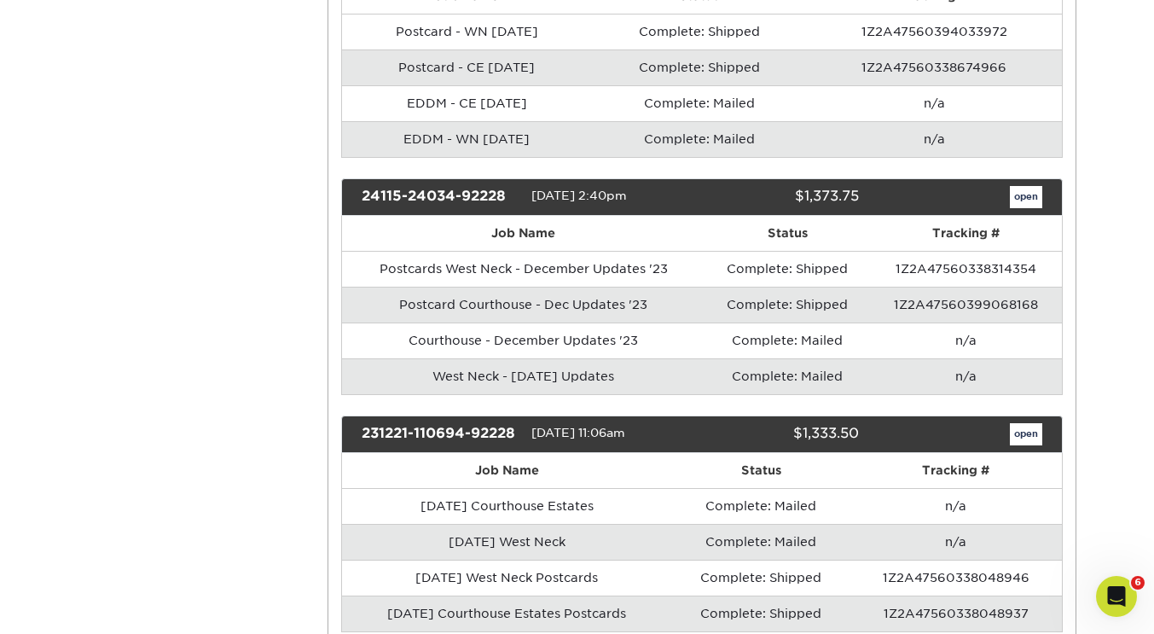
scroll to position [2892, 0]
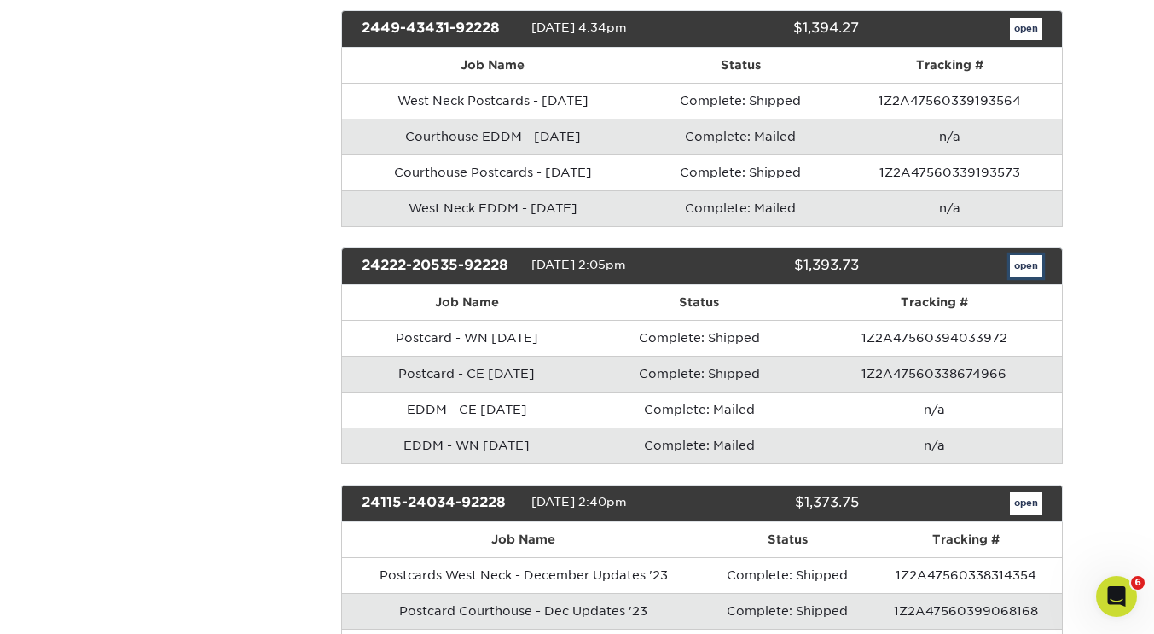
click at [1019, 277] on link "open" at bounding box center [1026, 266] width 32 height 22
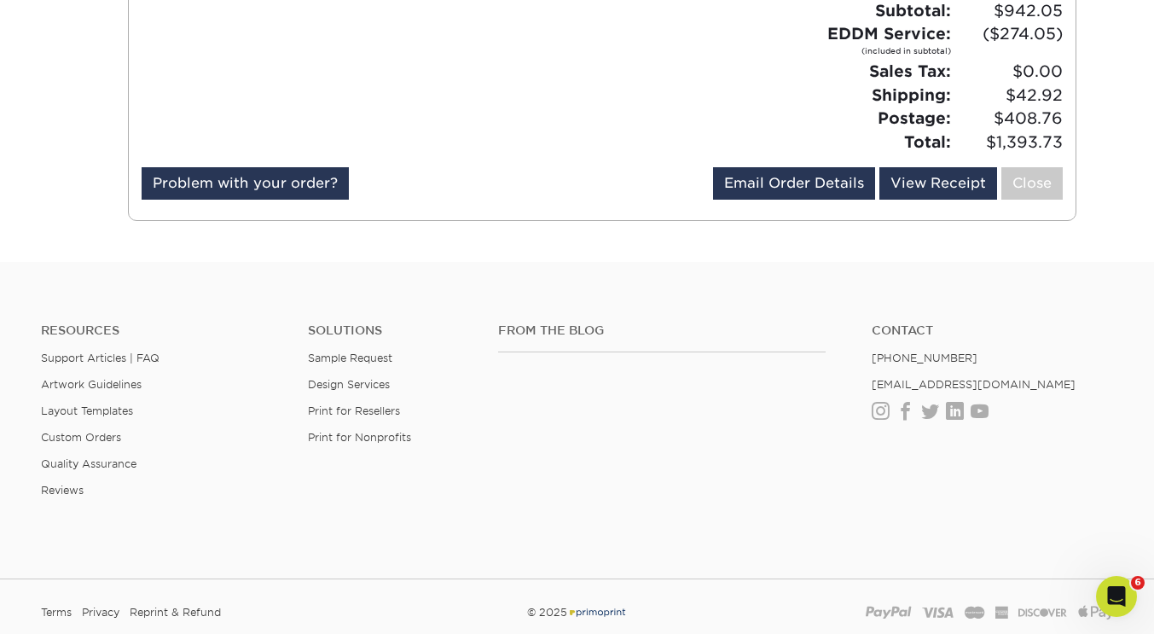
scroll to position [698, 0]
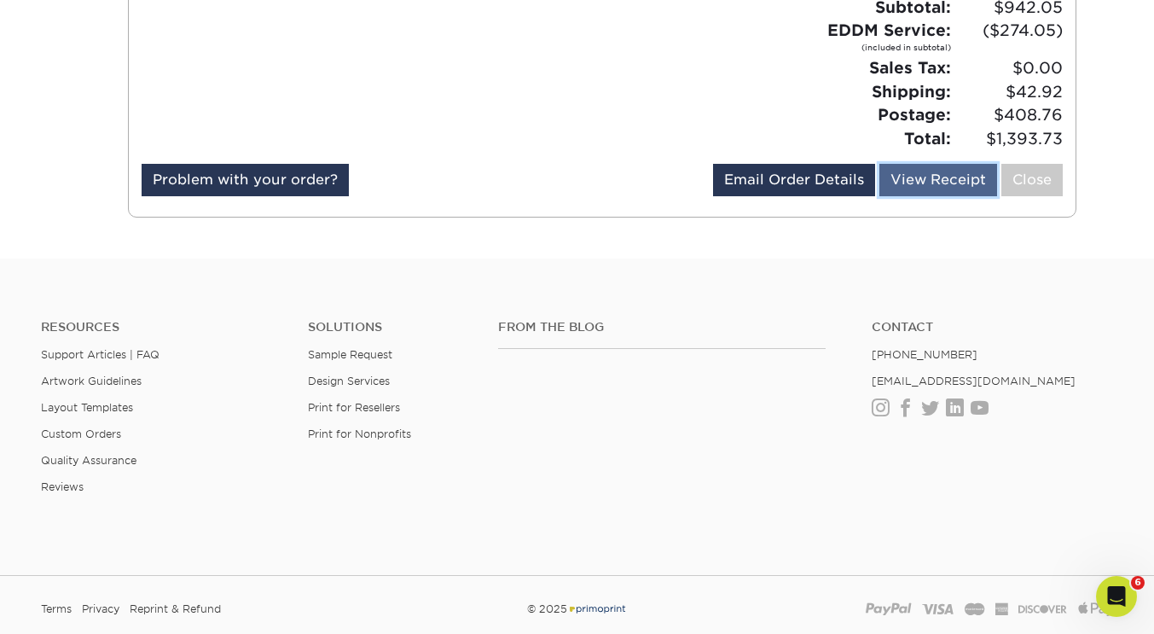
click at [929, 176] on link "View Receipt" at bounding box center [938, 180] width 118 height 32
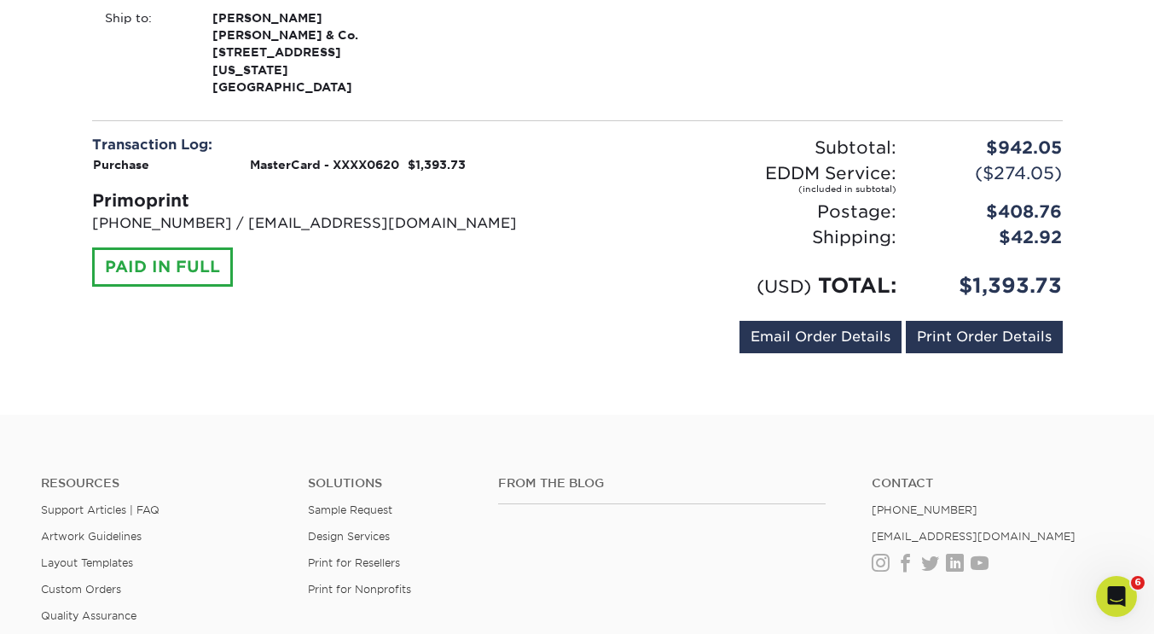
scroll to position [1346, 0]
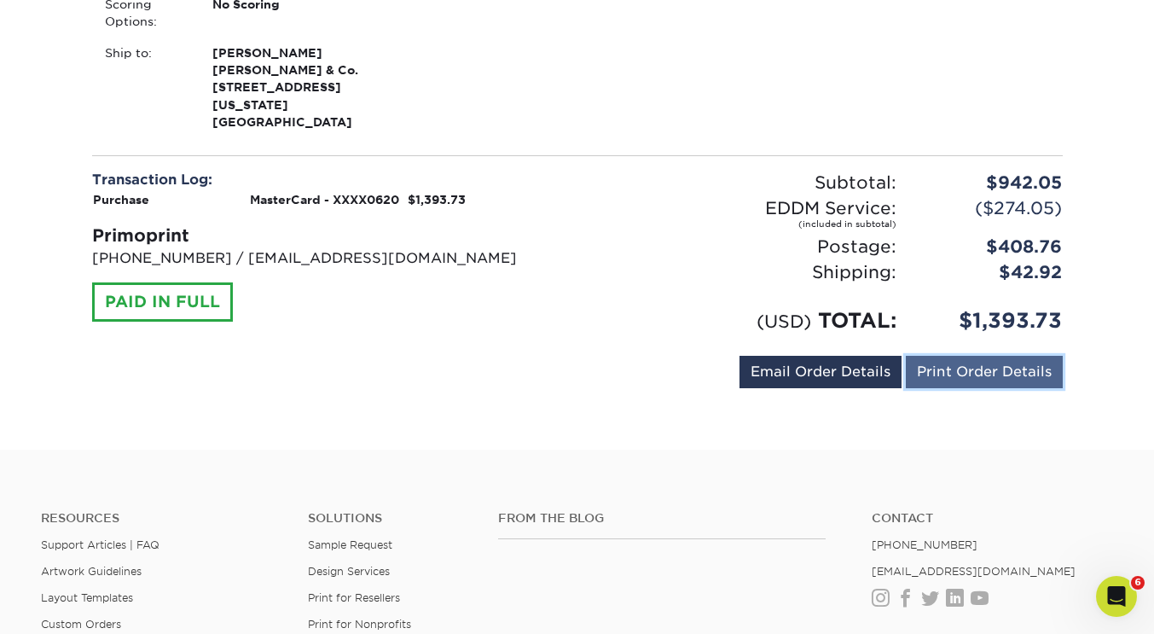
click at [945, 356] on link "Print Order Details" at bounding box center [984, 372] width 157 height 32
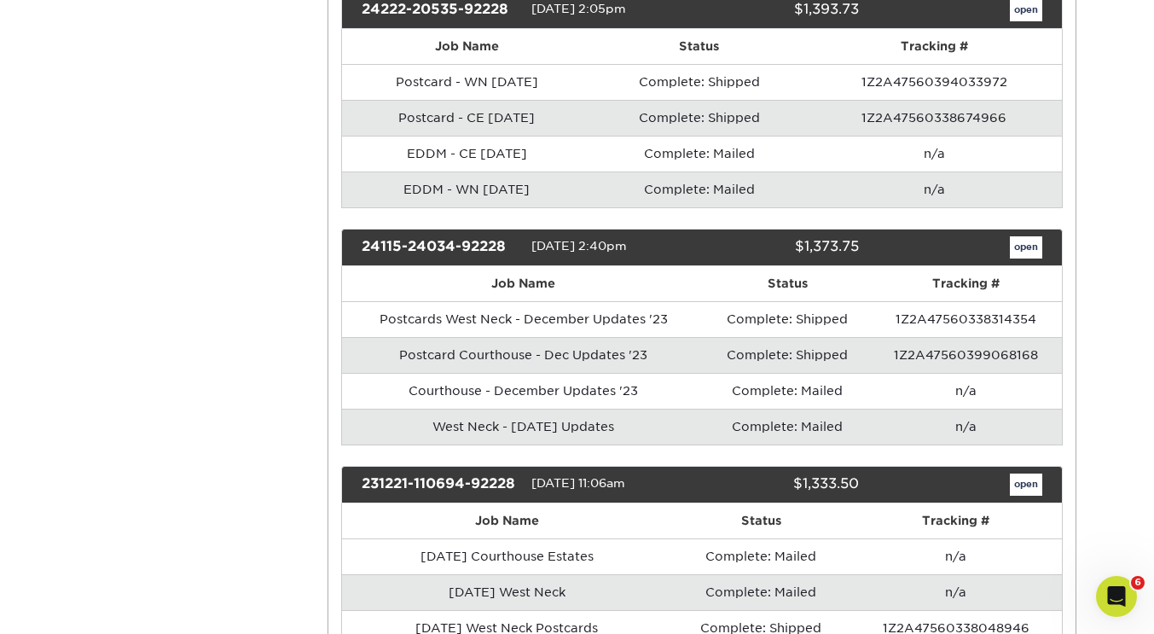
scroll to position [3151, 0]
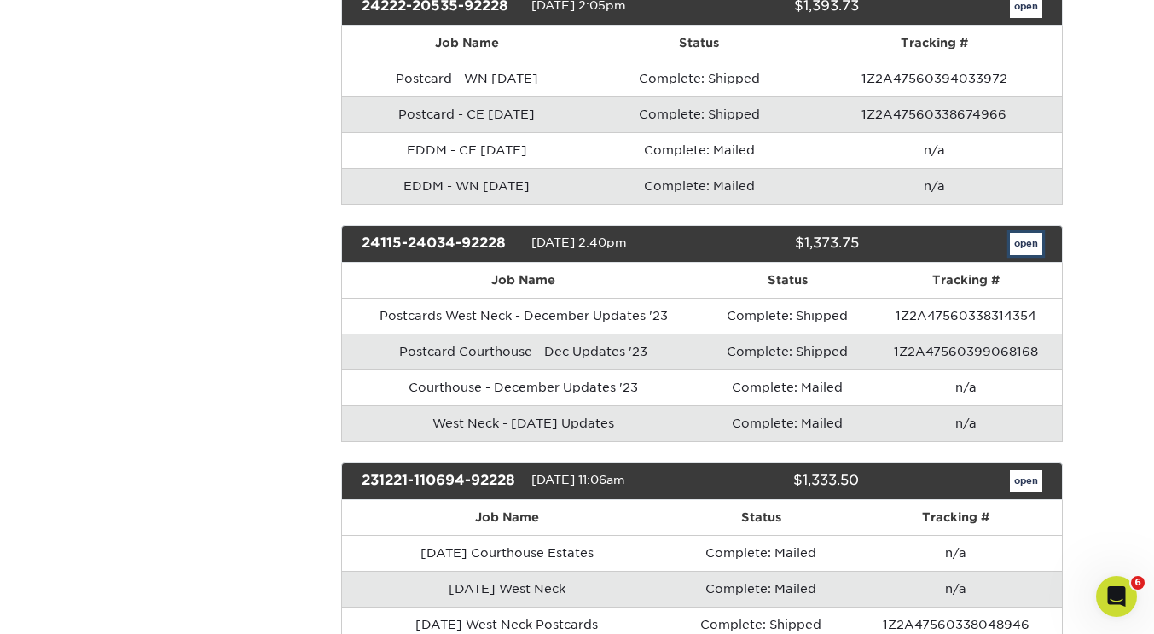
click at [1021, 255] on link "open" at bounding box center [1026, 244] width 32 height 22
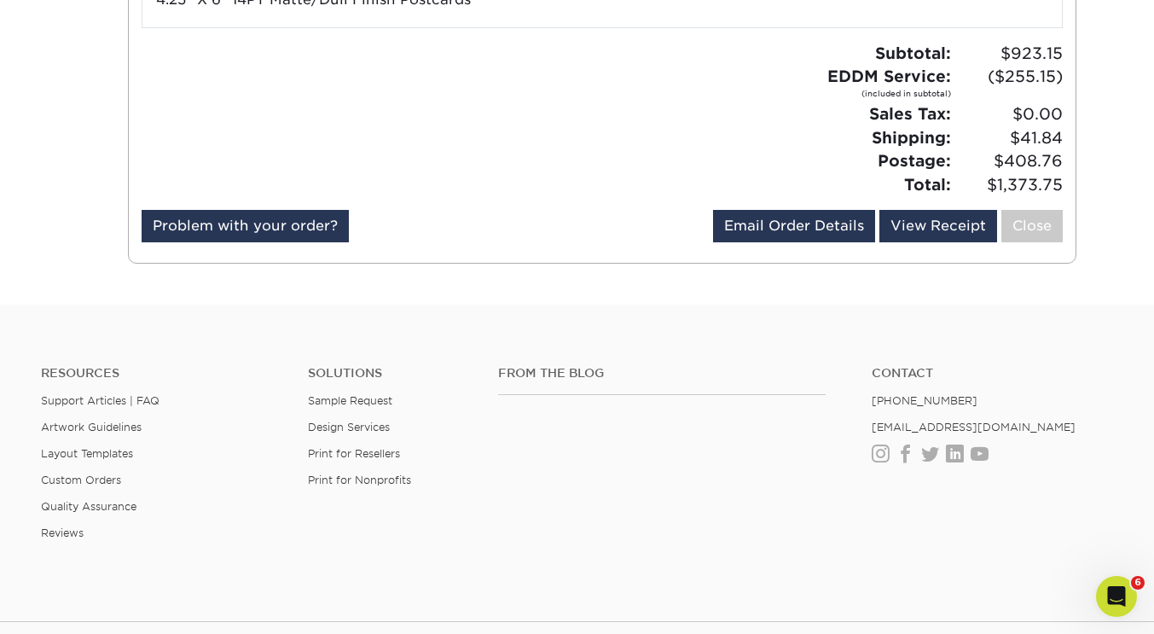
scroll to position [644, 0]
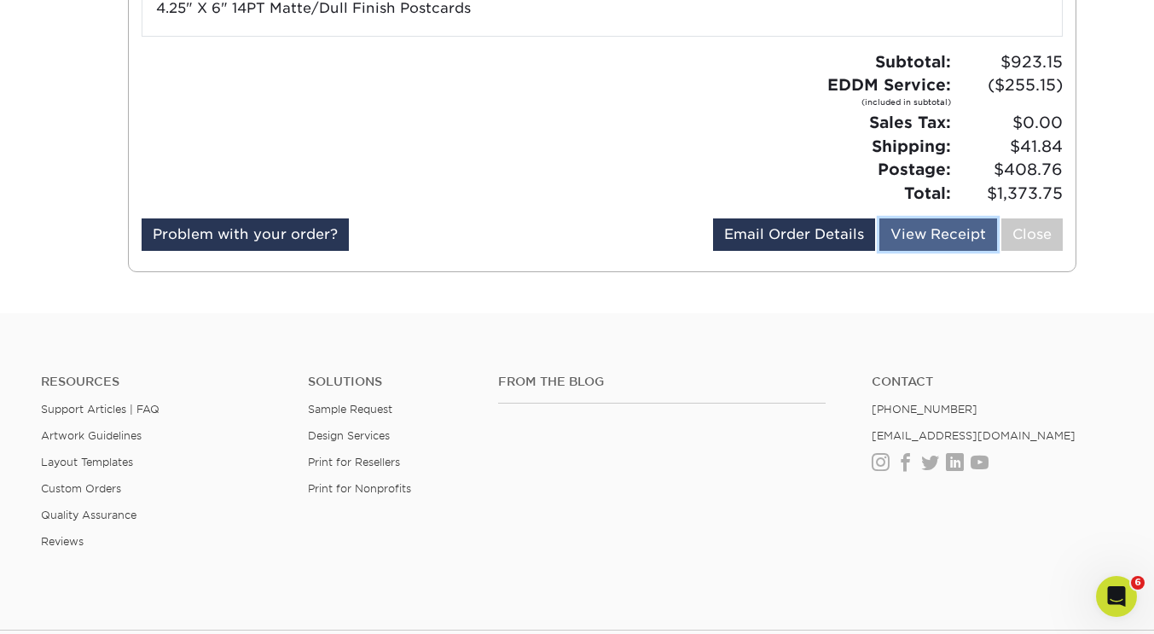
click at [947, 239] on link "View Receipt" at bounding box center [938, 234] width 118 height 32
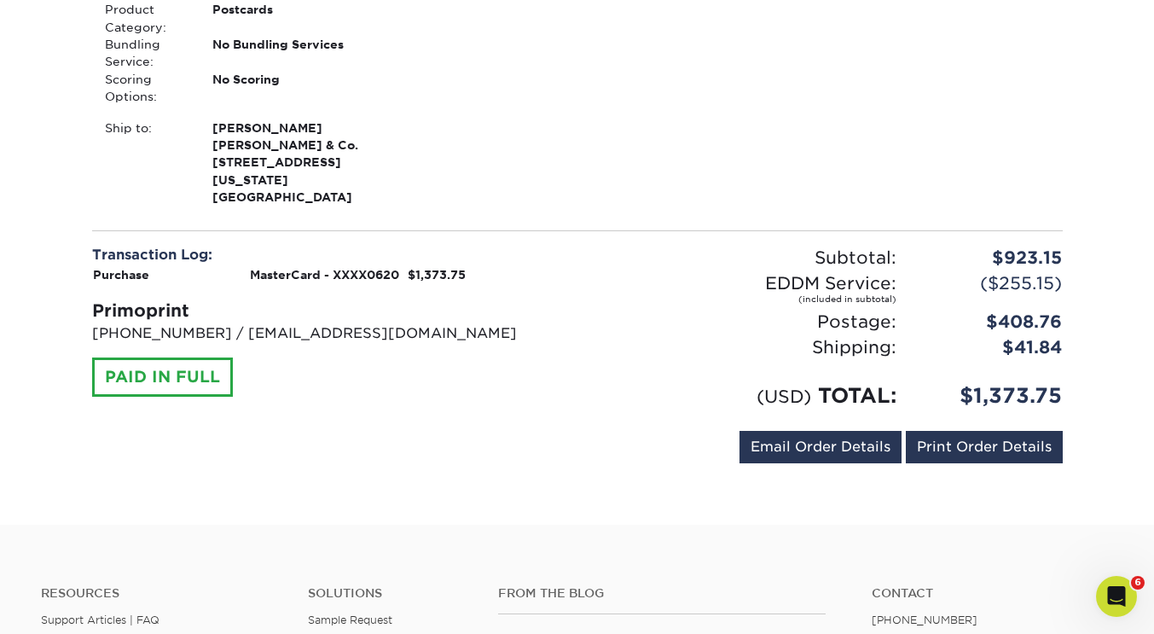
scroll to position [1375, 0]
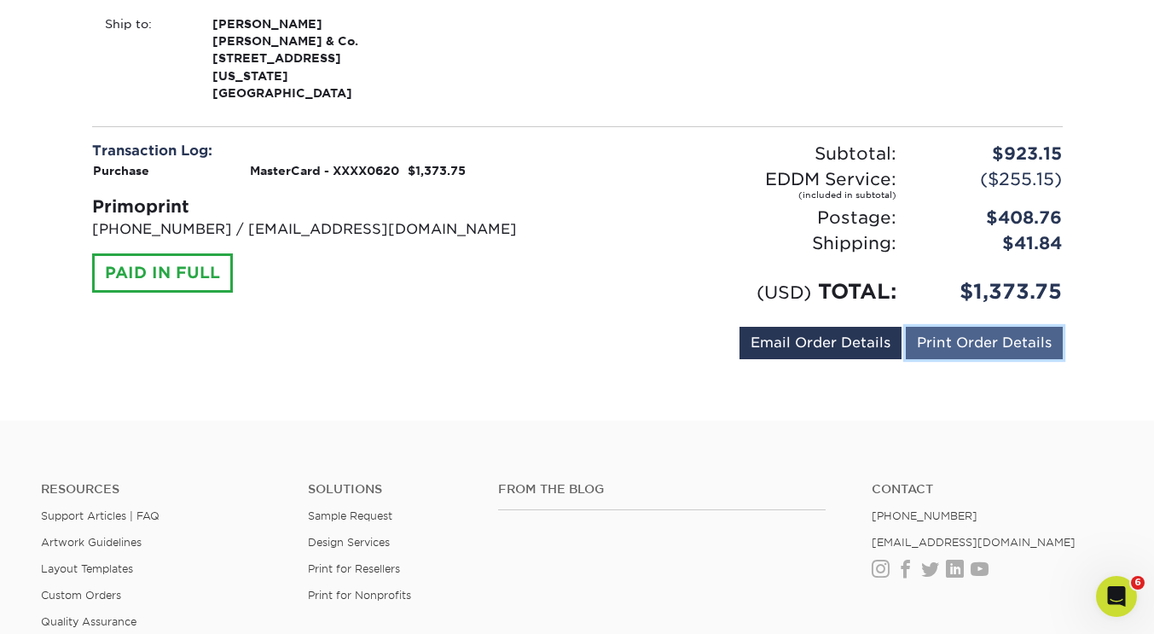
click at [958, 327] on link "Print Order Details" at bounding box center [984, 343] width 157 height 32
